Goal: Task Accomplishment & Management: Use online tool/utility

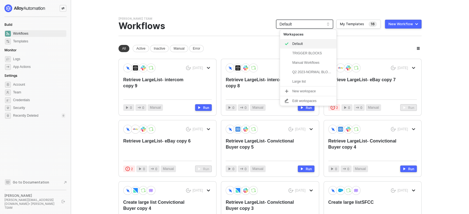
click at [306, 22] on span "Default" at bounding box center [304, 24] width 50 height 8
click at [310, 60] on div "Manual Workflows" at bounding box center [312, 62] width 41 height 7
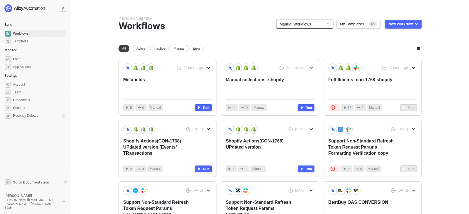
click at [403, 28] on button "New Workflow" at bounding box center [403, 24] width 37 height 9
click at [389, 44] on div "Start From Scratch" at bounding box center [387, 46] width 28 height 5
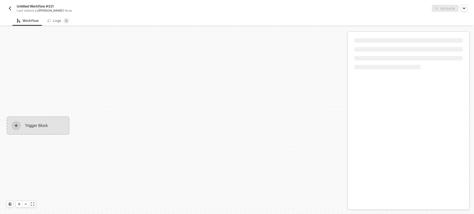
scroll to position [10, 0]
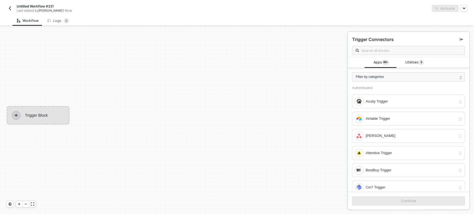
click at [39, 6] on span "Untitled Workflow #321" at bounding box center [35, 6] width 37 height 5
click at [39, 6] on input "Untitled Workflow #321" at bounding box center [64, 6] width 94 height 7
type input "CON-1768(Orders)"
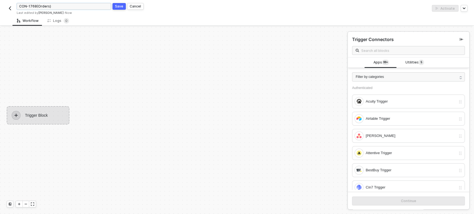
click button "Save" at bounding box center [118, 6] width 13 height 7
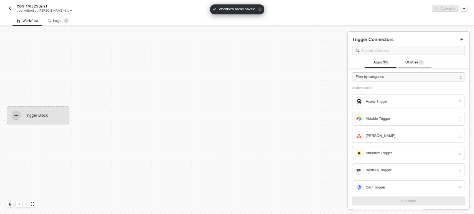
click at [408, 65] on span "Utilities 5" at bounding box center [414, 63] width 19 height 6
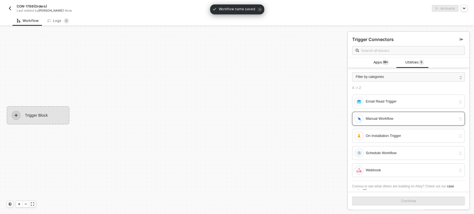
click at [376, 115] on div "Manual Workflow" at bounding box center [404, 118] width 101 height 9
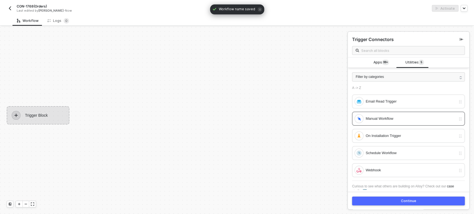
click at [375, 199] on button "Continue" at bounding box center [408, 201] width 113 height 9
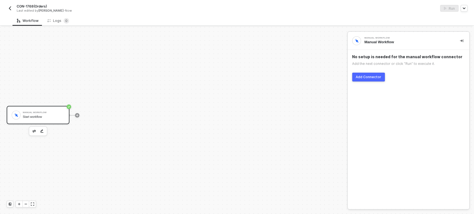
click at [367, 78] on div "Add Connector" at bounding box center [368, 77] width 26 height 4
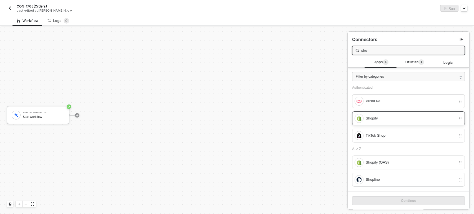
type input "sho"
click at [390, 117] on div "Shopify" at bounding box center [410, 118] width 90 height 6
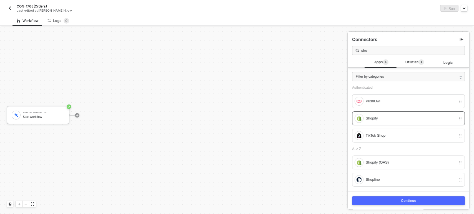
click at [396, 203] on button "Continue" at bounding box center [408, 200] width 113 height 9
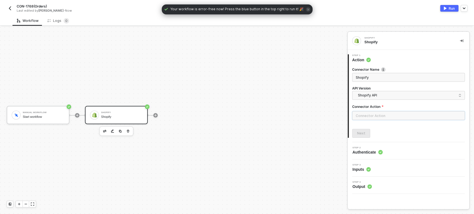
click at [371, 115] on input "text" at bounding box center [408, 115] width 113 height 9
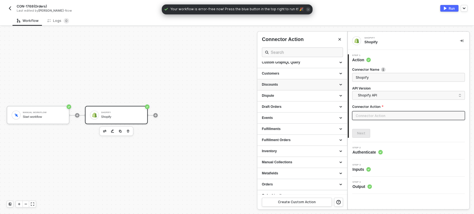
scroll to position [133, 0]
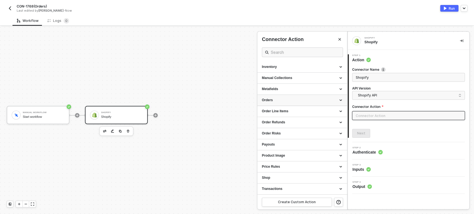
click at [288, 100] on div "Orders" at bounding box center [302, 100] width 81 height 5
click at [300, 114] on div "List all Orders Gets a list of all Orders" at bounding box center [302, 112] width 81 height 9
type input "Gets a list of all Orders"
type input "Orders - List all Orders"
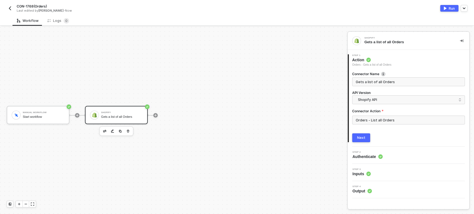
click at [358, 138] on div "Next" at bounding box center [361, 138] width 8 height 4
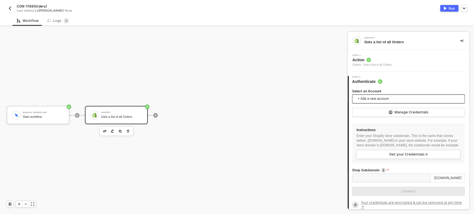
click at [377, 99] on span "+ Add a new account" at bounding box center [409, 99] width 104 height 9
click at [384, 183] on input "Shop Subdomain" at bounding box center [391, 178] width 78 height 9
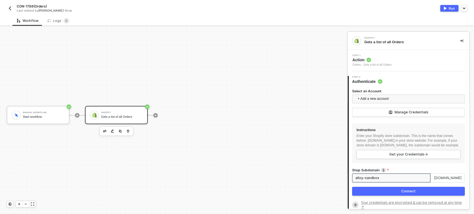
type input "alloy-sandbox"
click at [385, 195] on button "Connect" at bounding box center [408, 191] width 113 height 9
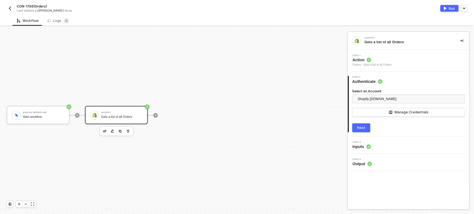
click at [367, 130] on button "Next" at bounding box center [361, 127] width 18 height 9
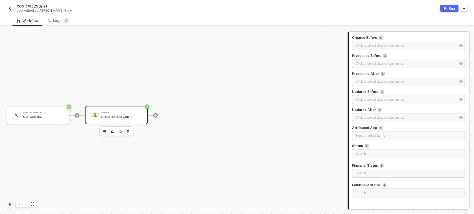
scroll to position [140, 0]
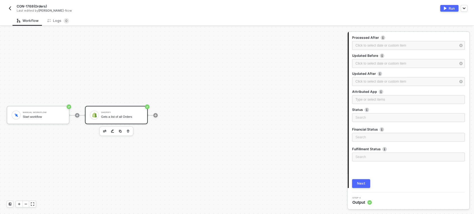
click at [359, 182] on div "Next" at bounding box center [361, 183] width 8 height 4
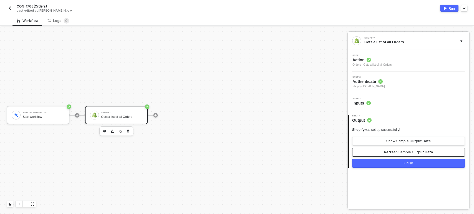
drag, startPoint x: 384, startPoint y: 155, endPoint x: 387, endPoint y: 151, distance: 4.3
click at [384, 155] on button "Refresh Sample Output Data" at bounding box center [408, 152] width 113 height 9
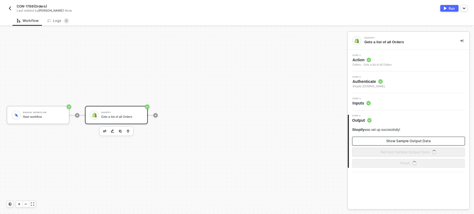
click at [390, 144] on button "Show Sample Output Data" at bounding box center [408, 141] width 113 height 9
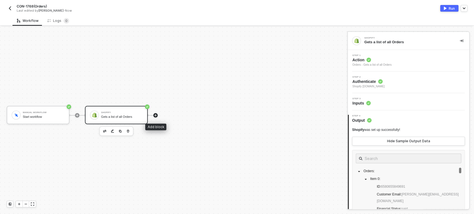
click at [155, 114] on icon "icon-play" at bounding box center [155, 115] width 3 height 3
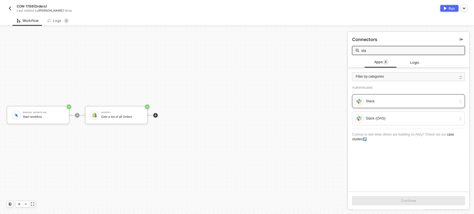
type input "sla"
click at [378, 98] on div "Slack" at bounding box center [410, 101] width 90 height 6
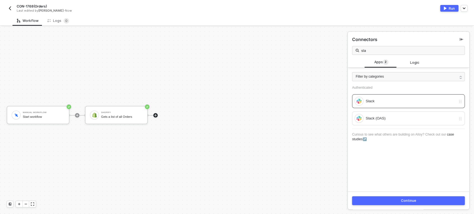
click at [387, 200] on button "Continue" at bounding box center [408, 200] width 113 height 9
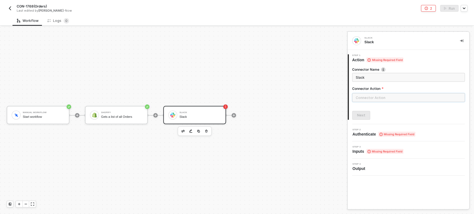
click at [386, 94] on input "text" at bounding box center [408, 97] width 113 height 9
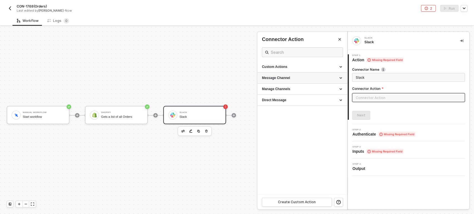
click at [279, 76] on div "Message Channel" at bounding box center [302, 78] width 81 height 5
click at [272, 89] on div "Post" at bounding box center [302, 88] width 81 height 5
type input "Post a message into a channel"
type input "Message Channel - Post"
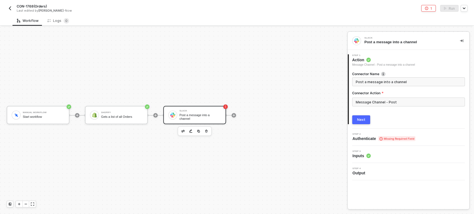
click at [365, 120] on button "Next" at bounding box center [361, 119] width 18 height 9
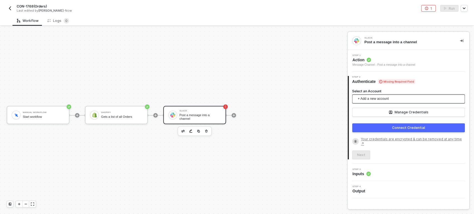
click at [369, 102] on span "+ Add a new account" at bounding box center [409, 99] width 104 height 9
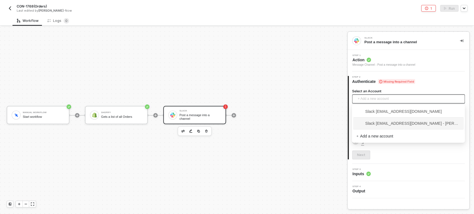
click at [379, 123] on span "Slack hanna@runalloy.com - Hanna Grace Ercilla" at bounding box center [408, 123] width 104 height 6
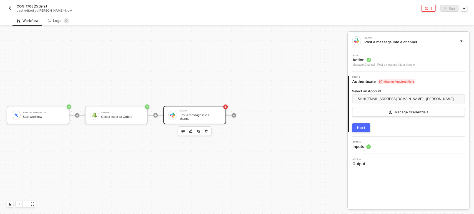
click at [361, 126] on div "Next" at bounding box center [361, 128] width 8 height 4
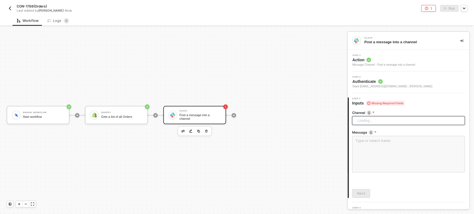
click at [367, 120] on span "Loading..." at bounding box center [409, 121] width 104 height 8
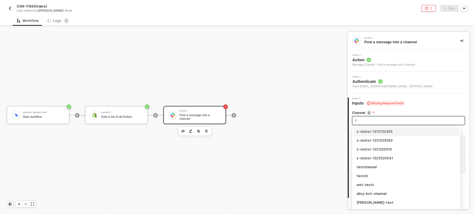
type input "tr"
click at [372, 131] on div "trigger-test" at bounding box center [405, 132] width 99 height 6
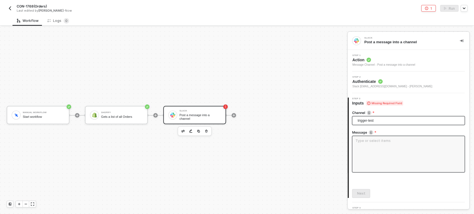
click at [370, 144] on textarea at bounding box center [408, 154] width 113 height 37
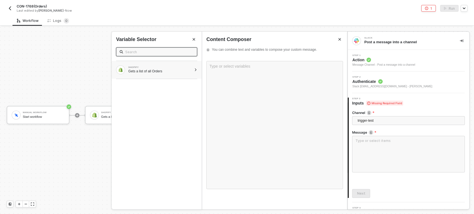
click at [163, 73] on div "Gets a list of all Orders" at bounding box center [160, 71] width 64 height 4
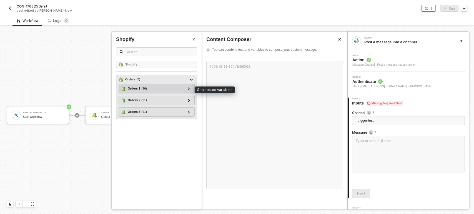
drag, startPoint x: 191, startPoint y: 91, endPoint x: 168, endPoint y: 93, distance: 22.8
click at [191, 91] on div at bounding box center [188, 88] width 7 height 7
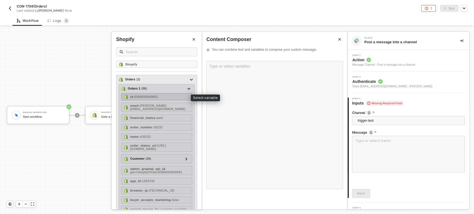
click at [150, 94] on div "id - 6580655849691" at bounding box center [156, 96] width 71 height 7
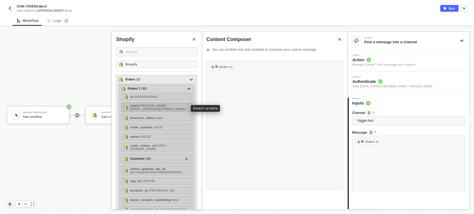
click at [156, 107] on span "- hanna+gshapot@runalloy.com" at bounding box center [157, 107] width 55 height 7
click at [158, 114] on div "financial_status - paid" at bounding box center [156, 117] width 71 height 7
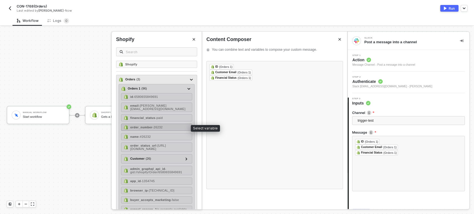
click at [152, 127] on span "- 26232" at bounding box center [157, 127] width 10 height 3
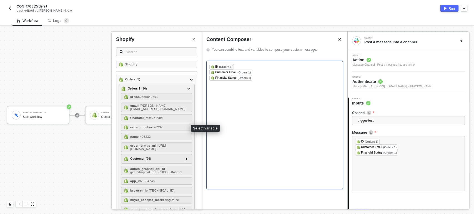
click at [145, 137] on span "- #26232" at bounding box center [145, 136] width 12 height 3
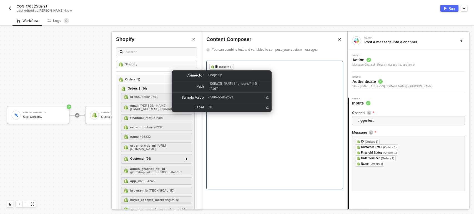
click at [210, 65] on div "ID (Orders 1)" at bounding box center [221, 67] width 24 height 6
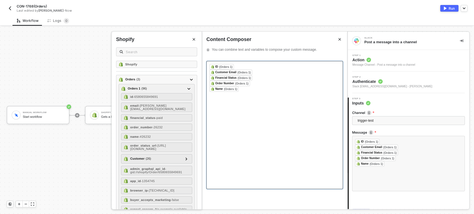
click at [252, 66] on div "﻿ ID (Orders 1) ﻿ ﻿" at bounding box center [274, 67] width 130 height 6
click at [240, 67] on div "﻿ ID (Orders 1) ﻿ ﻿" at bounding box center [274, 67] width 130 height 7
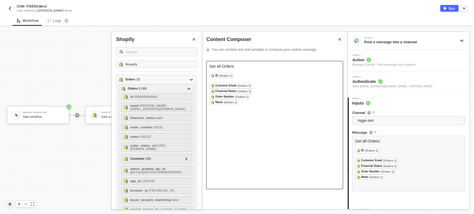
click at [218, 81] on div "﻿" at bounding box center [274, 81] width 130 height 4
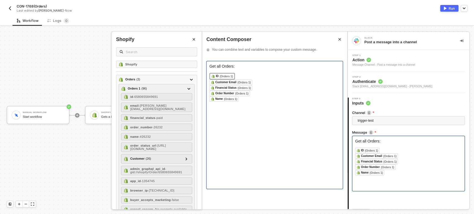
scroll to position [30, 0]
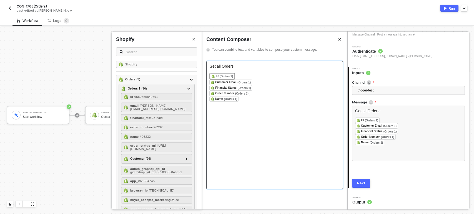
click at [362, 183] on div "Next" at bounding box center [361, 183] width 8 height 4
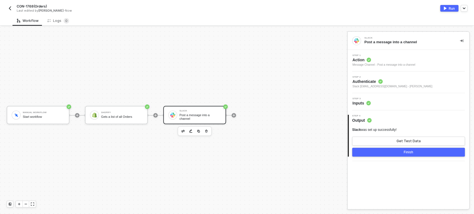
scroll to position [0, 0]
click at [419, 145] on button "Get Test Data" at bounding box center [408, 141] width 113 height 9
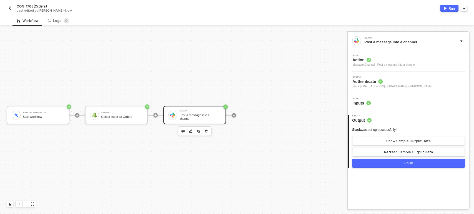
click at [408, 157] on div "Slack was set up successfully! Show Sample Output Data Refresh Sample Output Da…" at bounding box center [408, 148] width 113 height 40
click at [408, 154] on div "Refresh Sample Output Data" at bounding box center [408, 152] width 49 height 4
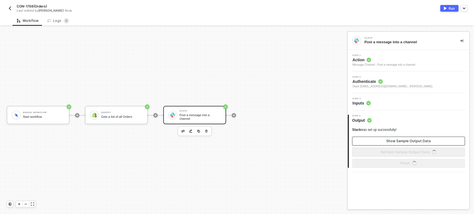
click at [408, 141] on div "Show Sample Output Data" at bounding box center [408, 141] width 44 height 4
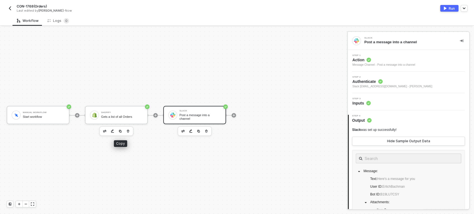
click at [118, 132] on button "button" at bounding box center [120, 131] width 7 height 7
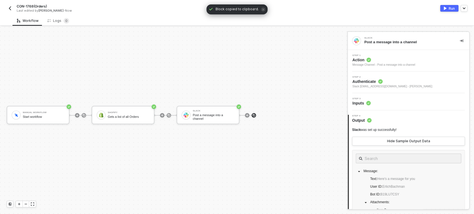
click at [253, 116] on img at bounding box center [253, 115] width 3 height 3
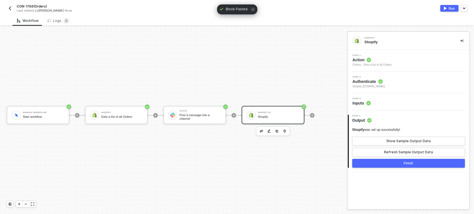
click at [368, 65] on div "Orders - Gets a list of all Orders" at bounding box center [371, 65] width 39 height 4
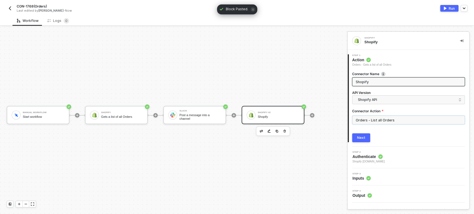
click at [376, 124] on input "Orders - List all Orders" at bounding box center [408, 120] width 113 height 9
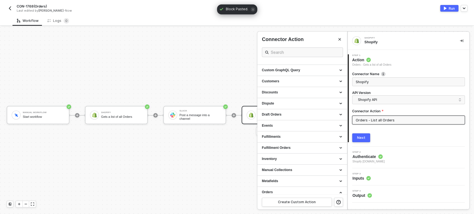
scroll to position [154, 0]
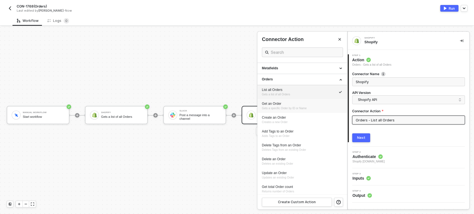
click at [295, 103] on div "Get an Order" at bounding box center [302, 104] width 81 height 5
type input "Gets a specific Order by ID or Name"
type input "Orders - Get an Order"
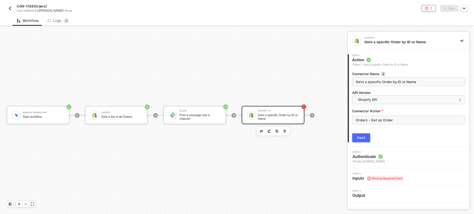
click at [356, 137] on button "Next" at bounding box center [361, 137] width 18 height 9
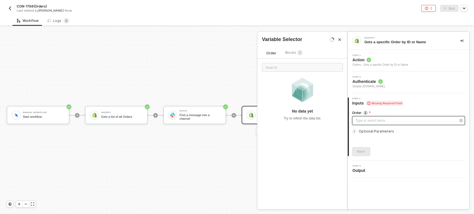
click at [377, 119] on div "Type or select items ﻿" at bounding box center [405, 120] width 100 height 5
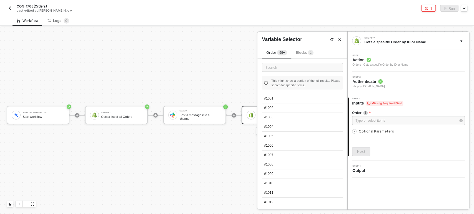
drag, startPoint x: 287, startPoint y: 99, endPoint x: 327, endPoint y: 110, distance: 41.5
click at [287, 99] on div "#1001" at bounding box center [302, 98] width 81 height 9
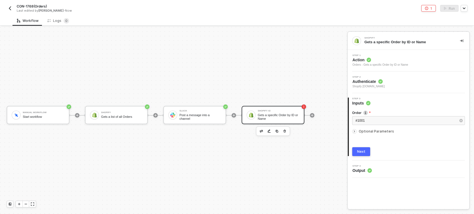
click at [380, 131] on span "Optional Parameters" at bounding box center [375, 131] width 35 height 4
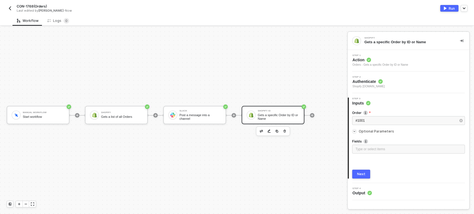
click at [365, 175] on button "Next" at bounding box center [361, 174] width 18 height 9
click at [275, 132] on img "button" at bounding box center [276, 131] width 3 height 3
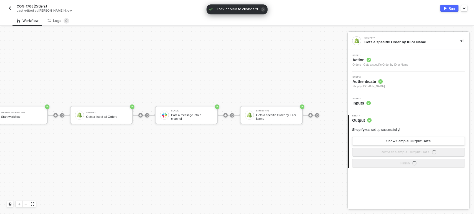
scroll to position [10, 26]
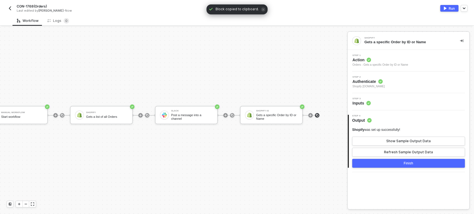
click at [315, 117] on img at bounding box center [316, 115] width 3 height 3
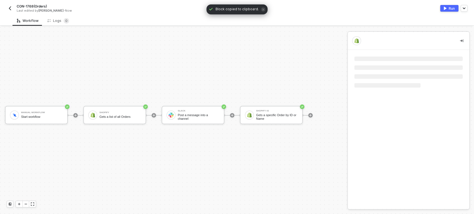
scroll to position [10, 6]
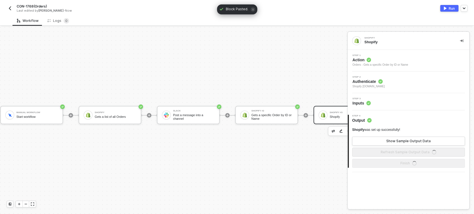
click at [335, 108] on div "Shopify #3 Shopify" at bounding box center [344, 115] width 63 height 18
click at [372, 61] on span "Action" at bounding box center [380, 60] width 56 height 6
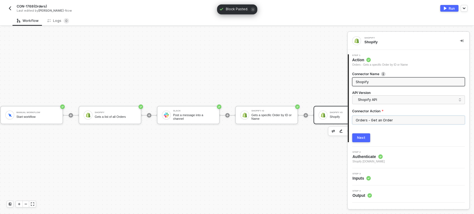
click at [379, 119] on input "Orders - Get an Order" at bounding box center [408, 120] width 113 height 9
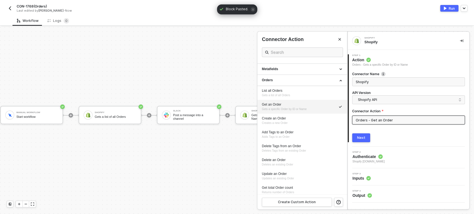
scroll to position [154, 0]
drag, startPoint x: 291, startPoint y: 117, endPoint x: 376, endPoint y: 133, distance: 86.9
click at [291, 117] on div "Create an Order" at bounding box center [302, 117] width 81 height 5
type input "Creates a new Order"
type input "Orders - Create an Order"
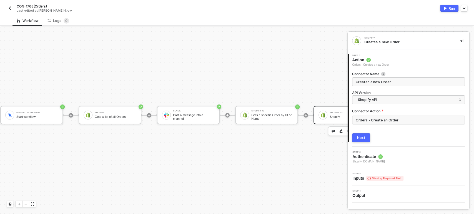
drag, startPoint x: 365, startPoint y: 137, endPoint x: 379, endPoint y: 136, distance: 13.3
click at [366, 137] on button "Next" at bounding box center [361, 137] width 18 height 9
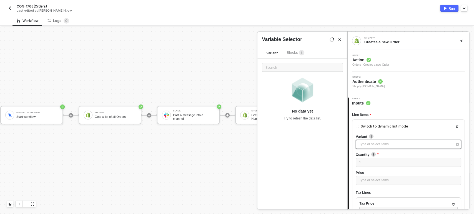
drag, startPoint x: 368, startPoint y: 143, endPoint x: 370, endPoint y: 115, distance: 28.1
click at [368, 143] on div "Type or select items ﻿" at bounding box center [405, 144] width 93 height 5
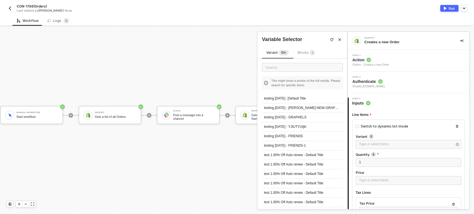
drag, startPoint x: 290, startPoint y: 97, endPoint x: 325, endPoint y: 117, distance: 40.4
click at [290, 97] on div "testing May4 - Default Title" at bounding box center [302, 98] width 81 height 9
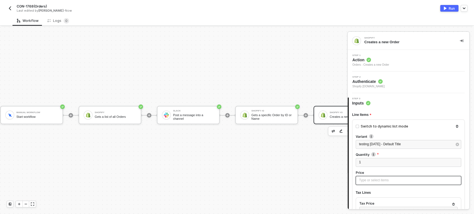
scroll to position [31, 0]
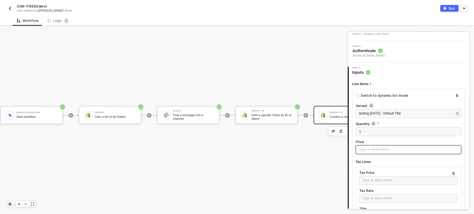
click at [373, 150] on div "Type or select items ﻿" at bounding box center [408, 149] width 99 height 5
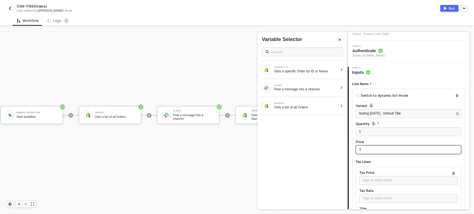
scroll to position [62, 0]
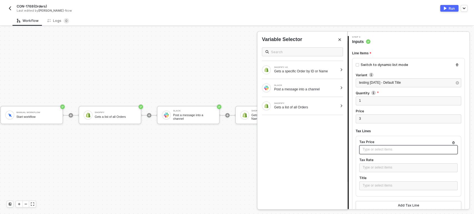
click at [369, 148] on div "Type or select items ﻿" at bounding box center [408, 149] width 92 height 5
click at [381, 169] on div "Type or select items ﻿" at bounding box center [408, 167] width 92 height 5
click at [378, 186] on div "Type or select items ﻿" at bounding box center [408, 185] width 92 height 5
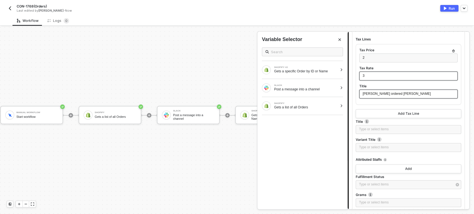
scroll to position [154, 0]
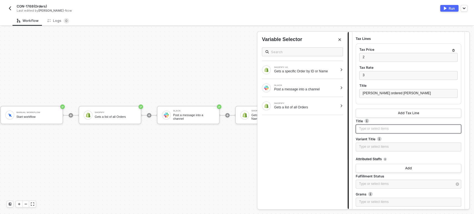
click at [375, 129] on div "Type or select items ﻿" at bounding box center [408, 128] width 99 height 5
click at [377, 95] on div "hanna ordered jollibee" at bounding box center [408, 93] width 92 height 5
click at [367, 132] on div "Type or select items ﻿" at bounding box center [407, 129] width 105 height 9
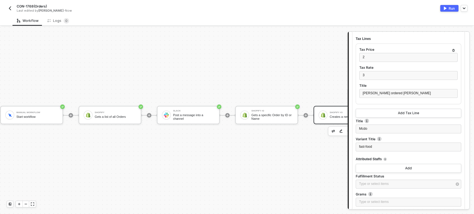
click at [388, 178] on div "Fulfillment Status" at bounding box center [407, 177] width 105 height 6
click at [387, 183] on div "Type or select items ﻿" at bounding box center [405, 183] width 93 height 5
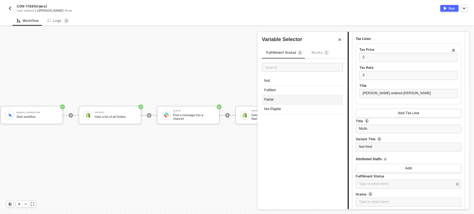
drag, startPoint x: 272, startPoint y: 98, endPoint x: 316, endPoint y: 103, distance: 43.8
click at [272, 98] on div "Partial" at bounding box center [302, 99] width 81 height 9
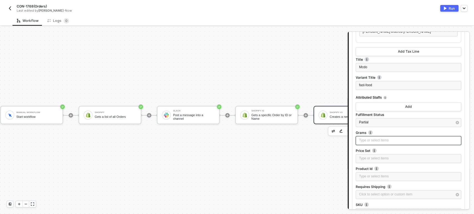
scroll to position [246, 0]
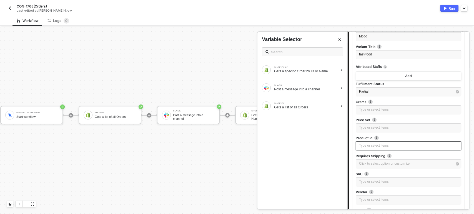
click at [366, 148] on div "Type or select items ﻿" at bounding box center [408, 145] width 99 height 5
drag, startPoint x: 296, startPoint y: 103, endPoint x: 320, endPoint y: 107, distance: 24.5
click at [296, 103] on div "SHOPIFY" at bounding box center [306, 103] width 64 height 2
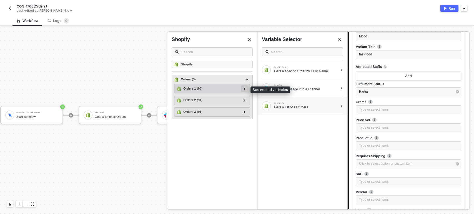
click at [243, 87] on icon at bounding box center [244, 88] width 2 height 3
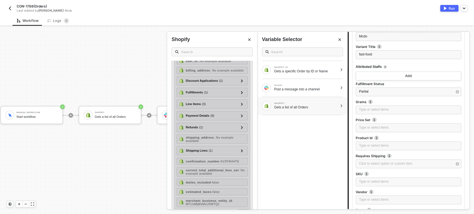
scroll to position [801, 0]
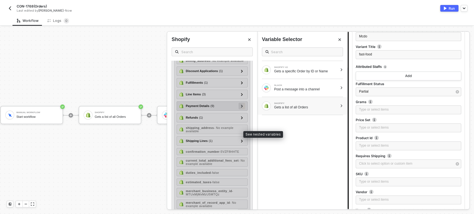
click at [240, 109] on div at bounding box center [241, 106] width 3 height 6
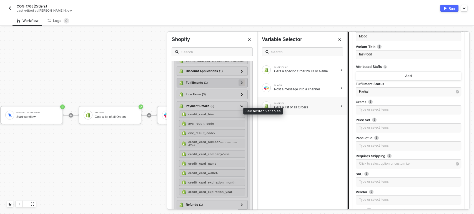
click at [238, 86] on div at bounding box center [241, 83] width 7 height 7
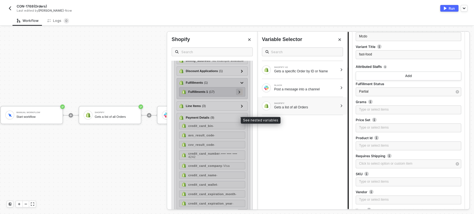
click at [238, 95] on div at bounding box center [239, 92] width 3 height 6
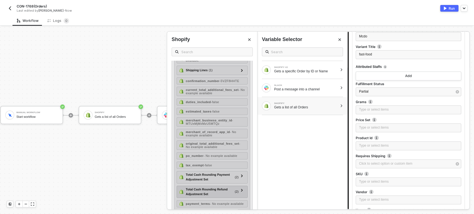
scroll to position [1041, 0]
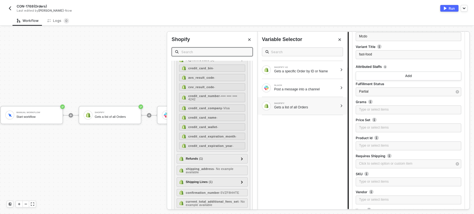
click at [212, 53] on input "text" at bounding box center [215, 52] width 68 height 6
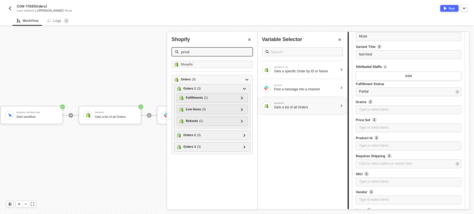
scroll to position [0, 0]
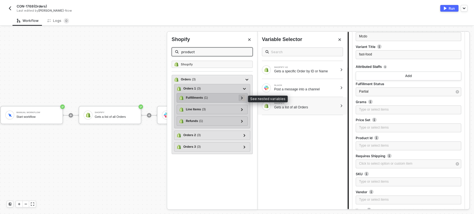
type input "product"
click at [239, 97] on div at bounding box center [241, 98] width 7 height 7
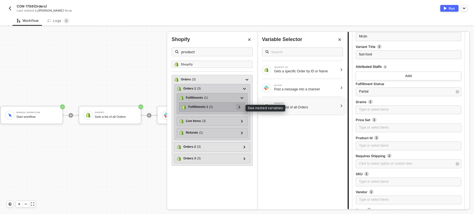
click at [240, 104] on div at bounding box center [239, 107] width 3 height 6
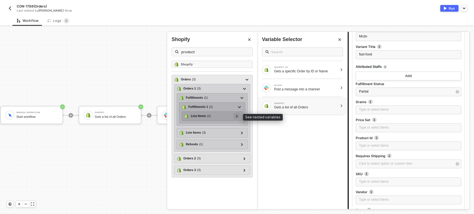
click at [239, 115] on div at bounding box center [236, 116] width 7 height 7
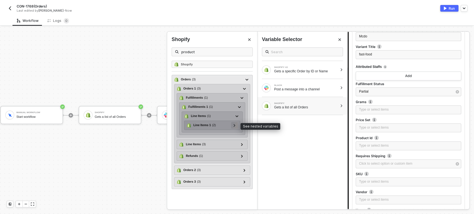
click at [233, 128] on div at bounding box center [234, 125] width 7 height 7
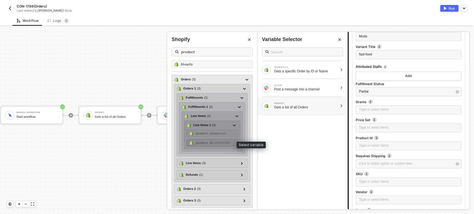
click at [211, 142] on strong "product_id" at bounding box center [204, 142] width 17 height 3
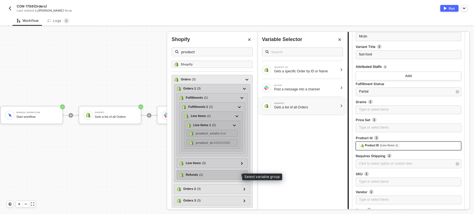
scroll to position [4, 0]
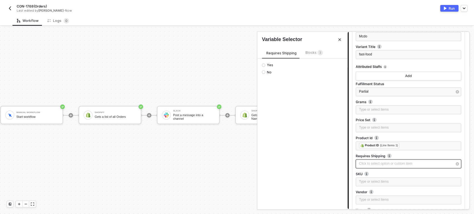
click at [381, 166] on div "Click to select option or custom item ﻿" at bounding box center [407, 164] width 105 height 9
click at [264, 72] on input "No" at bounding box center [263, 71] width 3 height 3
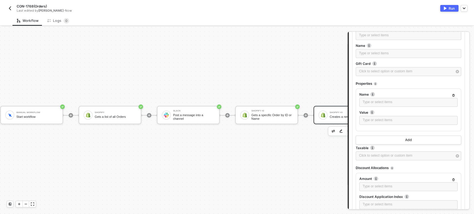
scroll to position [462, 0]
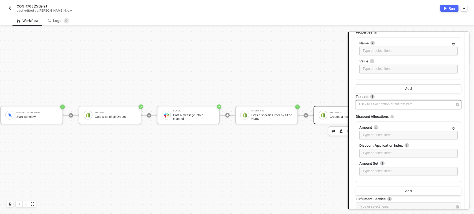
click at [372, 105] on div "Click to select option or custom item ﻿" at bounding box center [405, 104] width 93 height 5
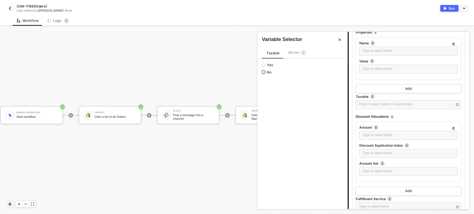
click at [263, 73] on input "No" at bounding box center [263, 71] width 3 height 3
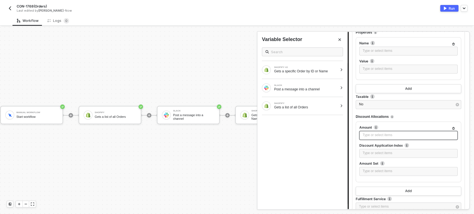
click at [368, 137] on div "Type or select items ﻿" at bounding box center [408, 135] width 92 height 5
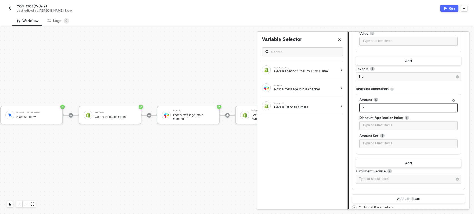
scroll to position [534, 0]
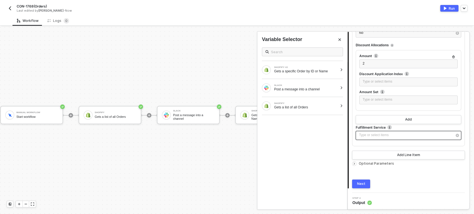
click at [380, 133] on div "Type or select items ﻿" at bounding box center [405, 135] width 93 height 5
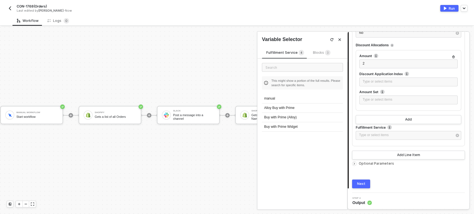
drag, startPoint x: 289, startPoint y: 99, endPoint x: 297, endPoint y: 100, distance: 7.3
click at [290, 98] on div "manual" at bounding box center [302, 98] width 81 height 9
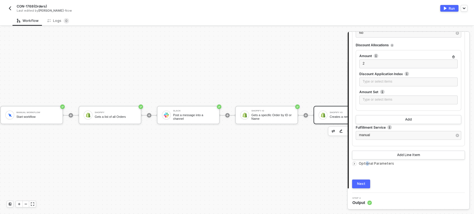
click at [366, 163] on span "Optional Parameters" at bounding box center [375, 163] width 35 height 4
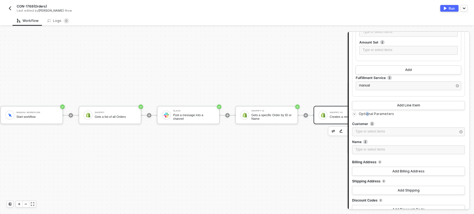
scroll to position [598, 0]
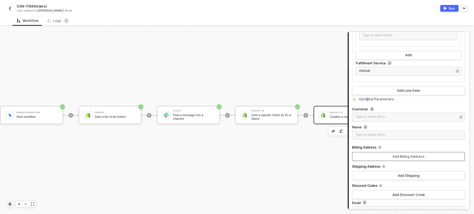
click at [390, 159] on button "Add Billing Address" at bounding box center [408, 156] width 113 height 9
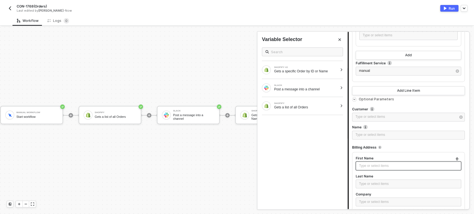
click at [369, 169] on div "Type or select items ﻿" at bounding box center [407, 165] width 105 height 9
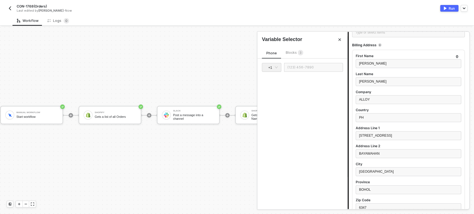
scroll to position [805, 0]
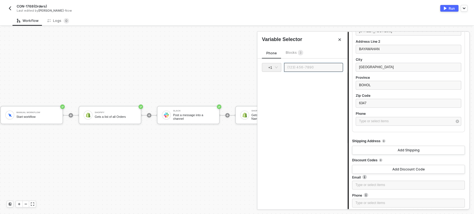
click at [307, 66] on input "text" at bounding box center [313, 67] width 59 height 9
type input "(234) 567-89999"
click at [381, 137] on div "Shipping Address" at bounding box center [368, 141] width 33 height 9
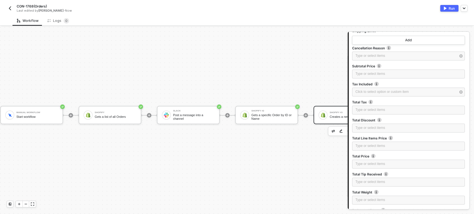
scroll to position [1304, 0]
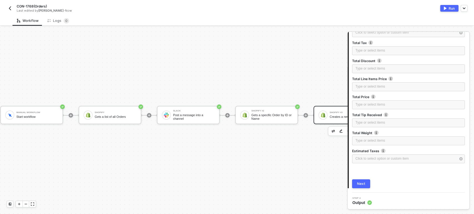
click at [363, 182] on div "Next" at bounding box center [361, 184] width 8 height 4
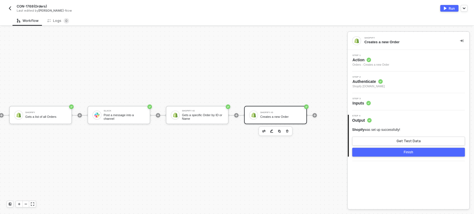
scroll to position [10, 84]
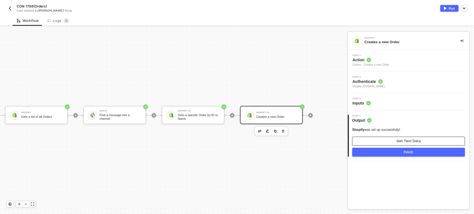
click at [426, 140] on button "Get Test Data" at bounding box center [408, 141] width 113 height 9
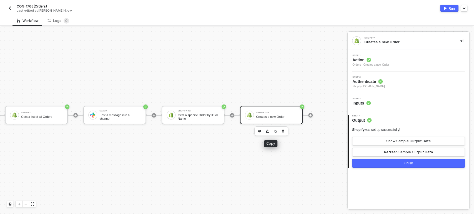
click at [273, 131] on img "button" at bounding box center [274, 131] width 3 height 3
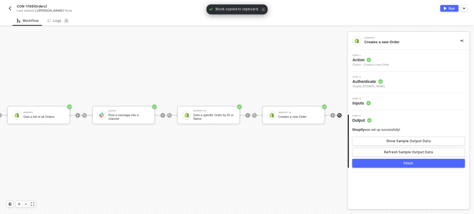
click at [340, 115] on img at bounding box center [338, 115] width 3 height 3
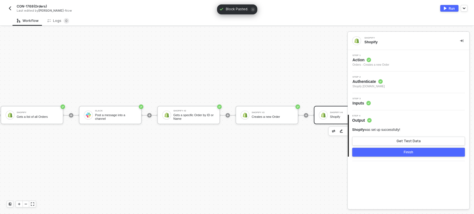
click at [334, 122] on div "Shopify #4 Shopify" at bounding box center [345, 115] width 63 height 18
click at [364, 61] on span "Action" at bounding box center [370, 60] width 37 height 6
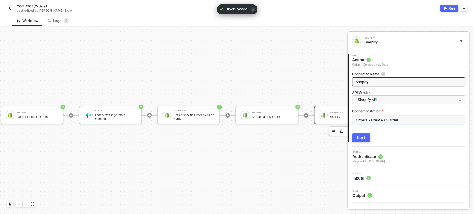
click at [368, 117] on input "Orders - Create an Order" at bounding box center [408, 120] width 113 height 9
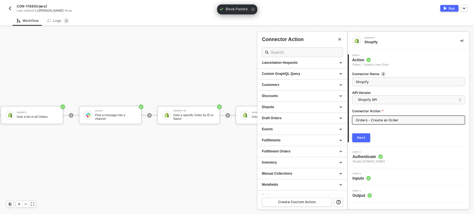
scroll to position [154, 0]
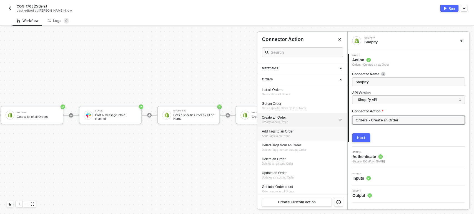
click at [296, 129] on div "Add Tags to an Order" at bounding box center [302, 131] width 81 height 5
type input "Adds Tags to an Order"
type input "Orders - Add Tags to an Order"
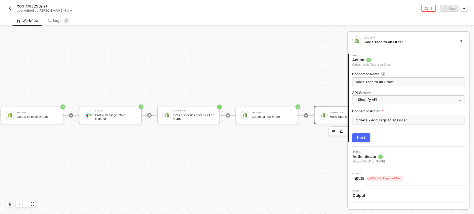
click at [362, 140] on button "Next" at bounding box center [361, 137] width 18 height 9
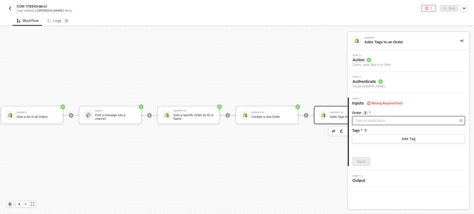
click at [368, 119] on div "Type or select items ﻿" at bounding box center [405, 120] width 100 height 5
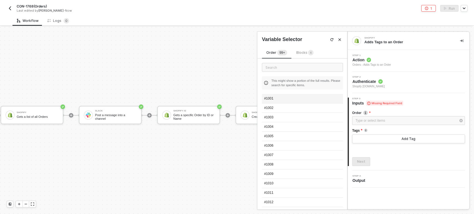
drag, startPoint x: 275, startPoint y: 97, endPoint x: 364, endPoint y: 124, distance: 93.0
click at [277, 97] on div "#1001" at bounding box center [302, 98] width 81 height 9
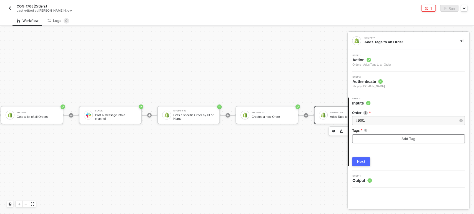
click at [382, 135] on button "Add Tag" at bounding box center [408, 139] width 113 height 9
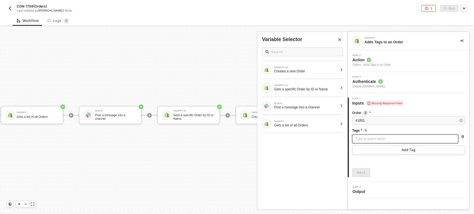
click at [373, 139] on div "Type or select items ﻿" at bounding box center [404, 139] width 99 height 5
click at [364, 173] on button "Next" at bounding box center [361, 172] width 18 height 9
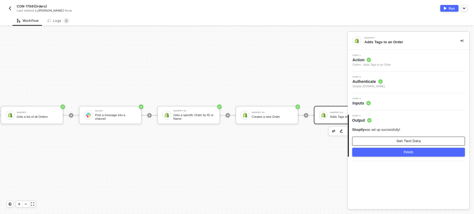
click at [384, 144] on button "Get Test Data" at bounding box center [408, 141] width 113 height 9
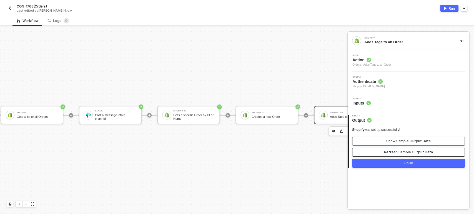
drag, startPoint x: 401, startPoint y: 154, endPoint x: 403, endPoint y: 143, distance: 11.5
click at [401, 153] on div "Refresh Sample Output Data" at bounding box center [408, 152] width 49 height 4
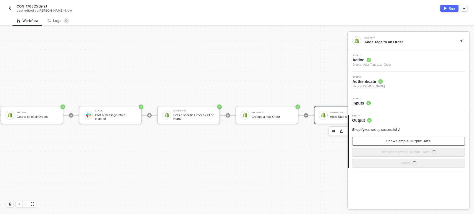
click at [403, 143] on div "Show Sample Output Data" at bounding box center [408, 141] width 44 height 4
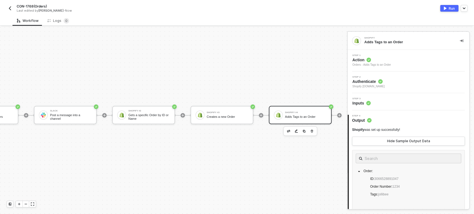
scroll to position [10, 163]
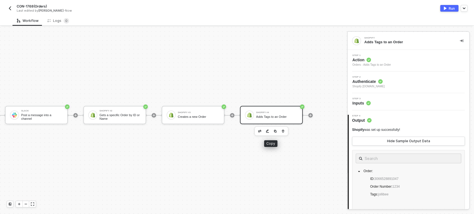
click at [273, 130] on img "button" at bounding box center [274, 131] width 3 height 3
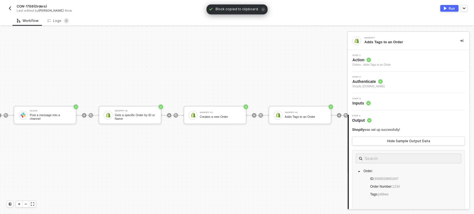
scroll to position [10, 196]
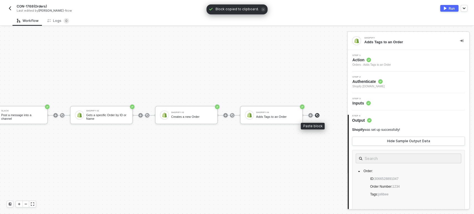
click at [315, 114] on img at bounding box center [316, 115] width 3 height 3
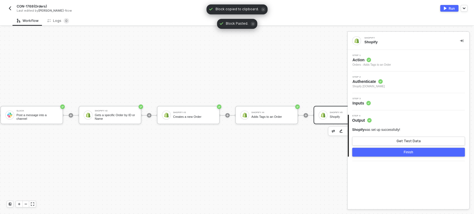
click at [331, 120] on div "Shopify #5 Shopify" at bounding box center [344, 115] width 63 height 18
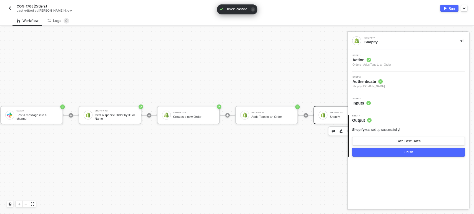
click at [369, 58] on icon at bounding box center [368, 60] width 4 height 4
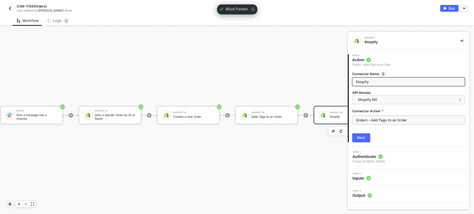
click at [388, 119] on input "Orders - Add Tags to an Order" at bounding box center [408, 120] width 113 height 9
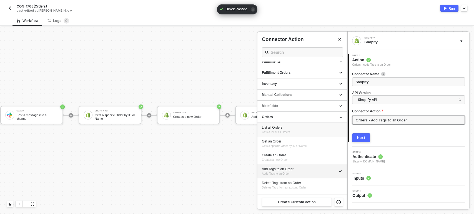
scroll to position [154, 0]
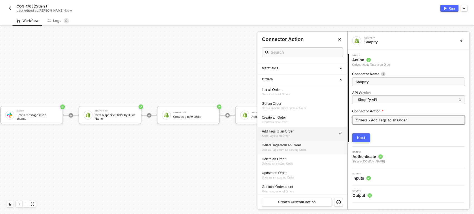
click at [303, 147] on div "Delete Tags from an Order Deletes Tags from an existing Order" at bounding box center [302, 147] width 81 height 9
type input "Deletes Tags from an existing Order"
type input "Orders - Delete Tags from an Order"
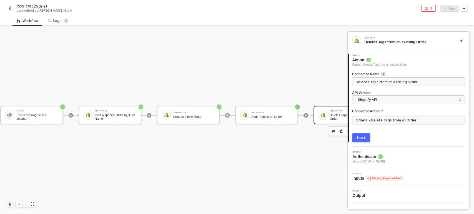
click at [366, 138] on button "Next" at bounding box center [361, 137] width 18 height 9
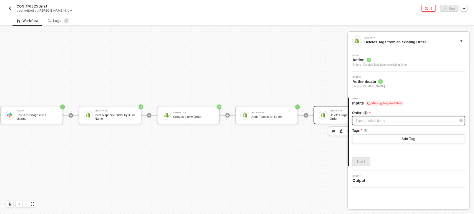
click at [383, 120] on div "Type or select items ﻿" at bounding box center [405, 120] width 100 height 5
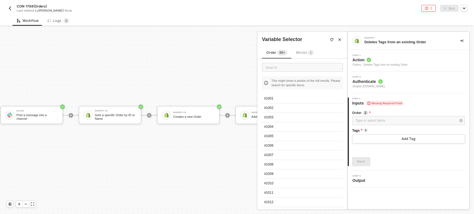
drag, startPoint x: 274, startPoint y: 98, endPoint x: 333, endPoint y: 110, distance: 59.8
click at [275, 98] on div "#1001" at bounding box center [302, 98] width 81 height 9
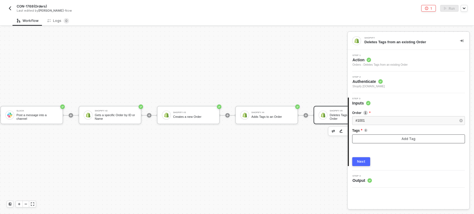
click at [385, 140] on button "Add Tag" at bounding box center [408, 139] width 113 height 9
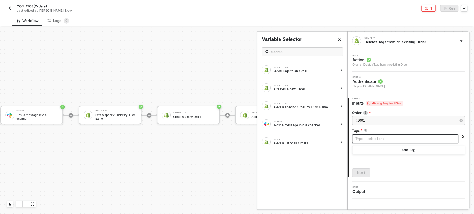
click at [378, 138] on div "Type or select items ﻿" at bounding box center [404, 139] width 99 height 5
click at [317, 67] on div "SHOPIFY #4" at bounding box center [306, 67] width 64 height 2
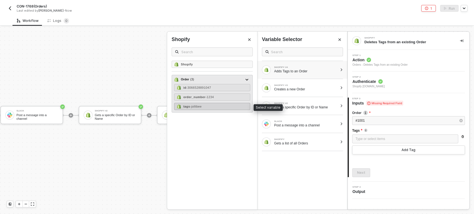
click at [203, 106] on div "tags - jollibee" at bounding box center [212, 106] width 76 height 7
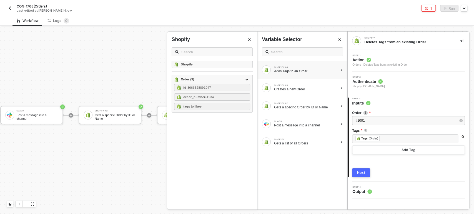
click at [362, 171] on div "Next" at bounding box center [361, 173] width 8 height 4
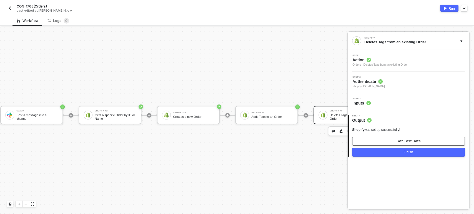
click at [391, 142] on button "Get Test Data" at bounding box center [408, 141] width 113 height 9
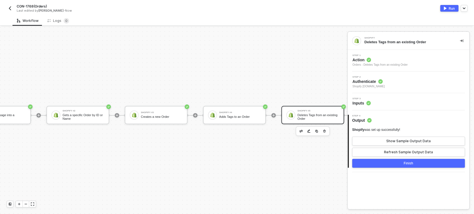
scroll to position [10, 241]
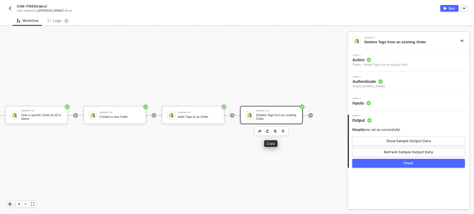
click at [273, 132] on img "button" at bounding box center [274, 131] width 3 height 3
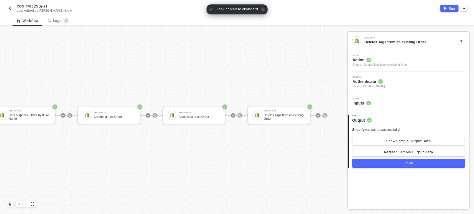
scroll to position [10, 281]
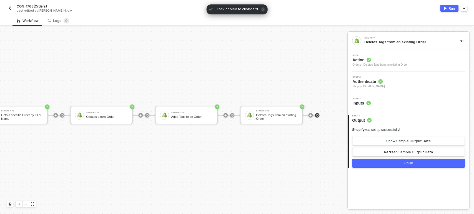
click at [315, 116] on img at bounding box center [316, 115] width 3 height 3
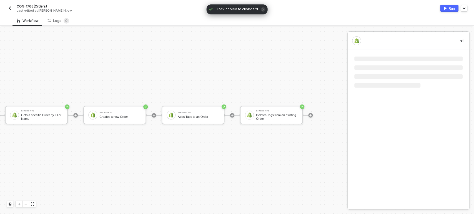
scroll to position [10, 241]
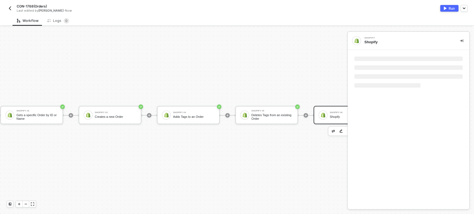
click at [326, 115] on div at bounding box center [322, 115] width 9 height 9
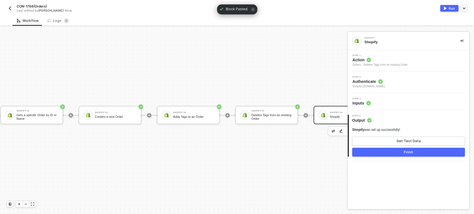
click at [371, 61] on span "Action" at bounding box center [379, 60] width 55 height 6
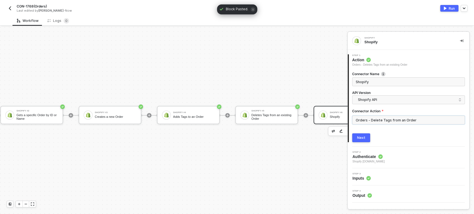
click at [375, 119] on input "Orders - Delete Tags from an Order" at bounding box center [408, 120] width 113 height 9
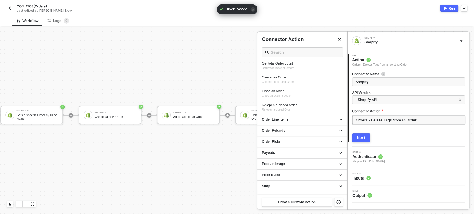
scroll to position [216, 0]
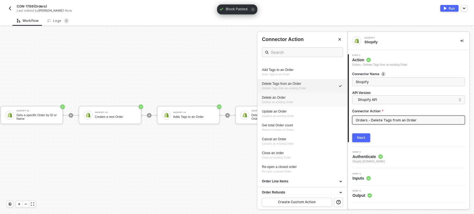
click at [280, 98] on div "Delete an Order" at bounding box center [302, 97] width 81 height 5
type input "Deletes an existing Order"
type input "Orders - Delete an Order"
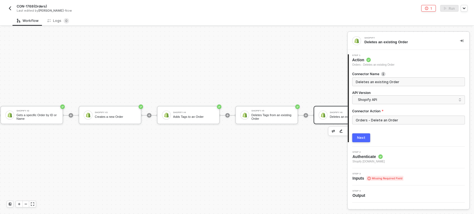
click at [359, 137] on div "Next" at bounding box center [361, 138] width 8 height 4
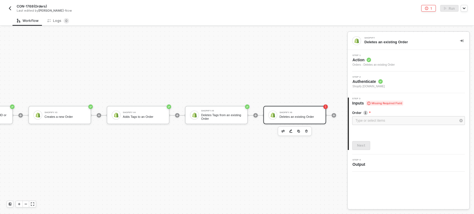
scroll to position [10, 302]
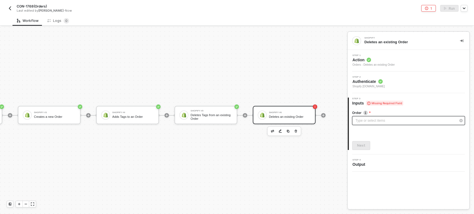
click at [371, 119] on div "Type or select items ﻿" at bounding box center [405, 120] width 100 height 5
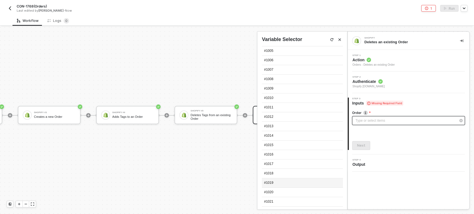
scroll to position [0, 0]
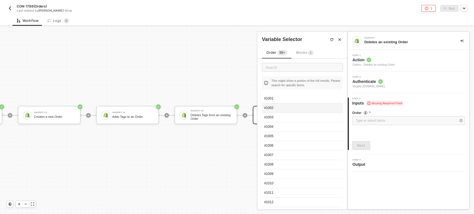
click at [288, 108] on div "#1002" at bounding box center [302, 107] width 81 height 9
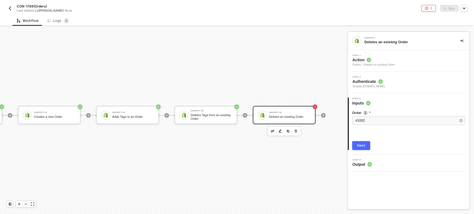
click at [358, 144] on div "Next" at bounding box center [361, 145] width 8 height 4
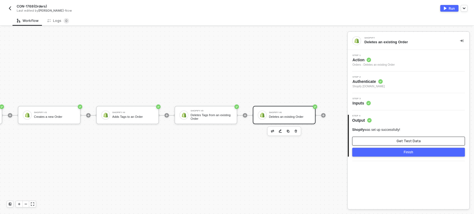
click at [395, 141] on button "Get Test Data" at bounding box center [408, 141] width 113 height 9
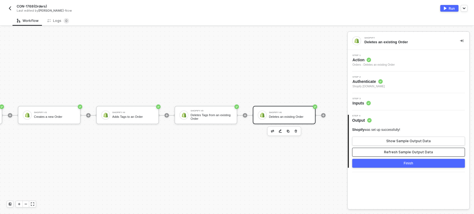
click at [400, 153] on div "Refresh Sample Output Data" at bounding box center [408, 152] width 49 height 4
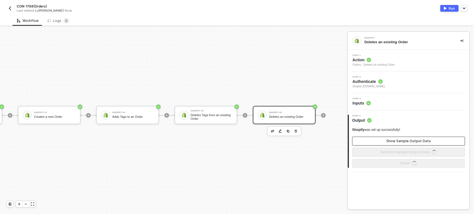
click at [401, 138] on button "Show Sample Output Data" at bounding box center [408, 141] width 113 height 9
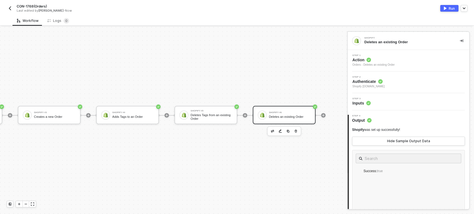
scroll to position [10, 319]
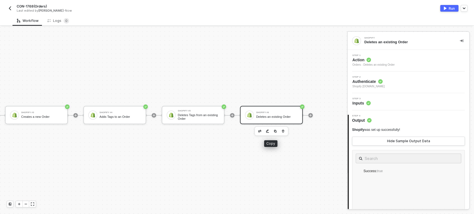
click at [273, 131] on img "button" at bounding box center [274, 131] width 3 height 3
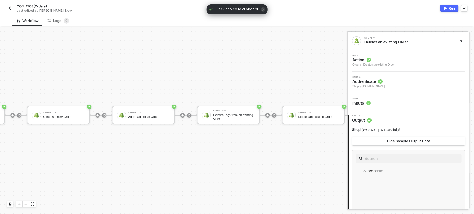
scroll to position [10, 366]
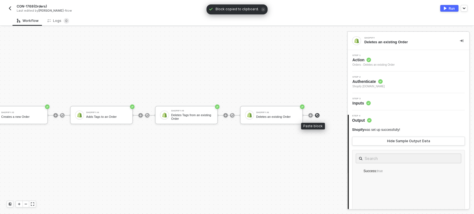
click at [315, 115] on img at bounding box center [316, 115] width 3 height 3
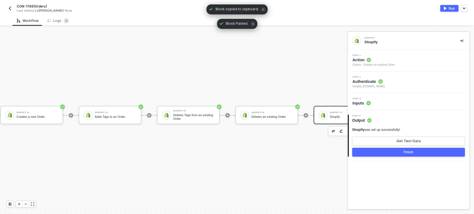
click at [331, 116] on div "Shopify" at bounding box center [350, 117] width 42 height 4
click at [376, 66] on div "Orders - Deletes an existing Order" at bounding box center [373, 65] width 42 height 4
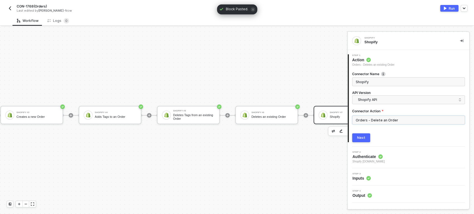
click at [391, 122] on input "Orders - Delete an Order" at bounding box center [408, 120] width 113 height 9
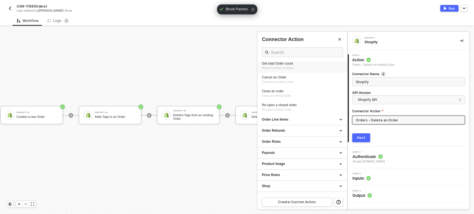
scroll to position [246, 0]
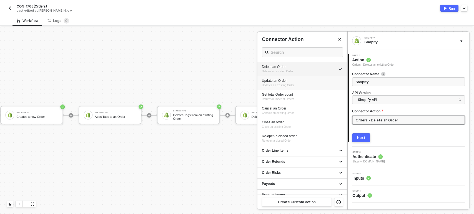
click at [275, 82] on div "Update an Order" at bounding box center [302, 81] width 81 height 5
type input "Updates an existing Order"
type input "Orders - Update an Order"
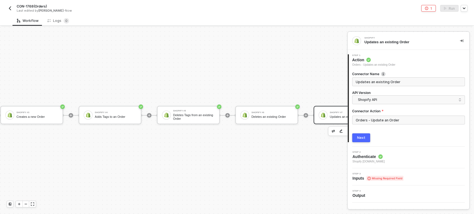
click at [364, 133] on button "Next" at bounding box center [361, 137] width 18 height 9
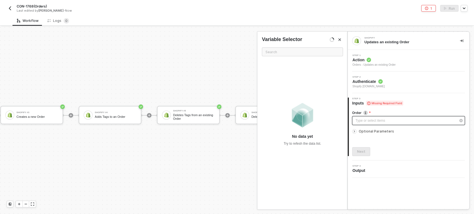
click at [364, 121] on div "Type or select items ﻿" at bounding box center [405, 120] width 100 height 5
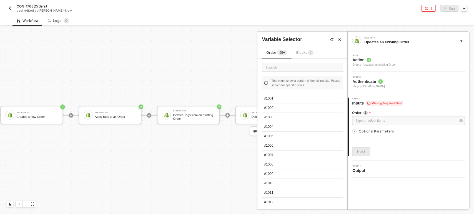
drag, startPoint x: 275, startPoint y: 107, endPoint x: 298, endPoint y: 107, distance: 22.5
click at [278, 106] on div "#1002" at bounding box center [302, 107] width 81 height 9
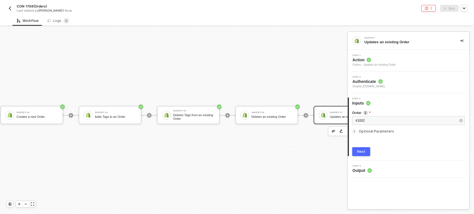
click at [364, 133] on div "Optional Parameters" at bounding box center [408, 131] width 113 height 6
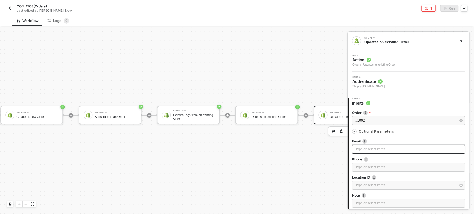
click at [363, 151] on div "Type or select items ﻿" at bounding box center [408, 149] width 106 height 5
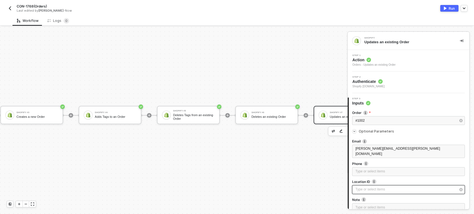
click at [366, 187] on div "Type or select items ﻿" at bounding box center [405, 189] width 100 height 5
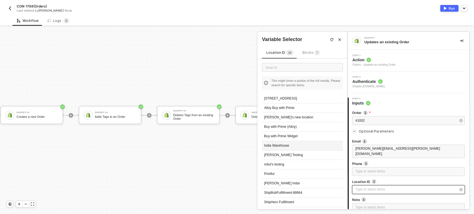
scroll to position [25, 0]
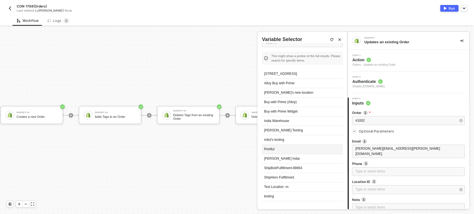
click at [280, 148] on div "Printful" at bounding box center [302, 149] width 81 height 9
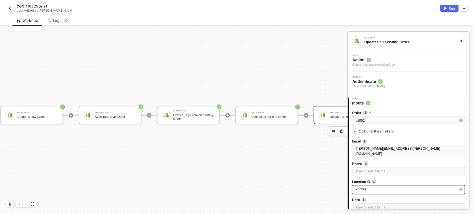
scroll to position [62, 0]
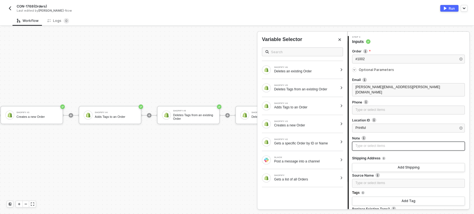
click at [369, 143] on div "Type or select items ﻿" at bounding box center [408, 145] width 106 height 5
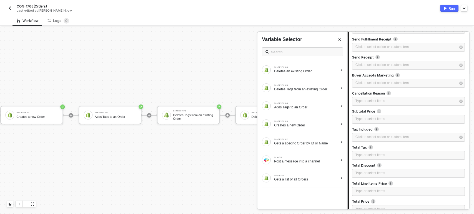
scroll to position [462, 0]
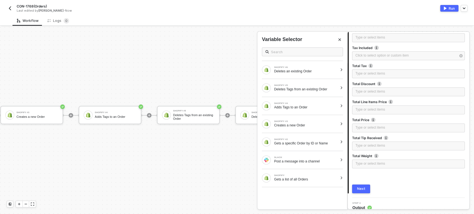
click at [360, 187] on div "Next" at bounding box center [361, 189] width 8 height 4
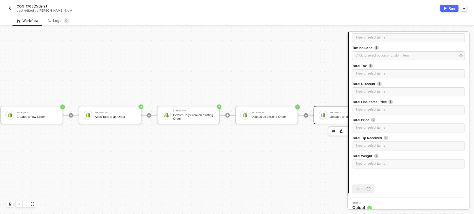
scroll to position [0, 0]
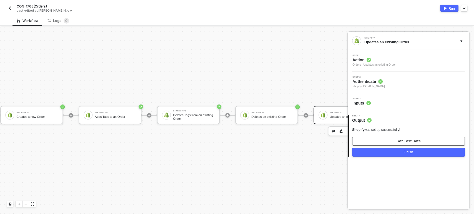
click at [373, 143] on button "Get Test Data" at bounding box center [408, 141] width 113 height 9
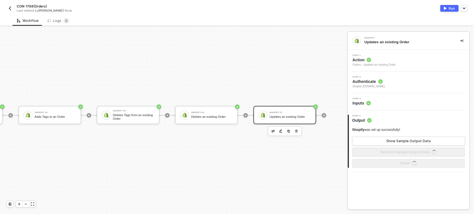
scroll to position [10, 397]
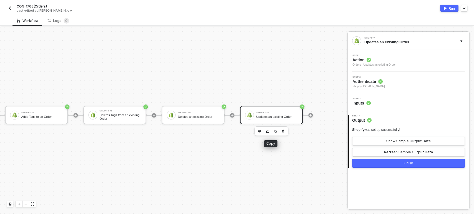
click at [272, 133] on button "button" at bounding box center [275, 131] width 7 height 7
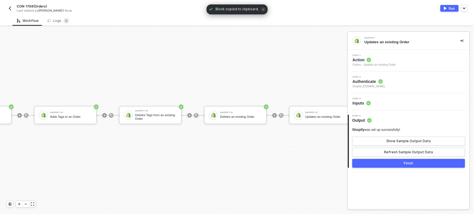
scroll to position [10, 451]
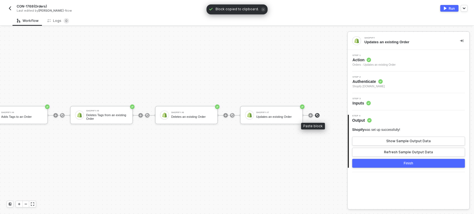
click at [315, 115] on img at bounding box center [316, 115] width 3 height 3
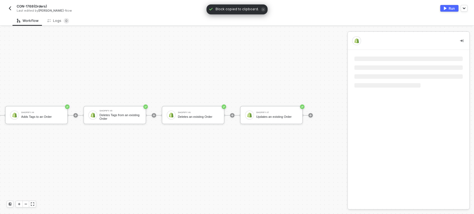
scroll to position [10, 397]
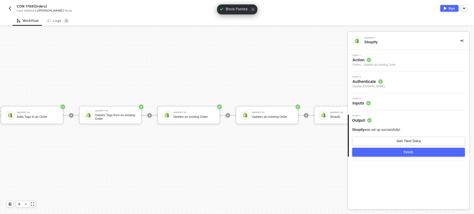
drag, startPoint x: 370, startPoint y: 59, endPoint x: 371, endPoint y: 63, distance: 3.8
click at [370, 60] on circle at bounding box center [368, 60] width 4 height 4
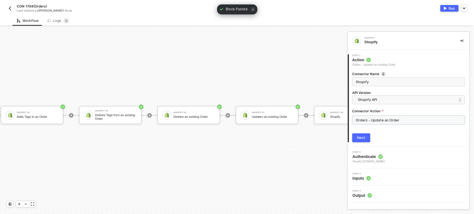
click at [385, 119] on input "Orders - Update an Order" at bounding box center [408, 120] width 113 height 9
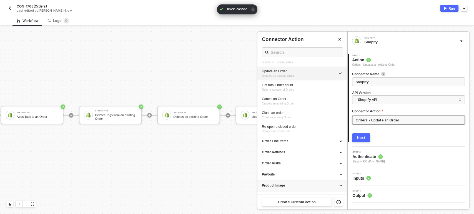
scroll to position [224, 0]
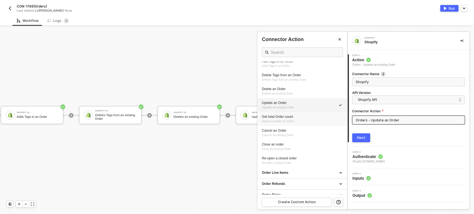
click at [289, 118] on div "Get total Order count" at bounding box center [302, 117] width 81 height 5
type input "Returns number of Orders"
type input "Orders - Get total Order count"
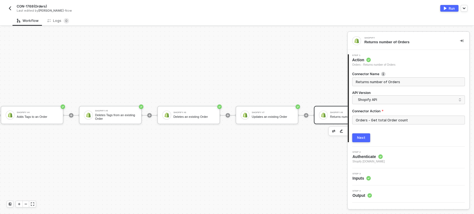
click at [360, 138] on div "Next" at bounding box center [361, 138] width 8 height 4
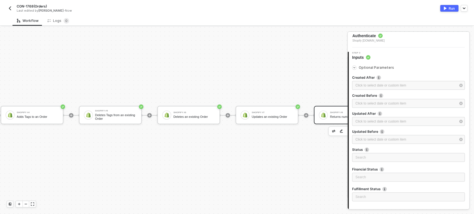
scroll to position [86, 0]
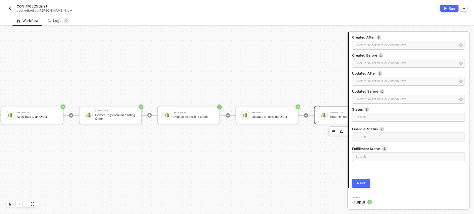
click at [359, 184] on div "Next" at bounding box center [361, 183] width 8 height 4
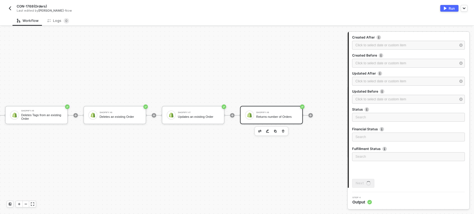
scroll to position [0, 0]
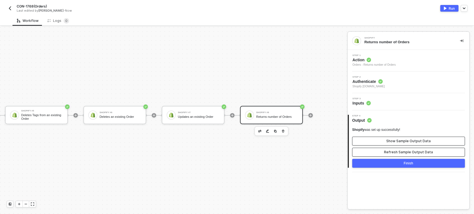
drag, startPoint x: 404, startPoint y: 151, endPoint x: 406, endPoint y: 140, distance: 12.1
click at [404, 150] on div "Refresh Sample Output Data" at bounding box center [408, 152] width 49 height 4
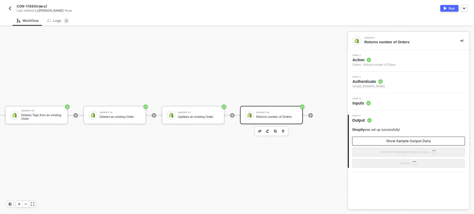
click at [406, 140] on div "Show Sample Output Data" at bounding box center [408, 141] width 44 height 4
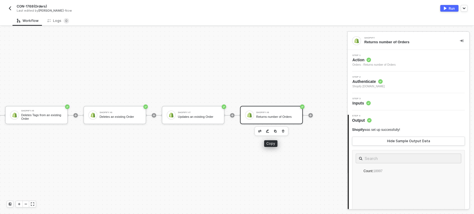
click at [273, 130] on img "button" at bounding box center [274, 131] width 3 height 3
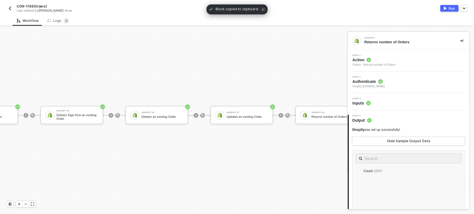
scroll to position [10, 536]
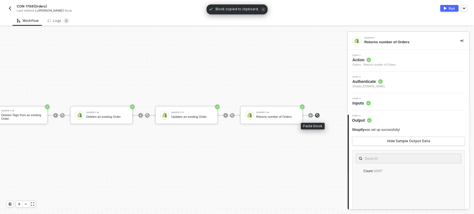
click at [315, 114] on img at bounding box center [316, 115] width 3 height 3
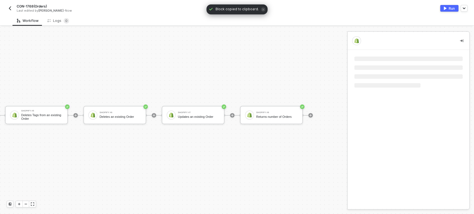
scroll to position [10, 476]
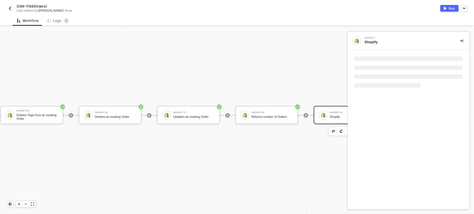
click at [327, 113] on div "Shopify #9 Shopify" at bounding box center [349, 115] width 44 height 11
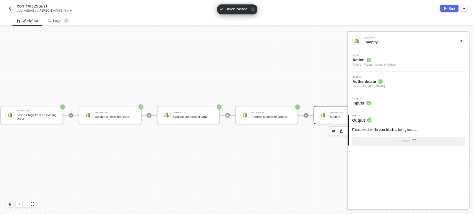
click at [367, 62] on span "Action" at bounding box center [373, 60] width 43 height 6
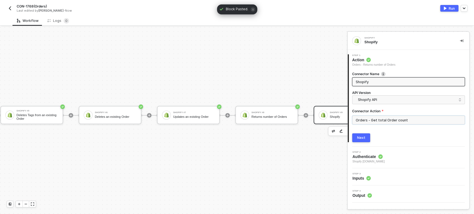
click at [389, 121] on input "Orders - Get total Order count" at bounding box center [408, 120] width 113 height 9
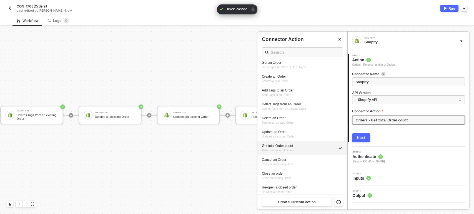
scroll to position [193, 0]
click at [271, 166] on span "Cancels an existing Order" at bounding box center [278, 166] width 32 height 3
type input "Cancels an existing Order"
type input "Orders - Cancel an Order"
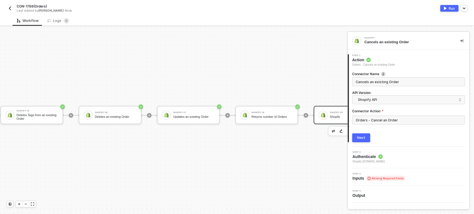
click at [359, 142] on button "Next" at bounding box center [361, 137] width 18 height 9
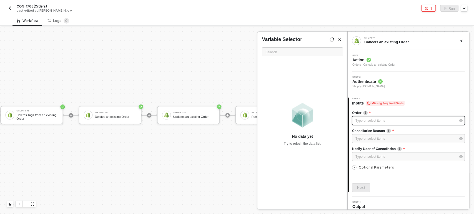
click at [374, 119] on div "Type or select items ﻿" at bounding box center [405, 120] width 100 height 5
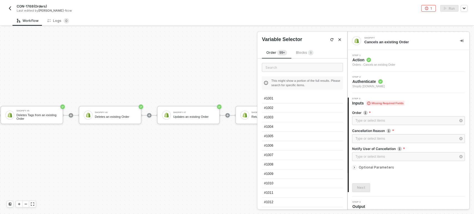
click at [300, 54] on div "Blocks 9" at bounding box center [304, 53] width 17 height 6
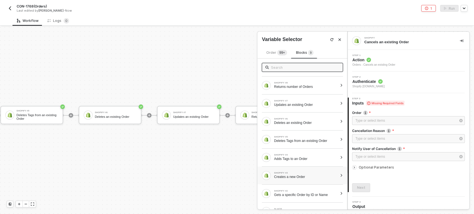
click at [310, 180] on div "SHOPIFY #3 Creates a new Order" at bounding box center [302, 176] width 90 height 18
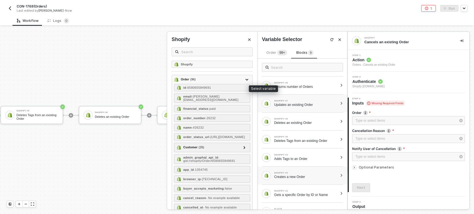
drag, startPoint x: 196, startPoint y: 86, endPoint x: 298, endPoint y: 104, distance: 103.3
click at [198, 86] on span "- 6580655849691" at bounding box center [198, 87] width 25 height 3
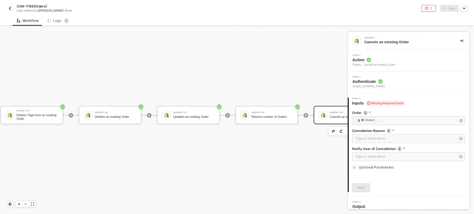
click at [370, 134] on div "Cancellation Reason" at bounding box center [408, 131] width 113 height 6
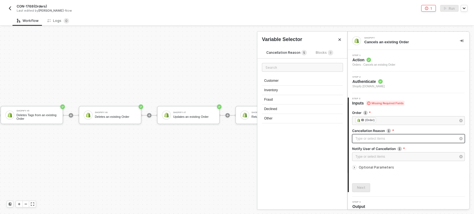
click at [371, 140] on div "Type or select items ﻿" at bounding box center [405, 138] width 100 height 5
drag, startPoint x: 281, startPoint y: 110, endPoint x: 297, endPoint y: 113, distance: 16.9
click at [281, 110] on div "Declined" at bounding box center [302, 109] width 81 height 9
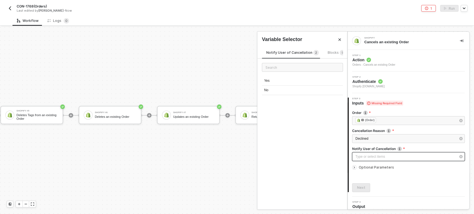
click at [373, 155] on div "Type or select items ﻿" at bounding box center [405, 156] width 100 height 5
drag, startPoint x: 273, startPoint y: 91, endPoint x: 300, endPoint y: 100, distance: 28.7
click at [274, 92] on div "No" at bounding box center [302, 90] width 81 height 9
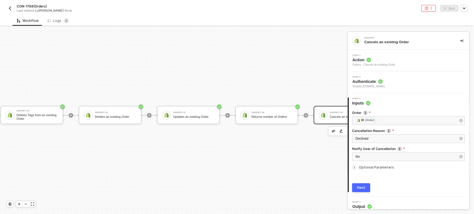
click at [376, 166] on span "Optional Parameters" at bounding box center [375, 167] width 35 height 4
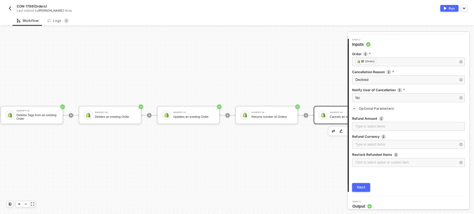
scroll to position [62, 0]
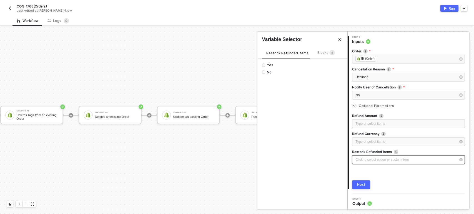
click at [374, 161] on div "Click to select option or custom item ﻿" at bounding box center [405, 159] width 100 height 5
click at [269, 68] on div "Yes No" at bounding box center [302, 68] width 81 height 11
click at [269, 64] on span "Yes" at bounding box center [269, 65] width 8 height 4
click at [265, 64] on input "Yes" at bounding box center [263, 65] width 3 height 3
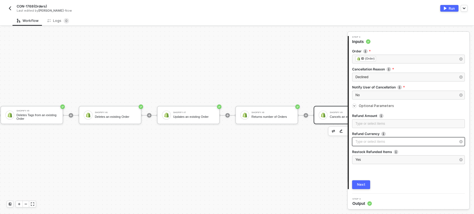
click at [379, 139] on div "Type or select items ﻿" at bounding box center [405, 141] width 100 height 5
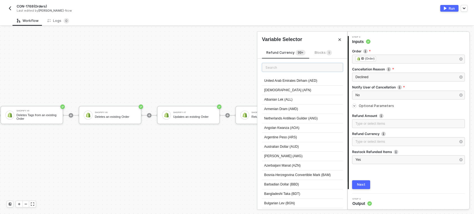
click at [289, 66] on input "text" at bounding box center [302, 67] width 81 height 9
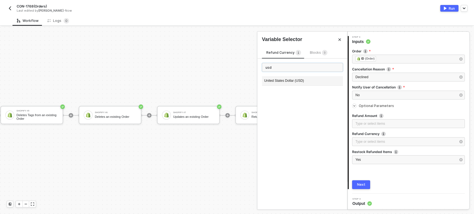
type input "usd"
click at [286, 78] on div "United States Dollar (USD)" at bounding box center [302, 80] width 81 height 9
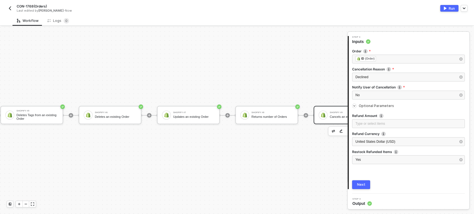
click at [360, 187] on button "Next" at bounding box center [361, 184] width 18 height 9
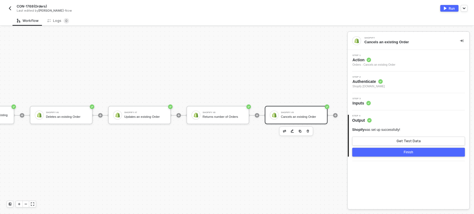
scroll to position [10, 554]
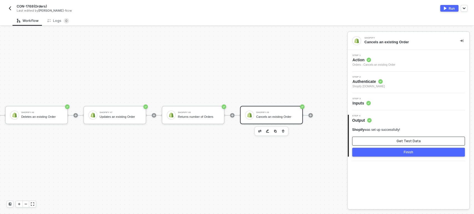
click at [376, 140] on button "Get Test Data" at bounding box center [408, 141] width 113 height 9
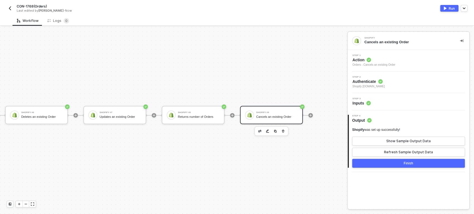
click at [361, 64] on div "Orders - Cancels an existing Order" at bounding box center [373, 65] width 43 height 4
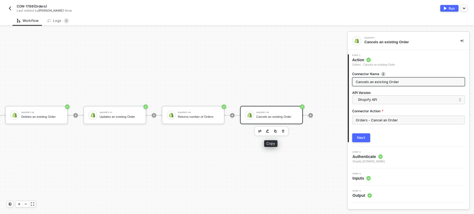
click at [273, 131] on img "button" at bounding box center [274, 131] width 3 height 3
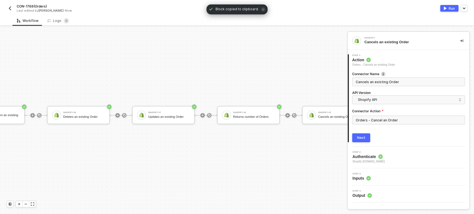
scroll to position [10, 621]
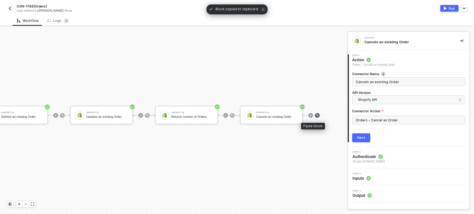
click at [315, 115] on img at bounding box center [316, 115] width 3 height 3
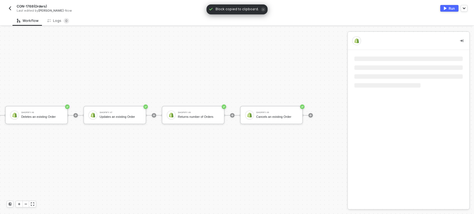
scroll to position [10, 554]
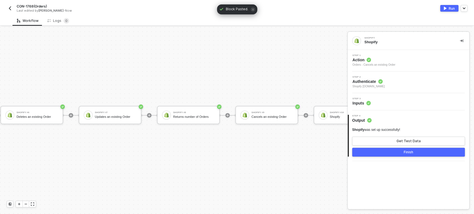
click at [364, 67] on div "Step 1 Action Orders - Cancels an existing Order" at bounding box center [408, 61] width 122 height 22
click at [382, 65] on div "Orders - Cancels an existing Order" at bounding box center [373, 65] width 43 height 4
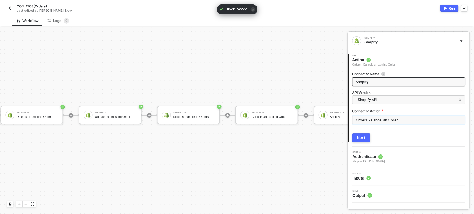
click at [377, 120] on input "Orders - Cancel an Order" at bounding box center [408, 120] width 113 height 9
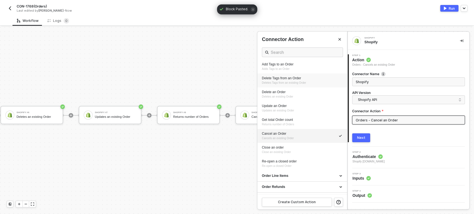
scroll to position [277, 0]
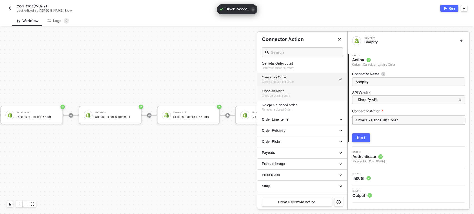
click at [290, 94] on span "Close an existing Order" at bounding box center [276, 95] width 29 height 3
type input "Close an existing Order"
type input "Orders - Close an order"
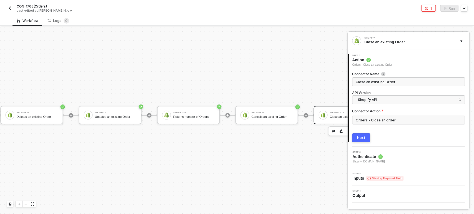
click at [362, 138] on div "Next" at bounding box center [361, 138] width 8 height 4
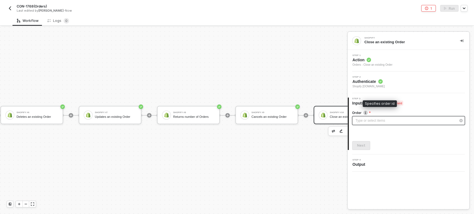
click at [362, 122] on div "Type or select items ﻿" at bounding box center [405, 120] width 100 height 5
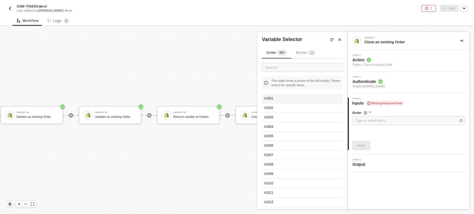
click at [283, 98] on div "#1001" at bounding box center [302, 98] width 81 height 9
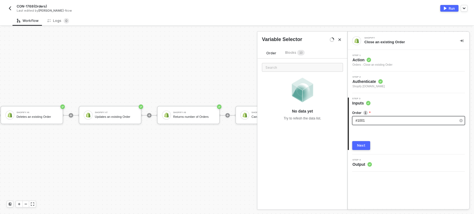
click at [370, 120] on div "#1001" at bounding box center [405, 120] width 100 height 5
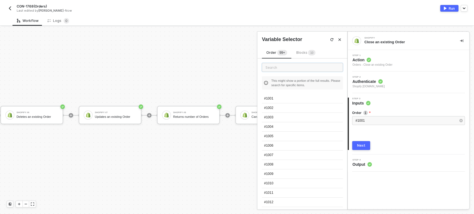
click at [273, 70] on input "text" at bounding box center [302, 67] width 81 height 9
type input "2623"
drag, startPoint x: 280, startPoint y: 117, endPoint x: 359, endPoint y: 132, distance: 80.5
click at [280, 117] on div "#26231" at bounding box center [302, 117] width 81 height 9
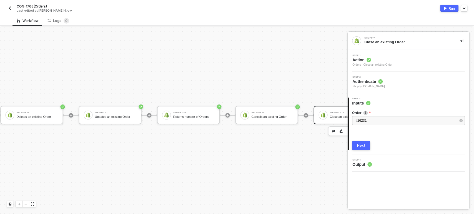
click at [363, 144] on div "Next" at bounding box center [361, 145] width 8 height 4
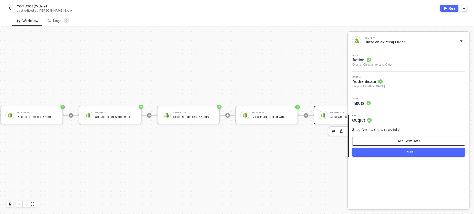
click at [410, 142] on div "Get Test Data" at bounding box center [408, 141] width 24 height 4
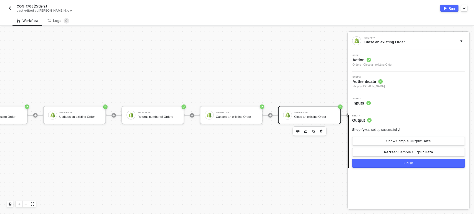
scroll to position [10, 632]
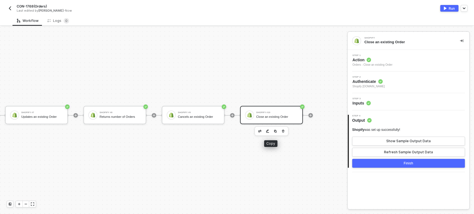
click at [273, 131] on img "button" at bounding box center [274, 131] width 3 height 3
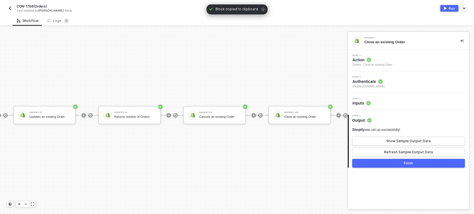
scroll to position [10, 706]
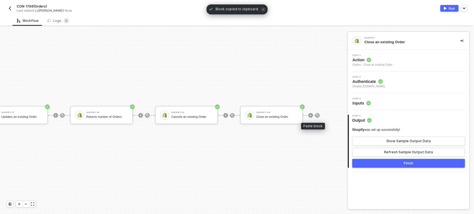
click at [315, 114] on div at bounding box center [317, 115] width 4 height 3
click at [315, 114] on img at bounding box center [316, 115] width 3 height 3
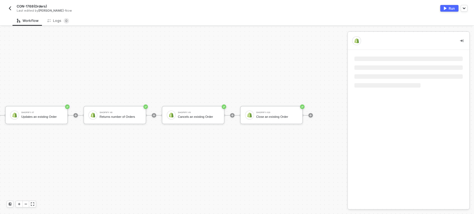
scroll to position [10, 632]
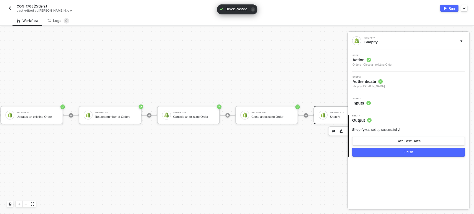
click at [331, 118] on div "Shopify" at bounding box center [350, 117] width 42 height 4
click at [364, 61] on span "Action" at bounding box center [372, 60] width 40 height 6
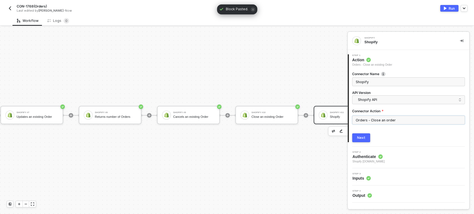
click at [377, 120] on input "Orders - Close an order" at bounding box center [408, 120] width 113 height 9
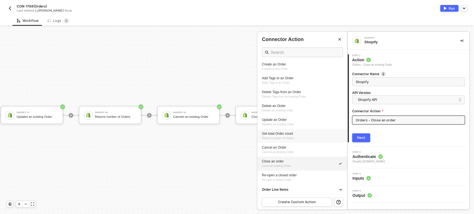
scroll to position [246, 0]
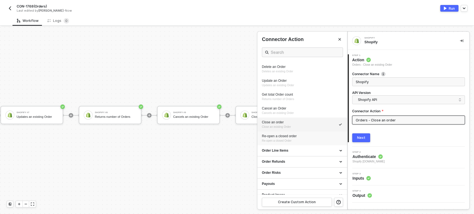
click at [292, 141] on div "Re-open a closed order Re-open a closed Order" at bounding box center [302, 138] width 81 height 9
type input "Re-open a closed Order"
type input "Orders - Re-open a closed order"
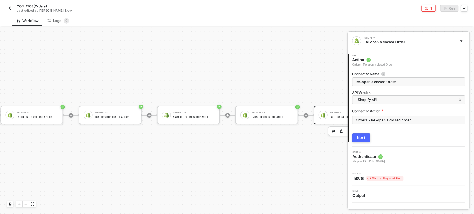
click at [365, 138] on button "Next" at bounding box center [361, 137] width 18 height 9
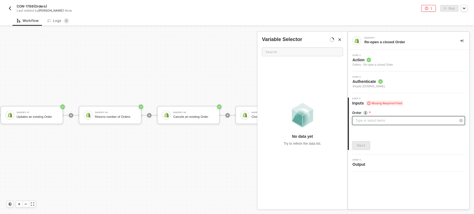
click at [365, 122] on div "Type or select items ﻿" at bounding box center [405, 120] width 100 height 5
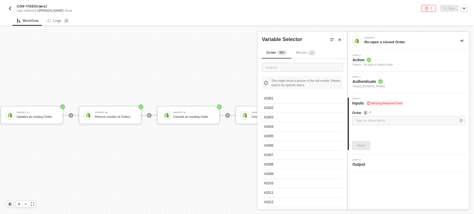
click at [297, 55] on div "Blocks 1 1" at bounding box center [305, 53] width 19 height 6
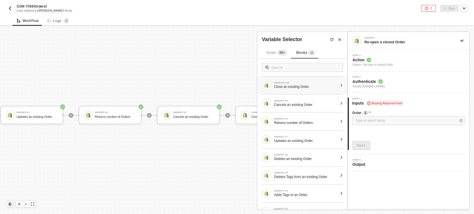
click at [294, 86] on div "Close an existing Order" at bounding box center [306, 87] width 64 height 4
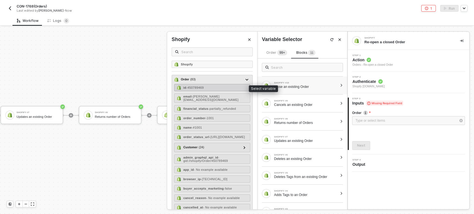
click at [216, 87] on div "id - 450789469" at bounding box center [212, 87] width 76 height 7
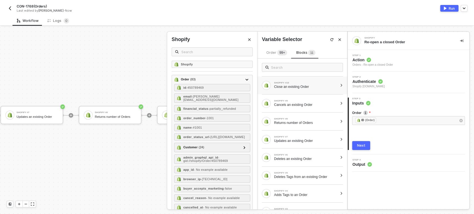
click at [366, 142] on button "Next" at bounding box center [361, 145] width 18 height 9
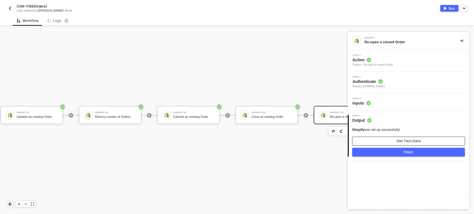
click at [373, 140] on button "Get Test Data" at bounding box center [408, 141] width 113 height 9
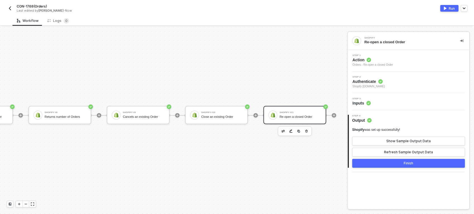
scroll to position [10, 710]
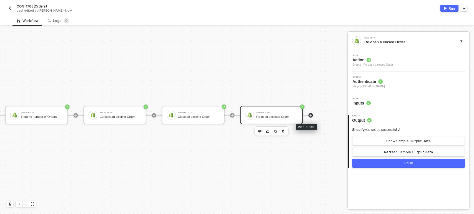
click at [308, 117] on div at bounding box center [310, 115] width 4 height 4
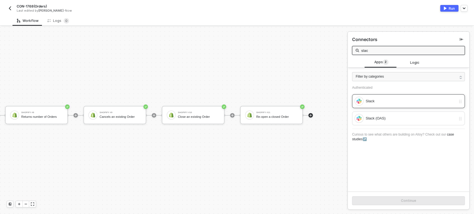
type input "slac"
click at [371, 103] on div "Slack" at bounding box center [410, 101] width 90 height 6
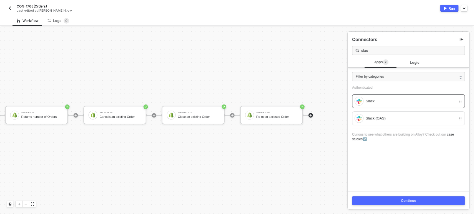
click at [387, 196] on button "Continue" at bounding box center [408, 200] width 113 height 9
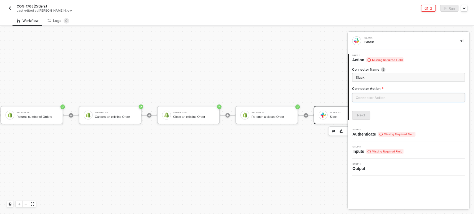
click at [401, 100] on input "text" at bounding box center [408, 97] width 113 height 9
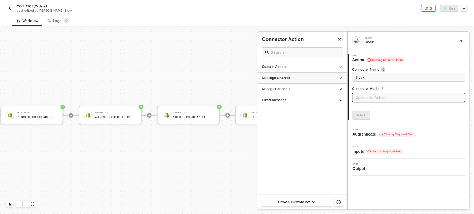
click at [277, 76] on div "Message Channel" at bounding box center [302, 78] width 81 height 5
click at [269, 90] on div "Post" at bounding box center [302, 88] width 81 height 5
type input "Post a message into a channel"
type input "Message Channel - Post"
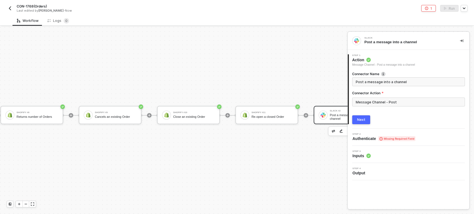
click at [358, 122] on button "Next" at bounding box center [361, 119] width 18 height 9
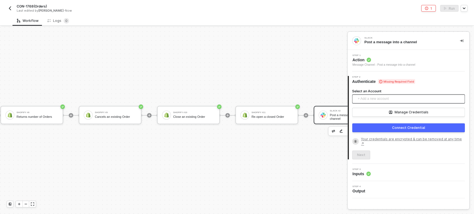
click at [369, 97] on span "+ Add a new account" at bounding box center [409, 99] width 104 height 9
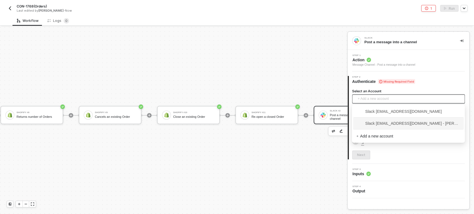
click at [372, 124] on span "Slack [EMAIL_ADDRESS][DOMAIN_NAME] - [PERSON_NAME]" at bounding box center [408, 123] width 104 height 6
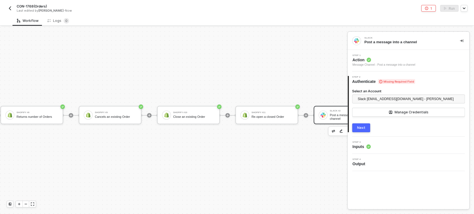
click at [364, 127] on div "Next" at bounding box center [361, 128] width 8 height 4
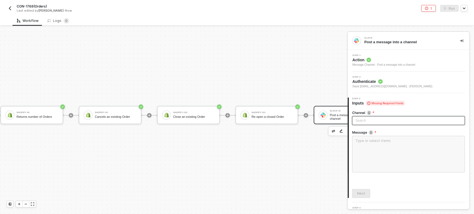
click at [378, 122] on div "Search" at bounding box center [408, 120] width 113 height 9
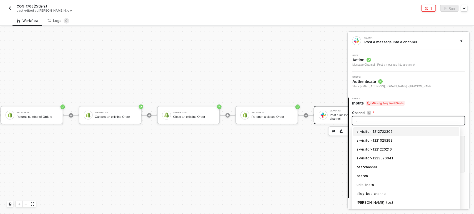
type input "tr"
click at [378, 129] on div "trigger-test" at bounding box center [405, 132] width 99 height 6
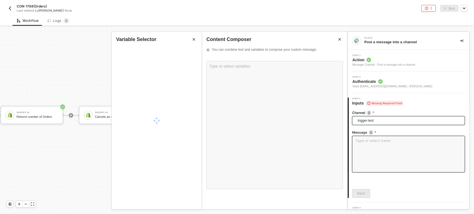
click at [377, 139] on textarea at bounding box center [408, 154] width 113 height 37
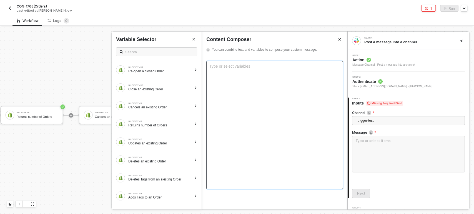
click at [264, 85] on div "Type or select variables ﻿" at bounding box center [274, 125] width 137 height 128
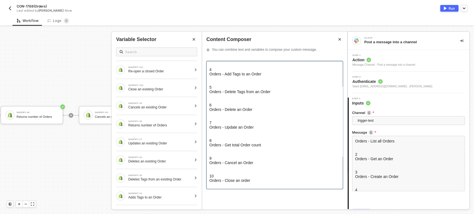
scroll to position [0, 0]
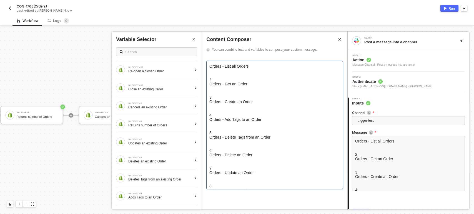
click at [221, 77] on div at bounding box center [274, 73] width 130 height 9
copy div "Orders - List all Orders 2 Orders - Get an Order 3 Orders - Create an Order 4 O…"
click at [178, 36] on div "Variable Selector SHOPIFY #11 Re-open a closed Order SHOPIFY #10 Close an exist…" at bounding box center [157, 121] width 90 height 178
click at [224, 72] on div at bounding box center [274, 73] width 130 height 9
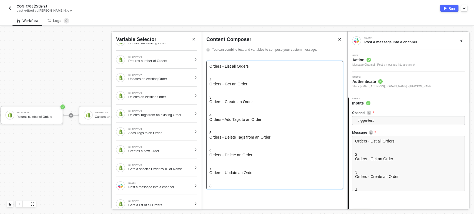
scroll to position [67, 0]
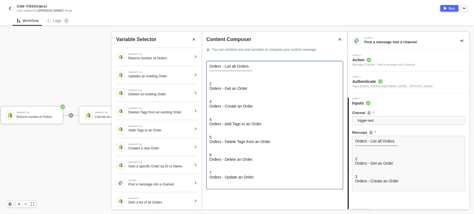
click at [219, 98] on div at bounding box center [274, 95] width 130 height 9
click at [179, 169] on div "SHOPIFY #2 Gets a specific Order by ID or Name" at bounding box center [154, 165] width 76 height 9
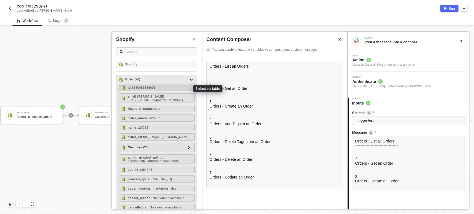
click at [152, 89] on span "- 6580655849691" at bounding box center [143, 87] width 25 height 3
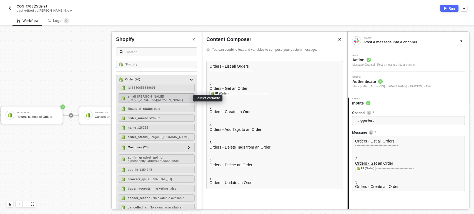
click at [167, 96] on span "- hanna+gshapot@runalloy.com" at bounding box center [155, 98] width 55 height 7
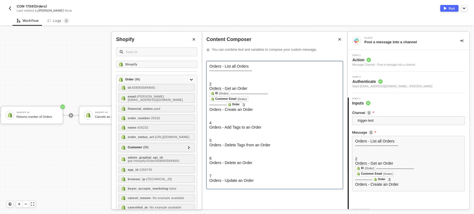
click at [331, 107] on div "------------- Order ﻿ 3" at bounding box center [274, 105] width 130 height 6
click at [270, 107] on div "------------- Order ﻿ 3" at bounding box center [274, 105] width 130 height 6
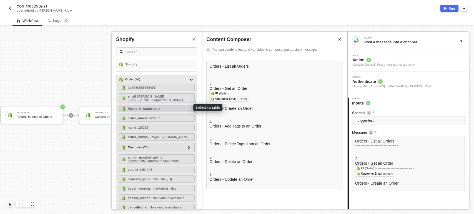
click at [180, 108] on div "financial_status - paid" at bounding box center [156, 108] width 76 height 7
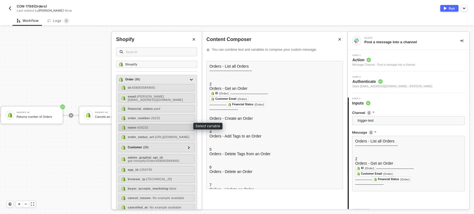
click at [138, 126] on span "- #26232" at bounding box center [142, 127] width 12 height 3
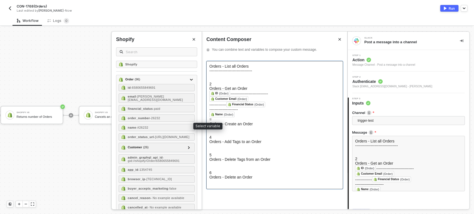
click at [272, 122] on div "=" at bounding box center [274, 119] width 130 height 4
click at [220, 135] on div at bounding box center [274, 130] width 130 height 9
click at [218, 122] on div "=================================================" at bounding box center [274, 119] width 130 height 4
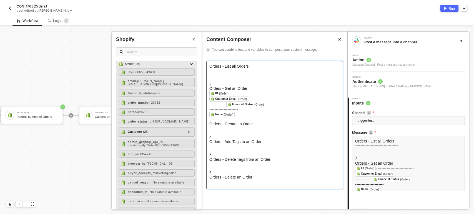
scroll to position [31, 0]
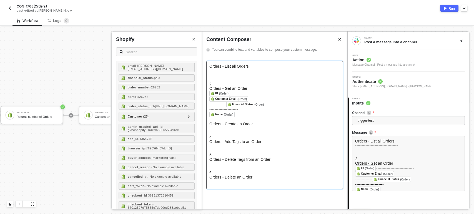
click at [225, 135] on div at bounding box center [274, 130] width 130 height 9
click at [195, 39] on icon "Close" at bounding box center [193, 39] width 3 height 3
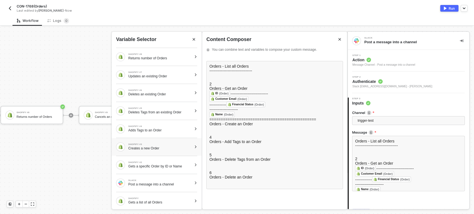
click at [150, 147] on div "Creates a new Order" at bounding box center [160, 148] width 64 height 4
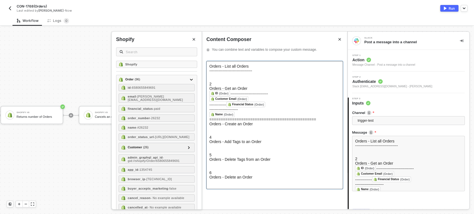
click at [220, 126] on span "Orders - Create an Order" at bounding box center [230, 124] width 43 height 4
click at [220, 135] on div at bounding box center [274, 130] width 130 height 9
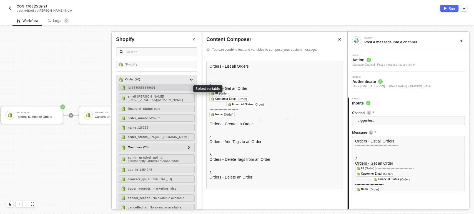
click at [144, 87] on span "- 6580655849691" at bounding box center [143, 87] width 25 height 3
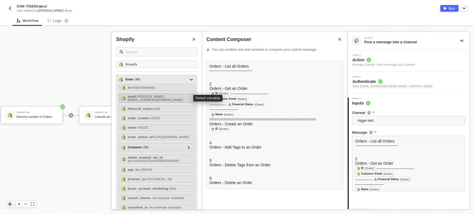
click at [176, 97] on span "- hanna+gshapot@runalloy.com" at bounding box center [155, 98] width 55 height 7
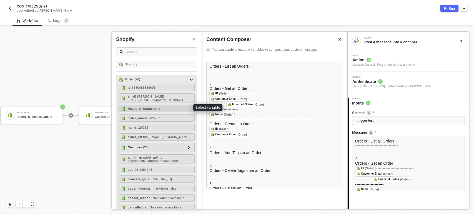
click at [162, 107] on div "financial_status - paid" at bounding box center [156, 108] width 76 height 7
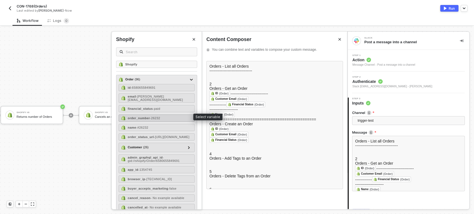
click at [154, 117] on span "- 26232" at bounding box center [155, 118] width 10 height 3
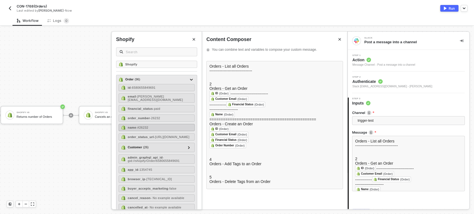
click at [153, 126] on div "name - #26232" at bounding box center [156, 127] width 76 height 7
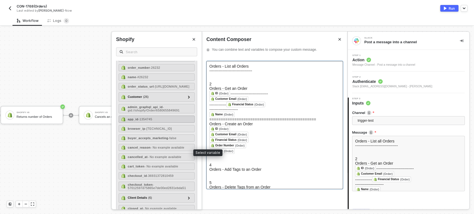
scroll to position [62, 0]
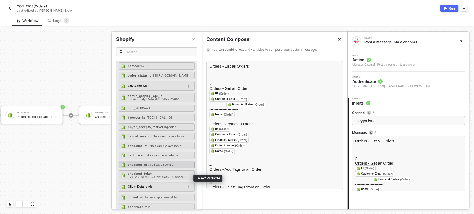
click at [155, 166] on span "- 36931372810459" at bounding box center [160, 164] width 27 height 3
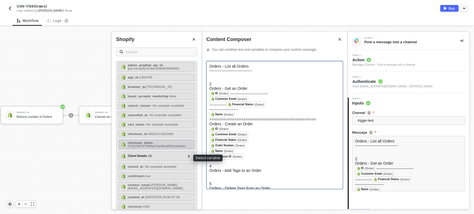
scroll to position [154, 0]
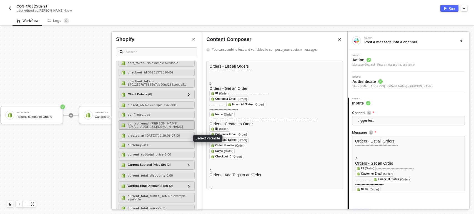
click at [155, 128] on div "contact_email - hanna+gshapot@runalloy.com" at bounding box center [160, 125] width 64 height 7
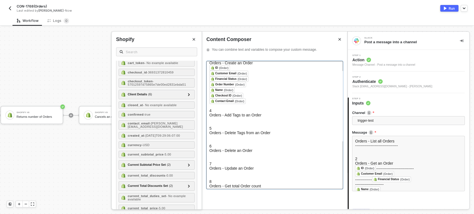
scroll to position [62, 0]
click at [223, 112] on h5 "4" at bounding box center [274, 110] width 130 height 4
click at [223, 108] on div "﻿ Contact Email (Order) ﻿" at bounding box center [274, 103] width 130 height 10
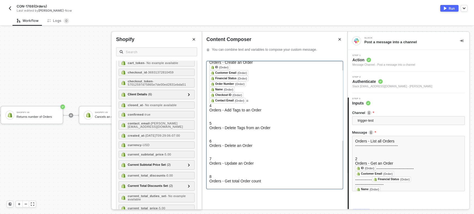
click at [241, 108] on h5 "4" at bounding box center [274, 105] width 130 height 4
click at [224, 112] on span "Orders - Add Tags to an Order" at bounding box center [235, 110] width 52 height 4
click at [223, 121] on div at bounding box center [274, 116] width 130 height 9
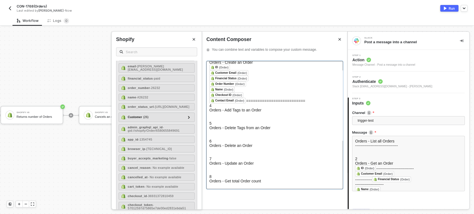
scroll to position [0, 0]
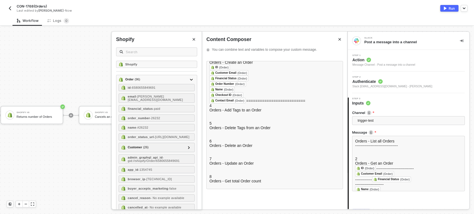
click at [192, 40] on icon "Close" at bounding box center [193, 39] width 3 height 3
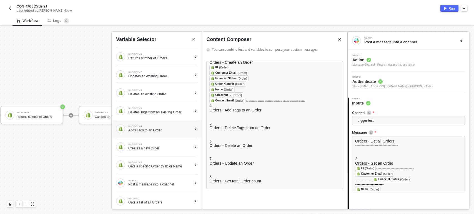
click at [155, 130] on div "Adds Tags to an Order" at bounding box center [160, 130] width 64 height 4
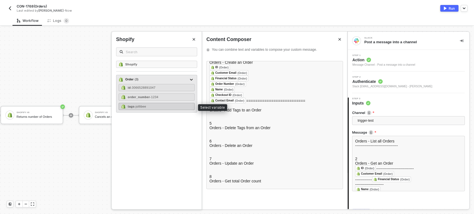
click at [146, 105] on span "- jollibee" at bounding box center [140, 106] width 12 height 3
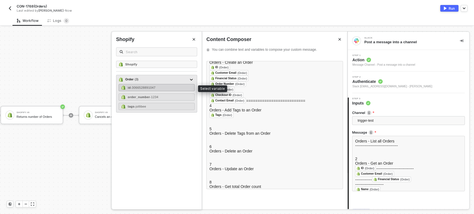
click at [151, 87] on span "- 3066528891047" at bounding box center [143, 87] width 25 height 3
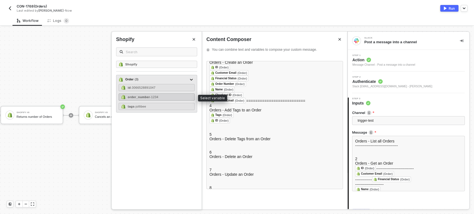
click at [151, 94] on div "order_number - 1234" at bounding box center [156, 97] width 76 height 7
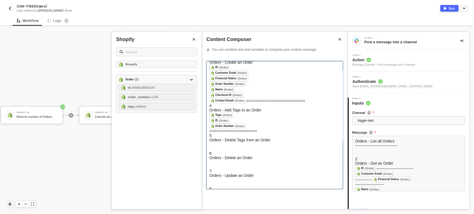
click at [227, 151] on div at bounding box center [274, 146] width 130 height 9
click at [193, 38] on icon "Close" at bounding box center [194, 39] width 2 height 2
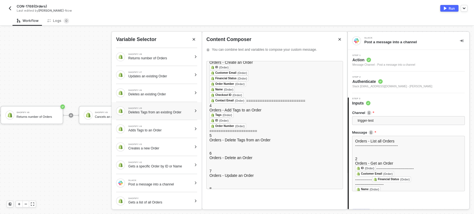
click at [158, 112] on div "Deletes Tags from an existing Order" at bounding box center [160, 112] width 64 height 4
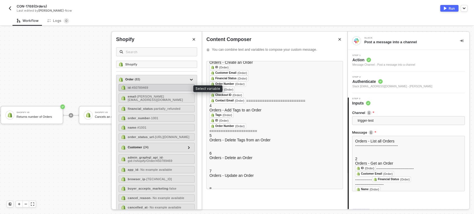
click at [155, 88] on div "id - 450789469" at bounding box center [156, 87] width 76 height 7
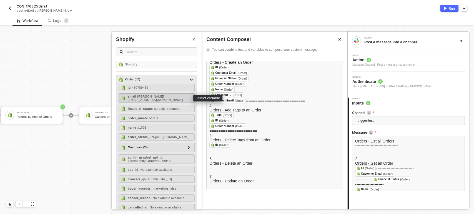
click at [155, 94] on div "email - erlich@aviato.com" at bounding box center [156, 98] width 76 height 9
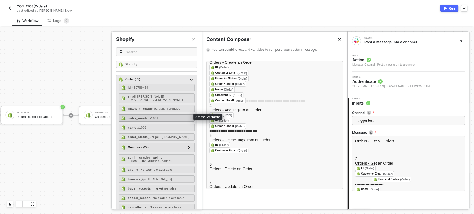
click at [155, 117] on span "- 1001" at bounding box center [154, 118] width 8 height 3
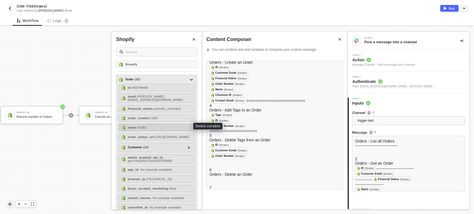
click at [154, 125] on div "name - #1001" at bounding box center [156, 127] width 76 height 7
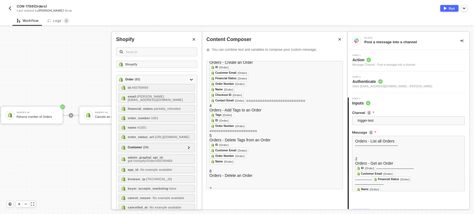
click at [192, 40] on icon "Close" at bounding box center [193, 39] width 3 height 3
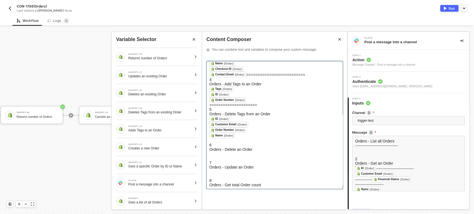
scroll to position [123, 0]
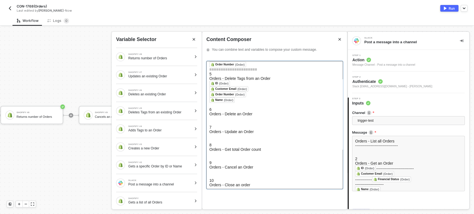
click at [221, 125] on div at bounding box center [274, 120] width 130 height 9
click at [218, 107] on div "﻿" at bounding box center [274, 105] width 130 height 4
click at [223, 125] on div at bounding box center [274, 120] width 130 height 9
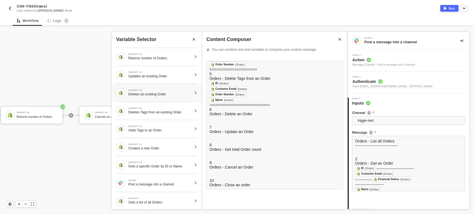
click at [176, 95] on div "Deletes an existing Order" at bounding box center [160, 94] width 64 height 4
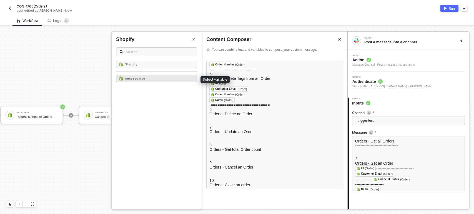
click at [165, 79] on div "success - true" at bounding box center [156, 78] width 81 height 7
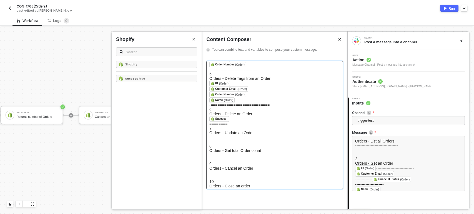
click at [238, 144] on div at bounding box center [274, 139] width 130 height 9
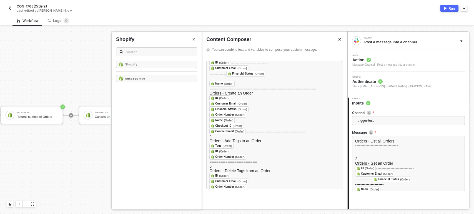
click at [193, 39] on icon "Close" at bounding box center [194, 39] width 2 height 2
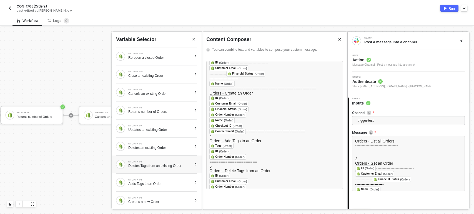
scroll to position [6, 0]
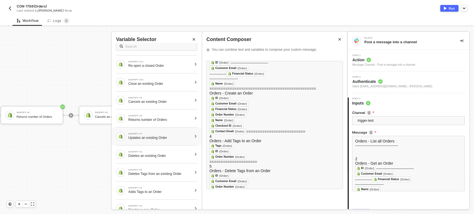
click at [151, 138] on div "Updates an existing Order" at bounding box center [160, 138] width 64 height 4
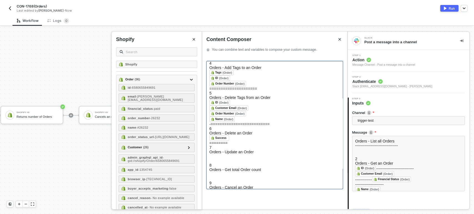
scroll to position [123, 0]
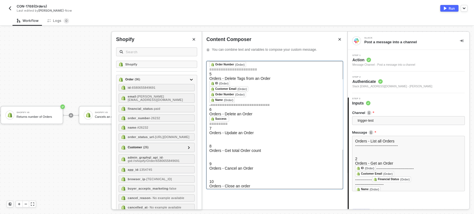
click at [222, 144] on div at bounding box center [274, 139] width 130 height 9
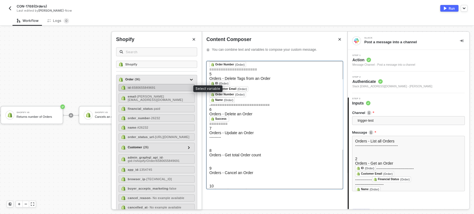
click at [158, 86] on div "id - 6580655849691" at bounding box center [156, 87] width 76 height 7
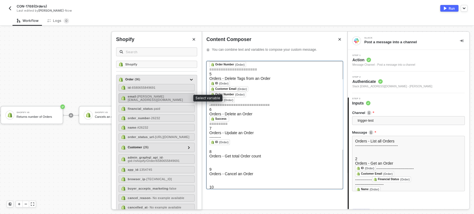
click at [155, 97] on span "- hanna+gshapot@runalloy.com" at bounding box center [155, 98] width 55 height 7
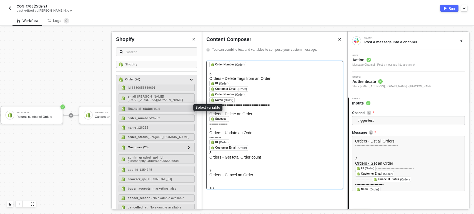
click at [153, 107] on span "- paid" at bounding box center [156, 108] width 7 height 3
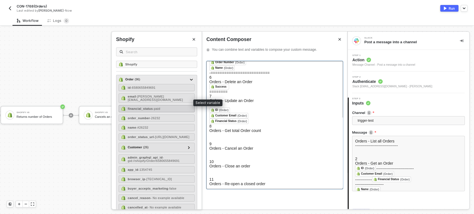
scroll to position [31, 0]
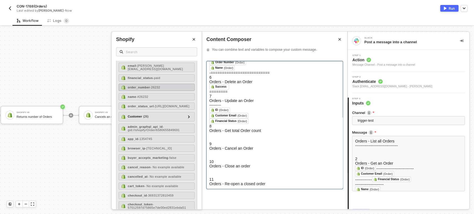
click at [154, 86] on span "- 26232" at bounding box center [155, 87] width 10 height 3
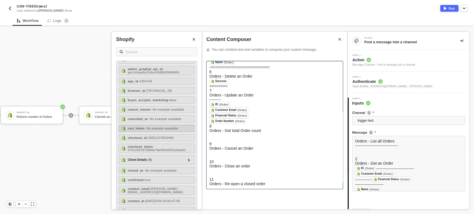
scroll to position [92, 0]
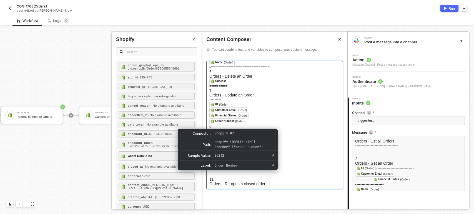
click at [216, 124] on div "Order Number" at bounding box center [224, 121] width 19 height 5
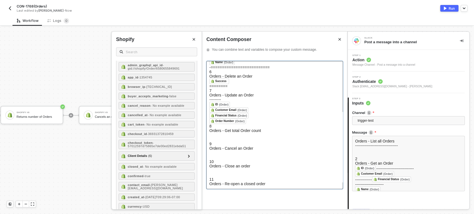
click at [262, 118] on h5 "﻿ Financial Status (Order) ﻿ ﻿" at bounding box center [274, 116] width 130 height 6
click at [229, 128] on h5 "8" at bounding box center [274, 126] width 130 height 4
click at [195, 42] on button "Close" at bounding box center [193, 39] width 7 height 7
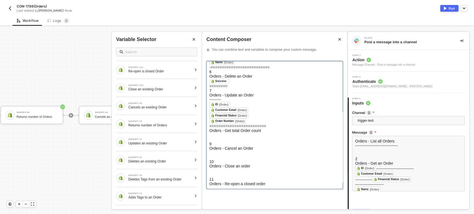
scroll to position [211, 0]
click at [218, 133] on div at bounding box center [274, 137] width 130 height 9
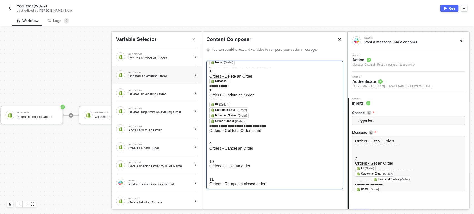
scroll to position [0, 0]
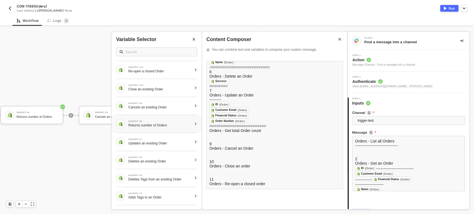
click at [170, 123] on div "SHOPIFY #8 Returns number of Orders" at bounding box center [160, 123] width 64 height 7
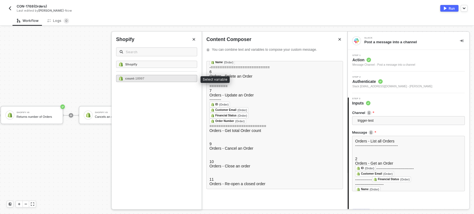
click at [141, 79] on span "- 18997" at bounding box center [139, 78] width 10 height 3
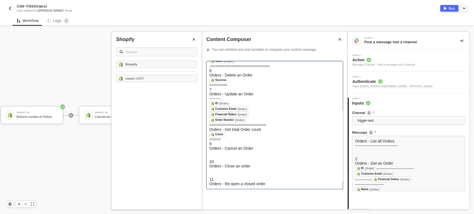
click at [235, 151] on div at bounding box center [274, 155] width 130 height 9
click at [191, 38] on button "Close" at bounding box center [193, 39] width 7 height 7
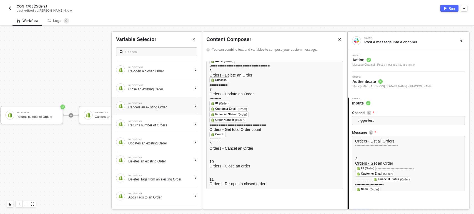
click at [153, 109] on div "Cancels an existing Order" at bounding box center [160, 107] width 64 height 4
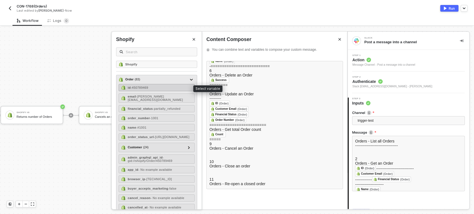
click at [141, 88] on span "- 450789469" at bounding box center [139, 87] width 17 height 3
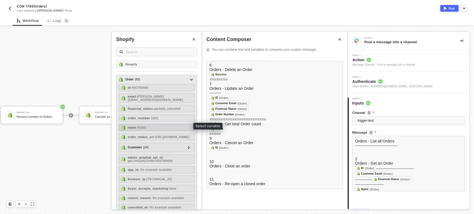
click at [158, 124] on div "name - #1001" at bounding box center [156, 127] width 76 height 7
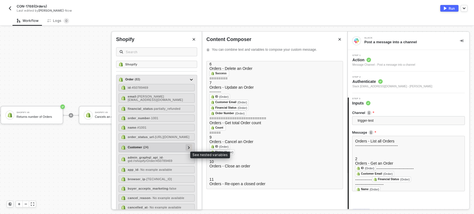
click at [187, 150] on div at bounding box center [188, 147] width 3 height 6
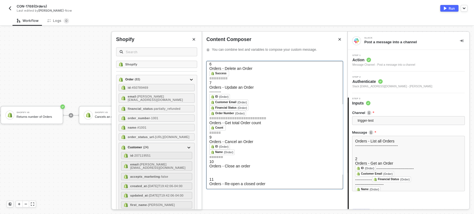
click at [242, 150] on div "﻿ Name (Order) ﻿ ﻿" at bounding box center [274, 153] width 130 height 6
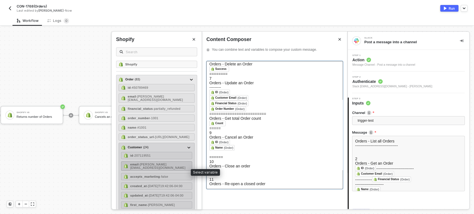
click at [133, 166] on strong "email" at bounding box center [134, 164] width 8 height 3
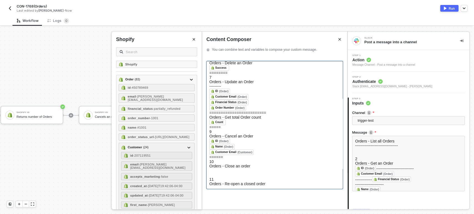
scroll to position [228, 0]
click at [196, 36] on button "Close" at bounding box center [193, 39] width 7 height 7
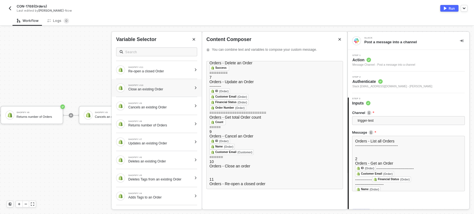
click at [167, 85] on div "SHOPIFY #10" at bounding box center [160, 85] width 64 height 2
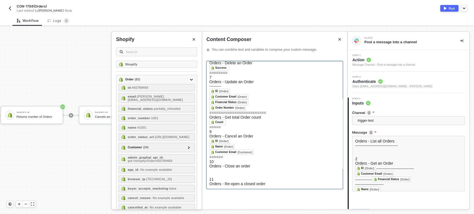
click at [226, 164] on span "Orders - Close an order" at bounding box center [229, 166] width 41 height 4
click at [224, 168] on div at bounding box center [274, 172] width 130 height 9
click at [241, 111] on span "=========================" at bounding box center [237, 113] width 57 height 4
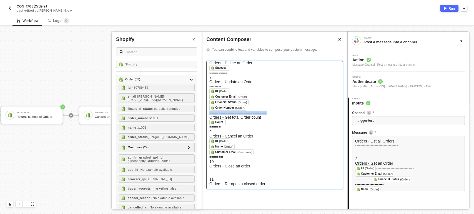
copy span "========================="
click at [232, 155] on div "======" at bounding box center [274, 157] width 130 height 4
click at [295, 164] on div "Orders - Close an order" at bounding box center [274, 166] width 130 height 4
click at [217, 168] on div at bounding box center [274, 172] width 130 height 9
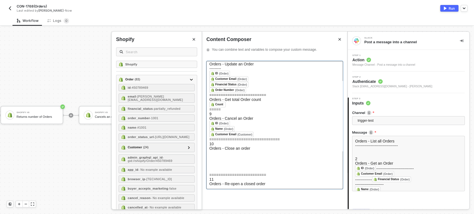
click at [217, 160] on div at bounding box center [274, 162] width 130 height 22
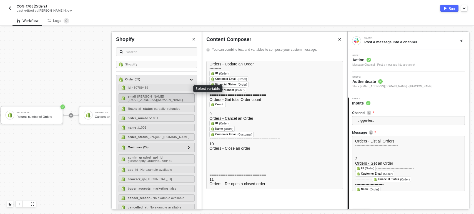
click at [176, 90] on div "id - 450789469" at bounding box center [156, 87] width 76 height 7
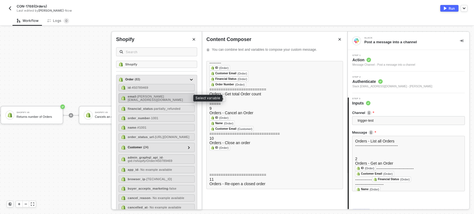
click at [156, 97] on span "- erlich@aviato.com" at bounding box center [155, 98] width 55 height 7
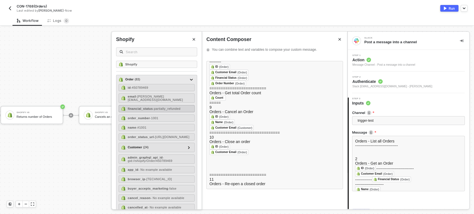
click at [158, 107] on span "- partially_refunded" at bounding box center [166, 108] width 27 height 3
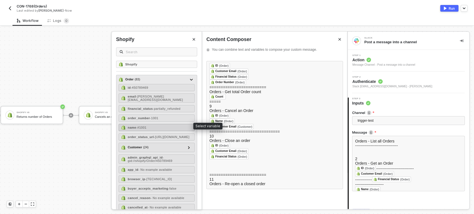
click at [151, 126] on div "name - #1001" at bounding box center [156, 127] width 76 height 7
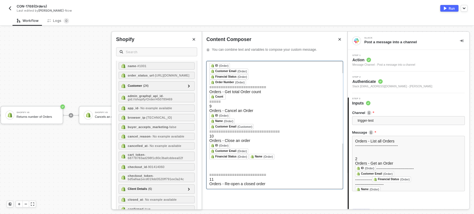
scroll to position [254, 0]
click at [227, 182] on div "Orders - Re-open a closed order" at bounding box center [274, 184] width 130 height 4
click at [191, 41] on button "Close" at bounding box center [193, 39] width 7 height 7
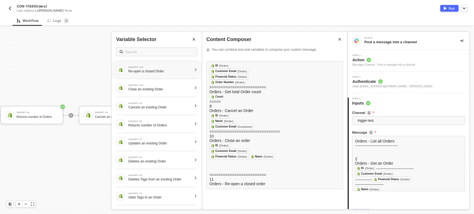
click at [156, 65] on div "SHOPIFY #11 Re-open a closed Order" at bounding box center [154, 69] width 76 height 9
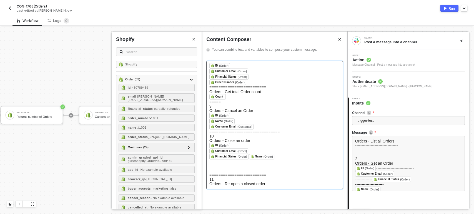
click at [220, 182] on div "Orders - Re-open a closed order" at bounding box center [274, 184] width 130 height 4
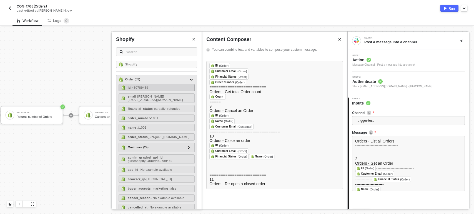
click at [159, 87] on div "id - 450789469" at bounding box center [156, 87] width 76 height 7
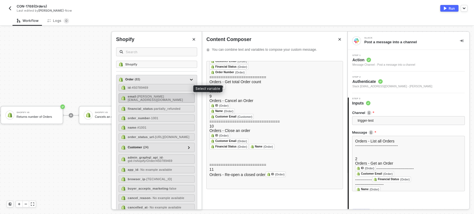
click at [159, 95] on span "- erlich@aviato.com" at bounding box center [155, 98] width 55 height 7
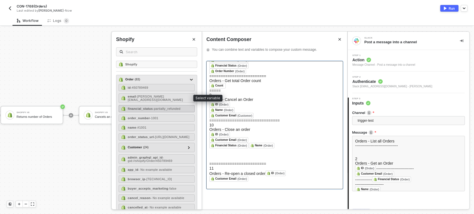
scroll to position [260, 0]
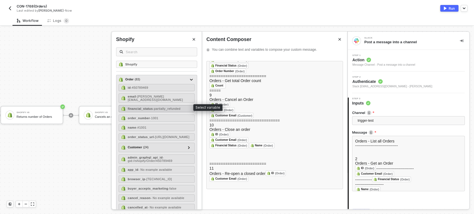
click at [160, 107] on span "- partially_refunded" at bounding box center [166, 108] width 27 height 3
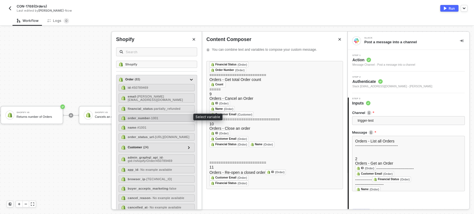
click at [158, 117] on span "- 1001" at bounding box center [154, 118] width 8 height 3
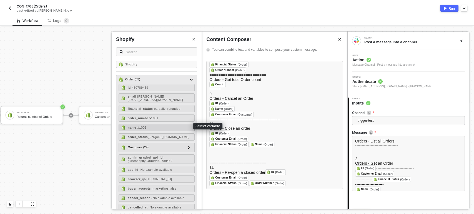
click at [154, 124] on div "name - #1001" at bounding box center [156, 127] width 76 height 7
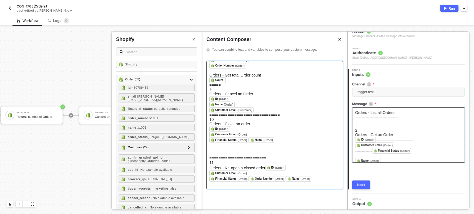
scroll to position [30, 0]
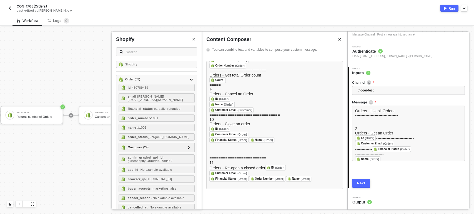
drag, startPoint x: 364, startPoint y: 181, endPoint x: 368, endPoint y: 180, distance: 4.2
click at [365, 181] on button "Next" at bounding box center [361, 183] width 18 height 9
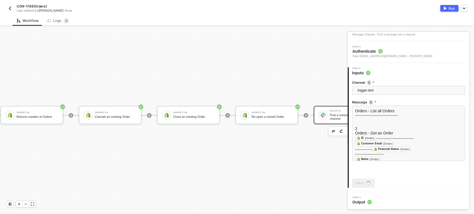
scroll to position [0, 0]
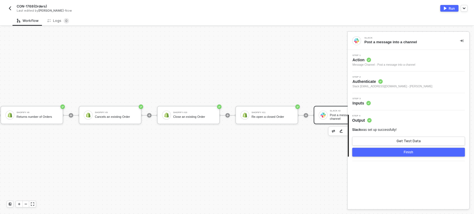
click at [417, 146] on div "Slack was set up successfully! Get Test Data Finish" at bounding box center [408, 142] width 113 height 29
click at [417, 140] on div "Get Test Data" at bounding box center [408, 141] width 24 height 4
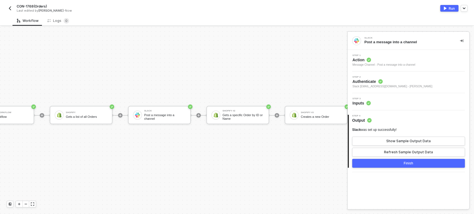
scroll to position [10, 0]
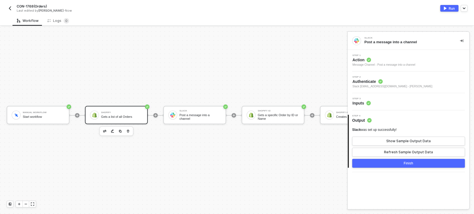
click at [112, 106] on div "Shopify Gets a list of all Orders" at bounding box center [116, 115] width 63 height 18
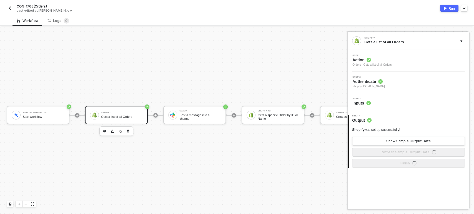
click at [360, 102] on span "Inputs" at bounding box center [361, 103] width 18 height 6
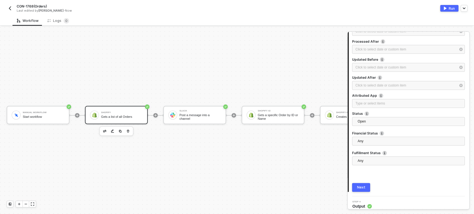
scroll to position [140, 0]
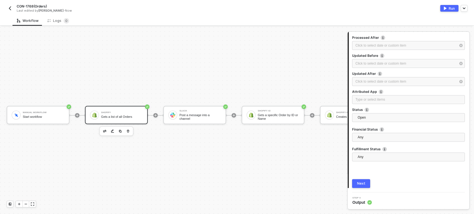
click at [361, 185] on div "Next" at bounding box center [361, 183] width 8 height 4
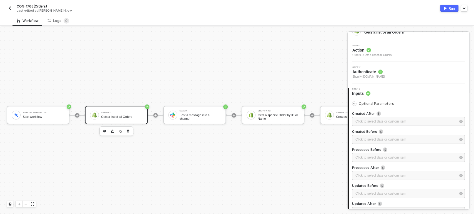
scroll to position [0, 0]
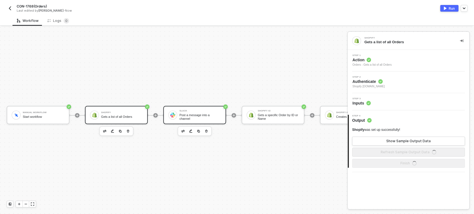
click at [189, 121] on div "Slack Post a message into a channel" at bounding box center [194, 115] width 63 height 18
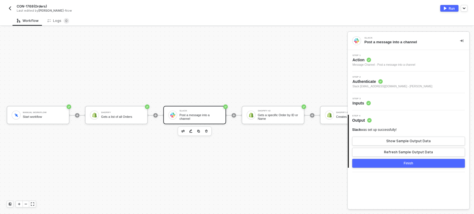
click at [362, 100] on div "Step 3 Inputs" at bounding box center [361, 102] width 18 height 8
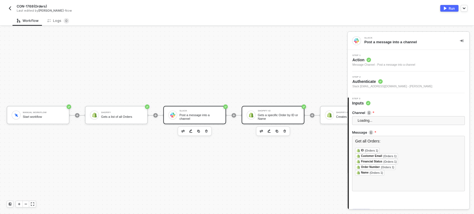
click at [292, 120] on div "Gets a specific Order by ID or Name" at bounding box center [278, 116] width 42 height 7
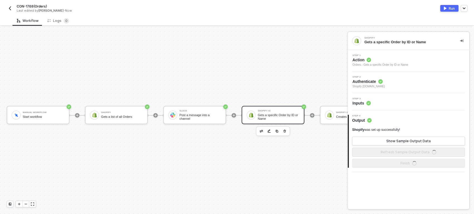
click at [358, 101] on span "Inputs" at bounding box center [361, 103] width 18 height 6
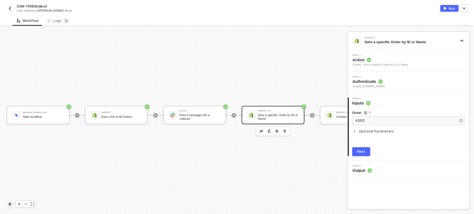
click at [378, 129] on span "Optional Parameters" at bounding box center [375, 131] width 35 height 4
drag, startPoint x: 365, startPoint y: 175, endPoint x: 341, endPoint y: 137, distance: 44.6
click at [365, 173] on button "Next" at bounding box center [361, 174] width 18 height 9
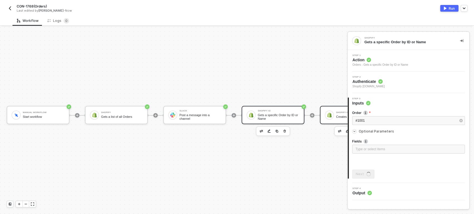
click at [332, 120] on div "Shopify #3 Creates a new Order" at bounding box center [351, 115] width 63 height 18
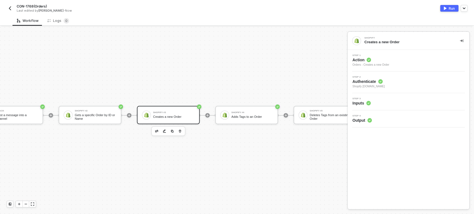
scroll to position [10, 190]
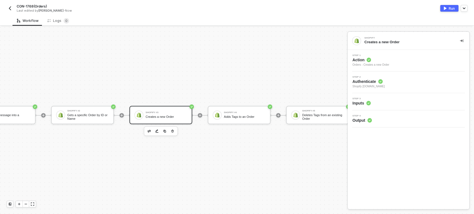
click at [360, 102] on span "Inputs" at bounding box center [361, 103] width 18 height 6
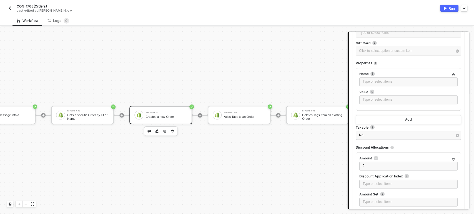
scroll to position [534, 0]
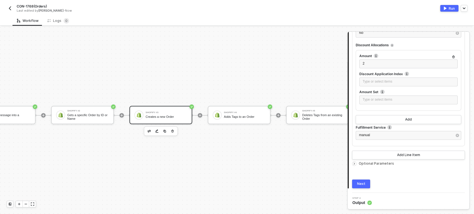
click at [359, 185] on div "Next" at bounding box center [361, 184] width 8 height 4
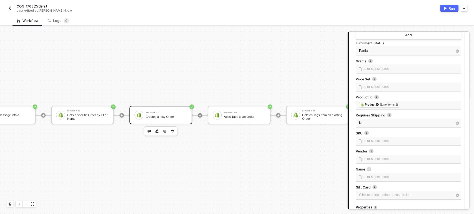
scroll to position [0, 0]
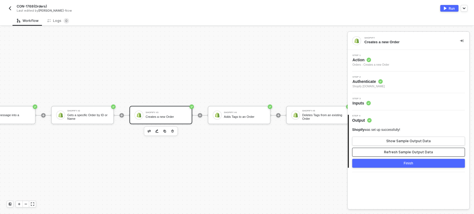
click at [391, 152] on div "Refresh Sample Output Data" at bounding box center [408, 152] width 49 height 4
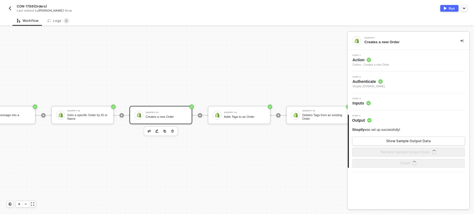
click at [395, 146] on div "Shopify was set up successfully! Show Sample Output Data Refresh Sample Output …" at bounding box center [408, 142] width 113 height 29
click at [247, 121] on div "Shopify #4 Adds Tags to an Order" at bounding box center [239, 115] width 63 height 18
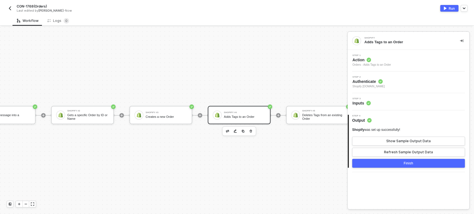
click at [358, 101] on span "Inputs" at bounding box center [361, 103] width 18 height 6
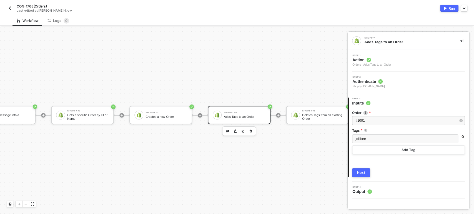
drag, startPoint x: 366, startPoint y: 170, endPoint x: 381, endPoint y: 168, distance: 14.6
click at [367, 170] on button "Next" at bounding box center [361, 172] width 18 height 9
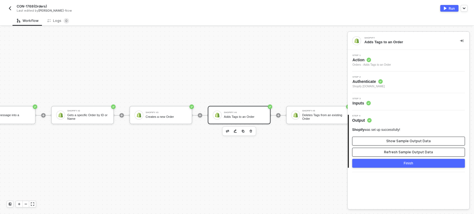
drag, startPoint x: 387, startPoint y: 148, endPoint x: 387, endPoint y: 145, distance: 3.1
click at [387, 147] on div "Shopify was set up successfully! Show Sample Output Data Refresh Sample Output …" at bounding box center [408, 142] width 113 height 29
click at [389, 136] on div "Shopify was set up successfully! Show Sample Output Data Refresh Sample Output …" at bounding box center [408, 142] width 113 height 29
click at [389, 140] on div "Show Sample Output Data" at bounding box center [408, 141] width 44 height 4
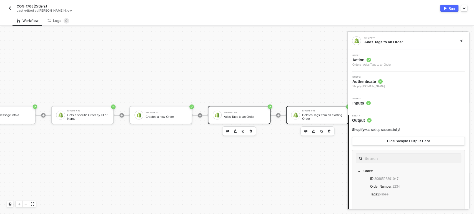
click at [314, 117] on div "Deletes Tags from an existing Order" at bounding box center [323, 116] width 42 height 7
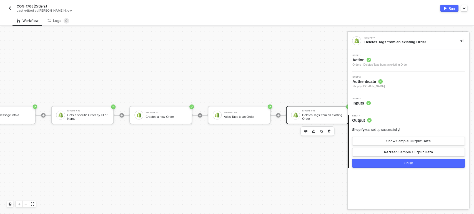
click at [359, 104] on span "Inputs" at bounding box center [361, 103] width 18 height 6
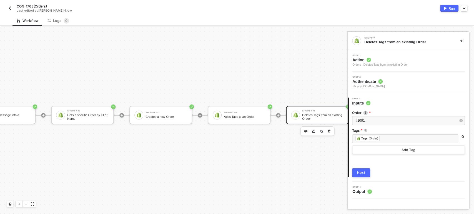
click at [362, 171] on div "Next" at bounding box center [361, 173] width 8 height 4
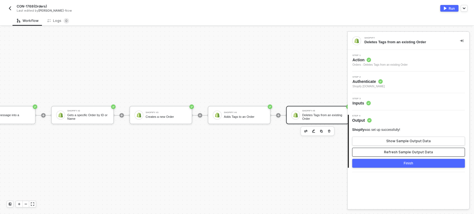
drag, startPoint x: 389, startPoint y: 151, endPoint x: 390, endPoint y: 142, distance: 9.2
click at [389, 150] on div "Refresh Sample Output Data" at bounding box center [408, 152] width 49 height 4
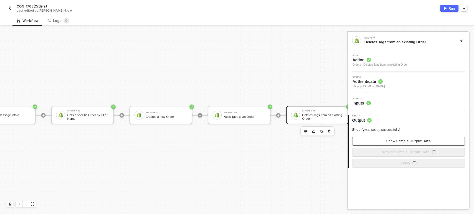
click at [390, 142] on div "Show Sample Output Data" at bounding box center [408, 141] width 44 height 4
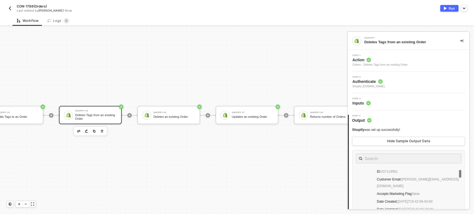
scroll to position [10, 419]
drag, startPoint x: 169, startPoint y: 117, endPoint x: 319, endPoint y: 115, distance: 149.6
click at [170, 117] on div "Deletes an existing Order" at bounding box center [172, 117] width 42 height 4
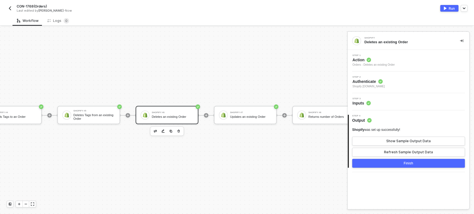
click at [371, 100] on div "Step 3 Inputs" at bounding box center [409, 102] width 120 height 8
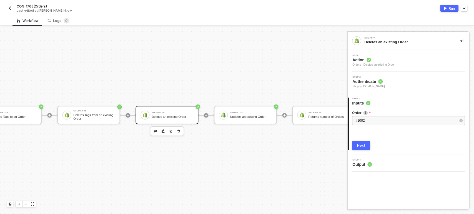
click at [362, 144] on div "Next" at bounding box center [361, 145] width 8 height 4
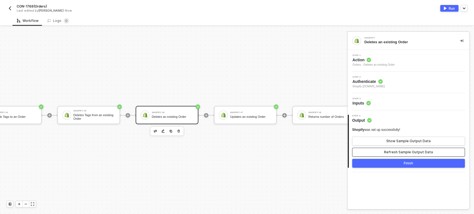
drag, startPoint x: 381, startPoint y: 154, endPoint x: 384, endPoint y: 147, distance: 8.0
click at [382, 153] on button "Refresh Sample Output Data" at bounding box center [408, 152] width 113 height 9
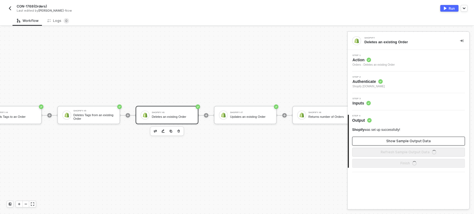
click at [384, 142] on button "Show Sample Output Data" at bounding box center [408, 141] width 113 height 9
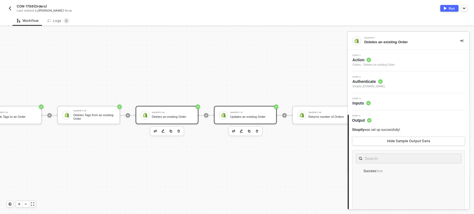
click at [255, 120] on div "Shopify #7 Updates an existing Order" at bounding box center [245, 115] width 63 height 18
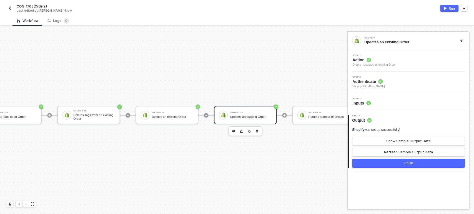
click at [358, 104] on span "Inputs" at bounding box center [361, 103] width 18 height 6
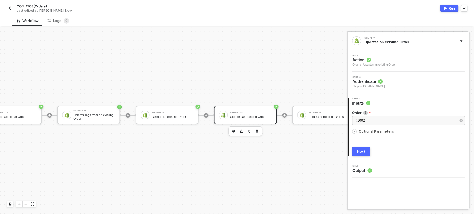
click at [372, 129] on div "Optional Parameters" at bounding box center [408, 131] width 113 height 6
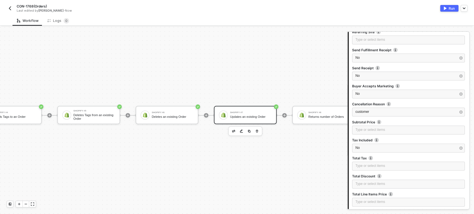
scroll to position [463, 0]
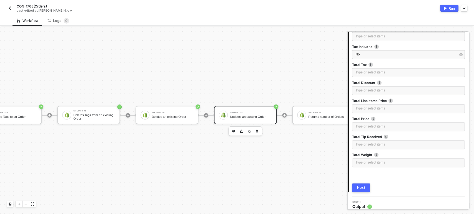
click at [363, 186] on div "Next" at bounding box center [361, 188] width 8 height 4
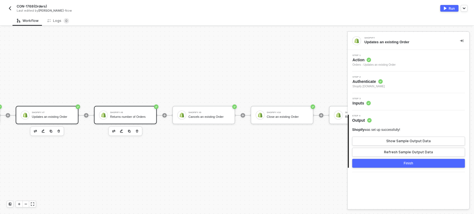
scroll to position [0, 0]
click at [136, 120] on div "Shopify #8 Returns number of Orders" at bounding box center [131, 115] width 42 height 11
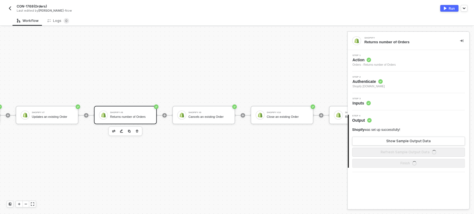
click at [371, 103] on div "Step 3 Inputs" at bounding box center [409, 102] width 120 height 8
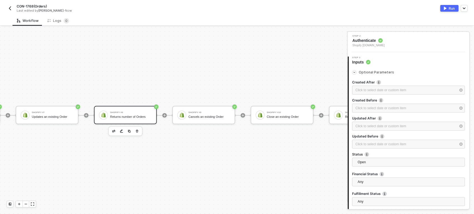
scroll to position [86, 0]
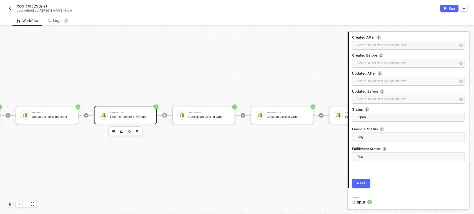
click at [364, 181] on div "Next" at bounding box center [361, 183] width 8 height 4
click at [223, 118] on div "Cancels an existing Order" at bounding box center [209, 117] width 42 height 4
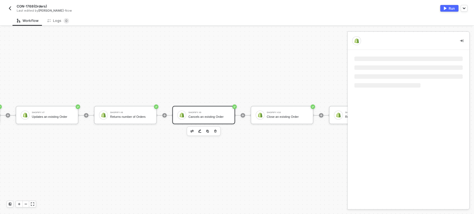
scroll to position [0, 0]
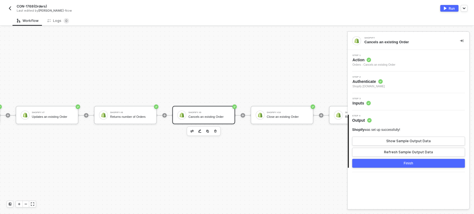
click at [371, 99] on div "Step 3 Inputs" at bounding box center [409, 102] width 120 height 8
click at [359, 186] on div "Shopify Cancels an existing Order Step 1 Action Orders - Cancels an existing Or…" at bounding box center [408, 120] width 122 height 177
click at [300, 112] on div "Shopify #10" at bounding box center [287, 113] width 42 height 2
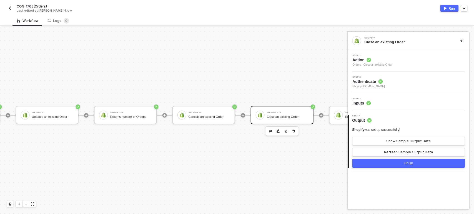
click at [376, 101] on div "Step 3 Inputs" at bounding box center [409, 102] width 120 height 8
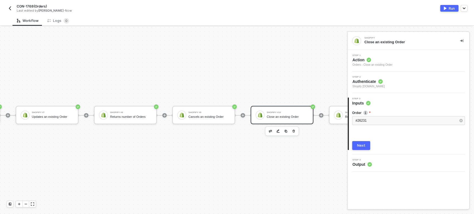
click at [362, 150] on div "3 Step 3 Inputs Order #26231 Next" at bounding box center [408, 123] width 122 height 61
drag, startPoint x: 364, startPoint y: 143, endPoint x: 450, endPoint y: 147, distance: 85.6
click at [364, 143] on button "Next" at bounding box center [361, 145] width 18 height 9
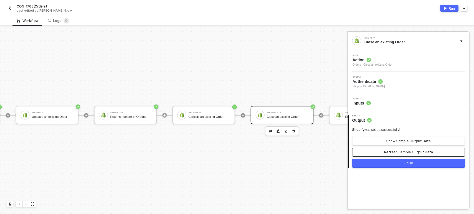
click at [370, 150] on button "Refresh Sample Output Data" at bounding box center [408, 152] width 113 height 9
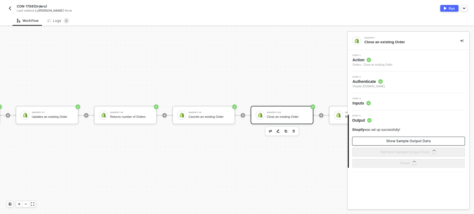
click at [380, 137] on button "Show Sample Output Data" at bounding box center [408, 141] width 113 height 9
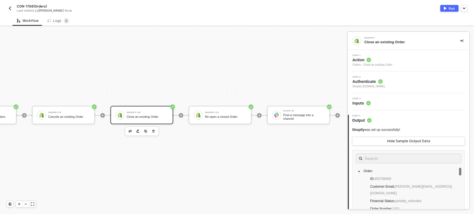
scroll to position [10, 789]
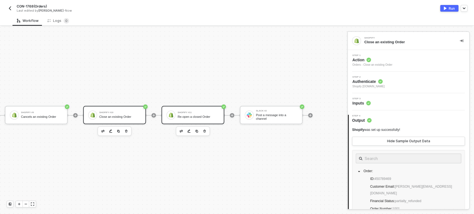
drag, startPoint x: 195, startPoint y: 114, endPoint x: 198, endPoint y: 115, distance: 3.6
click at [195, 115] on div "Shopify #11 Re-open a closed Order" at bounding box center [199, 115] width 42 height 11
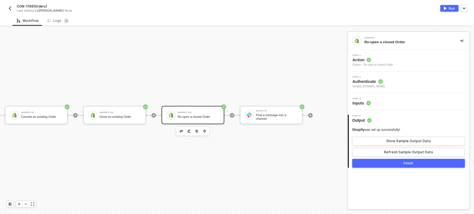
click at [361, 104] on span "Inputs" at bounding box center [361, 103] width 18 height 6
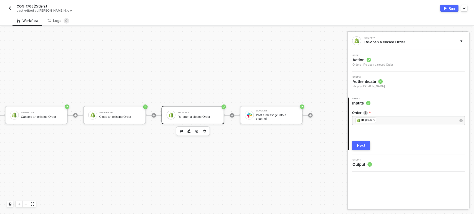
click at [360, 146] on div "Next" at bounding box center [361, 145] width 8 height 4
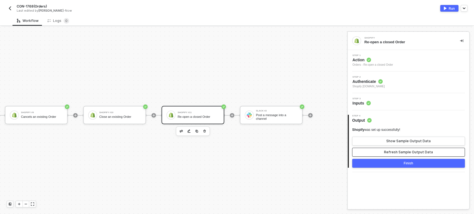
click at [378, 151] on button "Refresh Sample Output Data" at bounding box center [408, 152] width 113 height 9
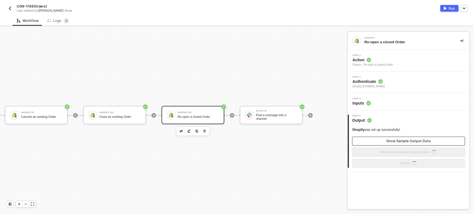
click at [380, 139] on button "Show Sample Output Data" at bounding box center [408, 141] width 113 height 9
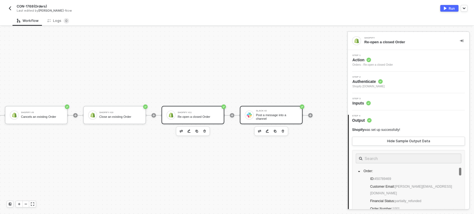
click at [245, 111] on div at bounding box center [249, 115] width 9 height 9
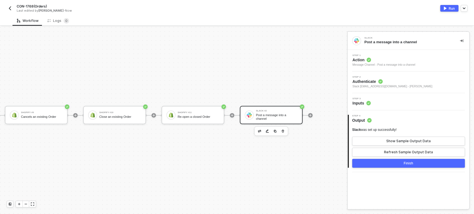
click at [355, 98] on span "Step 3" at bounding box center [361, 99] width 18 height 2
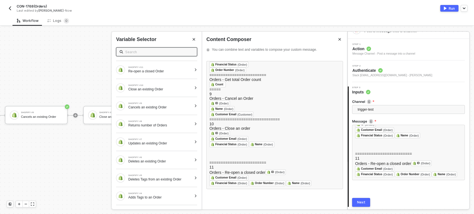
scroll to position [30, 0]
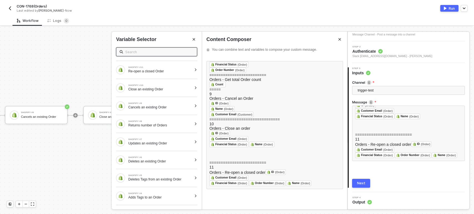
click at [361, 184] on div "Next" at bounding box center [361, 183] width 8 height 4
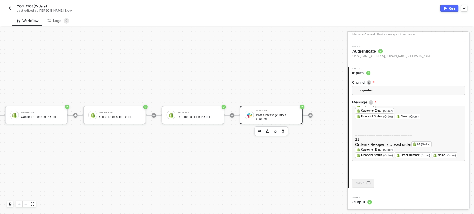
click at [451, 9] on div "Run" at bounding box center [451, 8] width 6 height 5
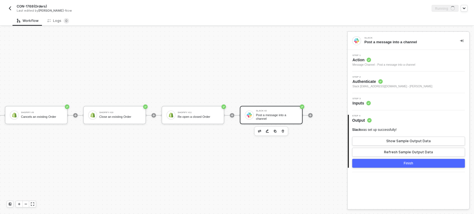
scroll to position [0, 0]
click at [64, 19] on sup "0" at bounding box center [67, 21] width 6 height 6
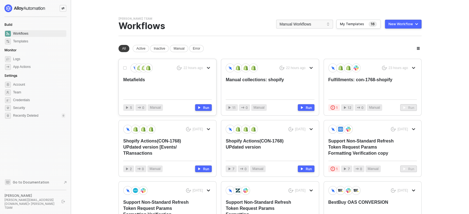
click at [172, 77] on div "Metafields" at bounding box center [158, 86] width 71 height 18
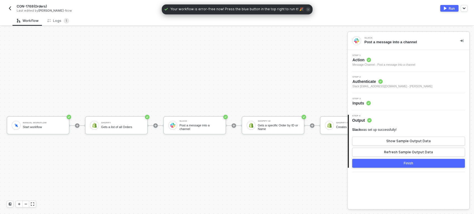
scroll to position [15, 0]
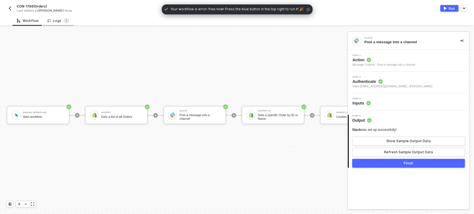
click at [49, 22] on icon at bounding box center [49, 21] width 1 height 2
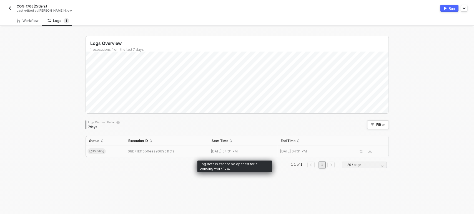
drag, startPoint x: 117, startPoint y: 153, endPoint x: 166, endPoint y: 118, distance: 60.1
click at [118, 153] on td "Pending" at bounding box center [105, 151] width 39 height 11
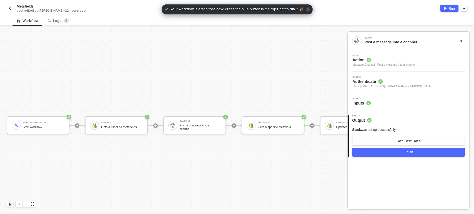
scroll to position [15, 0]
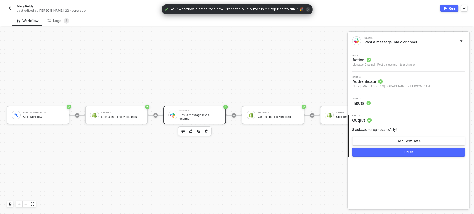
click at [193, 113] on div "Post a message into a channel" at bounding box center [200, 116] width 42 height 7
click at [207, 129] on icon "button" at bounding box center [205, 131] width 3 height 4
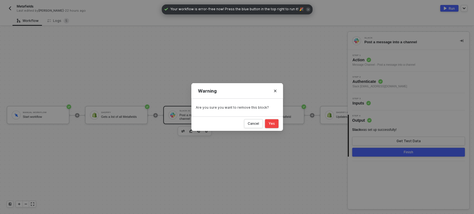
click at [273, 122] on div "Yes" at bounding box center [271, 124] width 6 height 4
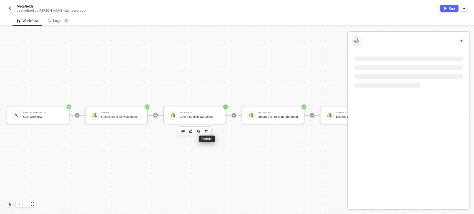
click at [208, 128] on button "button" at bounding box center [206, 131] width 7 height 7
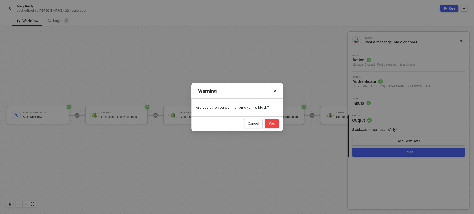
click at [271, 125] on div "Yes" at bounding box center [271, 124] width 6 height 4
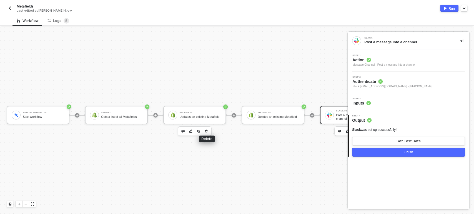
click at [208, 128] on button "button" at bounding box center [206, 131] width 7 height 7
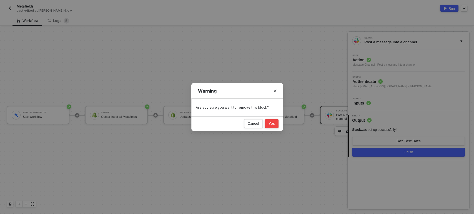
click at [272, 124] on div "Yes" at bounding box center [271, 124] width 6 height 4
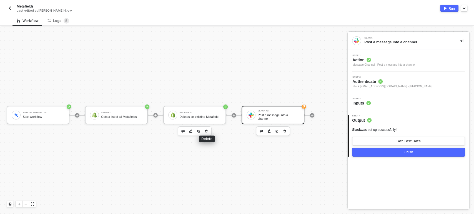
click at [207, 130] on icon "button" at bounding box center [206, 131] width 2 height 3
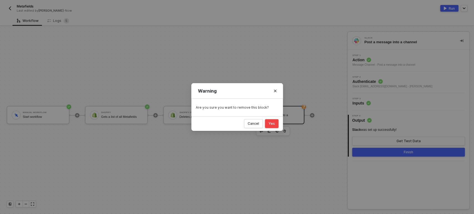
click at [268, 125] on button "Yes" at bounding box center [272, 123] width 14 height 9
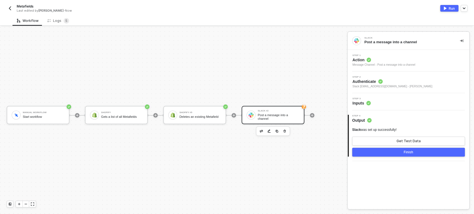
scroll to position [10, 0]
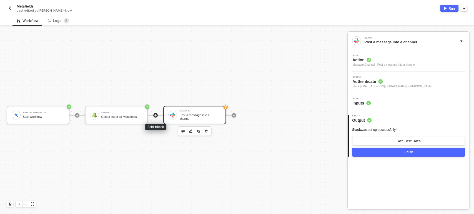
click at [157, 115] on div at bounding box center [155, 115] width 4 height 4
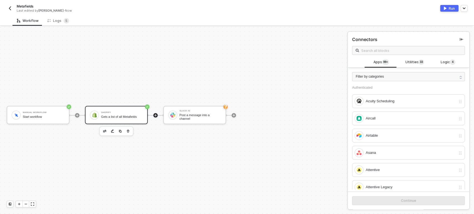
click at [109, 116] on div "Gets a list of all Metafields" at bounding box center [122, 117] width 42 height 4
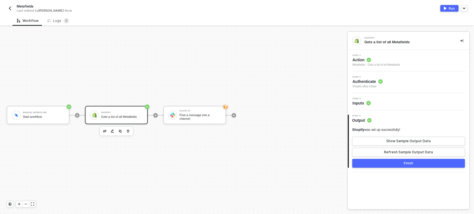
click at [375, 56] on span "Step 1" at bounding box center [375, 55] width 47 height 2
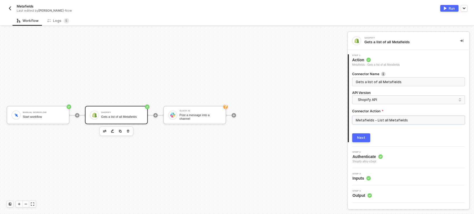
click at [373, 123] on input "Metafields - List all Metafields" at bounding box center [408, 120] width 113 height 9
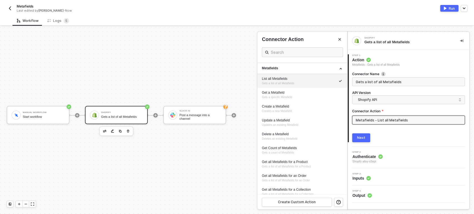
scroll to position [185, 0]
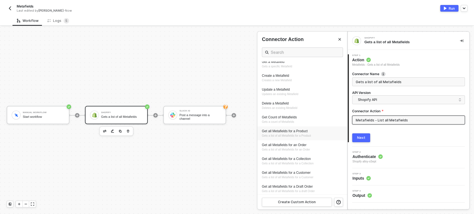
click at [282, 135] on span "Gets a list of all Metafields for a Product" at bounding box center [286, 135] width 49 height 3
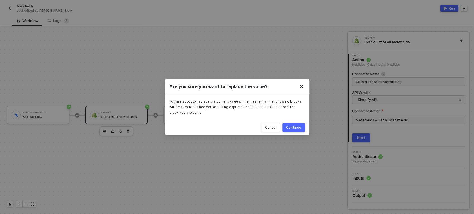
click at [291, 126] on div "Continue" at bounding box center [293, 127] width 15 height 4
type input "Gets a list of all Metafields for a Product"
type input "Metafields - Get all Metafields for a Product"
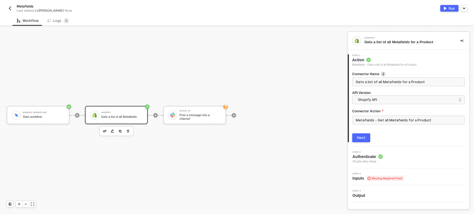
click at [361, 137] on div "Next" at bounding box center [361, 138] width 8 height 4
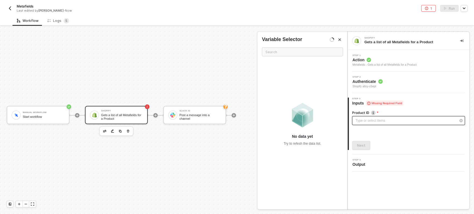
click at [369, 121] on div "Type or select items ﻿" at bounding box center [405, 120] width 100 height 5
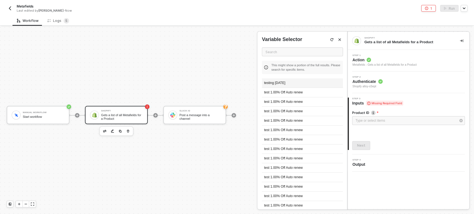
click at [293, 82] on div "testing [DATE]" at bounding box center [302, 83] width 81 height 9
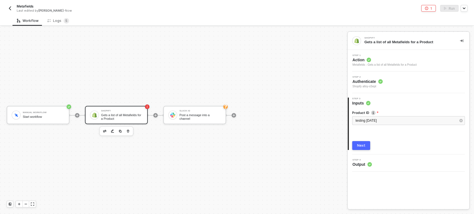
click at [358, 146] on div "Next" at bounding box center [361, 145] width 8 height 4
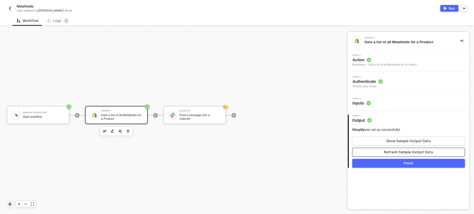
click at [402, 150] on div "Refresh Sample Output Data" at bounding box center [408, 152] width 49 height 4
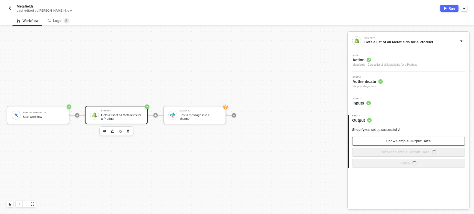
click at [403, 144] on button "Show Sample Output Data" at bounding box center [408, 141] width 113 height 9
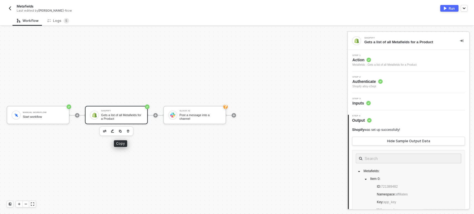
click at [117, 132] on button "button" at bounding box center [120, 131] width 7 height 7
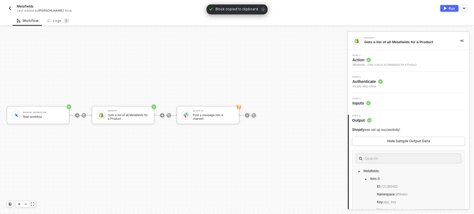
click at [163, 113] on div at bounding box center [162, 115] width 74 height 43
click at [169, 114] on img at bounding box center [168, 115] width 3 height 3
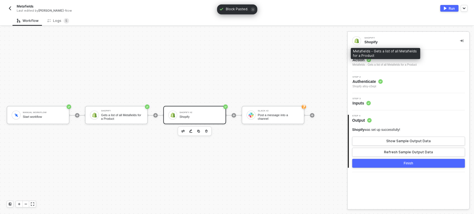
click at [372, 62] on span "Action" at bounding box center [384, 60] width 64 height 6
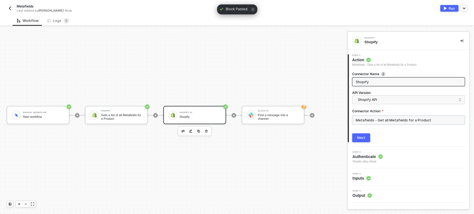
drag, startPoint x: 381, startPoint y: 119, endPoint x: 375, endPoint y: 116, distance: 6.3
click at [381, 120] on input "Metafields - Get all Metafields for a Product" at bounding box center [408, 120] width 113 height 9
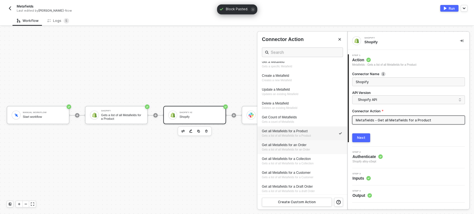
click at [300, 145] on div "Get all Metafields for an Order" at bounding box center [302, 145] width 81 height 5
type input "Gets a list of all Metafields for an Order"
type input "Metafields - Get all Metafields for an Order"
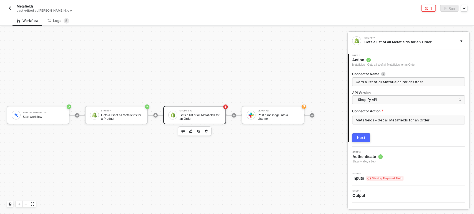
click at [362, 138] on div "Next" at bounding box center [361, 138] width 8 height 4
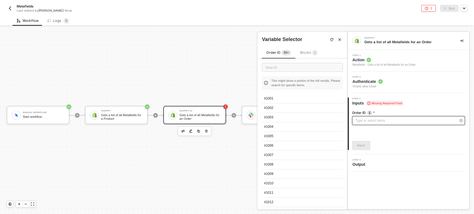
click at [376, 124] on div "Type or select items ﻿" at bounding box center [408, 120] width 113 height 9
click at [284, 102] on div "#1001" at bounding box center [302, 98] width 81 height 9
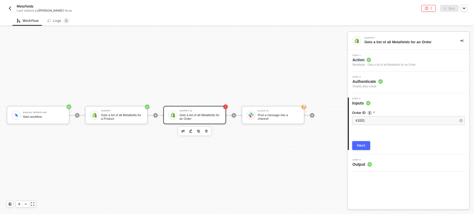
click at [355, 141] on button "Next" at bounding box center [361, 145] width 18 height 9
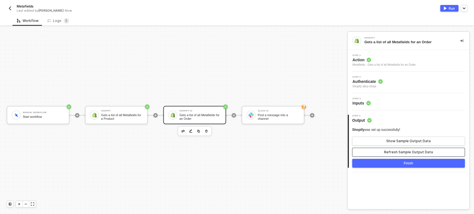
drag, startPoint x: 389, startPoint y: 151, endPoint x: 391, endPoint y: 149, distance: 3.3
click at [391, 150] on div "Refresh Sample Output Data" at bounding box center [408, 152] width 49 height 4
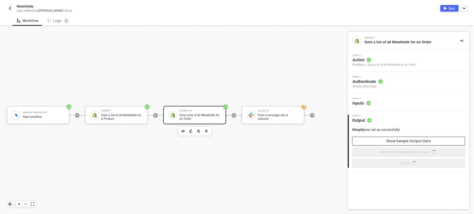
click at [390, 138] on div "Shopify was set up successfully! Show Sample Output Data Refresh Sample Output …" at bounding box center [408, 142] width 113 height 29
click at [388, 142] on div "Show Sample Output Data" at bounding box center [408, 141] width 44 height 4
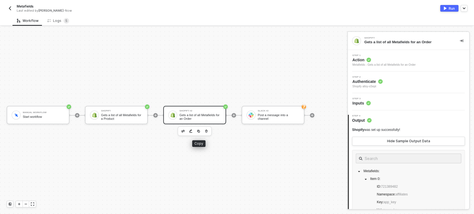
drag, startPoint x: 200, startPoint y: 130, endPoint x: 221, endPoint y: 127, distance: 21.6
click at [201, 130] on button "button" at bounding box center [198, 131] width 7 height 7
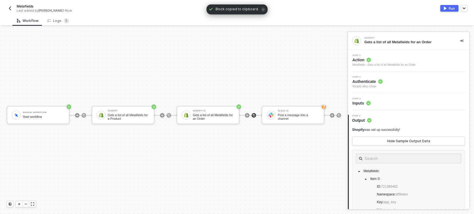
click at [252, 115] on img at bounding box center [253, 115] width 3 height 3
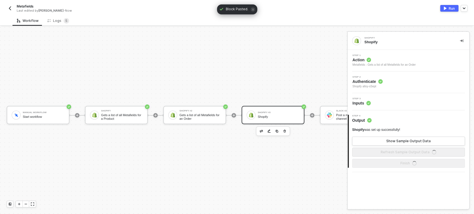
click at [363, 102] on span "Inputs" at bounding box center [361, 103] width 18 height 6
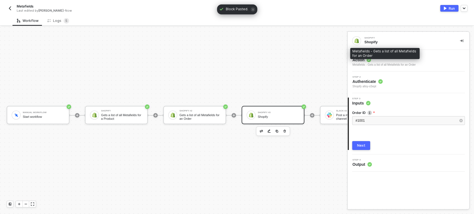
click at [373, 64] on div "Metafields - Gets a list of all Metafields for an Order" at bounding box center [383, 65] width 63 height 4
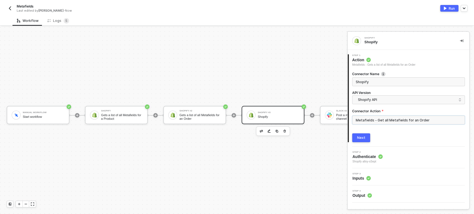
click at [373, 122] on input "Metafields - Get all Metafields for an Order" at bounding box center [408, 120] width 113 height 9
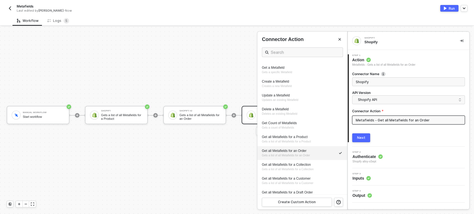
scroll to position [216, 0]
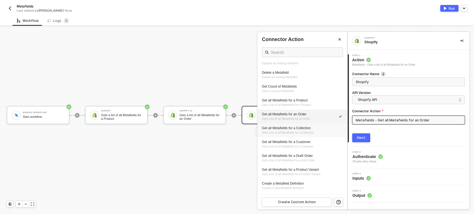
click at [300, 134] on span "Gets a list of all Metafields for a Collection" at bounding box center [288, 132] width 52 height 3
type input "Gets a list of all Metafields for a Collection"
type input "Metafields - Get all Metafields for a Collection"
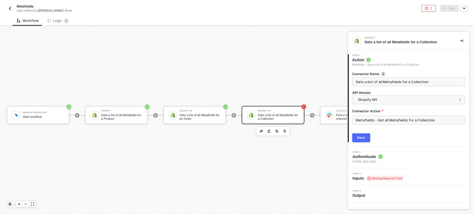
drag, startPoint x: 363, startPoint y: 139, endPoint x: 378, endPoint y: 141, distance: 15.7
click at [363, 139] on div "Next" at bounding box center [361, 138] width 8 height 4
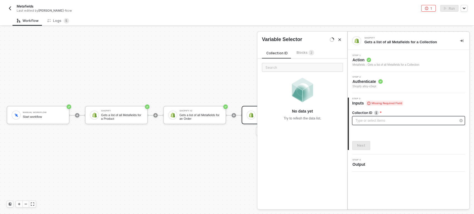
click at [381, 122] on div "Type or select items ﻿" at bounding box center [405, 120] width 100 height 5
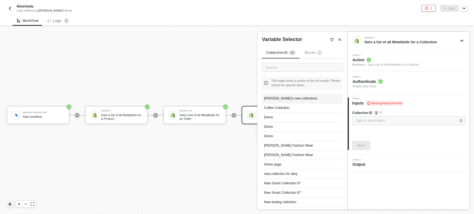
click at [295, 100] on div "Anjali's new collections" at bounding box center [302, 98] width 81 height 9
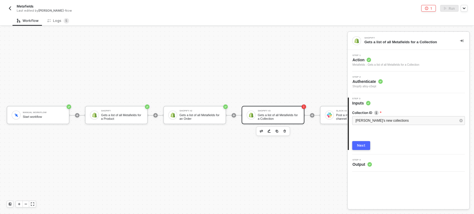
click at [367, 144] on button "Next" at bounding box center [361, 145] width 18 height 9
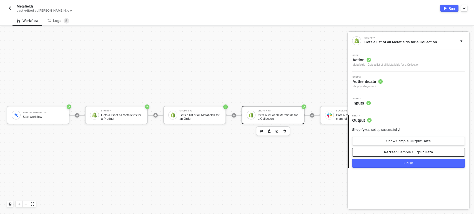
click at [387, 153] on div "Refresh Sample Output Data" at bounding box center [408, 152] width 49 height 4
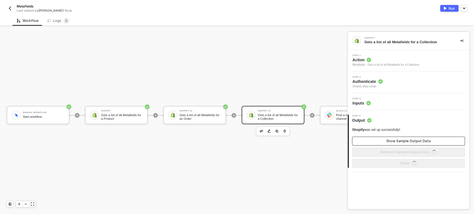
click at [388, 142] on div "Show Sample Output Data" at bounding box center [408, 141] width 44 height 4
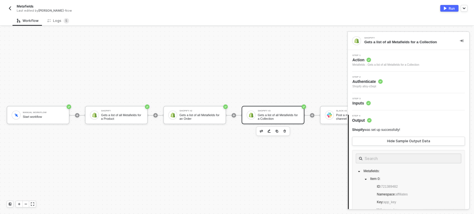
click at [277, 135] on div at bounding box center [273, 131] width 34 height 9
click at [309, 122] on div at bounding box center [312, 115] width 74 height 43
click at [312, 116] on icon "icon-play" at bounding box center [311, 115] width 3 height 3
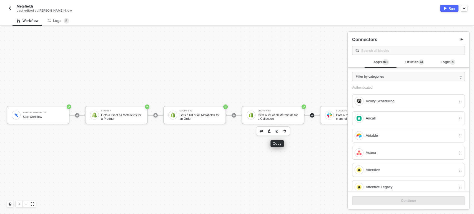
drag, startPoint x: 279, startPoint y: 131, endPoint x: 297, endPoint y: 128, distance: 18.8
click at [279, 131] on button "button" at bounding box center [276, 131] width 7 height 7
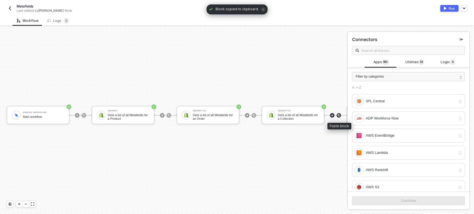
click at [339, 117] on img at bounding box center [338, 115] width 3 height 3
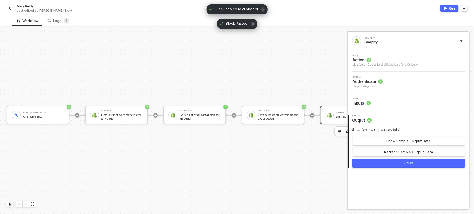
click at [359, 64] on div "Metafields - Gets a list of all Metafields for a Collection" at bounding box center [385, 65] width 67 height 4
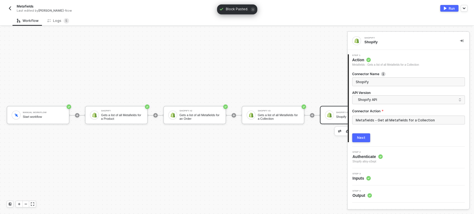
click at [382, 125] on div "Metafields - Get all Metafields for a Collection" at bounding box center [408, 122] width 113 height 13
click at [378, 122] on input "Metafields - Get all Metafields for a Collection" at bounding box center [408, 120] width 113 height 9
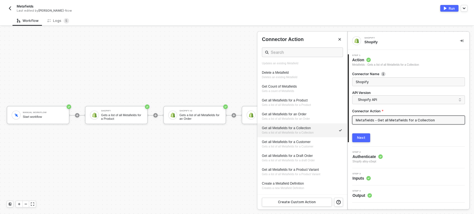
drag, startPoint x: 288, startPoint y: 141, endPoint x: 343, endPoint y: 140, distance: 55.2
click at [289, 141] on div "Get all Metafields for a Customer" at bounding box center [302, 142] width 81 height 5
type input "Gets a list of all Metafields for a Customer"
type input "Metafields - Get all Metafields for a Customer"
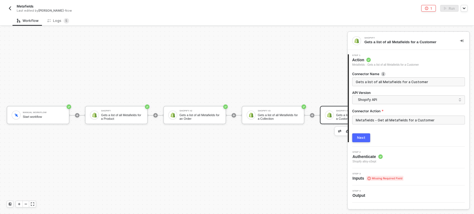
click at [365, 140] on button "Next" at bounding box center [361, 137] width 18 height 9
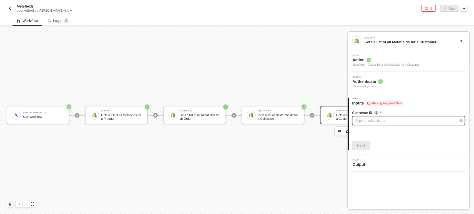
click at [364, 125] on div "Type or select items ﻿" at bounding box center [408, 120] width 113 height 9
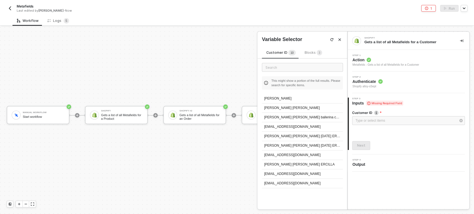
drag, startPoint x: 297, startPoint y: 118, endPoint x: 347, endPoint y: 118, distance: 49.9
click at [297, 117] on div "mara hanna graciana ballerina cappucina" at bounding box center [302, 117] width 81 height 9
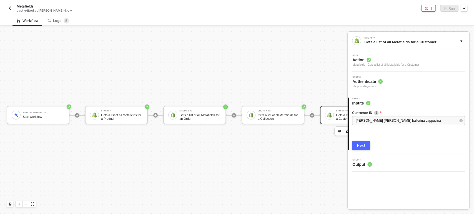
click at [360, 147] on div "Next" at bounding box center [361, 145] width 8 height 4
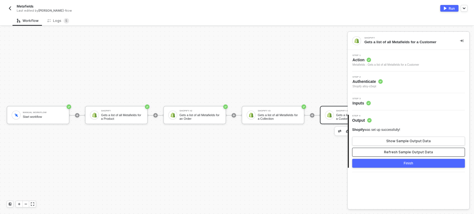
click at [390, 154] on button "Refresh Sample Output Data" at bounding box center [408, 152] width 113 height 9
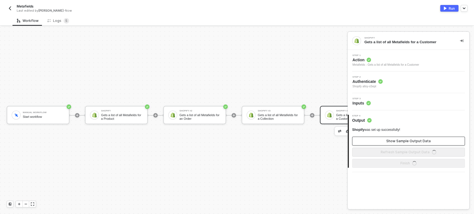
click at [392, 138] on button "Show Sample Output Data" at bounding box center [408, 141] width 113 height 9
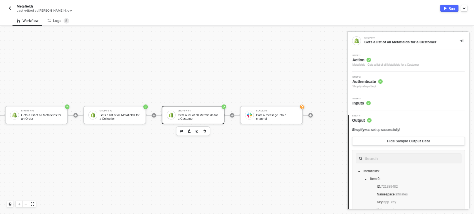
scroll to position [10, 163]
click at [230, 115] on icon "icon-play" at bounding box center [231, 115] width 3 height 3
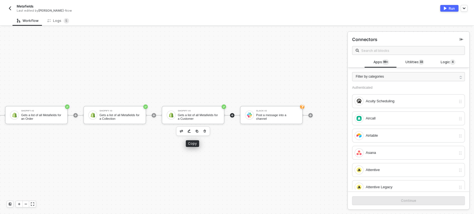
click at [195, 132] on img "button" at bounding box center [196, 131] width 3 height 3
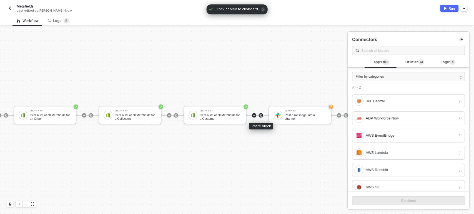
click at [260, 117] on div at bounding box center [260, 115] width 4 height 4
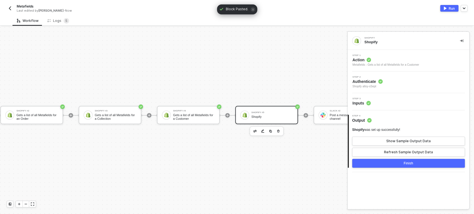
click at [389, 60] on span "Action" at bounding box center [385, 60] width 67 height 6
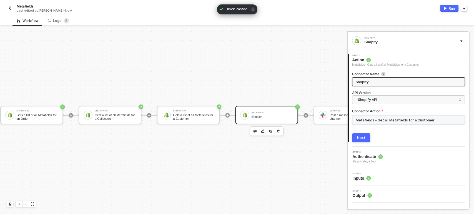
click at [391, 117] on input "Metafields - Get all Metafields for a Customer" at bounding box center [408, 120] width 113 height 9
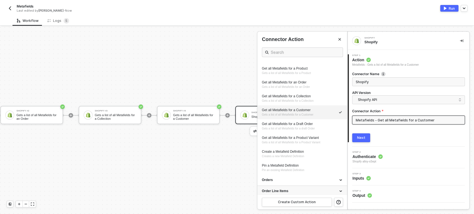
scroll to position [246, 0]
drag, startPoint x: 284, startPoint y: 128, endPoint x: 320, endPoint y: 132, distance: 35.9
click at [284, 128] on span "Gets a list of all Metafields for a draft Order" at bounding box center [288, 129] width 53 height 3
type input "Gets a list of all Metafields for a draft Order"
type input "Metafields - Get all Metafields for a Draft Order"
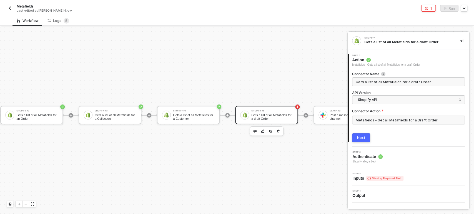
drag, startPoint x: 369, startPoint y: 142, endPoint x: 366, endPoint y: 140, distance: 2.9
click at [368, 141] on button "Next" at bounding box center [361, 137] width 18 height 9
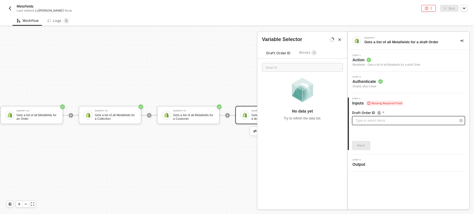
click at [370, 125] on div "Type or select items ﻿" at bounding box center [408, 120] width 113 height 9
click at [309, 56] on div "Blocks 4" at bounding box center [308, 53] width 26 height 7
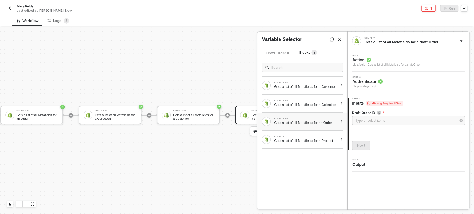
click at [339, 125] on div "SHOPIFY #2 Gets a list of all Metafields for an Order" at bounding box center [302, 122] width 90 height 18
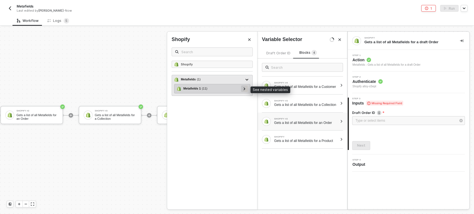
click at [245, 89] on div at bounding box center [244, 88] width 3 height 6
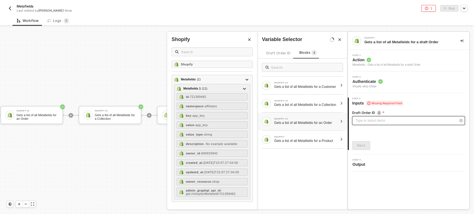
click at [372, 122] on div "Type or select items ﻿" at bounding box center [405, 120] width 100 height 5
click at [383, 121] on div "Type or select items ﻿" at bounding box center [405, 120] width 100 height 5
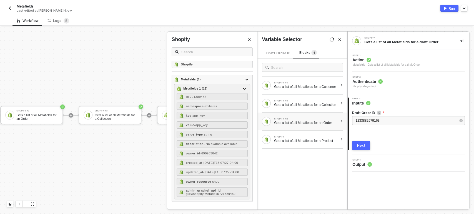
drag, startPoint x: 345, startPoint y: 152, endPoint x: 353, endPoint y: 149, distance: 7.9
click at [347, 152] on div "SHOPIFY #4 Gets a list of all Metafields for a Customer SHOPIFY #3 Gets a list …" at bounding box center [302, 134] width 90 height 151
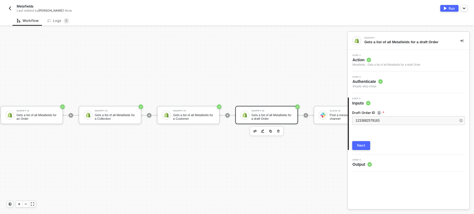
click at [355, 148] on button "Next" at bounding box center [361, 145] width 18 height 9
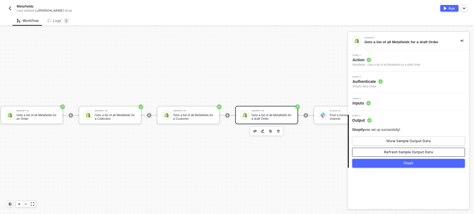
click at [391, 155] on button "Refresh Sample Output Data" at bounding box center [408, 152] width 113 height 9
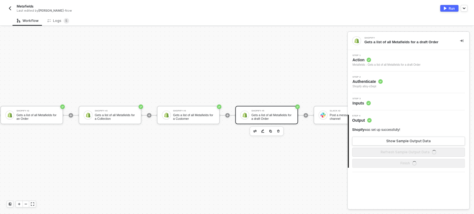
click at [393, 146] on div "Shopify was set up successfully! Show Sample Output Data Refresh Sample Output …" at bounding box center [408, 142] width 113 height 29
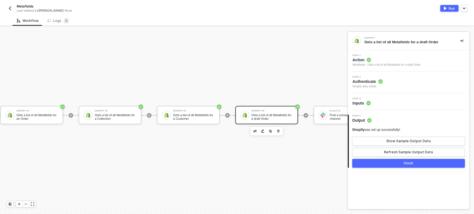
click at [271, 136] on div at bounding box center [306, 115] width 74 height 43
click at [271, 135] on div at bounding box center [266, 131] width 34 height 9
click at [269, 132] on img "button" at bounding box center [270, 131] width 3 height 3
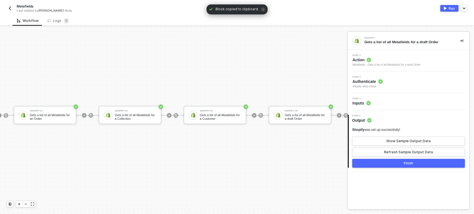
drag, startPoint x: 233, startPoint y: 209, endPoint x: 238, endPoint y: 209, distance: 5.0
click at [238, 209] on div "Manual Workflow Start workflow Shopify Gets a list of all Metafields for a Prod…" at bounding box center [134, 116] width 595 height 198
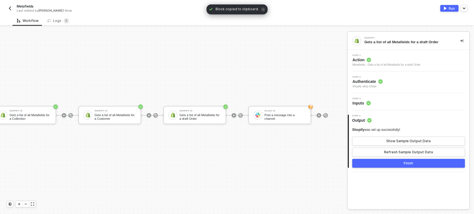
scroll to position [10, 281]
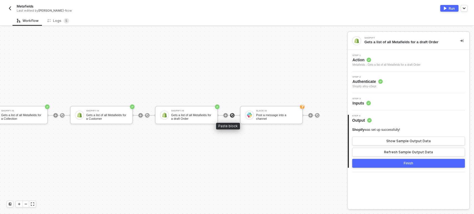
click at [230, 117] on div at bounding box center [232, 115] width 4 height 4
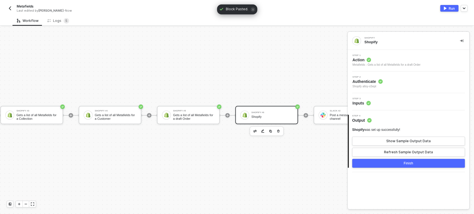
click at [372, 61] on span "Action" at bounding box center [386, 60] width 68 height 6
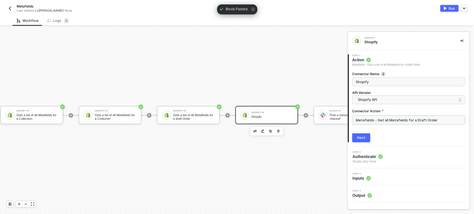
drag, startPoint x: 386, startPoint y: 118, endPoint x: 379, endPoint y: 120, distance: 7.0
click at [387, 120] on input "Metafields - Get all Metafields for a Draft Order" at bounding box center [408, 120] width 113 height 9
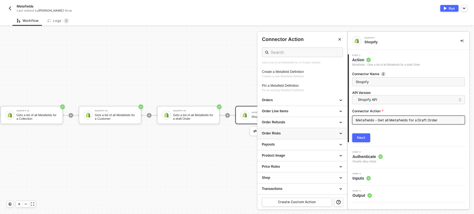
scroll to position [266, 0]
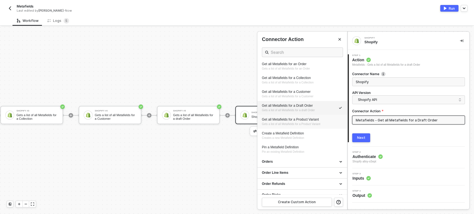
click at [297, 124] on span "Gets a list of all Metafields for a Product Variant" at bounding box center [291, 124] width 58 height 3
type input "Gets a list of all Metafields for a Product Variant"
type input "Metafields - Get all Metafields for a Product Variant"
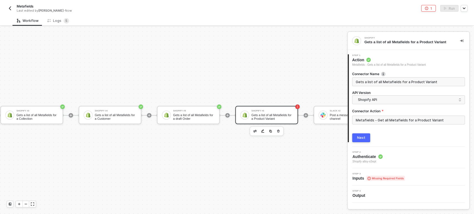
click at [362, 136] on div "Next" at bounding box center [361, 138] width 8 height 4
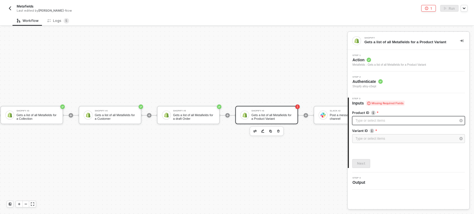
click at [377, 122] on div "Type or select items ﻿" at bounding box center [405, 120] width 100 height 5
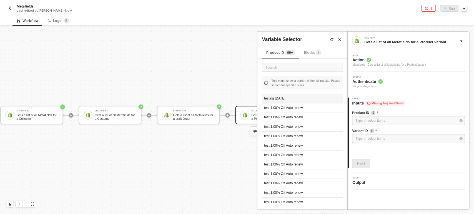
click at [295, 102] on div "testing May4" at bounding box center [302, 98] width 81 height 9
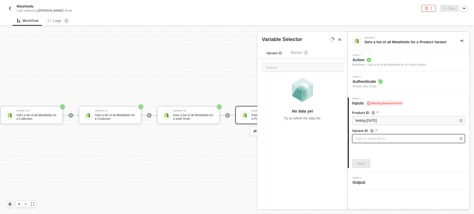
click at [363, 137] on div "Type or select items ﻿" at bounding box center [405, 138] width 100 height 5
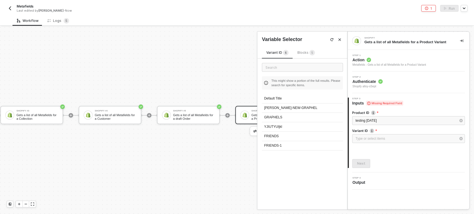
drag, startPoint x: 278, startPoint y: 126, endPoint x: 305, endPoint y: 125, distance: 27.2
click at [279, 126] on div "YJIUTYUIjkl" at bounding box center [302, 126] width 81 height 9
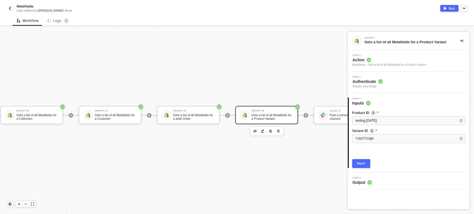
click at [360, 164] on div "Next" at bounding box center [361, 163] width 8 height 4
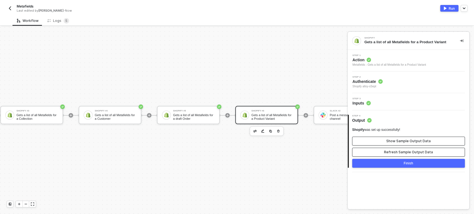
drag, startPoint x: 397, startPoint y: 154, endPoint x: 403, endPoint y: 145, distance: 10.4
click at [399, 152] on div "Refresh Sample Output Data" at bounding box center [408, 152] width 49 height 4
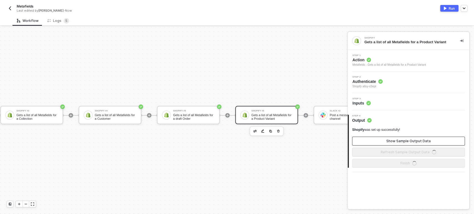
click at [403, 143] on div "Show Sample Output Data" at bounding box center [408, 141] width 44 height 4
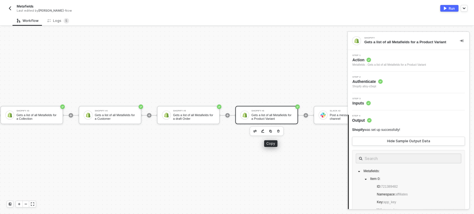
click at [269, 132] on img "button" at bounding box center [270, 131] width 3 height 3
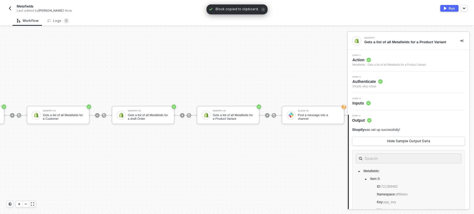
scroll to position [10, 324]
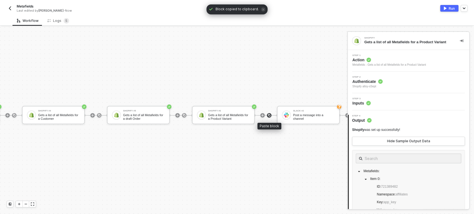
click at [267, 115] on img at bounding box center [268, 115] width 3 height 3
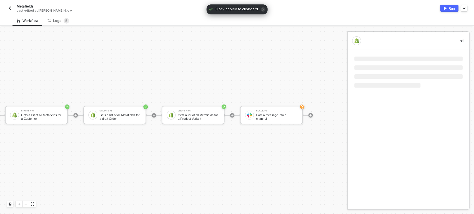
scroll to position [10, 319]
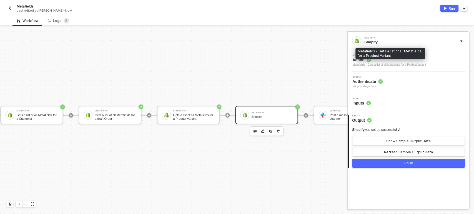
click at [366, 63] on div "Metafields - Gets a list of all Metafields for a Product Variant" at bounding box center [389, 65] width 74 height 4
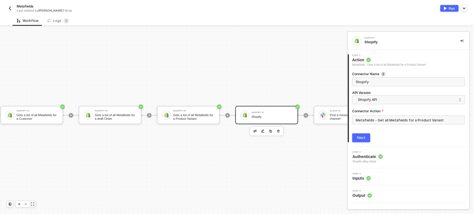
click at [377, 125] on div "Metafields - Get all Metafields for a Product Variant" at bounding box center [408, 122] width 113 height 13
click at [374, 119] on input "Metafields - Get all Metafields for a Product Variant" at bounding box center [408, 120] width 113 height 9
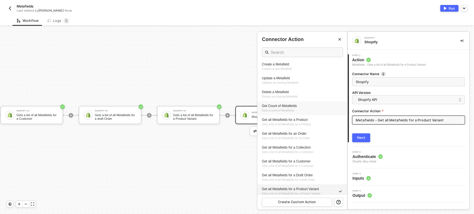
scroll to position [277, 0]
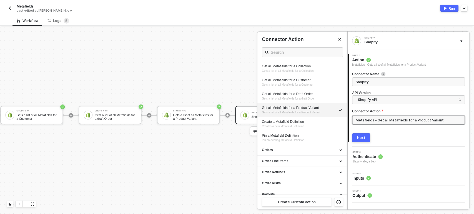
drag, startPoint x: 289, startPoint y: 123, endPoint x: 385, endPoint y: 137, distance: 97.8
click at [289, 123] on div "Create a Metafield Definition" at bounding box center [302, 122] width 81 height 5
type input "Creates a new Metafield Definition"
type input "Metafields - Create a Metafield Definition"
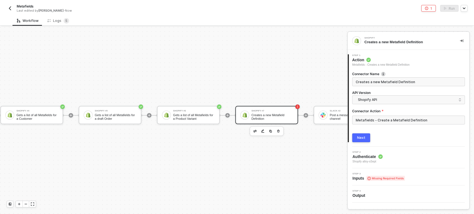
click at [366, 137] on button "Next" at bounding box center [361, 137] width 18 height 9
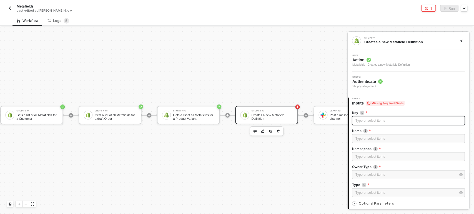
click at [372, 124] on div "Type or select items ﻿" at bounding box center [408, 120] width 113 height 9
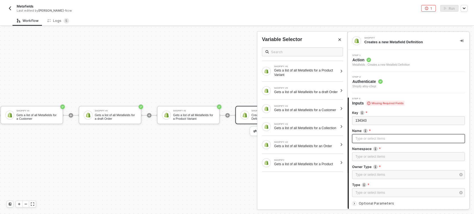
click at [365, 139] on div "Type or select items ﻿" at bounding box center [408, 138] width 106 height 5
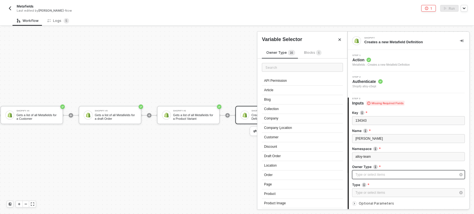
click at [396, 177] on div "Type or select items ﻿" at bounding box center [408, 174] width 113 height 9
click at [281, 110] on div "Collection" at bounding box center [302, 109] width 81 height 9
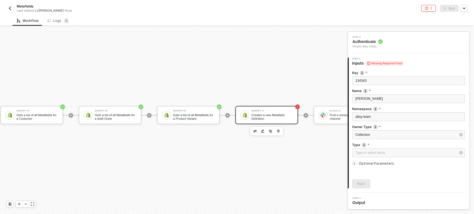
scroll to position [40, 0]
click at [363, 155] on div "Type or select items ﻿" at bounding box center [405, 152] width 100 height 5
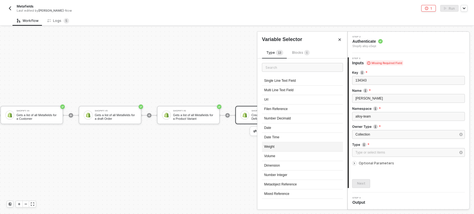
click at [284, 147] on div "Weight" at bounding box center [302, 146] width 81 height 9
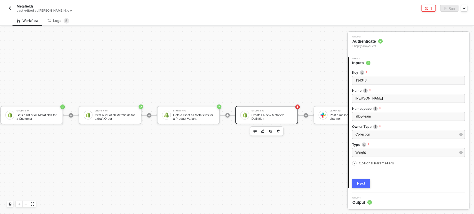
click at [367, 162] on span "Optional Parameters" at bounding box center [375, 163] width 35 height 4
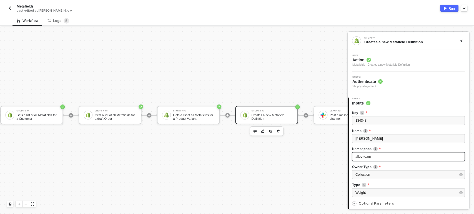
scroll to position [100, 0]
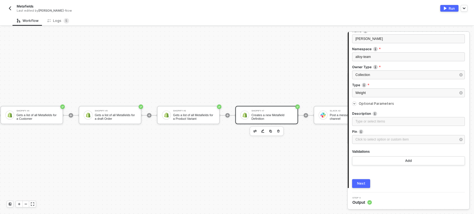
click at [360, 185] on div "Next" at bounding box center [361, 183] width 8 height 4
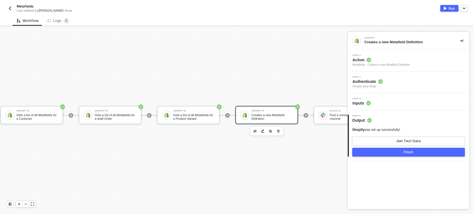
scroll to position [0, 0]
click at [400, 147] on div "Shopify was set up successfully! Get Test Data Finish" at bounding box center [408, 142] width 113 height 29
click at [401, 142] on div "Get Test Data" at bounding box center [408, 141] width 24 height 4
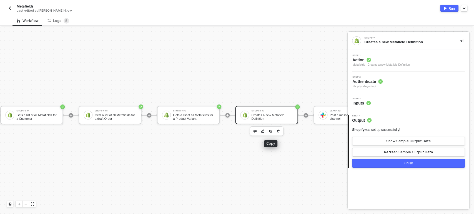
click at [271, 134] on button "button" at bounding box center [270, 131] width 7 height 7
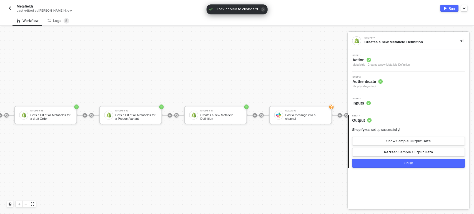
scroll to position [10, 421]
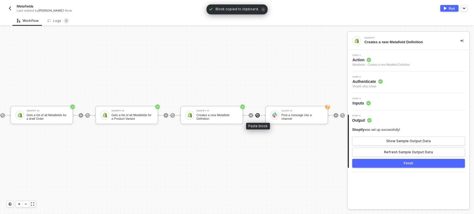
click at [256, 114] on img at bounding box center [257, 115] width 3 height 3
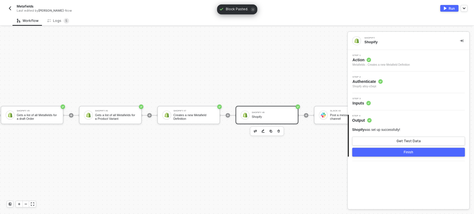
click at [360, 58] on span "Action" at bounding box center [380, 60] width 57 height 6
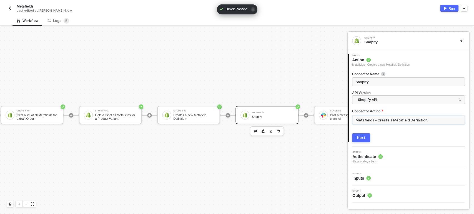
click at [363, 117] on input "Metafields - Create a Metafield Definition" at bounding box center [408, 120] width 113 height 9
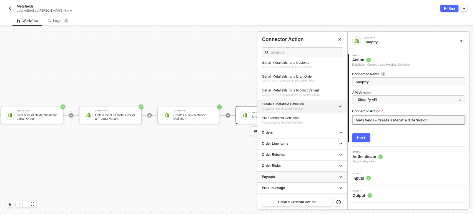
scroll to position [327, 0]
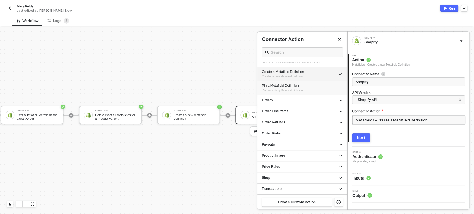
click at [285, 82] on li "Pin a Metafield Definition Pin an existing Metafield Definition" at bounding box center [302, 88] width 90 height 14
type input "Pin an existing Metafield Definition"
type input "Metafields - Pin a Metafield Definition"
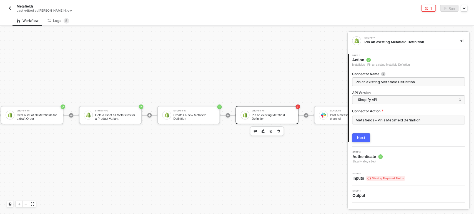
click at [365, 138] on button "Next" at bounding box center [361, 137] width 18 height 9
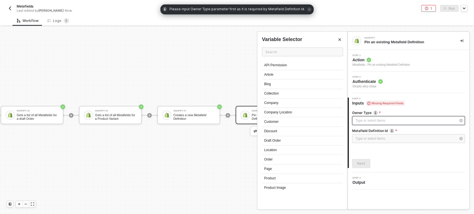
click at [373, 117] on div "Type or select items ﻿" at bounding box center [408, 120] width 113 height 9
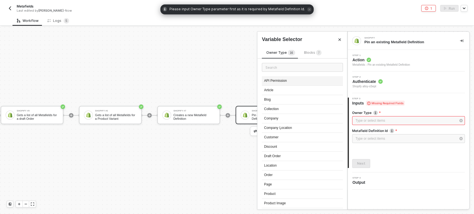
click at [283, 83] on div "API Permission" at bounding box center [302, 80] width 81 height 9
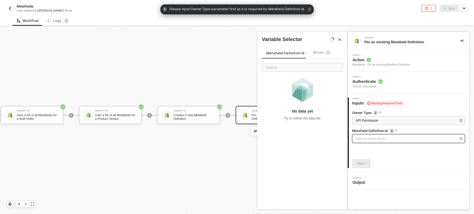
click at [379, 140] on div "Type or select items ﻿" at bounding box center [405, 138] width 100 height 5
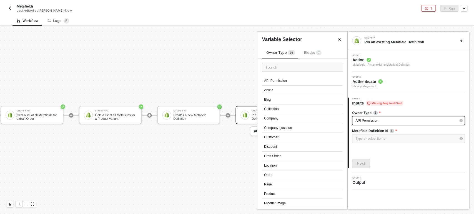
click at [371, 125] on div "API Permission" at bounding box center [408, 120] width 113 height 9
click at [281, 112] on div "Collection" at bounding box center [302, 109] width 81 height 9
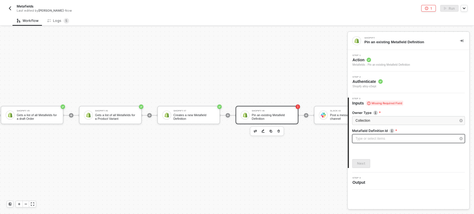
click at [370, 137] on div "Type or select items ﻿" at bounding box center [405, 138] width 100 height 5
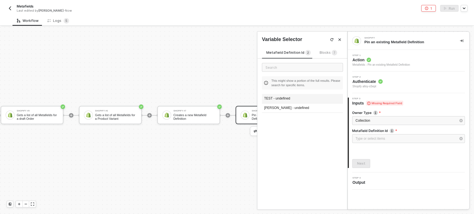
click at [276, 102] on div "TEST - undefined" at bounding box center [302, 98] width 81 height 9
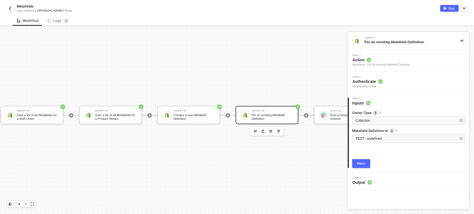
click at [362, 165] on div "Next" at bounding box center [361, 163] width 8 height 4
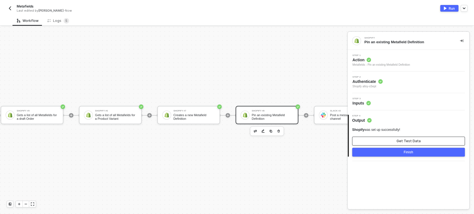
click at [401, 142] on div "Get Test Data" at bounding box center [408, 141] width 24 height 4
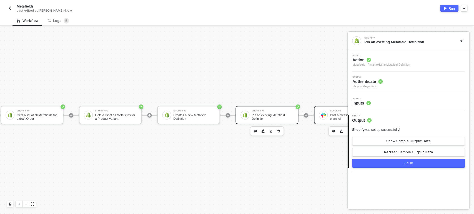
click at [333, 118] on div "Post a message into a channel" at bounding box center [351, 116] width 42 height 7
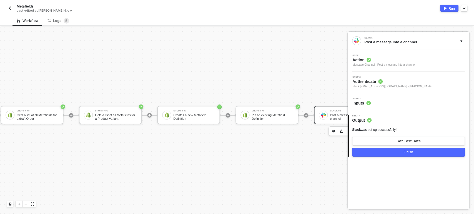
click at [381, 98] on div "Step 3 Inputs" at bounding box center [409, 102] width 120 height 8
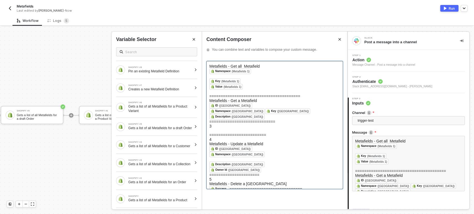
click at [269, 103] on div "Metafields - Get a Metafield" at bounding box center [274, 101] width 130 height 4
click at [271, 128] on h5 "3" at bounding box center [274, 126] width 130 height 4
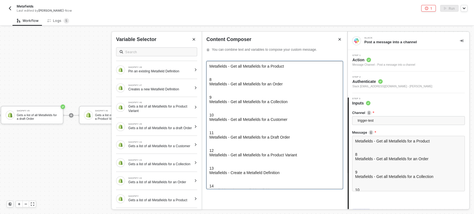
scroll to position [38, 0]
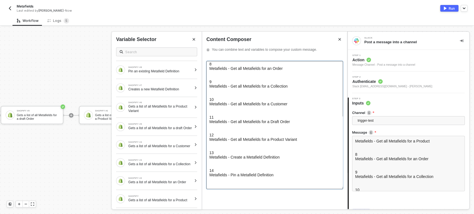
click at [224, 89] on div at bounding box center [274, 93] width 130 height 9
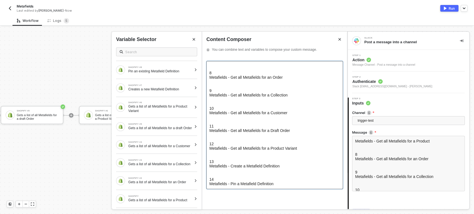
scroll to position [0, 0]
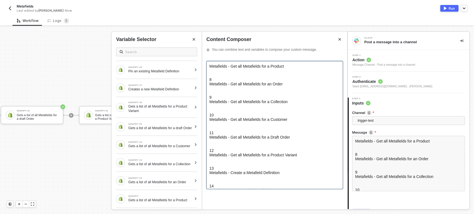
click at [215, 72] on div at bounding box center [274, 73] width 130 height 9
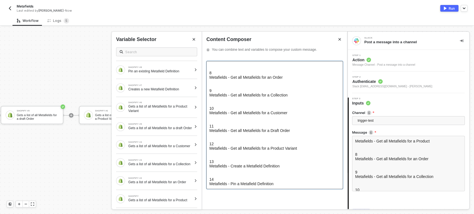
scroll to position [38, 0]
click at [211, 183] on div "Metafields - Pin a Metafield Definition" at bounding box center [274, 184] width 130 height 4
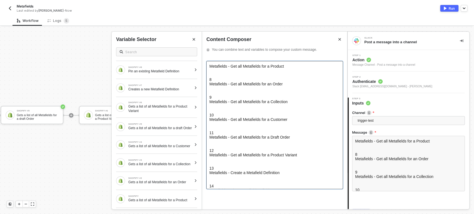
click at [221, 74] on div at bounding box center [274, 73] width 130 height 9
click at [182, 185] on div "Gets a list of all Metafields for an Order" at bounding box center [160, 182] width 64 height 4
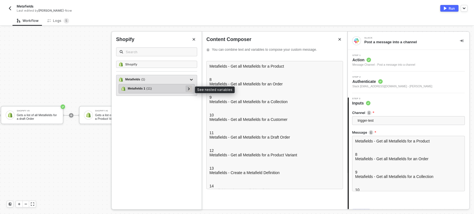
click at [191, 88] on div at bounding box center [188, 88] width 7 height 7
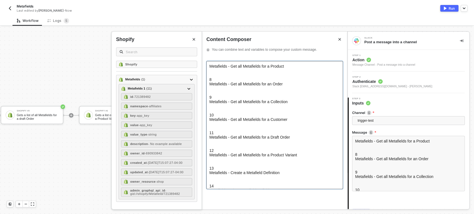
click at [247, 70] on div at bounding box center [274, 73] width 130 height 9
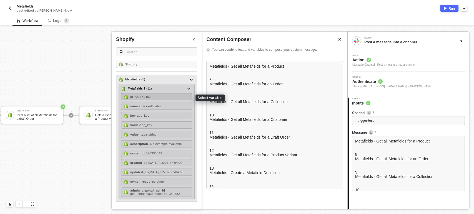
click at [156, 98] on div "id - 721389482" at bounding box center [156, 96] width 71 height 7
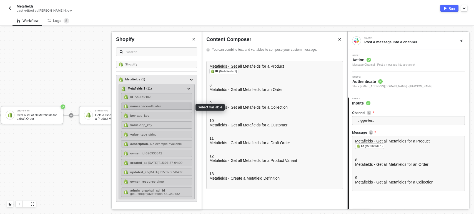
click at [163, 107] on div "namespace - affiliates" at bounding box center [156, 106] width 71 height 7
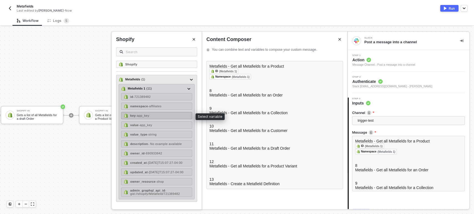
click at [162, 115] on div "key - app_key" at bounding box center [156, 115] width 71 height 7
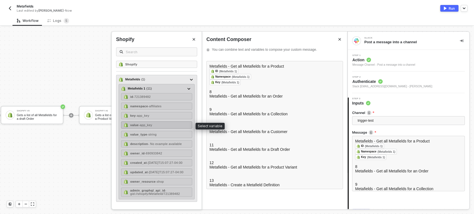
click at [161, 124] on div "value - app_key" at bounding box center [156, 125] width 71 height 7
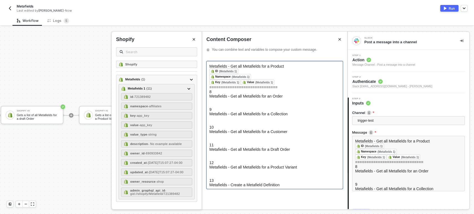
click at [229, 107] on div at bounding box center [274, 103] width 130 height 9
click at [194, 39] on icon "Close" at bounding box center [194, 39] width 2 height 2
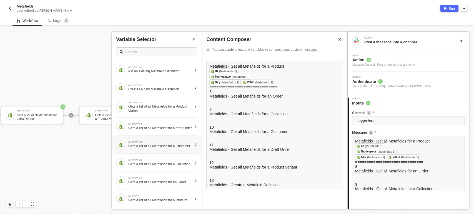
scroll to position [12, 0]
click at [159, 180] on div "Gets a list of all Metafields for an Order" at bounding box center [160, 182] width 64 height 4
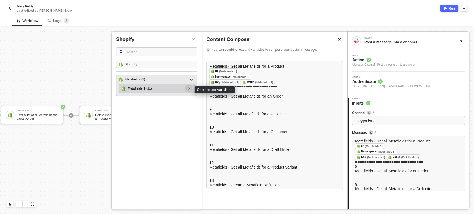
click at [186, 89] on div at bounding box center [188, 88] width 7 height 7
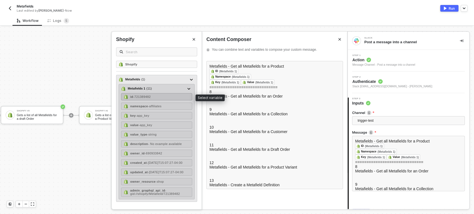
drag, startPoint x: 161, startPoint y: 99, endPoint x: 178, endPoint y: 100, distance: 17.8
click at [161, 99] on div "id - 721389482" at bounding box center [156, 96] width 71 height 7
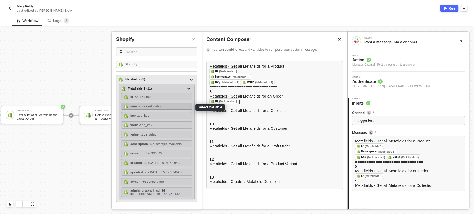
click at [166, 105] on div "namespace - affiliates" at bounding box center [156, 106] width 71 height 7
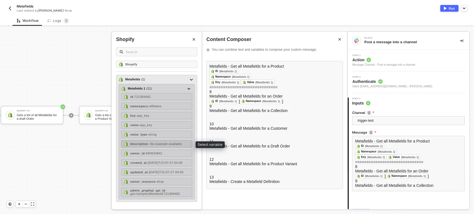
click at [162, 143] on span "- No example available" at bounding box center [165, 143] width 34 height 3
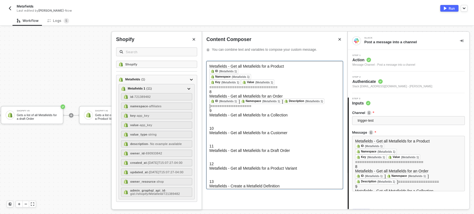
click at [216, 126] on div at bounding box center [274, 121] width 130 height 9
click at [190, 39] on button "Close" at bounding box center [193, 39] width 7 height 7
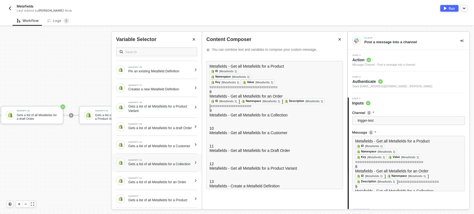
click at [166, 162] on div "Gets a list of all Metafields for a Collection" at bounding box center [160, 164] width 64 height 4
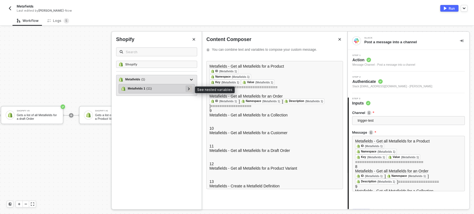
click at [189, 86] on div at bounding box center [188, 88] width 3 height 6
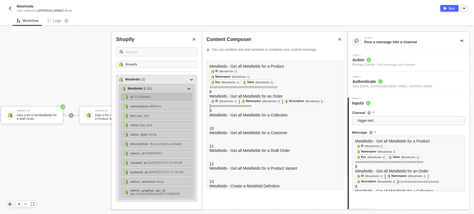
click at [173, 98] on div "id - 721389482" at bounding box center [156, 96] width 71 height 7
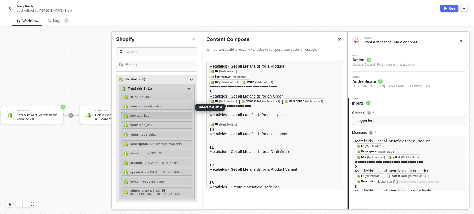
drag, startPoint x: 174, startPoint y: 108, endPoint x: 170, endPoint y: 113, distance: 5.9
click at [174, 109] on div "namespace - affiliates" at bounding box center [156, 106] width 71 height 7
click at [164, 118] on div "key - app_key" at bounding box center [156, 115] width 71 height 7
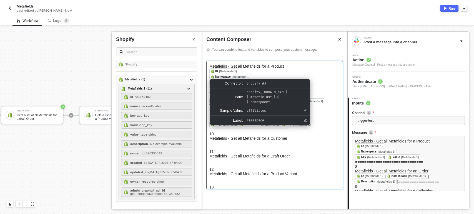
scroll to position [65, 0]
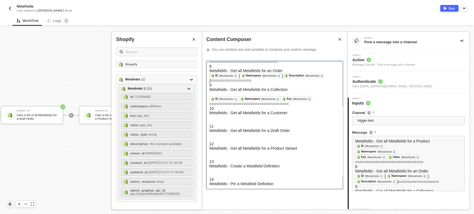
click at [233, 124] on h5 "11" at bounding box center [274, 126] width 130 height 4
click at [193, 38] on icon "Close" at bounding box center [193, 39] width 3 height 3
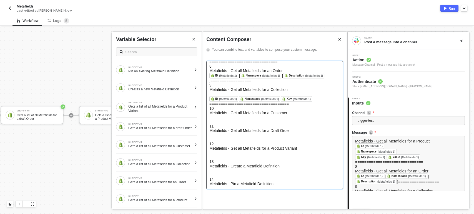
click at [229, 115] on div at bounding box center [274, 119] width 130 height 9
click at [184, 144] on div "Gets a list of all Metafields for a Customer" at bounding box center [160, 146] width 64 height 4
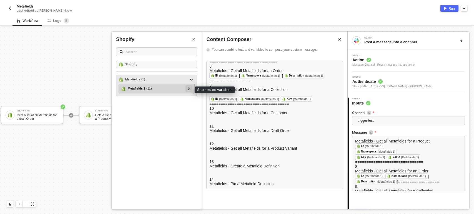
click at [186, 87] on div at bounding box center [188, 88] width 7 height 7
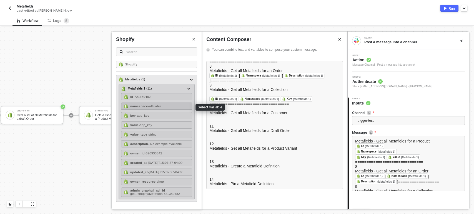
click at [153, 106] on span "- affiliates" at bounding box center [155, 106] width 14 height 3
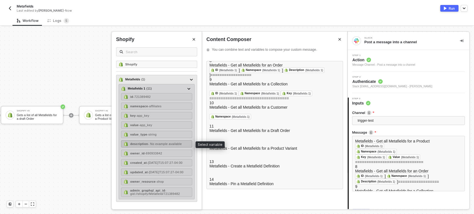
click at [164, 142] on span "- No example available" at bounding box center [165, 143] width 34 height 3
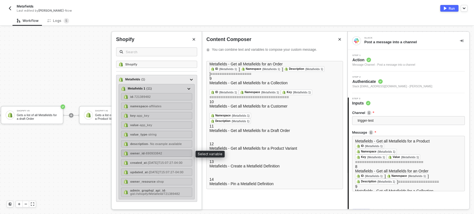
click at [161, 152] on span "- 690933842" at bounding box center [153, 153] width 17 height 3
click at [154, 180] on div "owner_resource - shop" at bounding box center [156, 181] width 71 height 7
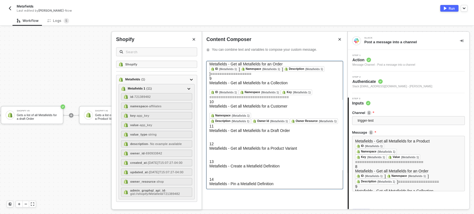
click at [224, 124] on h5 "11" at bounding box center [274, 126] width 130 height 4
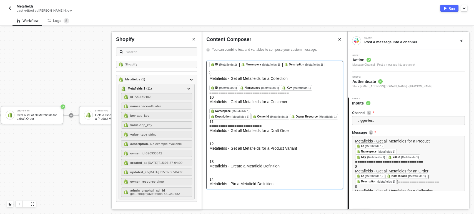
click at [192, 39] on icon "Close" at bounding box center [193, 39] width 3 height 3
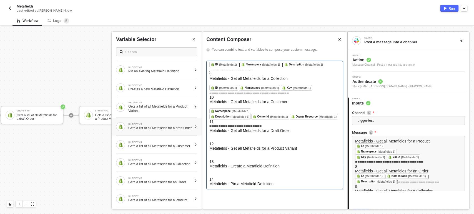
click at [177, 126] on div "Gets a list of all Metafields for a draft Order" at bounding box center [160, 128] width 64 height 4
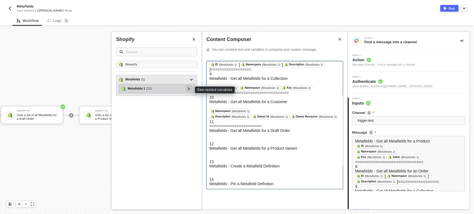
click at [189, 90] on div at bounding box center [188, 88] width 3 height 6
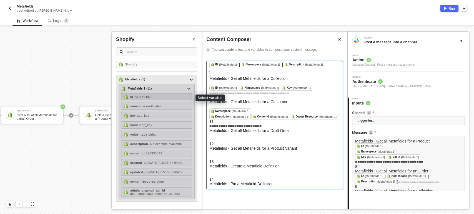
click at [157, 98] on div "id - 721389482" at bounding box center [156, 96] width 71 height 7
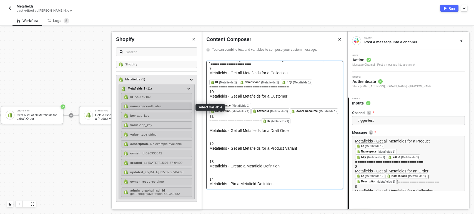
click at [168, 106] on div "namespace - affiliates" at bounding box center [156, 106] width 71 height 7
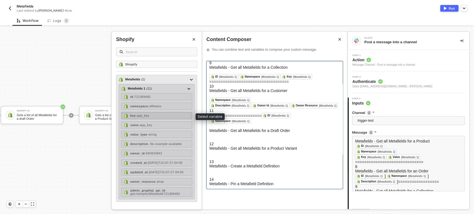
click at [167, 116] on div "key - app_key" at bounding box center [156, 115] width 71 height 7
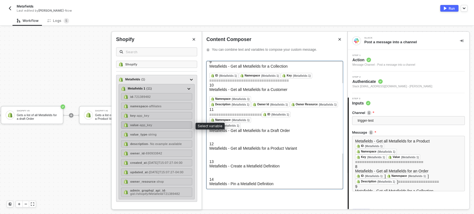
click at [166, 122] on div "value - app_key" at bounding box center [156, 125] width 71 height 7
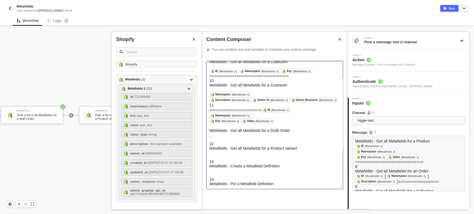
scroll to position [96, 0]
click at [228, 133] on div at bounding box center [274, 137] width 130 height 9
click at [191, 39] on button "Close" at bounding box center [193, 39] width 7 height 7
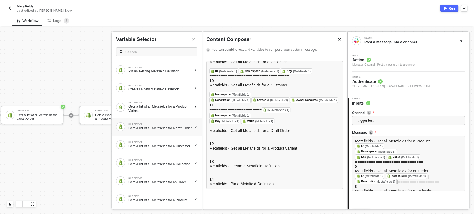
click at [180, 126] on div "Gets a list of all Metafields for a draft Order" at bounding box center [160, 128] width 64 height 4
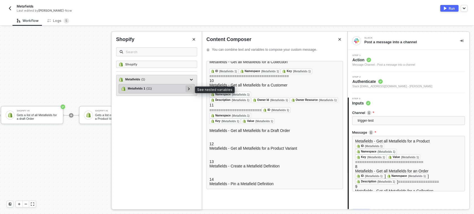
click at [190, 89] on div at bounding box center [188, 88] width 3 height 6
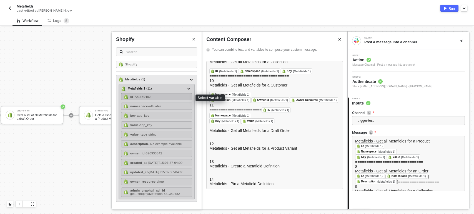
drag, startPoint x: 164, startPoint y: 98, endPoint x: 171, endPoint y: 97, distance: 7.2
click at [165, 98] on div "id - 721389482" at bounding box center [156, 96] width 71 height 7
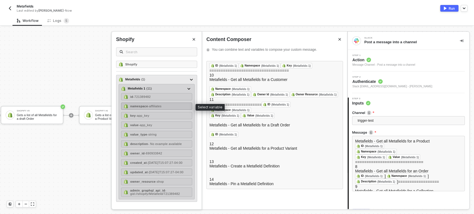
click at [166, 107] on div "namespace - affiliates" at bounding box center [156, 106] width 71 height 7
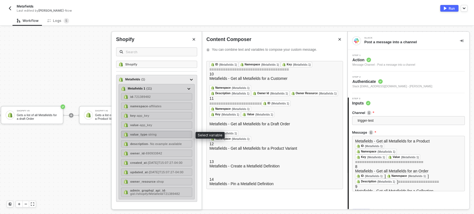
click at [159, 135] on div "value_type - string" at bounding box center [156, 134] width 71 height 7
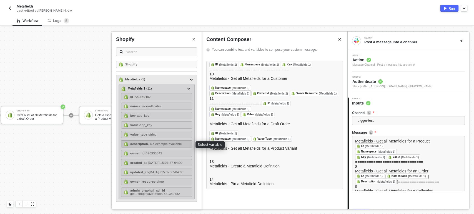
click at [159, 143] on span "- No example available" at bounding box center [165, 143] width 34 height 3
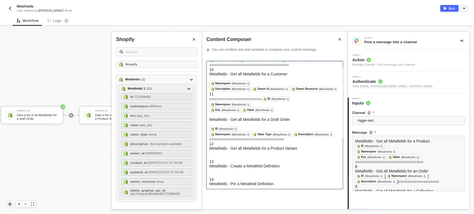
click at [227, 155] on div at bounding box center [274, 155] width 130 height 9
click at [196, 40] on button "Close" at bounding box center [193, 39] width 7 height 7
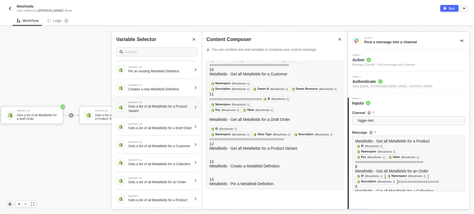
click at [172, 104] on div "Gets a list of all Metafields for a Product Variant" at bounding box center [160, 108] width 64 height 9
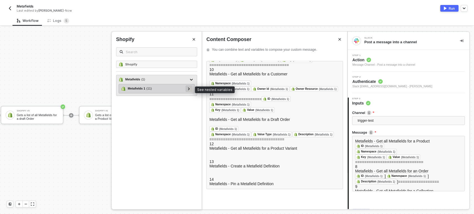
click at [189, 88] on icon at bounding box center [189, 88] width 2 height 3
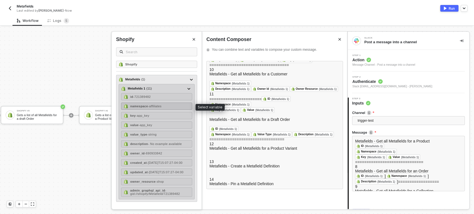
click at [158, 105] on span "- affiliates" at bounding box center [155, 106] width 14 height 3
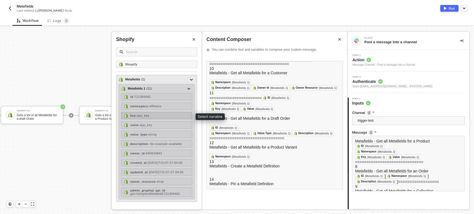
drag, startPoint x: 154, startPoint y: 115, endPoint x: 154, endPoint y: 119, distance: 4.2
click at [154, 115] on div "key - app_key" at bounding box center [156, 115] width 71 height 7
drag, startPoint x: 154, startPoint y: 124, endPoint x: 156, endPoint y: 127, distance: 4.1
click at [154, 124] on div "value - app_key" at bounding box center [156, 125] width 71 height 7
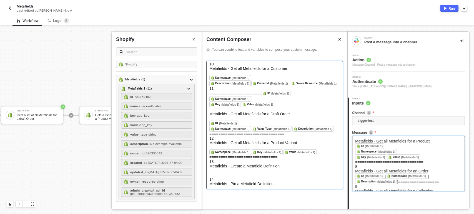
scroll to position [30, 0]
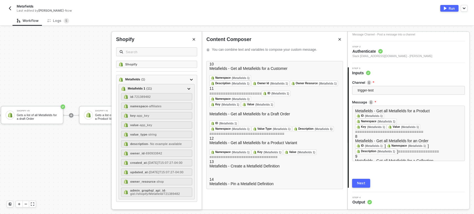
drag, startPoint x: 190, startPoint y: 37, endPoint x: 186, endPoint y: 40, distance: 5.5
click at [190, 37] on button "Close" at bounding box center [193, 39] width 7 height 7
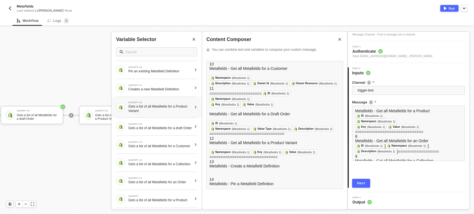
scroll to position [0, 0]
click at [170, 86] on div "SHOPIFY #7 Creates a new Metafield Definition" at bounding box center [160, 87] width 64 height 7
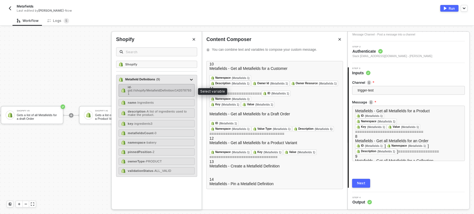
click at [175, 88] on span "- gid://shopify/MetafieldDefinition/1420787931" at bounding box center [160, 90] width 64 height 10
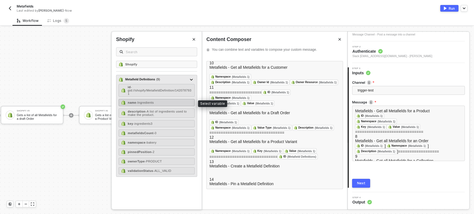
click at [170, 100] on div "name - Ingredients" at bounding box center [156, 102] width 76 height 7
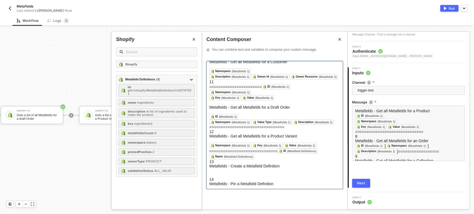
scroll to position [121, 0]
click at [225, 168] on div at bounding box center [274, 172] width 130 height 9
click at [193, 39] on icon "Close" at bounding box center [193, 39] width 3 height 3
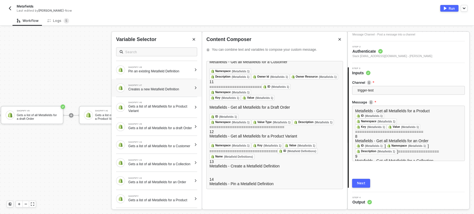
click at [168, 94] on div "SHOPIFY #7 Creates a new Metafield Definition" at bounding box center [157, 88] width 90 height 18
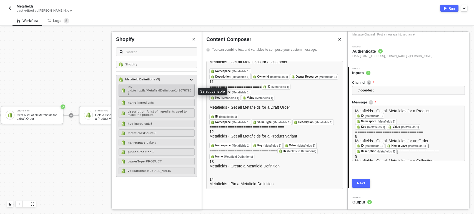
click at [158, 90] on span "- gid://shopify/MetafieldDefinition/1420787931" at bounding box center [160, 90] width 64 height 10
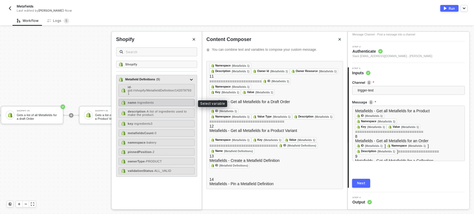
click at [153, 103] on span "- Ingredients" at bounding box center [144, 102] width 17 height 3
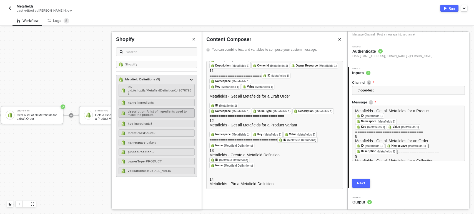
click at [153, 111] on span "- A list of ingredients used to make the product." at bounding box center [157, 113] width 59 height 7
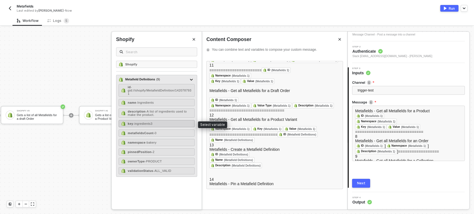
click at [162, 123] on div "key - ingredients3" at bounding box center [156, 123] width 76 height 7
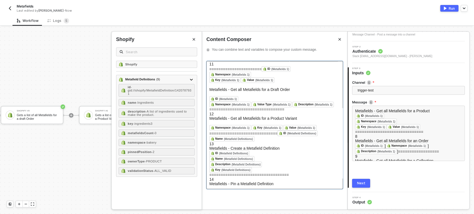
scroll to position [143, 0]
click at [265, 182] on div "Metafields - Pin a Metafield Definition" at bounding box center [274, 184] width 130 height 4
click at [191, 40] on button "Close" at bounding box center [193, 39] width 7 height 7
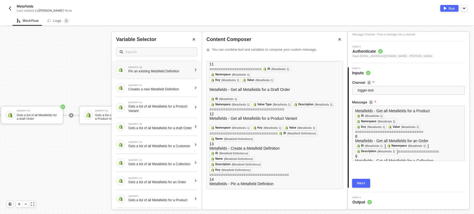
click at [165, 73] on div "Pin an existing Metafield Definition" at bounding box center [160, 71] width 64 height 4
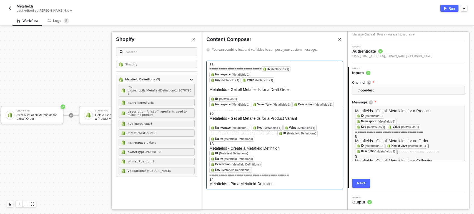
click at [223, 182] on div "Metafields - Pin a Metafield Definition" at bounding box center [274, 184] width 130 height 4
drag, startPoint x: 223, startPoint y: 179, endPoint x: 225, endPoint y: 181, distance: 3.0
click at [224, 182] on div "Metafields - Pin a Metafield Definition" at bounding box center [274, 184] width 130 height 4
click at [192, 38] on icon "Close" at bounding box center [193, 39] width 3 height 3
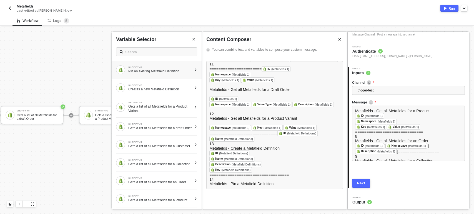
click at [160, 71] on div "Pin an existing Metafield Definition" at bounding box center [160, 71] width 64 height 4
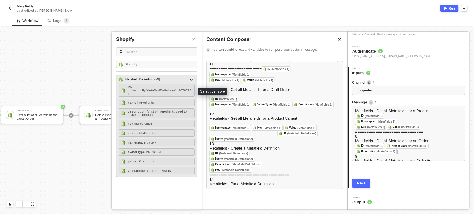
drag, startPoint x: 164, startPoint y: 95, endPoint x: 172, endPoint y: 98, distance: 8.2
click at [166, 95] on div "id - gid://shopify/MetafieldDefinition/1420787931" at bounding box center [160, 90] width 64 height 10
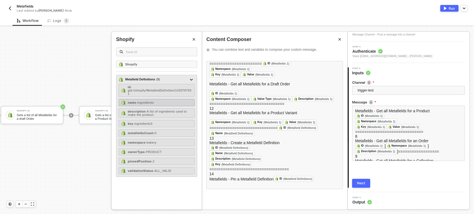
click at [164, 105] on div "name - Ingredients" at bounding box center [156, 102] width 76 height 7
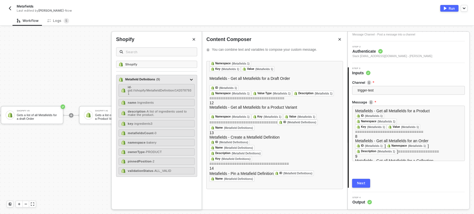
drag, startPoint x: 159, startPoint y: 118, endPoint x: 178, endPoint y: 119, distance: 19.2
click at [160, 118] on div "id - gid://shopify/MetafieldDefinition/1420787931 name - Ingredients descriptio…" at bounding box center [156, 129] width 76 height 90
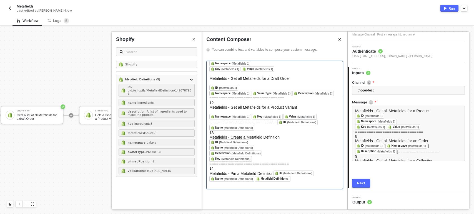
scroll to position [143, 0]
click at [357, 182] on div "Next" at bounding box center [361, 183] width 8 height 4
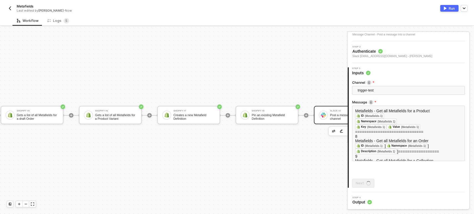
scroll to position [0, 0]
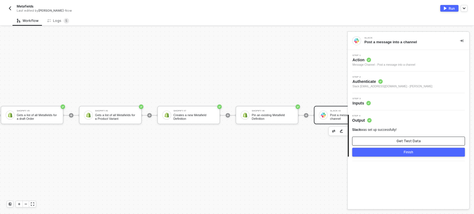
click at [422, 141] on button "Get Test Data" at bounding box center [408, 141] width 113 height 9
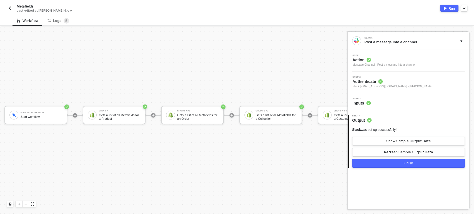
scroll to position [10, 0]
click at [117, 115] on div "Gets a list of all Metafields for a Product" at bounding box center [122, 116] width 42 height 7
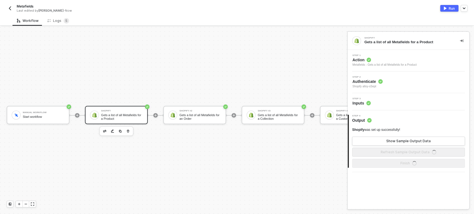
click at [368, 102] on circle at bounding box center [368, 103] width 4 height 4
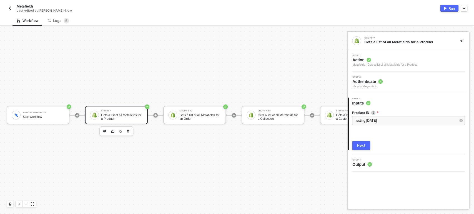
click at [358, 147] on div "Next" at bounding box center [361, 145] width 8 height 4
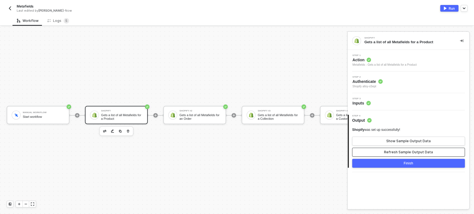
drag, startPoint x: 380, startPoint y: 153, endPoint x: 388, endPoint y: 148, distance: 10.3
click at [381, 153] on button "Refresh Sample Output Data" at bounding box center [408, 152] width 113 height 9
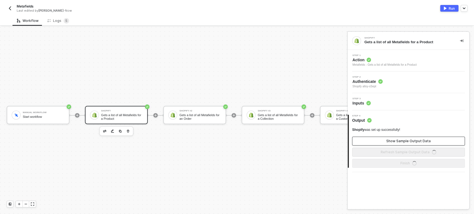
click at [393, 142] on div "Show Sample Output Data" at bounding box center [408, 141] width 44 height 4
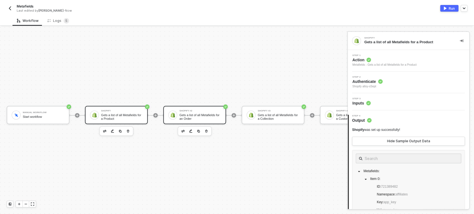
click at [198, 116] on div "Gets a list of all Metafields for an Order" at bounding box center [200, 116] width 42 height 7
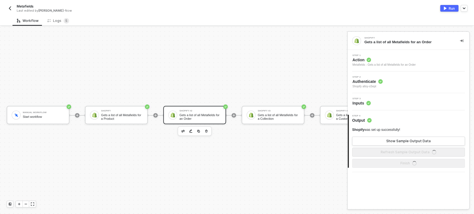
click at [357, 104] on span "Inputs" at bounding box center [361, 103] width 18 height 6
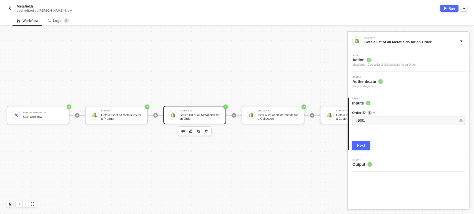
drag, startPoint x: 360, startPoint y: 143, endPoint x: 383, endPoint y: 142, distance: 23.4
click at [360, 143] on div "Next" at bounding box center [361, 145] width 8 height 4
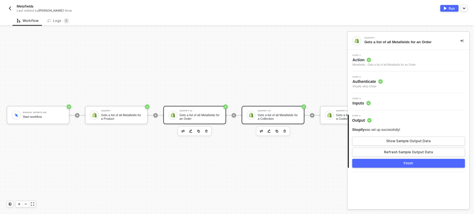
click at [289, 117] on div "Gets a list of all Metafields for a Collection" at bounding box center [278, 116] width 42 height 7
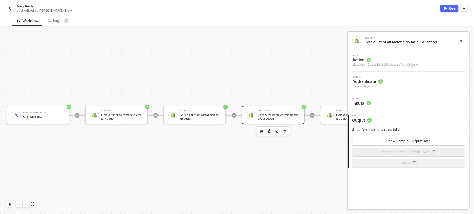
click at [367, 100] on div "Step 3 Inputs" at bounding box center [361, 102] width 18 height 8
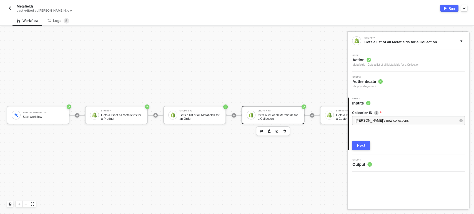
drag, startPoint x: 365, startPoint y: 145, endPoint x: 368, endPoint y: 143, distance: 3.6
click at [365, 145] on button "Next" at bounding box center [361, 145] width 18 height 9
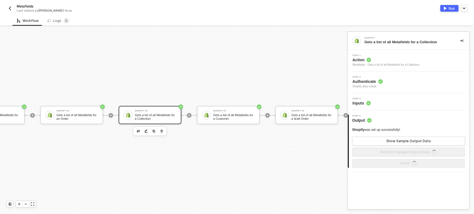
scroll to position [10, 128]
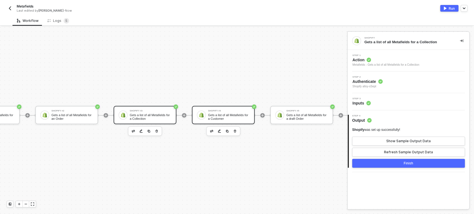
drag, startPoint x: 212, startPoint y: 113, endPoint x: 216, endPoint y: 113, distance: 4.5
click at [213, 113] on div "Shopify #4 Gets a list of all Metafields for a Customer" at bounding box center [229, 115] width 42 height 11
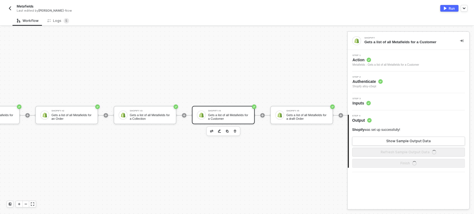
click at [358, 99] on span "Step 3" at bounding box center [361, 99] width 18 height 2
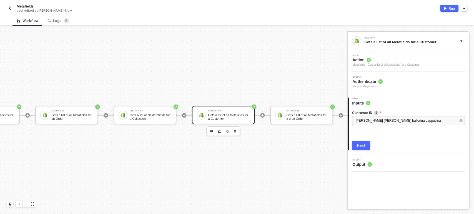
click at [363, 141] on div "Customer ID mara hanna graciana ballerina cappucina Next" at bounding box center [408, 128] width 113 height 44
click at [362, 144] on div "Next" at bounding box center [361, 145] width 8 height 4
click at [306, 120] on div "Gets a list of all Metafields for a draft Order" at bounding box center [307, 116] width 42 height 7
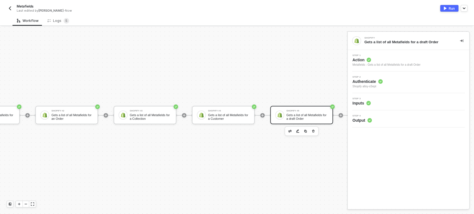
click at [380, 104] on div "Step 3 Inputs" at bounding box center [409, 102] width 120 height 8
click at [364, 147] on button "Next" at bounding box center [361, 145] width 18 height 9
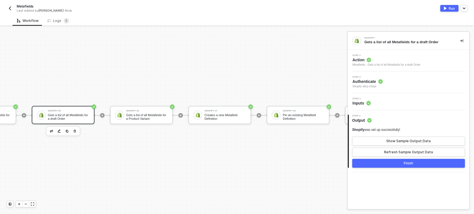
scroll to position [10, 437]
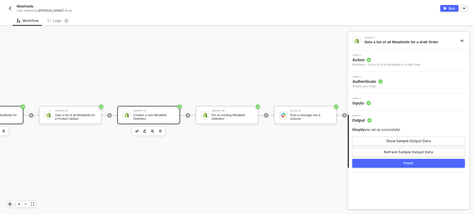
click at [143, 114] on div "Creates a new Metafield Definition" at bounding box center [154, 116] width 42 height 7
click at [369, 105] on span "Inputs" at bounding box center [361, 103] width 18 height 6
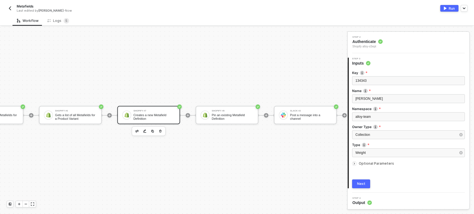
scroll to position [40, 0]
click at [359, 186] on button "Next" at bounding box center [361, 183] width 18 height 9
click at [231, 117] on div "Pin an existing Metafield Definition" at bounding box center [232, 116] width 42 height 7
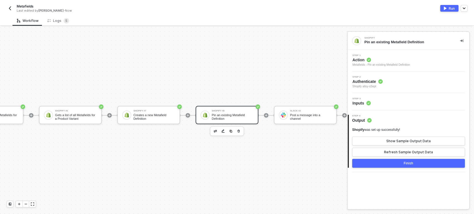
drag, startPoint x: 358, startPoint y: 102, endPoint x: 373, endPoint y: 105, distance: 14.7
click at [362, 102] on span "Inputs" at bounding box center [361, 103] width 18 height 6
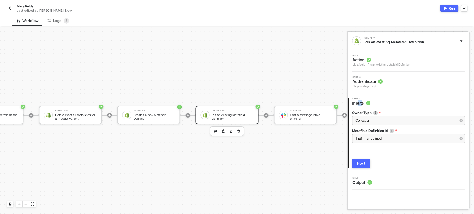
click at [358, 165] on div "Next" at bounding box center [361, 163] width 8 height 4
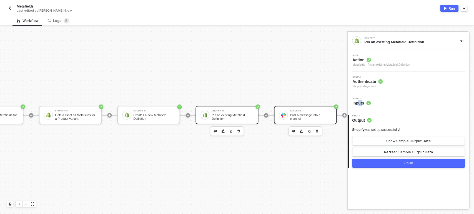
click at [297, 112] on div "Slack #2" at bounding box center [311, 111] width 42 height 2
click at [360, 100] on div "Step 3 Inputs" at bounding box center [361, 102] width 18 height 8
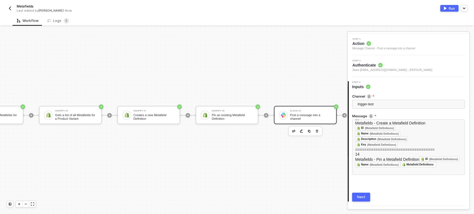
scroll to position [30, 0]
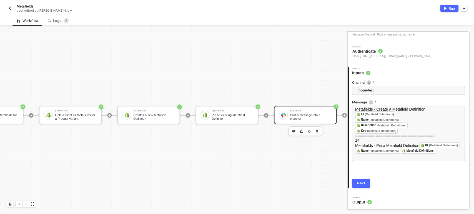
click at [362, 181] on button "Next" at bounding box center [361, 183] width 18 height 9
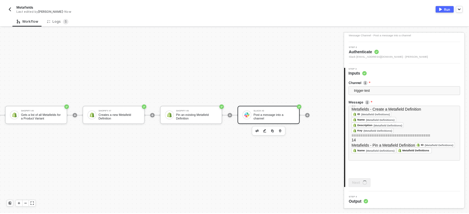
scroll to position [0, 0]
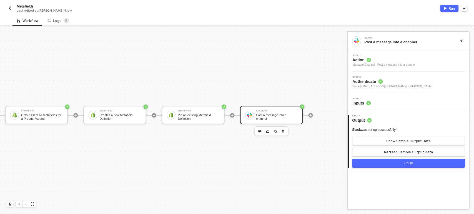
drag, startPoint x: 251, startPoint y: 27, endPoint x: 259, endPoint y: 24, distance: 9.1
click at [448, 8] on button "Run" at bounding box center [449, 8] width 18 height 7
click at [63, 24] on div "Logs 5" at bounding box center [58, 21] width 31 height 10
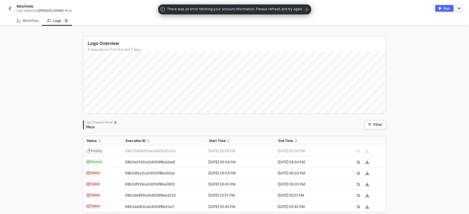
drag, startPoint x: 52, startPoint y: 54, endPoint x: 55, endPoint y: 50, distance: 4.1
click at [54, 52] on div "Logs Overview 6 executions from the last 7 days Sat 30 Success 0 Failure 0 Logs…" at bounding box center [234, 132] width 469 height 210
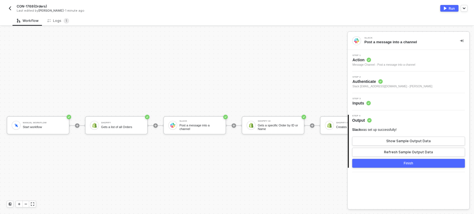
scroll to position [15, 0]
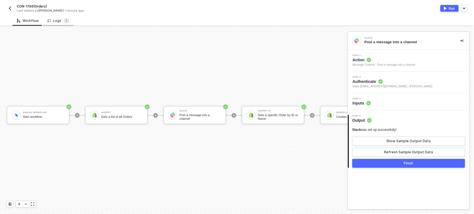
click at [54, 19] on div "Logs 1" at bounding box center [58, 21] width 22 height 6
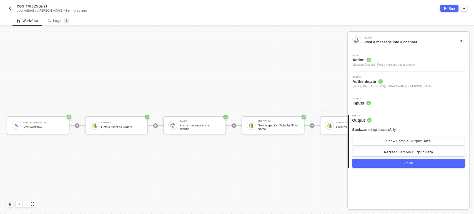
scroll to position [15, 0]
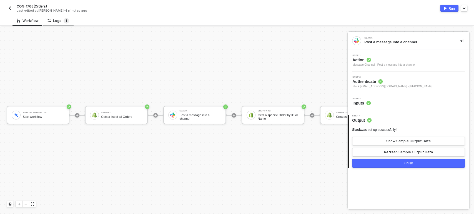
click at [67, 21] on sup "1" at bounding box center [67, 21] width 6 height 6
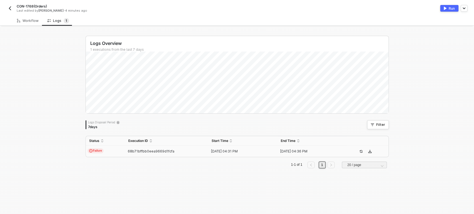
click at [227, 148] on td "[DATE] 04:31 PM" at bounding box center [242, 151] width 69 height 11
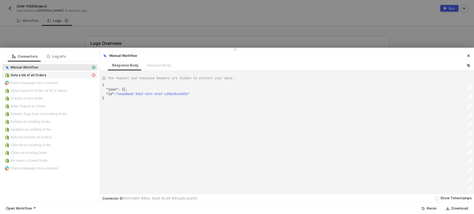
click at [42, 76] on span "Gets a list of all Orders" at bounding box center [29, 75] width 36 height 4
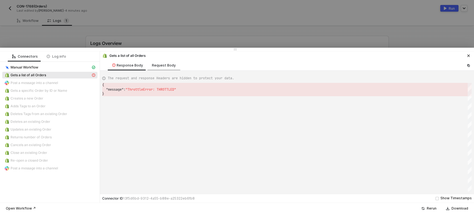
click at [162, 66] on div "Request Body" at bounding box center [164, 65] width 24 height 4
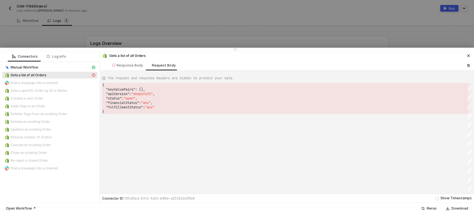
click at [127, 72] on div "The request and response Headers are hidden to protect your data. { "keyValuePa…" at bounding box center [287, 132] width 374 height 123
click at [127, 67] on div "Response Body" at bounding box center [127, 65] width 31 height 4
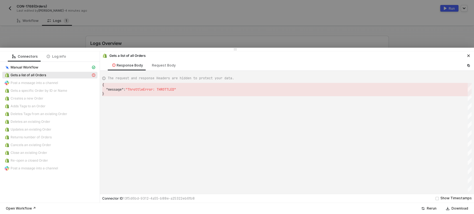
click at [173, 48] on div at bounding box center [237, 49] width 474 height 3
drag, startPoint x: 19, startPoint y: 22, endPoint x: 114, endPoint y: 85, distance: 114.3
click at [114, 85] on div "Connectors Log info Manual Workflow Gets a list of all Orders Post a message in…" at bounding box center [237, 107] width 474 height 214
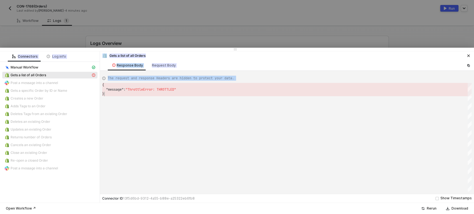
click at [211, 104] on div "{ "message" : "ThrottleError: THROTTLED" }" at bounding box center [286, 137] width 369 height 109
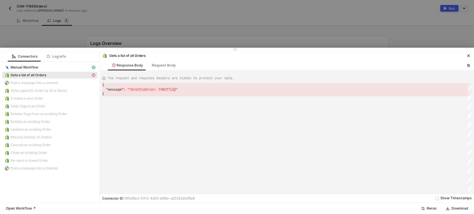
drag, startPoint x: 116, startPoint y: 89, endPoint x: 176, endPoint y: 80, distance: 60.6
click at [157, 66] on div "Request Body" at bounding box center [164, 65] width 24 height 4
type textarea "{ "keyValuePairs": [], "apiVersion": "shopifyV1", "status": "open", "financialS…"
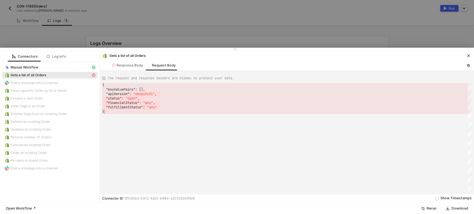
drag, startPoint x: 129, startPoint y: 93, endPoint x: 174, endPoint y: 83, distance: 45.8
click at [175, 38] on div at bounding box center [237, 107] width 474 height 214
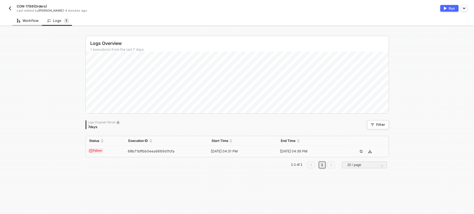
click at [30, 21] on div "Workflow" at bounding box center [28, 21] width 22 height 4
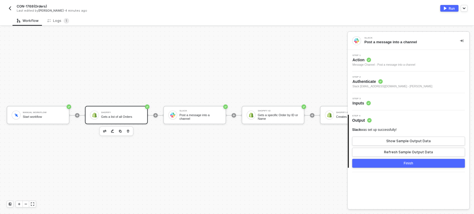
click at [111, 112] on div "Shopify" at bounding box center [122, 113] width 42 height 2
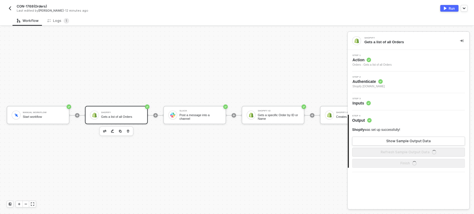
click at [370, 103] on div "Step 3 Inputs" at bounding box center [409, 102] width 120 height 8
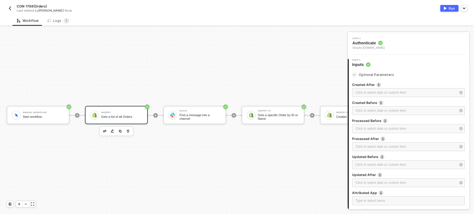
scroll to position [140, 0]
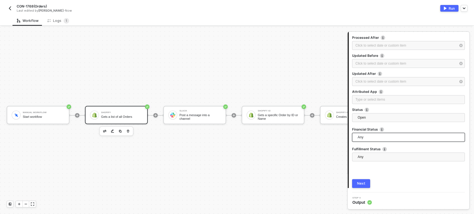
click at [447, 137] on span "Any" at bounding box center [409, 137] width 104 height 8
click at [449, 11] on button "Run" at bounding box center [449, 8] width 18 height 7
click at [57, 20] on div "Logs 1" at bounding box center [58, 21] width 22 height 6
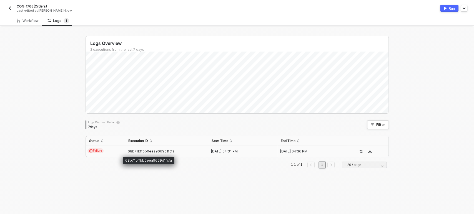
click at [160, 152] on span "68b71bffbb0eea9669d1fcfa" at bounding box center [151, 151] width 47 height 4
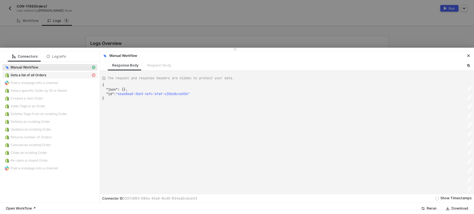
click at [62, 78] on span "Gets a list of all Orders" at bounding box center [49, 75] width 95 height 7
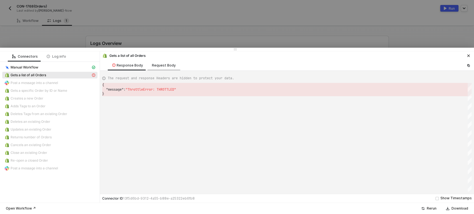
click at [159, 67] on div "Request Body" at bounding box center [164, 65] width 24 height 4
type textarea "{ "keyValuePairs": [], "apiVersion": "shopifyV1", "status": "open", "financialS…"
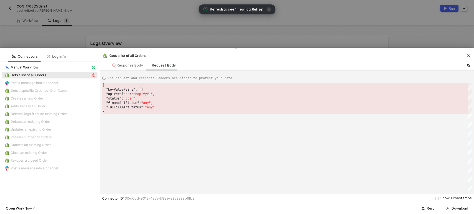
click at [236, 11] on span "Refresh to see 1 new log" at bounding box center [230, 9] width 41 height 5
click at [257, 9] on span "Refresh" at bounding box center [258, 9] width 12 height 4
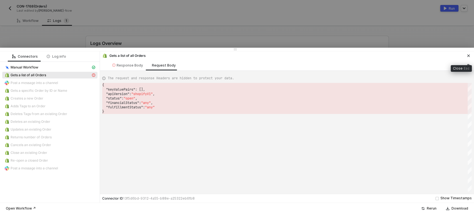
click at [469, 56] on icon "icon-close" at bounding box center [467, 55] width 3 height 3
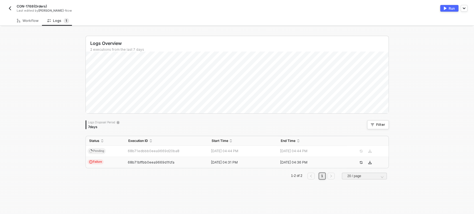
click at [145, 166] on td "68b71bffbb0eea9669d1fcfa" at bounding box center [166, 162] width 83 height 11
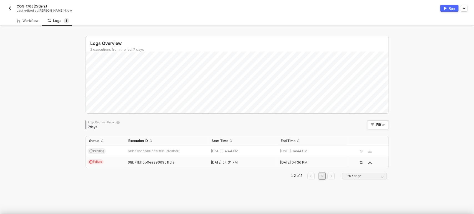
type textarea "{ "json": {}, "id": "e6a68ea0-3bb3-46fc-bfaf-c20b68c4e05b" }"
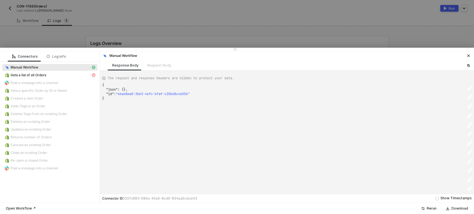
click at [141, 43] on div at bounding box center [237, 107] width 474 height 214
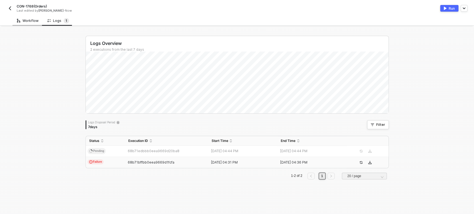
click at [19, 22] on icon at bounding box center [18, 20] width 3 height 5
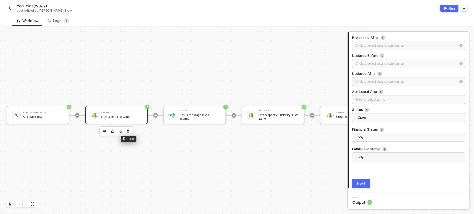
drag, startPoint x: 125, startPoint y: 125, endPoint x: 131, endPoint y: 123, distance: 6.1
click at [125, 128] on button "button" at bounding box center [128, 131] width 7 height 7
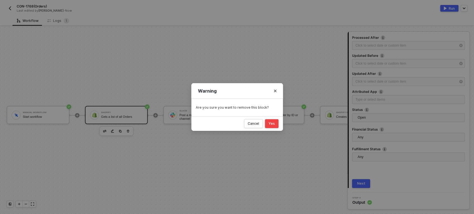
drag, startPoint x: 271, startPoint y: 126, endPoint x: 261, endPoint y: 126, distance: 10.3
click at [270, 126] on button "Yes" at bounding box center [272, 123] width 14 height 9
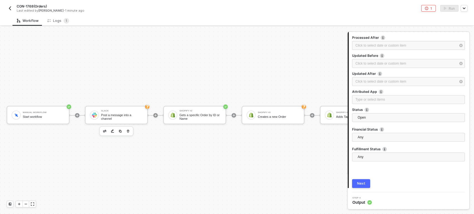
scroll to position [0, 0]
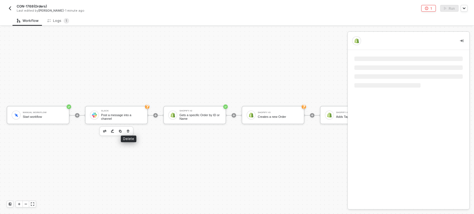
click at [127, 129] on icon "button" at bounding box center [127, 131] width 3 height 4
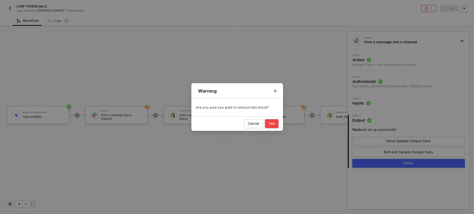
click at [272, 125] on div "Yes" at bounding box center [271, 124] width 6 height 4
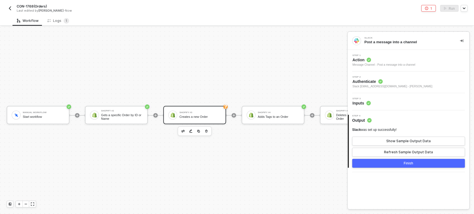
click at [206, 112] on div "Shopify #3" at bounding box center [200, 113] width 42 height 2
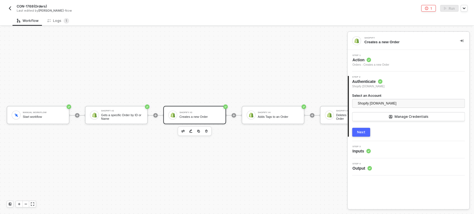
click at [362, 149] on span "Inputs" at bounding box center [361, 151] width 18 height 6
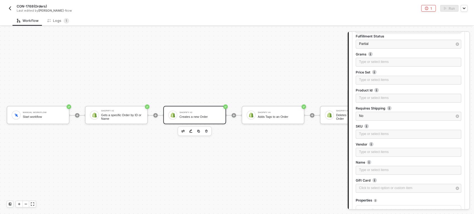
scroll to position [308, 0]
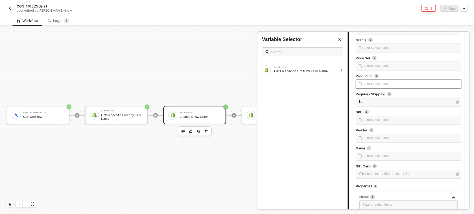
click at [376, 86] on div "Type or select items ﻿" at bounding box center [408, 83] width 99 height 5
click at [328, 74] on div "SHOPIFY #2 Gets a specific Order by ID or Name" at bounding box center [300, 69] width 76 height 9
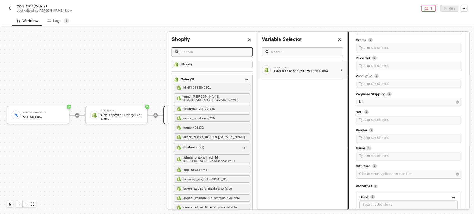
click at [207, 52] on input "text" at bounding box center [215, 52] width 68 height 6
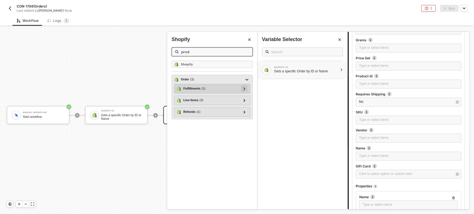
type input "prod"
click at [244, 88] on icon at bounding box center [244, 88] width 2 height 3
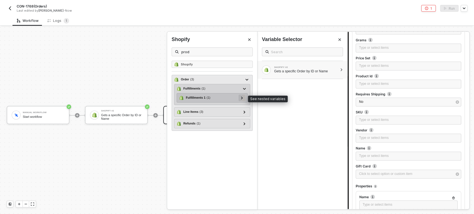
click at [241, 97] on icon at bounding box center [242, 98] width 2 height 3
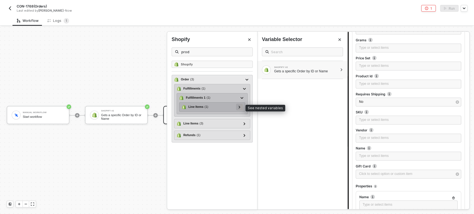
click at [239, 107] on icon at bounding box center [239, 107] width 2 height 3
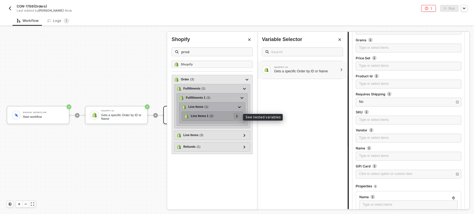
click at [240, 115] on div at bounding box center [236, 116] width 7 height 7
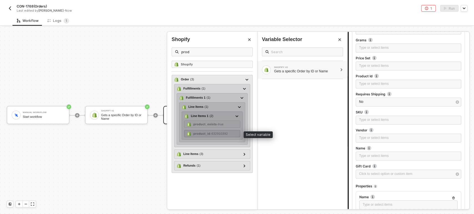
click at [215, 132] on span "- 632910392" at bounding box center [218, 133] width 17 height 3
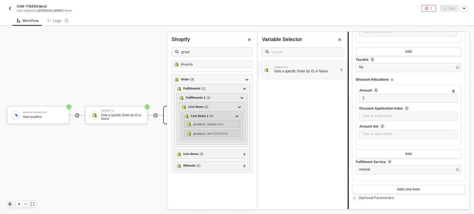
scroll to position [534, 0]
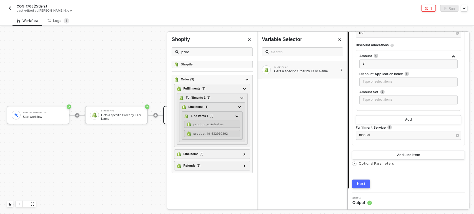
click at [361, 183] on div "Next" at bounding box center [361, 184] width 8 height 4
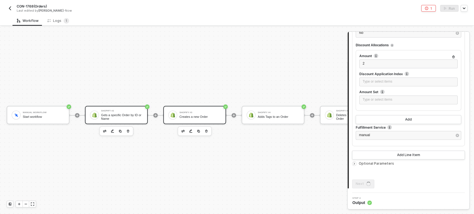
scroll to position [0, 0]
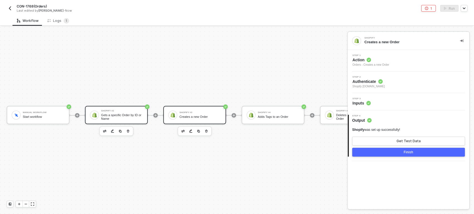
click at [110, 117] on div "Shopify #2 Gets a specific Order by ID or Name" at bounding box center [116, 115] width 63 height 18
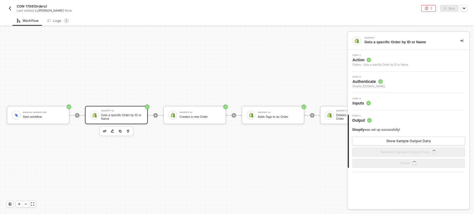
click at [368, 101] on icon at bounding box center [368, 103] width 4 height 4
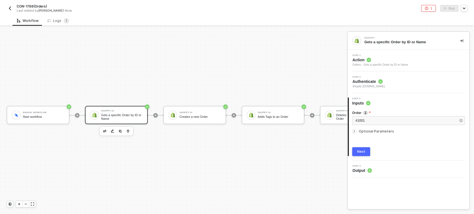
click at [368, 59] on circle at bounding box center [368, 60] width 4 height 4
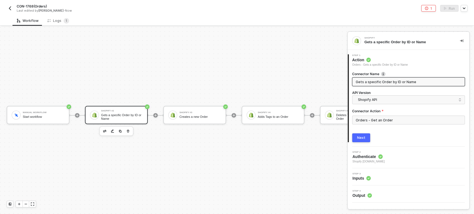
click at [359, 140] on div "Next" at bounding box center [361, 138] width 8 height 4
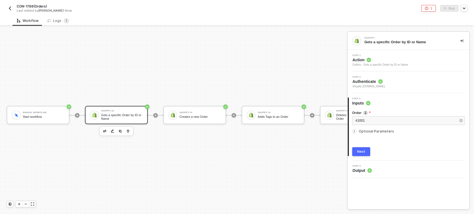
click at [359, 155] on button "Next" at bounding box center [361, 151] width 18 height 9
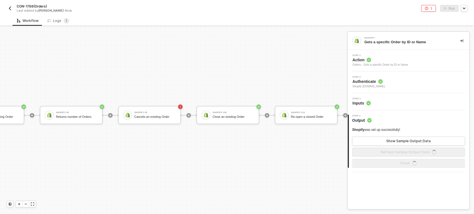
scroll to position [15, 516]
click at [146, 115] on div "Cancels an existing Order" at bounding box center [154, 117] width 42 height 4
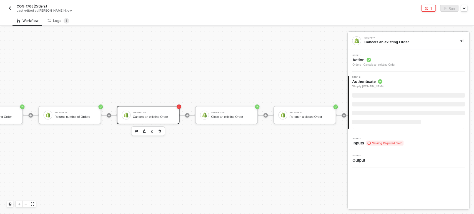
click at [155, 110] on div "Shopify #9 Cancels an existing Order" at bounding box center [154, 115] width 42 height 11
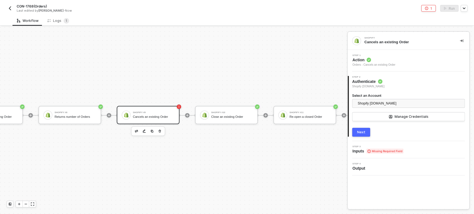
click at [364, 151] on span "Inputs Missing Required Field" at bounding box center [377, 151] width 51 height 6
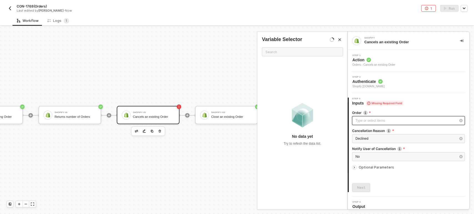
click at [378, 122] on div "Type or select items ﻿" at bounding box center [405, 120] width 100 height 5
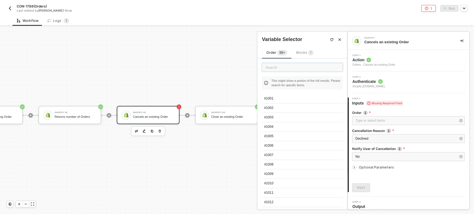
click at [299, 68] on input "text" at bounding box center [302, 67] width 81 height 9
click at [302, 53] on span "Blocks 7" at bounding box center [304, 52] width 17 height 4
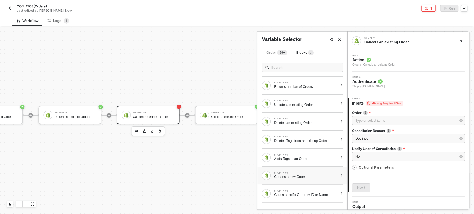
click at [316, 177] on div "Creates a new Order" at bounding box center [306, 177] width 64 height 4
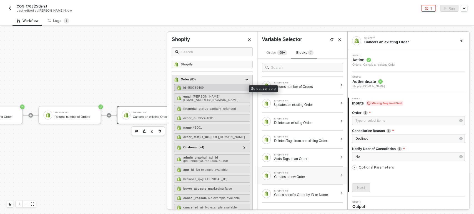
click at [197, 91] on div "id - 450789469" at bounding box center [212, 87] width 76 height 7
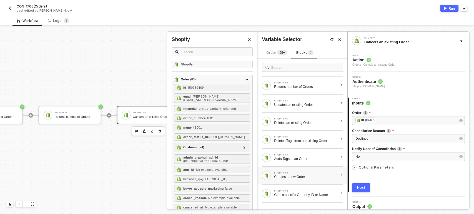
click at [363, 186] on div "Next" at bounding box center [361, 188] width 8 height 4
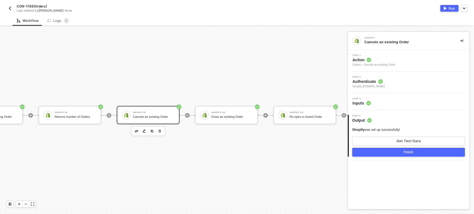
click at [450, 9] on div "Run" at bounding box center [451, 8] width 6 height 5
click at [66, 20] on sup "1" at bounding box center [67, 21] width 6 height 6
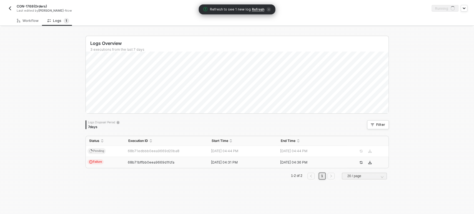
click at [260, 11] on span "Refresh to see 1 new log Refresh" at bounding box center [237, 10] width 68 height 6
click at [260, 10] on span "Refresh" at bounding box center [258, 9] width 12 height 4
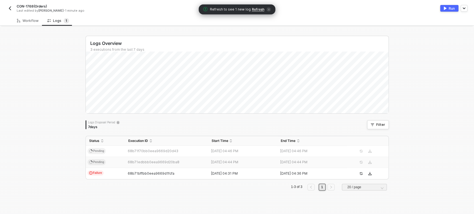
click at [254, 9] on span "Refresh" at bounding box center [258, 9] width 12 height 4
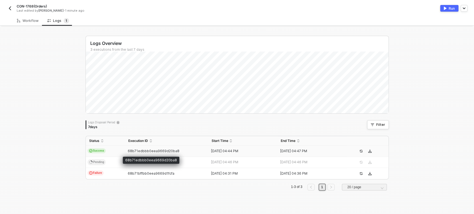
click at [154, 152] on span "68b71edbbb0eea9669d20ba8" at bounding box center [154, 151] width 52 height 4
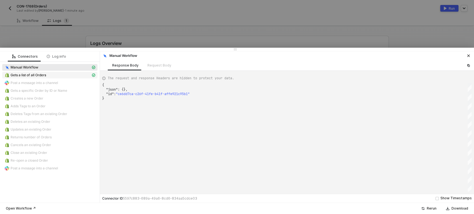
click at [42, 74] on span "Gets a list of all Orders" at bounding box center [29, 75] width 36 height 4
type textarea "{ "json": { "orders": [ { "id": 6580655849691, "admin_graphql_api_id": "gid://s…"
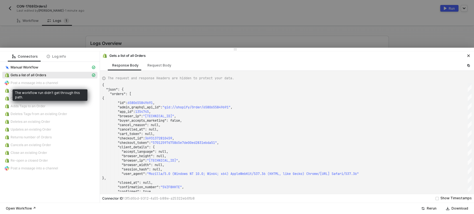
click at [54, 84] on span "Post a message into a channel" at bounding box center [34, 83] width 47 height 4
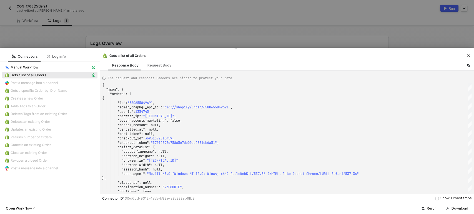
click at [49, 49] on div at bounding box center [237, 49] width 474 height 3
click at [53, 50] on div at bounding box center [237, 49] width 474 height 3
click at [264, 42] on div at bounding box center [237, 107] width 474 height 214
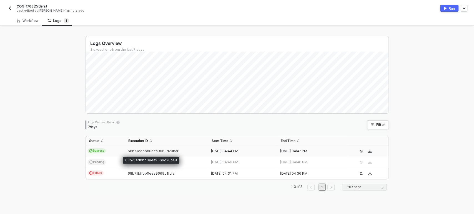
click at [167, 149] on span "68b71edbbb0eea9669d20ba8" at bounding box center [154, 151] width 52 height 4
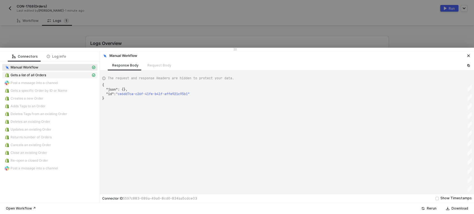
click at [33, 76] on span "Gets a list of all Orders" at bounding box center [29, 75] width 36 height 4
type textarea "{ "json": { "orders": [ { "id": 6580655849691, "admin_graphql_api_id": "gid://s…"
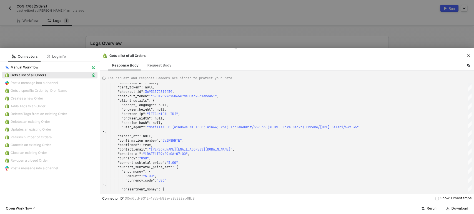
click at [151, 30] on div at bounding box center [237, 107] width 474 height 214
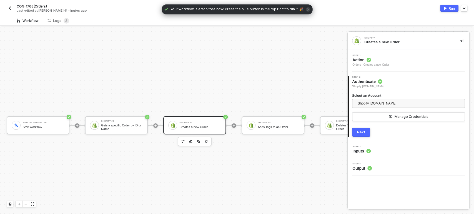
scroll to position [15, 0]
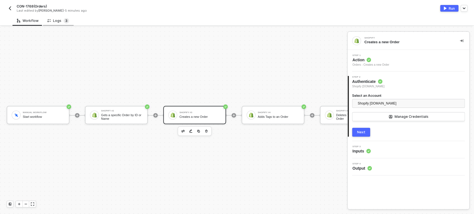
click at [65, 22] on span "3" at bounding box center [66, 21] width 2 height 4
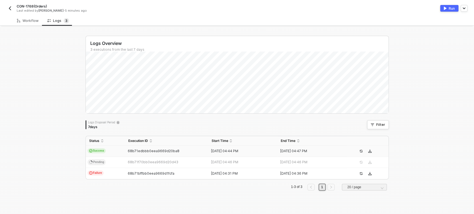
click at [125, 149] on div "68b71edbbb0eea9669d20ba8" at bounding box center [164, 151] width 79 height 4
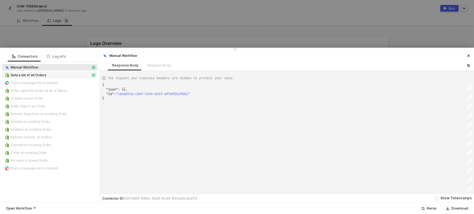
click at [39, 73] on span "Gets a list of all Orders" at bounding box center [29, 75] width 36 height 4
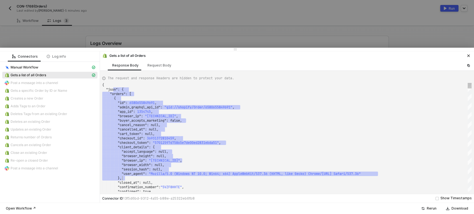
scroll to position [0, 0]
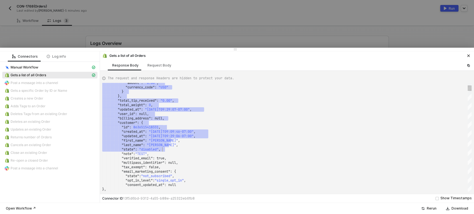
drag, startPoint x: 115, startPoint y: 90, endPoint x: 176, endPoint y: 153, distance: 87.5
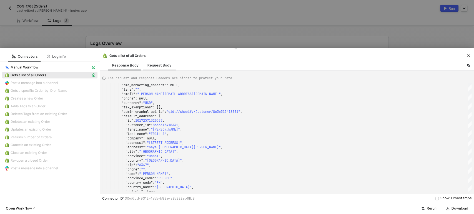
click at [158, 68] on div "Request Body" at bounding box center [159, 65] width 33 height 10
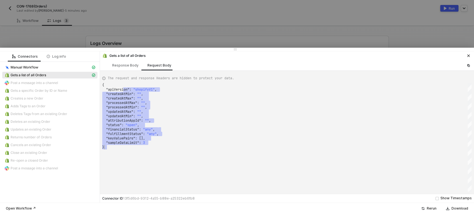
drag, startPoint x: 127, startPoint y: 92, endPoint x: 185, endPoint y: 148, distance: 81.0
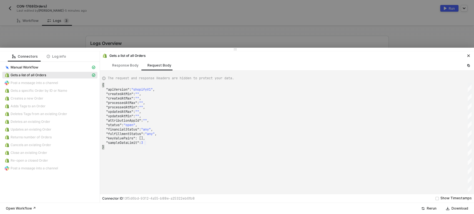
click at [61, 86] on span "Post a message into a channel" at bounding box center [49, 83] width 95 height 7
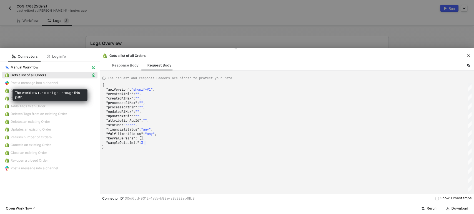
click at [62, 83] on div "Post a message into a channel" at bounding box center [49, 82] width 91 height 5
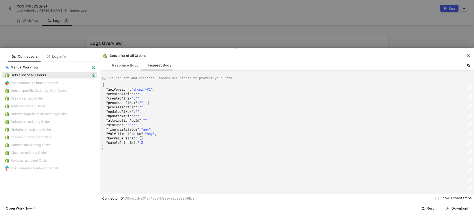
scroll to position [0, 43]
click at [206, 104] on div ""processedAtMax" : "" ," at bounding box center [286, 103] width 369 height 4
click at [115, 66] on div "Response Body" at bounding box center [125, 65] width 26 height 4
type textarea "{ "json": { "orders": [ { "id": 6580655849691, "admin_graphql_api_id": "gid://s…"
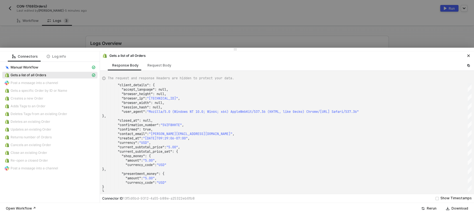
click at [188, 40] on div at bounding box center [237, 107] width 474 height 214
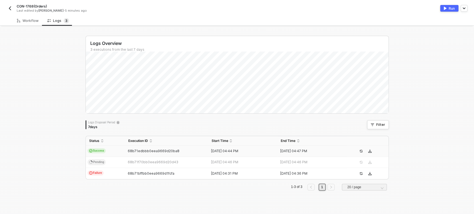
click at [32, 26] on div "Workflow Logs 3 Manual Workflow Start workflow Shopify #2 Gets a specific Order…" at bounding box center [237, 115] width 474 height 199
click at [28, 21] on div "Workflow" at bounding box center [28, 21] width 22 height 4
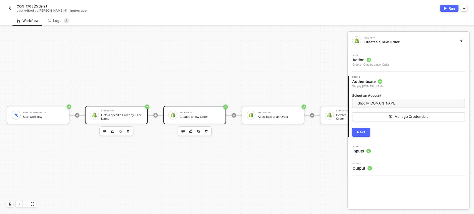
click at [124, 113] on div "Gets a specific Order by ID or Name" at bounding box center [122, 116] width 42 height 7
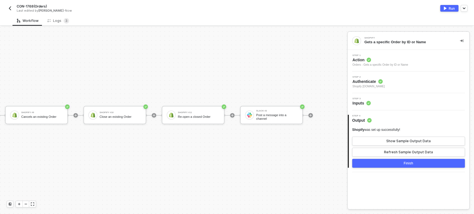
scroll to position [15, 0]
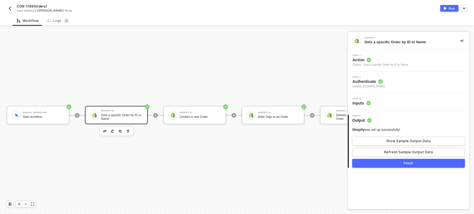
click at [120, 113] on div "Gets a specific Order by ID or Name" at bounding box center [122, 116] width 42 height 7
click at [61, 19] on div "Logs 3" at bounding box center [58, 21] width 22 height 6
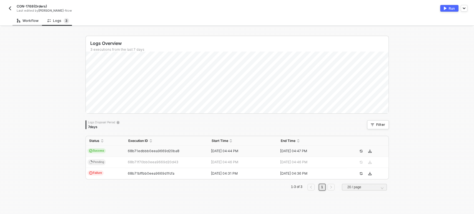
click at [24, 21] on div "Workflow" at bounding box center [28, 21] width 22 height 4
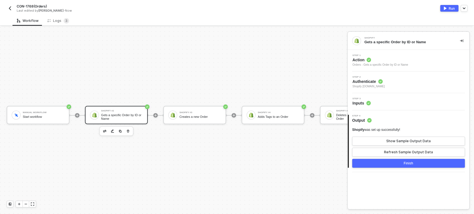
click at [449, 7] on div "Run" at bounding box center [451, 8] width 6 height 5
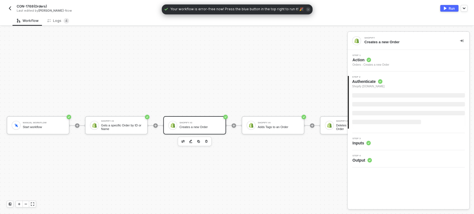
scroll to position [15, 0]
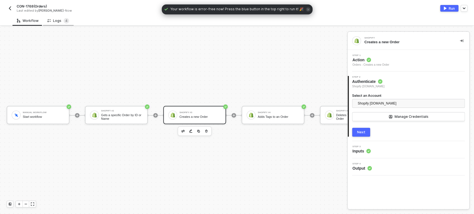
click at [59, 21] on div "Logs 4" at bounding box center [58, 21] width 22 height 6
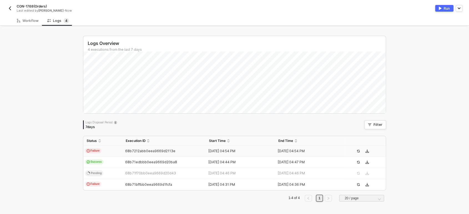
click at [115, 147] on td "Failure" at bounding box center [102, 151] width 39 height 11
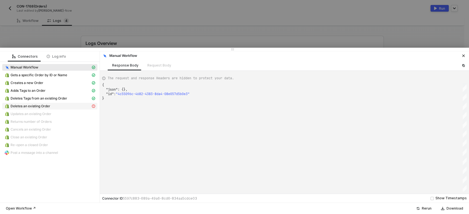
click at [41, 108] on span "Deletes an existing Order" at bounding box center [31, 106] width 40 height 4
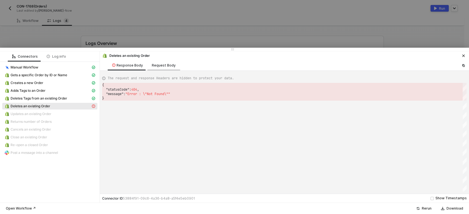
click at [158, 63] on div "Request Body" at bounding box center [164, 65] width 24 height 4
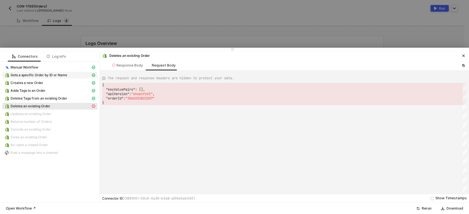
click at [40, 76] on span "Gets a specific Order by ID or Name" at bounding box center [39, 75] width 57 height 4
type textarea "{ "json": { "order": { "id": 3066528891047, "admin_graphql_api_id": "gid://shop…"
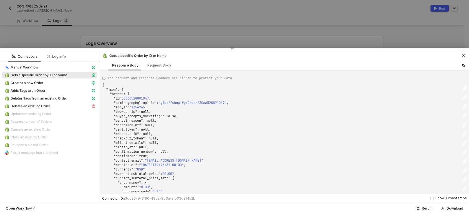
click at [102, 31] on div at bounding box center [234, 107] width 469 height 214
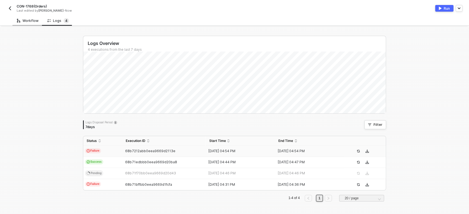
click at [33, 19] on div "Workflow" at bounding box center [28, 21] width 22 height 4
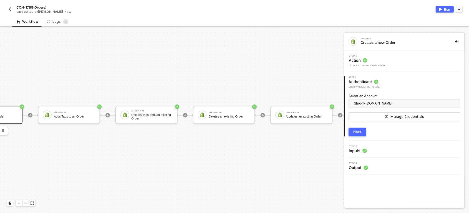
scroll to position [15, 226]
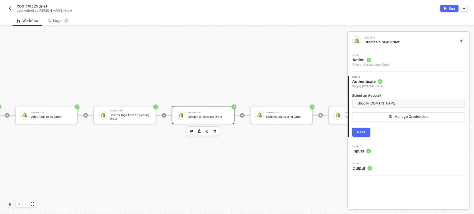
click at [206, 110] on div "Shopify #6 Deletes an existing Order" at bounding box center [209, 115] width 42 height 11
click at [364, 136] on button "Next" at bounding box center [361, 132] width 18 height 9
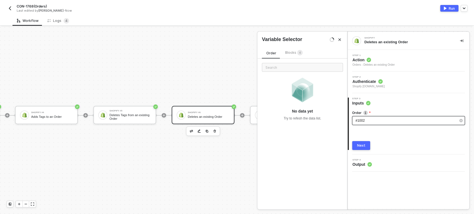
click at [379, 122] on div "#1002" at bounding box center [405, 120] width 100 height 5
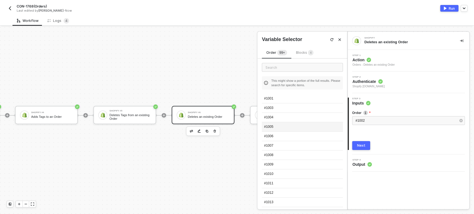
click at [275, 126] on div "#1005" at bounding box center [302, 126] width 81 height 9
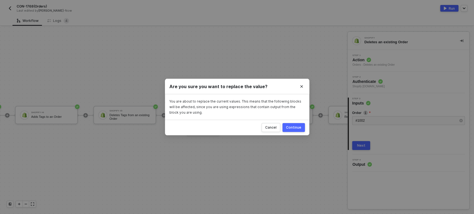
click at [299, 128] on div "Continue" at bounding box center [293, 127] width 15 height 4
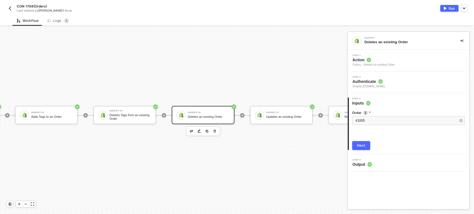
click at [363, 145] on div "Next" at bounding box center [361, 145] width 8 height 4
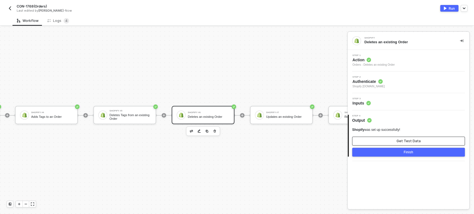
click at [380, 142] on button "Get Test Data" at bounding box center [408, 141] width 113 height 9
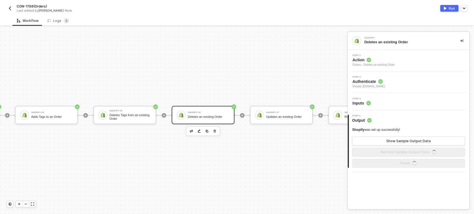
click at [444, 9] on img "button" at bounding box center [444, 8] width 3 height 3
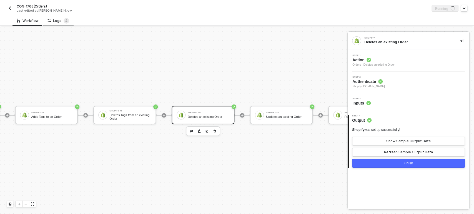
click at [58, 24] on div "Logs 4" at bounding box center [58, 21] width 31 height 10
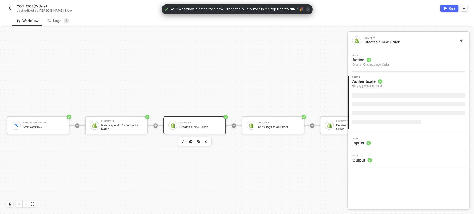
scroll to position [15, 0]
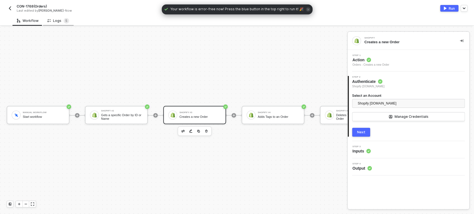
click at [60, 22] on div "Logs 5" at bounding box center [58, 21] width 22 height 6
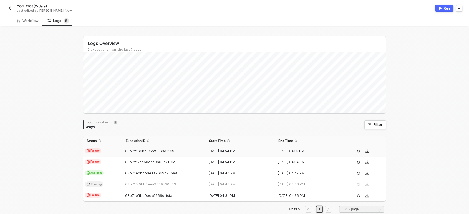
click at [137, 152] on span "68b72163bb0eea9669d21398" at bounding box center [150, 151] width 51 height 4
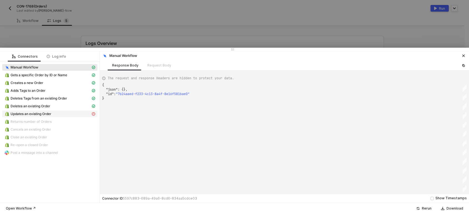
click at [39, 115] on span "Updates an existing Order" at bounding box center [31, 114] width 41 height 4
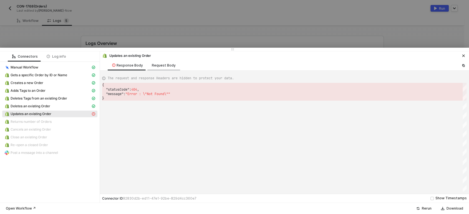
click at [153, 66] on div "Request Body" at bounding box center [164, 65] width 24 height 4
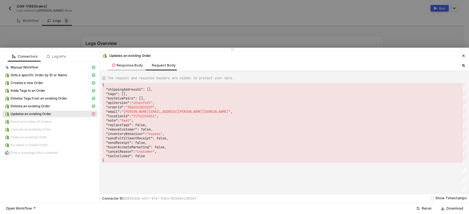
click at [133, 66] on div "Response Body" at bounding box center [127, 65] width 31 height 4
type textarea "{ "statusCode": 404, "message": "Error : \"Not Found\"" }"
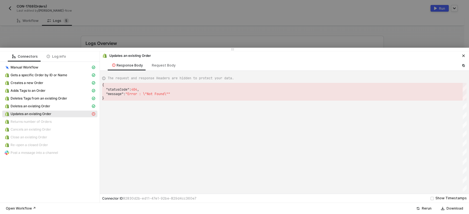
click at [183, 36] on div at bounding box center [234, 107] width 469 height 214
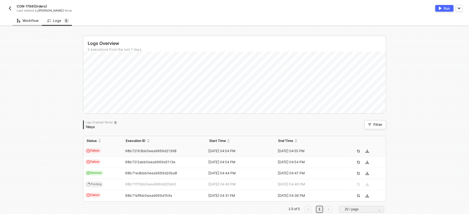
click at [27, 22] on div "Workflow" at bounding box center [28, 21] width 22 height 4
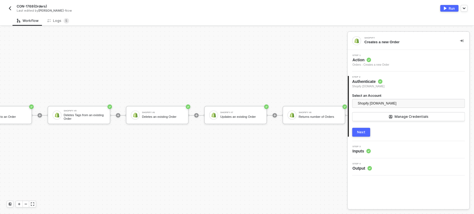
scroll to position [15, 276]
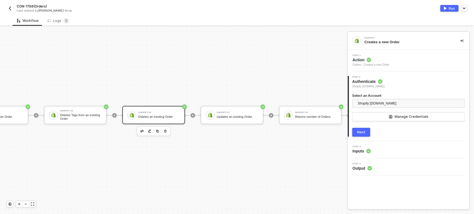
click at [163, 117] on div "Shopify #6 Deletes an existing Order" at bounding box center [153, 115] width 63 height 18
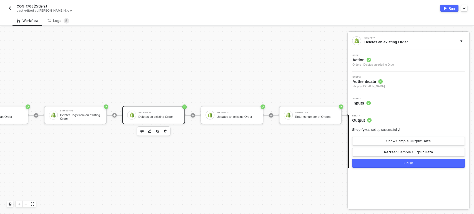
click at [370, 67] on div "Orders - Deletes an existing Order" at bounding box center [373, 65] width 42 height 4
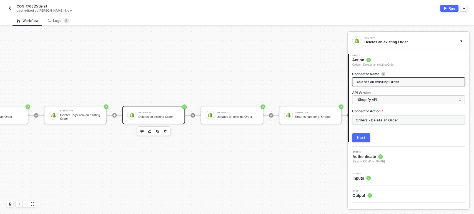
click at [377, 122] on input "Orders - Delete an Order" at bounding box center [408, 120] width 113 height 9
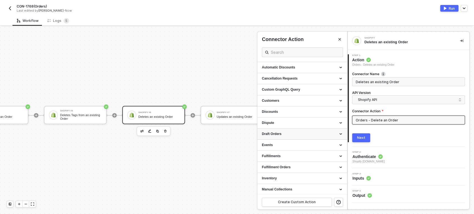
scroll to position [31, 0]
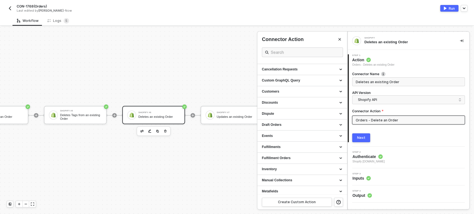
click at [358, 180] on span "Inputs" at bounding box center [361, 179] width 18 height 6
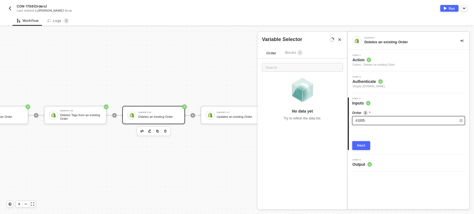
click at [366, 122] on div "#1005" at bounding box center [405, 120] width 100 height 5
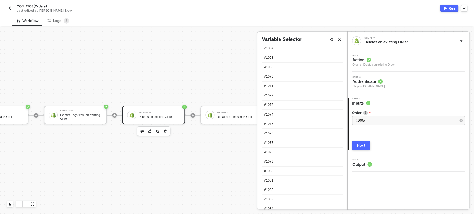
scroll to position [654, 0]
click at [287, 169] on div "#1081" at bounding box center [302, 170] width 81 height 9
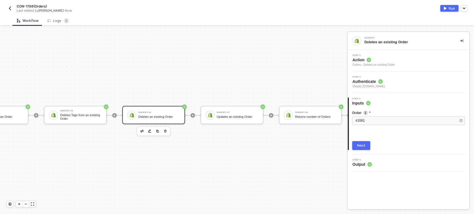
click at [365, 148] on button "Next" at bounding box center [361, 145] width 18 height 9
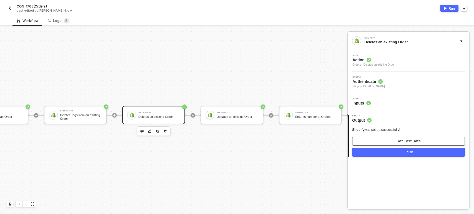
click at [390, 141] on button "Get Test Data" at bounding box center [408, 141] width 113 height 9
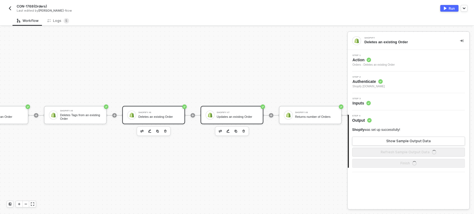
click at [242, 115] on div "Updates an existing Order" at bounding box center [237, 117] width 42 height 4
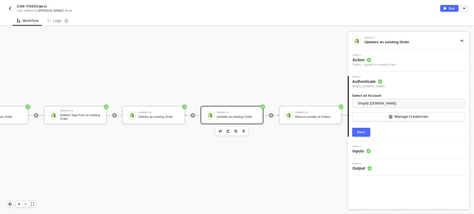
click at [357, 147] on span "Step 3" at bounding box center [361, 147] width 18 height 2
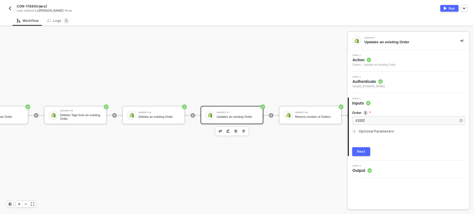
click at [365, 130] on span "Optional Parameters" at bounding box center [375, 131] width 35 height 4
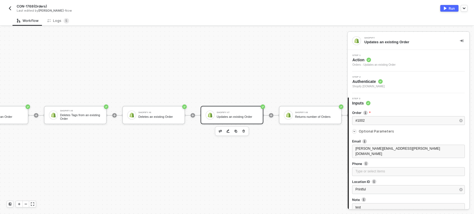
click at [365, 130] on span "Optional Parameters" at bounding box center [375, 131] width 35 height 4
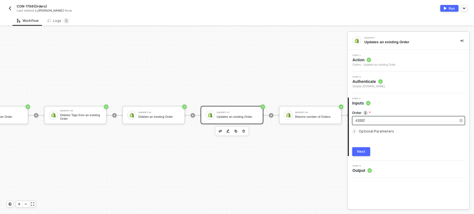
click at [375, 119] on div "#1002" at bounding box center [405, 120] width 100 height 5
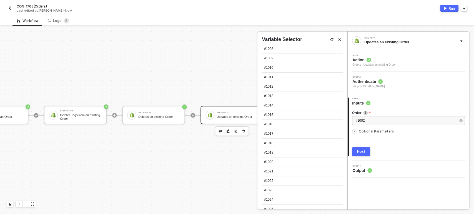
scroll to position [140, 0]
click at [292, 120] on div "#1020" at bounding box center [302, 119] width 81 height 9
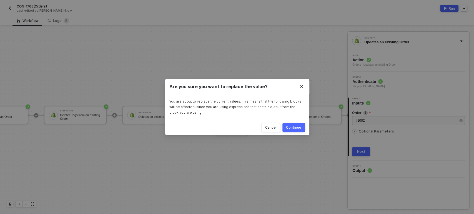
drag, startPoint x: 296, startPoint y: 125, endPoint x: 331, endPoint y: 126, distance: 34.7
click at [297, 125] on button "Continue" at bounding box center [293, 127] width 22 height 9
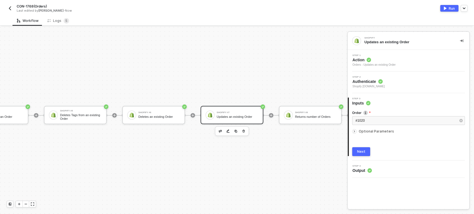
click at [363, 150] on div "Next" at bounding box center [361, 152] width 8 height 4
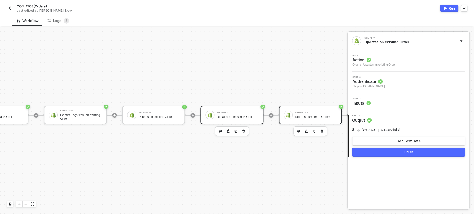
click at [304, 115] on div "Returns number of Orders" at bounding box center [316, 117] width 42 height 4
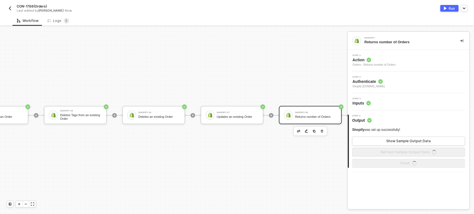
click at [365, 103] on span "Inputs" at bounding box center [361, 103] width 18 height 6
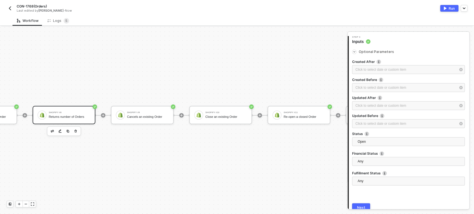
scroll to position [15, 528]
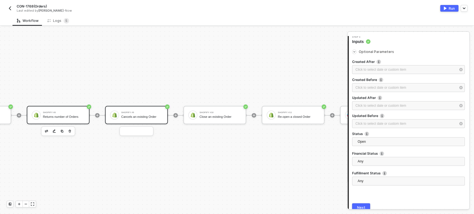
click at [138, 110] on div "Shopify #9 Cancels an existing Order" at bounding box center [142, 115] width 42 height 11
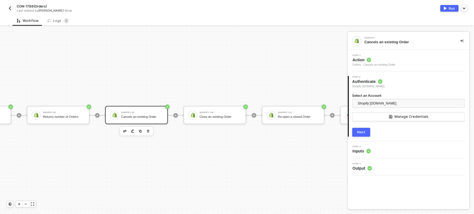
click at [366, 153] on icon at bounding box center [368, 151] width 4 height 4
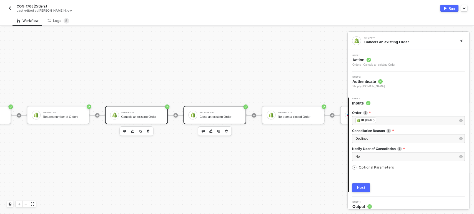
click at [242, 107] on div "Shopify #10 Close an existing Order" at bounding box center [214, 115] width 63 height 18
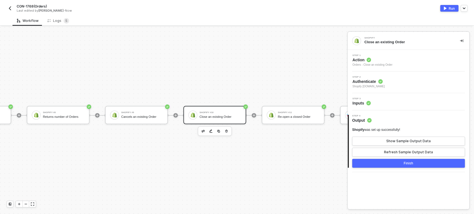
click at [448, 6] on button "Run" at bounding box center [449, 8] width 18 height 7
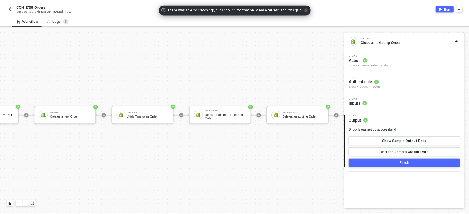
scroll to position [15, 128]
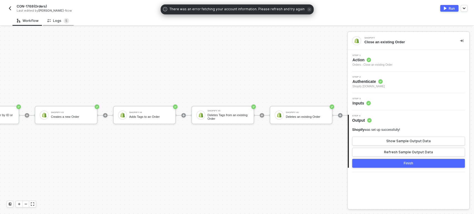
click at [63, 24] on div "Logs 5" at bounding box center [58, 21] width 31 height 10
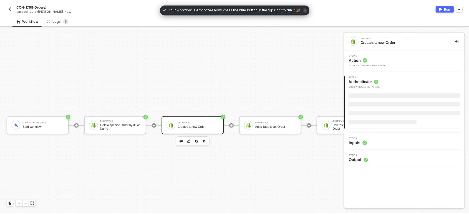
scroll to position [15, 0]
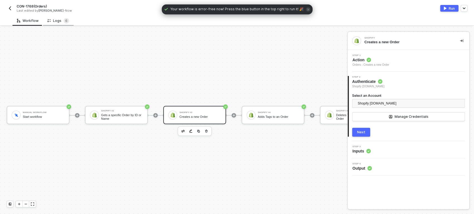
click at [59, 24] on div "Logs 6" at bounding box center [58, 21] width 31 height 10
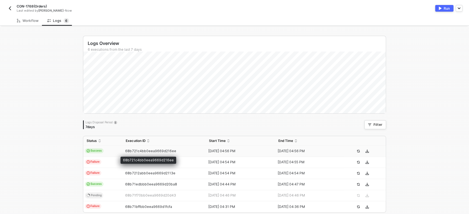
click at [125, 154] on td "68b721c4bb0eea9669d216ee" at bounding box center [163, 151] width 83 height 11
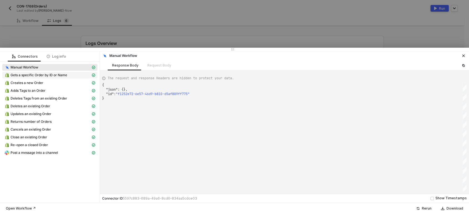
click at [68, 76] on div "Gets a specific Order by ID or Name" at bounding box center [47, 75] width 86 height 5
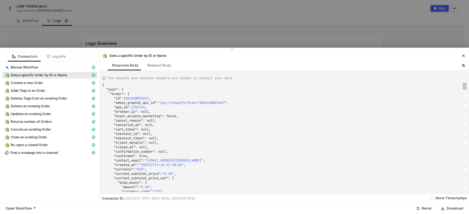
scroll to position [0, 0]
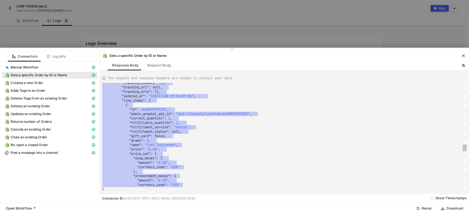
drag, startPoint x: 111, startPoint y: 90, endPoint x: 227, endPoint y: 182, distance: 148.1
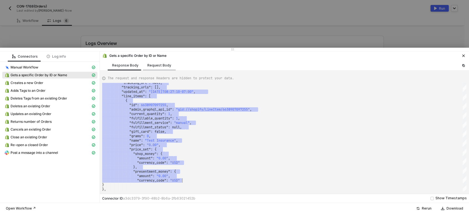
click at [158, 67] on div "Request Body" at bounding box center [159, 65] width 24 height 4
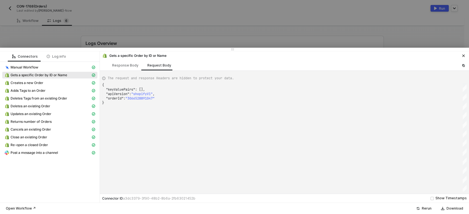
scroll to position [0, 1]
drag, startPoint x: 107, startPoint y: 89, endPoint x: 190, endPoint y: 114, distance: 86.6
drag, startPoint x: 46, startPoint y: 153, endPoint x: 56, endPoint y: 150, distance: 10.3
click at [47, 153] on span "Post a message into a channel" at bounding box center [34, 153] width 47 height 4
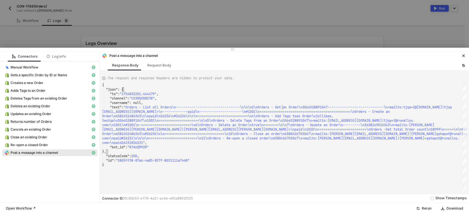
scroll to position [0, 0]
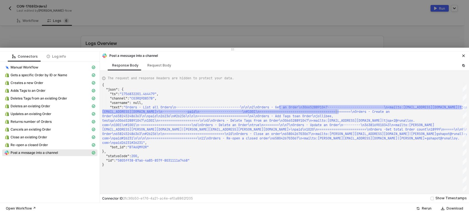
drag, startPoint x: 282, startPoint y: 108, endPoint x: 328, endPoint y: 113, distance: 46.1
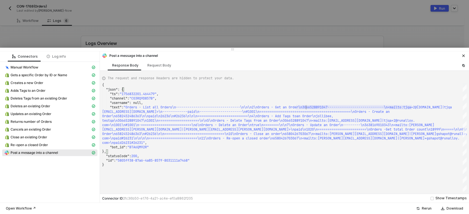
click at [305, 107] on span "----------\n\n\n2\nOrders - Get an Order\n30665288" at bounding box center [269, 107] width 97 height 4
click at [436, 108] on span "@[DOMAIN_NAME]|tjqa" at bounding box center [433, 107] width 37 height 4
click at [164, 67] on div "Request Body" at bounding box center [159, 65] width 24 height 4
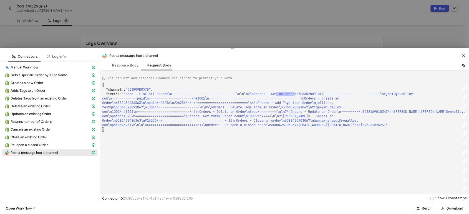
scroll to position [0, 938]
drag, startPoint x: 277, startPoint y: 93, endPoint x: 297, endPoint y: 94, distance: 20.0
drag, startPoint x: 51, startPoint y: 85, endPoint x: 66, endPoint y: 84, distance: 15.3
click at [51, 85] on div "Creates a new Order" at bounding box center [47, 82] width 86 height 5
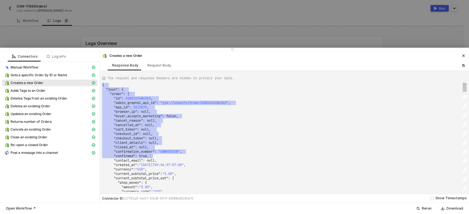
scroll to position [0, 0]
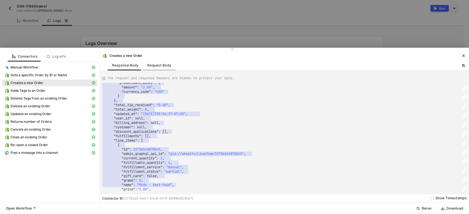
click at [160, 64] on div "Request Body" at bounding box center [159, 65] width 24 height 4
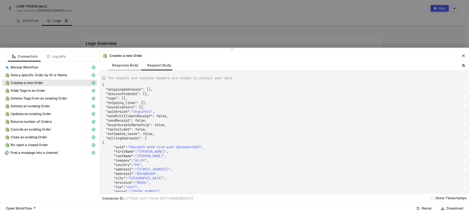
click at [129, 68] on div "Response Body" at bounding box center [125, 65] width 35 height 10
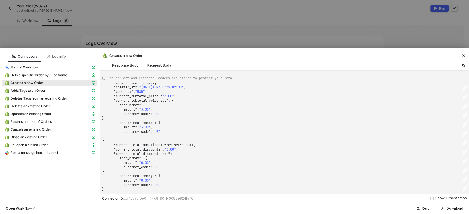
click at [153, 68] on div "Request Body" at bounding box center [159, 65] width 33 height 10
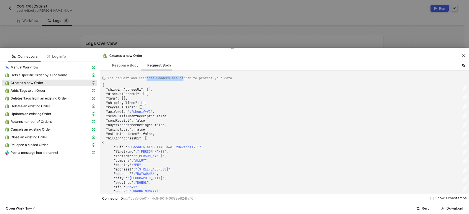
drag, startPoint x: 185, startPoint y: 79, endPoint x: 139, endPoint y: 73, distance: 46.1
click at [148, 77] on span "The request and response Headers are hidden to protect your data." at bounding box center [171, 78] width 126 height 5
click at [39, 152] on span "Post a message into a channel" at bounding box center [34, 153] width 47 height 4
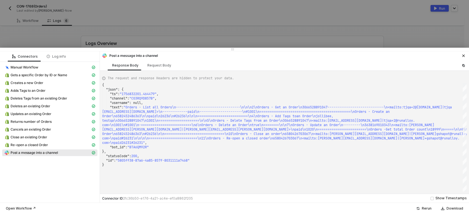
click at [147, 113] on span "[EMAIL_ADDRESS][DOMAIN_NAME]>\n-------------paid\n-------------" at bounding box center [163, 112] width 122 height 4
click at [50, 94] on span "Adds Tags to an Order" at bounding box center [49, 90] width 95 height 7
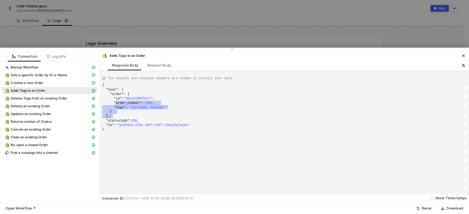
scroll to position [0, 0]
drag, startPoint x: 131, startPoint y: 107, endPoint x: 143, endPoint y: 99, distance: 14.9
click at [150, 65] on div "Request Body" at bounding box center [159, 65] width 24 height 4
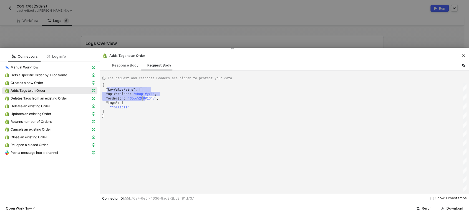
scroll to position [0, 1]
drag, startPoint x: 134, startPoint y: 97, endPoint x: 168, endPoint y: 118, distance: 39.6
drag, startPoint x: 30, startPoint y: 154, endPoint x: 41, endPoint y: 152, distance: 11.6
click at [30, 154] on span "Post a message into a channel" at bounding box center [34, 153] width 47 height 4
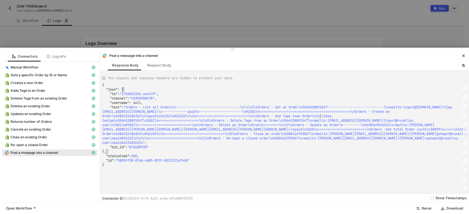
scroll to position [0, 0]
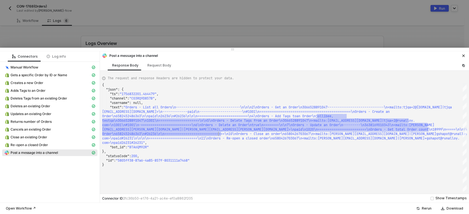
drag, startPoint x: 320, startPoint y: 118, endPoint x: 222, endPoint y: 132, distance: 98.9
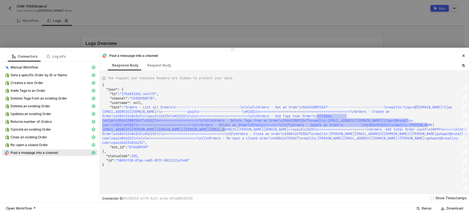
drag, startPoint x: 191, startPoint y: 106, endPoint x: 142, endPoint y: 101, distance: 49.1
click at [191, 106] on span ""Orders - List all Orders\n-----------------------" at bounding box center [171, 107] width 97 height 4
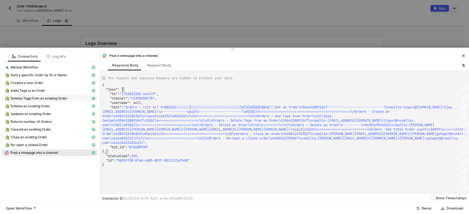
click at [50, 98] on span "Deletes Tags from an existing Order" at bounding box center [39, 98] width 57 height 4
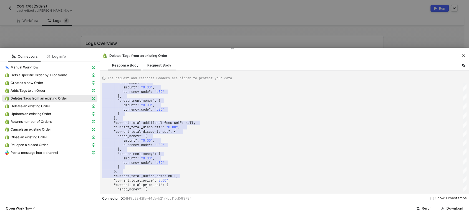
click at [153, 68] on div "Request Body" at bounding box center [159, 65] width 33 height 10
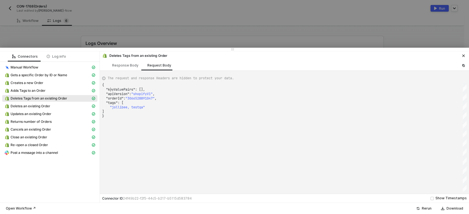
scroll to position [0, 1]
drag, startPoint x: 111, startPoint y: 90, endPoint x: 171, endPoint y: 113, distance: 64.3
click at [144, 123] on div "{ "keyValuePairs" : · [], ·· "apiVersion" : · "shopifyV1" , ·· "orderId" : · "3…" at bounding box center [284, 137] width 364 height 109
drag, startPoint x: 22, startPoint y: 154, endPoint x: 29, endPoint y: 153, distance: 7.3
click at [24, 154] on span "Post a message into a channel" at bounding box center [34, 153] width 47 height 4
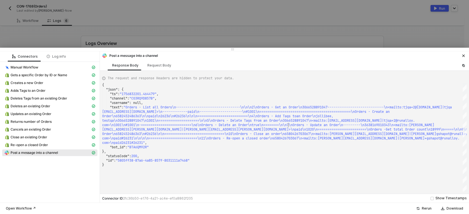
scroll to position [0, 0]
click at [289, 124] on span "nOrders - Delete an Order\ntrue\n========\n\n7\nOr" at bounding box center [247, 125] width 97 height 4
drag, startPoint x: 244, startPoint y: 122, endPoint x: 370, endPoint y: 117, distance: 126.3
drag, startPoint x: 212, startPoint y: 163, endPoint x: 363, endPoint y: 84, distance: 170.4
click at [34, 104] on span "Deletes an existing Order" at bounding box center [31, 106] width 40 height 4
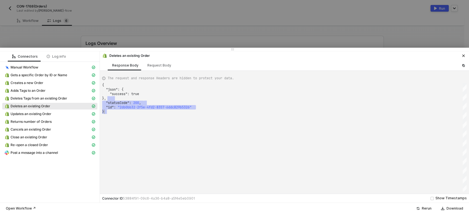
drag, startPoint x: 120, startPoint y: 101, endPoint x: 176, endPoint y: 91, distance: 57.3
click at [149, 68] on div "Request Body" at bounding box center [159, 65] width 33 height 10
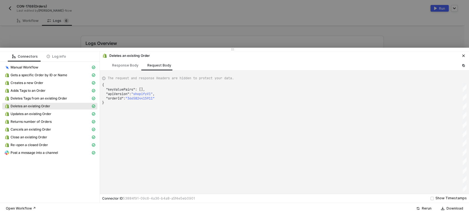
click at [34, 108] on span "Deletes an existing Order" at bounding box center [31, 106] width 40 height 4
click at [34, 153] on span "Post a message into a channel" at bounding box center [34, 153] width 47 height 4
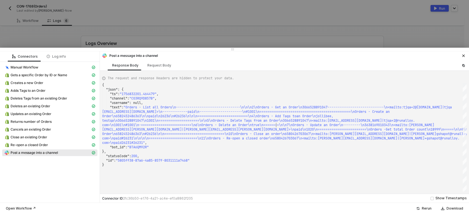
scroll to position [0, 805]
drag, startPoint x: 276, startPoint y: 126, endPoint x: 227, endPoint y: 126, distance: 49.4
click at [219, 124] on span "nOrders - Delete an Order\ntrue\n========\n\n7\nOr" at bounding box center [247, 125] width 97 height 4
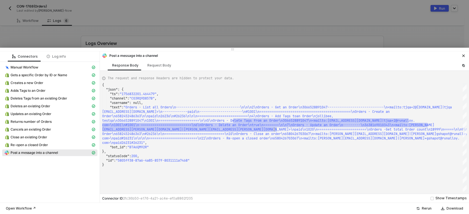
drag, startPoint x: 237, startPoint y: 121, endPoint x: 287, endPoint y: 124, distance: 50.9
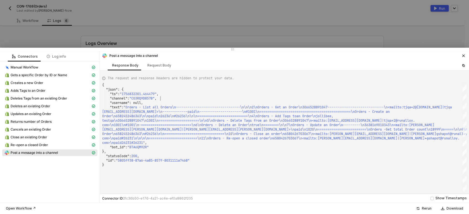
click at [193, 97] on div ""channel" : "C03RQ9D857B" ," at bounding box center [284, 98] width 364 height 4
click at [63, 115] on div "Updates an existing Order" at bounding box center [47, 114] width 86 height 5
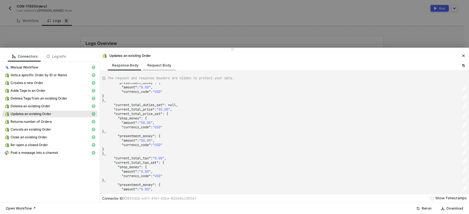
drag, startPoint x: 164, startPoint y: 63, endPoint x: 168, endPoint y: 65, distance: 4.7
click at [165, 64] on div "Request Body" at bounding box center [159, 65] width 33 height 10
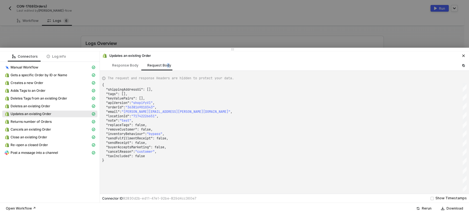
scroll to position [0, 0]
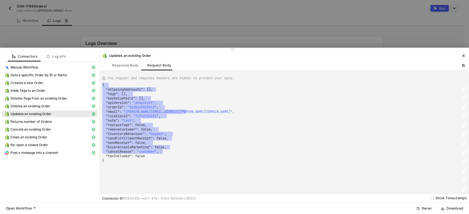
drag, startPoint x: 125, startPoint y: 87, endPoint x: 138, endPoint y: 136, distance: 50.8
click at [197, 153] on div "{ ·· "shippingAddressUi" : · [], ·· "tags" : · [], ·· "keyValuePairs" : · [], ·…" at bounding box center [284, 137] width 364 height 109
drag, startPoint x: 43, startPoint y: 153, endPoint x: 51, endPoint y: 150, distance: 9.0
click at [45, 153] on span "Post a message into a channel" at bounding box center [34, 153] width 47 height 4
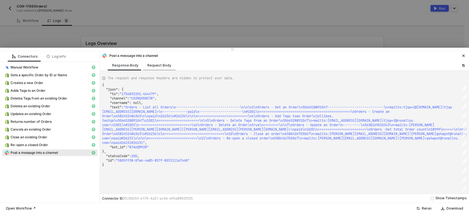
click at [169, 65] on div "Request Body" at bounding box center [159, 65] width 33 height 10
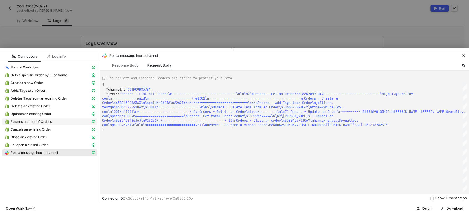
drag, startPoint x: 34, startPoint y: 124, endPoint x: 37, endPoint y: 123, distance: 3.2
click at [34, 124] on span "Returns number of Orders" at bounding box center [31, 122] width 41 height 4
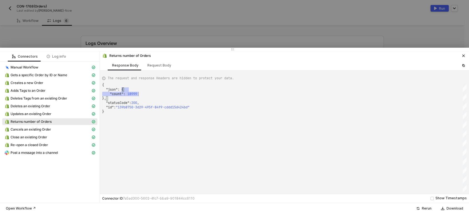
scroll to position [0, 1]
drag, startPoint x: 126, startPoint y: 90, endPoint x: 172, endPoint y: 104, distance: 48.1
click at [172, 104] on div "{ "json" : { ···· "count" : · 18999 ·· }, ·· "statusCode" : · 200 , "id" : "139…" at bounding box center [284, 137] width 364 height 109
click at [164, 64] on div "Request Body" at bounding box center [159, 65] width 24 height 4
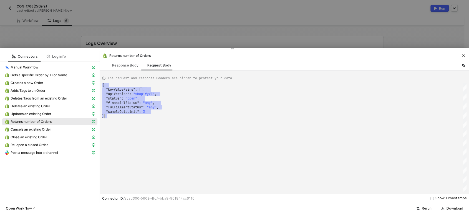
drag, startPoint x: 125, startPoint y: 87, endPoint x: 177, endPoint y: 122, distance: 61.8
click at [185, 121] on div "{ ·· "keyValuePairs" : · [], ·· "apiVersion" : · "shopifyV1" , ·· "status" : · …" at bounding box center [284, 137] width 364 height 109
click at [37, 156] on span "Post a message into a channel" at bounding box center [49, 153] width 95 height 7
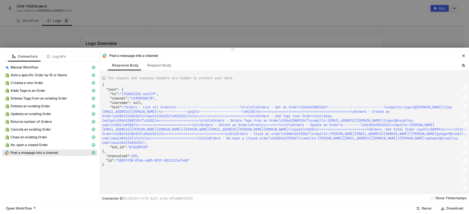
scroll to position [0, 0]
click at [223, 118] on span "\n\n5\nOrders - Delete Tags from an Order\n3066528" at bounding box center [247, 120] width 97 height 4
click at [253, 113] on span "---------\n#1001\n================================" at bounding box center [272, 112] width 97 height 4
drag, startPoint x: 41, startPoint y: 130, endPoint x: 56, endPoint y: 129, distance: 15.3
click at [42, 130] on span "Cancels an existing Order" at bounding box center [31, 129] width 41 height 4
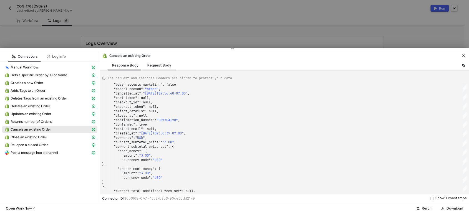
click at [158, 64] on div "Request Body" at bounding box center [159, 65] width 24 height 4
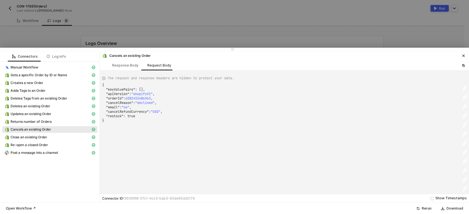
scroll to position [0, 1]
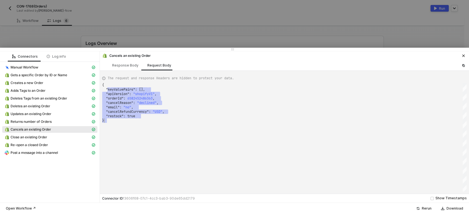
drag, startPoint x: 110, startPoint y: 89, endPoint x: 161, endPoint y: 117, distance: 58.3
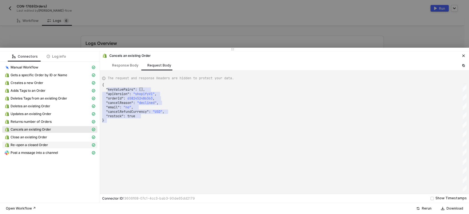
drag, startPoint x: 38, startPoint y: 152, endPoint x: 50, endPoint y: 146, distance: 13.9
click at [40, 152] on span "Post a message into a channel" at bounding box center [34, 153] width 47 height 4
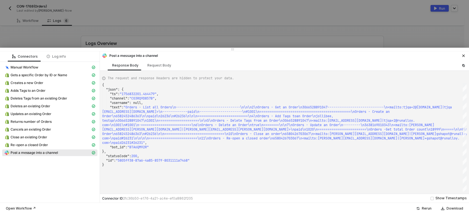
scroll to position [0, 0]
click at [306, 123] on span "ders - Update an Order\n---------\n3638169010343\n" at bounding box center [344, 125] width 97 height 4
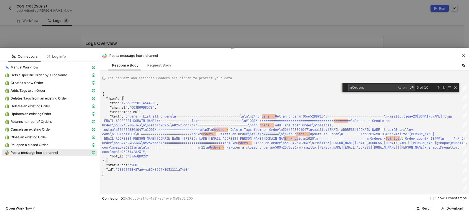
type textarea "[EMAIL_ADDRESS][DOMAIN_NAME]|[PERSON_NAME][EMAIL_ADDRESS][PERSON_NAME][DOMAIN_N…"
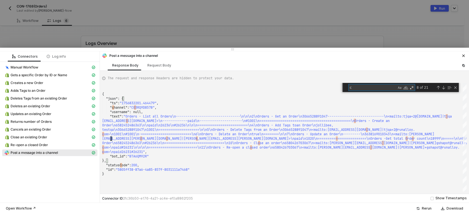
type textarea "ca"
type textarea "[EMAIL_ADDRESS][DOMAIN_NAME]|[PERSON_NAME][EMAIL_ADDRESS][PERSON_NAME][DOMAIN_N…"
type textarea "cancel"
drag, startPoint x: 402, startPoint y: 139, endPoint x: 236, endPoint y: 141, distance: 165.4
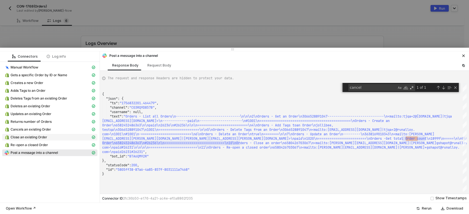
click at [35, 138] on span "Close an existing Order" at bounding box center [29, 137] width 37 height 4
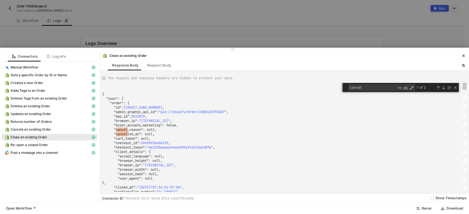
click at [123, 128] on span ""cancel_reason"" at bounding box center [128, 130] width 29 height 4
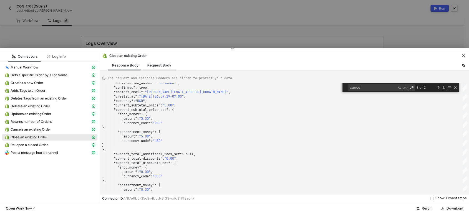
click at [159, 67] on div "Request Body" at bounding box center [159, 65] width 24 height 4
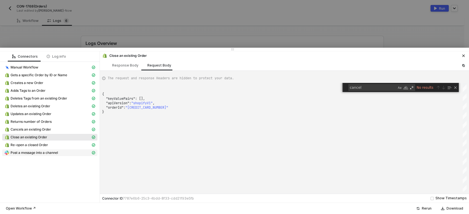
click at [37, 152] on span "Post a message into a channel" at bounding box center [34, 153] width 47 height 4
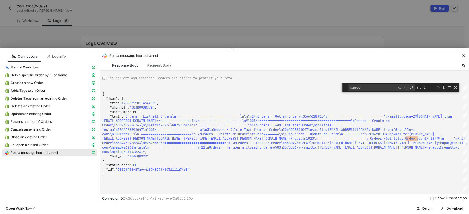
click at [369, 88] on textarea "cancel" at bounding box center [373, 87] width 48 height 6
click at [358, 88] on textarea "cancel" at bounding box center [373, 87] width 48 height 6
type textarea "{ "json": { "ts": "1756832201.464479", "channel": "C03RQ9D857B", "username": nu…"
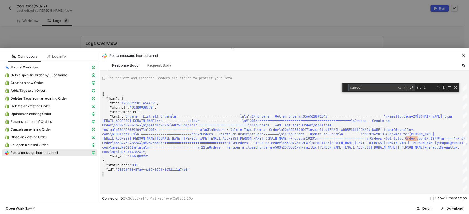
type textarea "c"
type textarea "[EMAIL_ADDRESS][DOMAIN_NAME]|[PERSON_NAME][EMAIL_ADDRESS][PERSON_NAME][DOMAIN_N…"
type textarea "close"
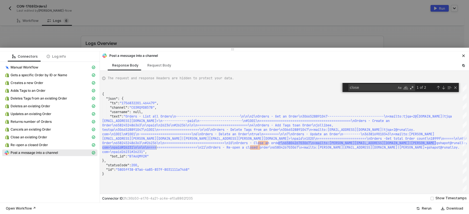
drag, startPoint x: 279, startPoint y: 145, endPoint x: 157, endPoint y: 150, distance: 121.6
drag, startPoint x: 205, startPoint y: 113, endPoint x: 162, endPoint y: 113, distance: 43.3
click at [205, 113] on div ""username" : null," at bounding box center [284, 112] width 364 height 4
drag, startPoint x: 33, startPoint y: 145, endPoint x: 40, endPoint y: 144, distance: 7.5
click at [34, 144] on span "Re-open a closed Order" at bounding box center [29, 145] width 37 height 4
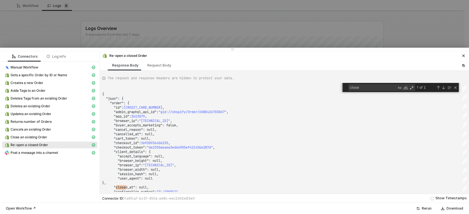
scroll to position [22, 0]
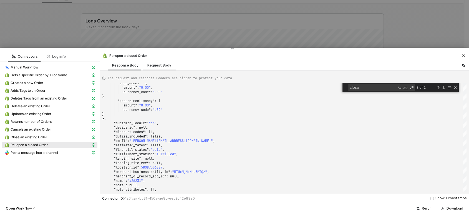
click at [155, 62] on div "Request Body" at bounding box center [159, 65] width 33 height 10
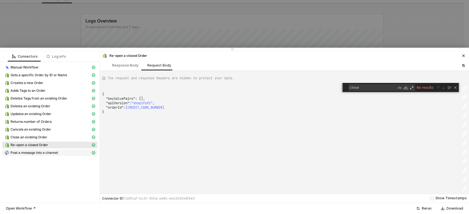
drag, startPoint x: 29, startPoint y: 153, endPoint x: 36, endPoint y: 151, distance: 7.3
click at [32, 152] on span "Post a message into a channel" at bounding box center [34, 153] width 47 height 4
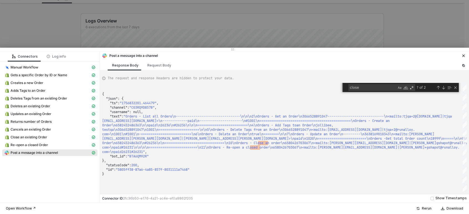
type textarea "[EMAIL_ADDRESS][DOMAIN_NAME]|[PERSON_NAME][EMAIL_ADDRESS][PERSON_NAME][DOMAIN_N…"
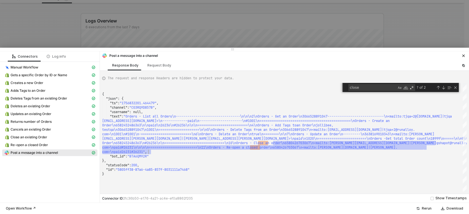
drag, startPoint x: 277, startPoint y: 145, endPoint x: 413, endPoint y: 153, distance: 135.3
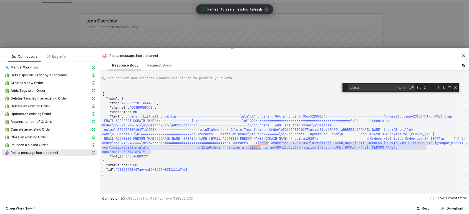
click at [251, 7] on span "Refresh to see 2 new log Refresh" at bounding box center [235, 10] width 68 height 6
click at [464, 54] on icon "icon-close" at bounding box center [463, 55] width 3 height 3
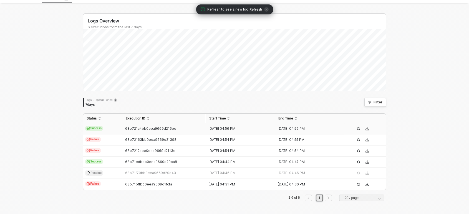
click at [256, 10] on span "Refresh" at bounding box center [255, 9] width 12 height 4
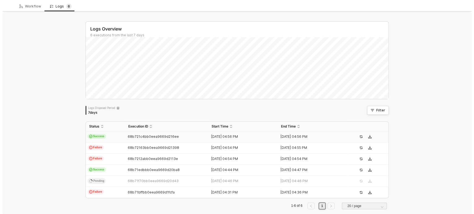
scroll to position [0, 0]
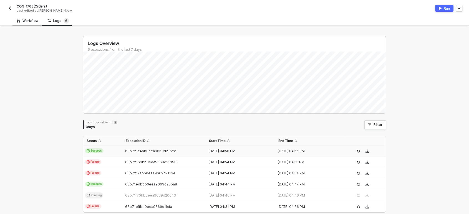
click at [29, 23] on div "Workflow" at bounding box center [27, 21] width 31 height 10
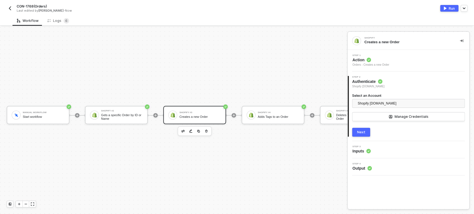
click at [9, 7] on img "button" at bounding box center [10, 8] width 4 height 4
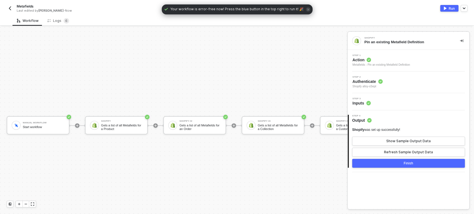
scroll to position [15, 0]
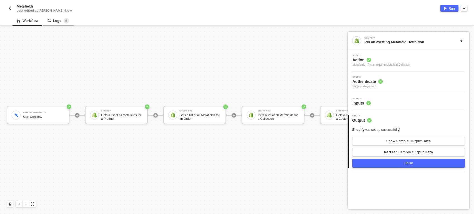
click at [52, 23] on div "Logs 6" at bounding box center [58, 21] width 22 height 6
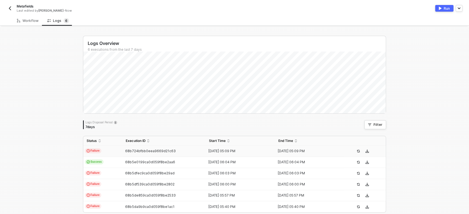
click at [112, 153] on td "Failure" at bounding box center [102, 151] width 39 height 11
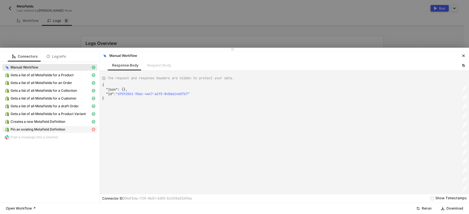
click at [72, 130] on div "Pin an existing Metafield Definition" at bounding box center [47, 129] width 86 height 5
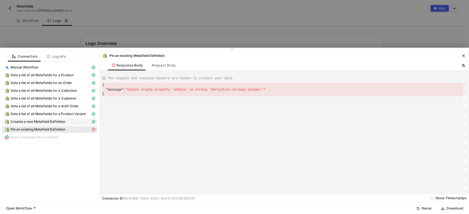
click at [44, 120] on span "Creates a new Metafield Definition" at bounding box center [38, 122] width 55 height 4
type textarea "{ "json": { "metafieldDefinitions": { "id": "gid://shopify/MetafieldDefinition/…"
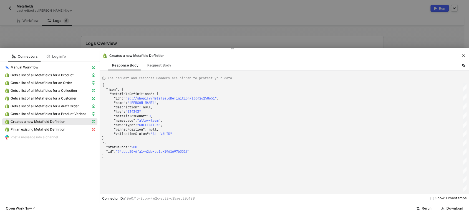
click at [34, 37] on div at bounding box center [234, 107] width 469 height 214
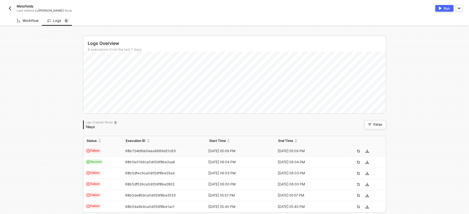
click at [29, 22] on div "Workflow" at bounding box center [28, 21] width 22 height 4
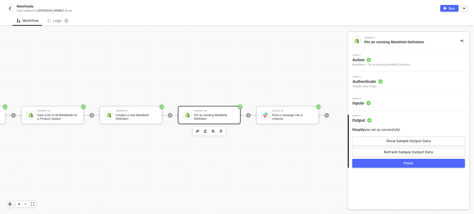
scroll to position [15, 461]
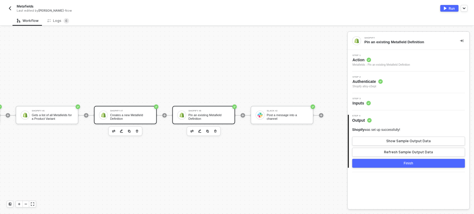
click at [138, 113] on div "Creates a new Metafield Definition" at bounding box center [131, 116] width 42 height 7
click at [363, 100] on div "Step 3 Inputs" at bounding box center [361, 102] width 18 height 8
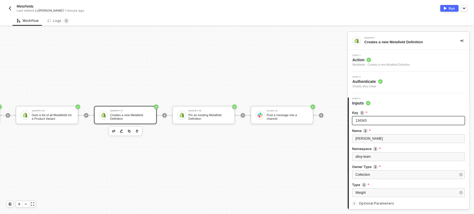
click at [368, 122] on div "134343" at bounding box center [408, 120] width 106 height 5
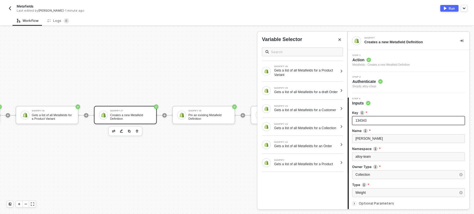
click at [359, 122] on span "134343" at bounding box center [360, 121] width 11 height 4
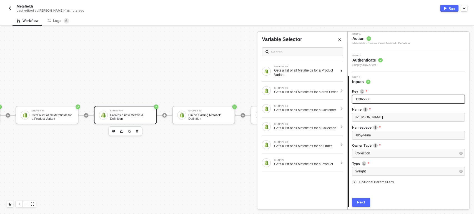
scroll to position [40, 0]
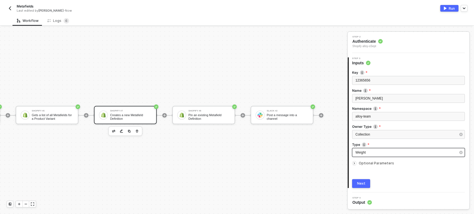
drag, startPoint x: 364, startPoint y: 184, endPoint x: 374, endPoint y: 150, distance: 35.6
click at [374, 160] on div "Key 12365656 Name [PERSON_NAME] Namespace alloy-team Owner Type Collection Type…" at bounding box center [408, 127] width 113 height 122
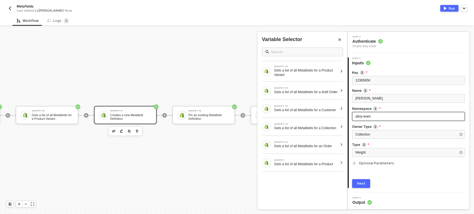
click at [372, 117] on div "alloy-team" at bounding box center [408, 116] width 106 height 5
click at [373, 117] on div "alloy-team" at bounding box center [408, 116] width 106 height 5
click at [361, 182] on div "Next" at bounding box center [361, 183] width 8 height 4
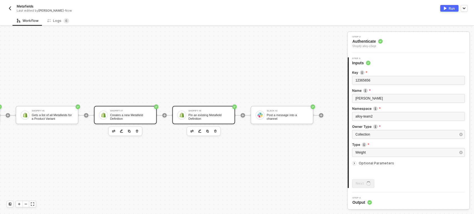
click at [209, 116] on div "Shopify #8 Pin an existing Metafield Definition" at bounding box center [203, 115] width 63 height 18
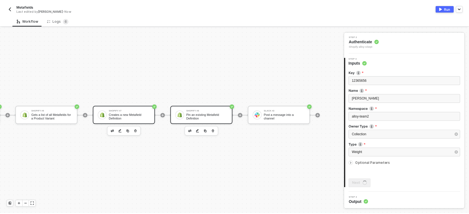
scroll to position [0, 0]
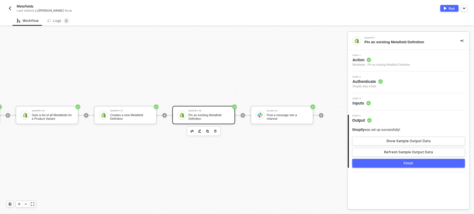
click at [359, 100] on span "Inputs" at bounding box center [361, 103] width 18 height 6
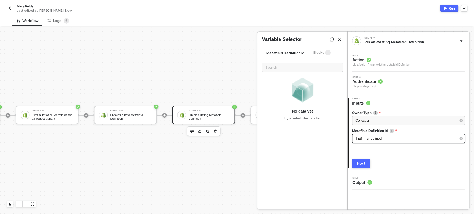
click at [390, 142] on div "TEST - undefined" at bounding box center [408, 138] width 113 height 9
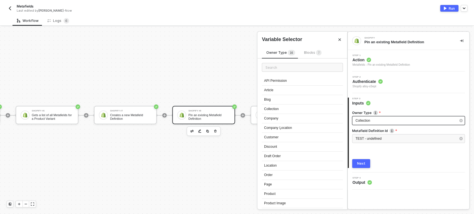
click at [369, 119] on span "Collection" at bounding box center [362, 121] width 15 height 4
click at [309, 55] on div "Blocks 7" at bounding box center [312, 53] width 17 height 6
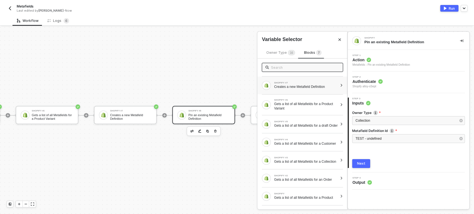
click at [327, 88] on div "Creates a new Metafield Definition" at bounding box center [306, 87] width 64 height 4
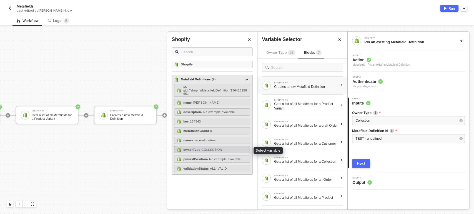
click at [219, 151] on div "ownerType - COLLECTION" at bounding box center [212, 149] width 76 height 7
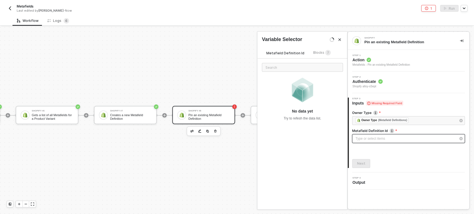
click at [382, 137] on div "Type or select items ﻿" at bounding box center [405, 138] width 100 height 5
click at [318, 55] on div "Blocks 7" at bounding box center [321, 53] width 17 height 6
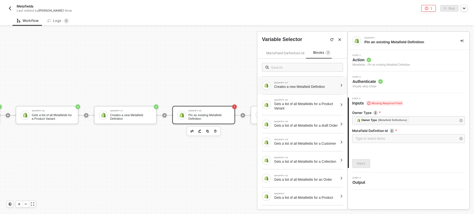
click at [315, 88] on div "Creates a new Metafield Definition" at bounding box center [306, 87] width 64 height 4
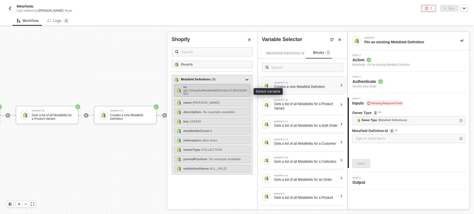
click at [206, 90] on span "- gid://shopify/MetafieldDefinition/136426258651" at bounding box center [215, 90] width 64 height 10
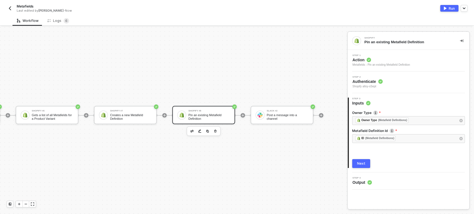
click at [359, 165] on div "Next" at bounding box center [361, 163] width 8 height 4
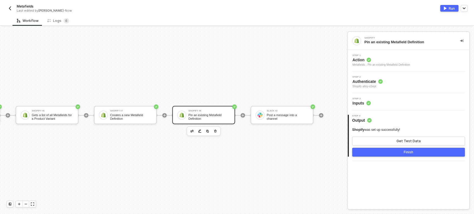
click at [453, 8] on div "Run" at bounding box center [451, 8] width 6 height 5
click at [65, 20] on span "6" at bounding box center [66, 21] width 2 height 4
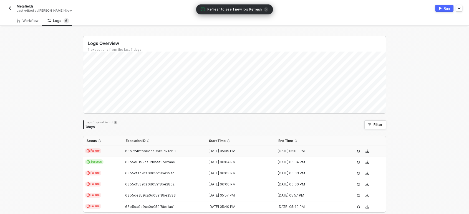
click at [261, 9] on span "Refresh to see 1 new log Refresh" at bounding box center [235, 10] width 68 height 6
click at [256, 9] on span "Refresh" at bounding box center [255, 9] width 12 height 4
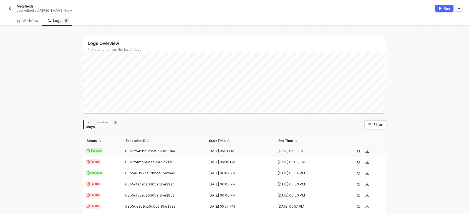
click at [151, 148] on td "68b72542bb0eea9669d21f4a" at bounding box center [163, 151] width 83 height 11
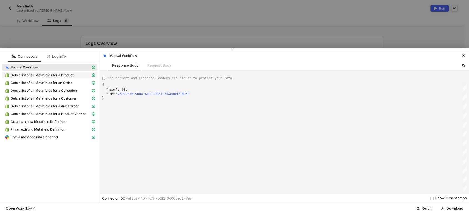
drag, startPoint x: 30, startPoint y: 73, endPoint x: 36, endPoint y: 73, distance: 5.8
click at [30, 73] on div "Gets a list of all Metafields for a Product" at bounding box center [47, 75] width 86 height 5
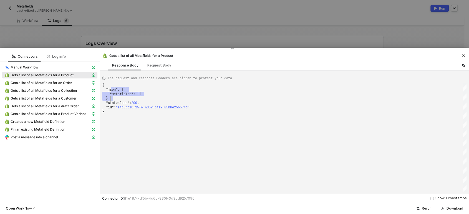
scroll to position [0, 1]
drag, startPoint x: 113, startPoint y: 90, endPoint x: 185, endPoint y: 106, distance: 73.5
click at [164, 64] on div "Request Body" at bounding box center [159, 65] width 24 height 4
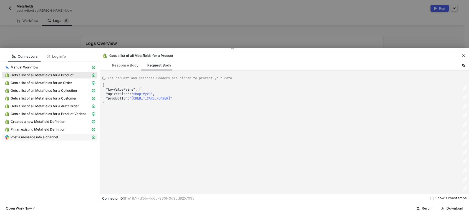
click at [79, 139] on div "Post a message into a channel" at bounding box center [47, 137] width 86 height 5
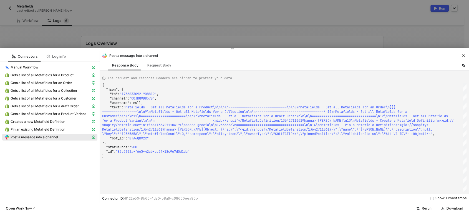
scroll to position [0, 805]
drag, startPoint x: 154, startPoint y: 110, endPoint x: 299, endPoint y: 114, distance: 144.9
click at [65, 84] on span "Gets a list of all Metafields for an Order" at bounding box center [42, 83] width 62 height 4
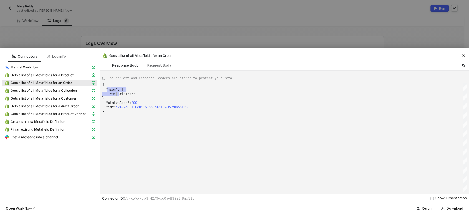
scroll to position [0, 0]
drag, startPoint x: 111, startPoint y: 90, endPoint x: 157, endPoint y: 87, distance: 45.9
click at [156, 66] on div "Request Body" at bounding box center [159, 65] width 24 height 4
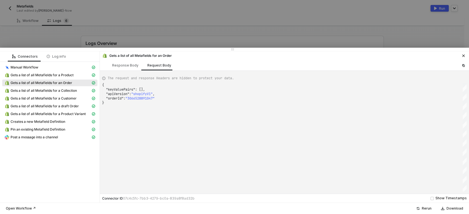
drag, startPoint x: 229, startPoint y: 97, endPoint x: 241, endPoint y: 97, distance: 11.9
click at [229, 97] on div ""orderId" : "3066528891047"" at bounding box center [284, 98] width 364 height 4
click at [79, 138] on div "Post a message into a channel" at bounding box center [47, 137] width 86 height 5
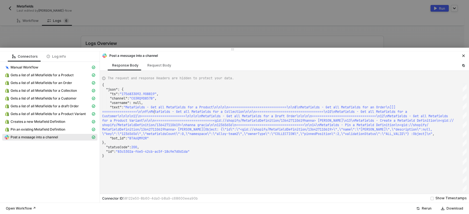
scroll to position [0, 0]
drag, startPoint x: 153, startPoint y: 112, endPoint x: 276, endPoint y: 112, distance: 123.2
drag, startPoint x: 373, startPoint y: 107, endPoint x: 140, endPoint y: 110, distance: 232.8
click at [11, 92] on span "Gets a list of all Metafields for a Collection" at bounding box center [44, 91] width 66 height 4
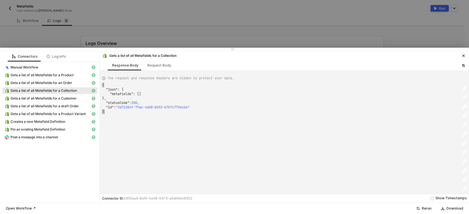
click at [190, 126] on div "{ "json" : { "metafields" : [] }, "statusCode" : 200 , "id" : "2d71304f-7fac-4d…" at bounding box center [284, 137] width 364 height 109
click at [160, 67] on div "Request Body" at bounding box center [159, 65] width 24 height 4
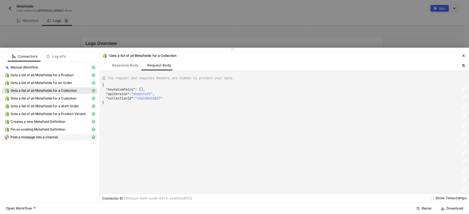
click at [41, 138] on span "Post a message into a channel" at bounding box center [34, 137] width 47 height 4
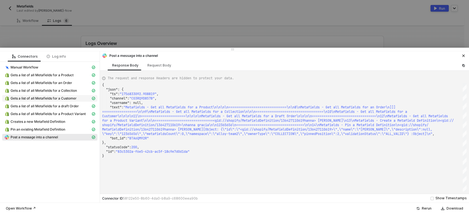
click at [62, 101] on div "Gets a list of all Metafields for a Customer" at bounding box center [47, 98] width 86 height 5
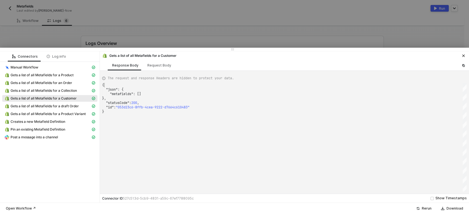
scroll to position [0, 1]
drag, startPoint x: 113, startPoint y: 86, endPoint x: 153, endPoint y: 79, distance: 39.7
click at [141, 103] on div "{ ·· "json" : · { ···· "metafields" : · [] ·· }, ·· "statusCode" : · 200 , "id"…" at bounding box center [284, 137] width 364 height 109
click at [154, 69] on div "Request Body" at bounding box center [159, 65] width 33 height 10
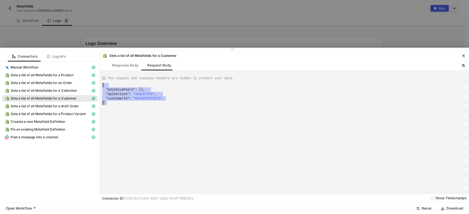
drag, startPoint x: 164, startPoint y: 102, endPoint x: 170, endPoint y: 102, distance: 5.8
click at [169, 102] on div "{ ·· "keyValuePairs" : · [], ·· "apiVersion" : · "shopifyV1" , ·· "customerId" …" at bounding box center [284, 137] width 364 height 109
click at [24, 137] on span "Post a message into a channel" at bounding box center [34, 137] width 47 height 4
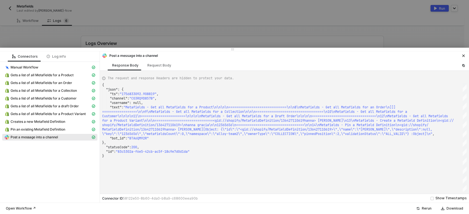
scroll to position [0, 0]
drag, startPoint x: 235, startPoint y: 120, endPoint x: 294, endPoint y: 123, distance: 59.7
drag, startPoint x: 115, startPoint y: 115, endPoint x: 194, endPoint y: 115, distance: 78.8
click at [69, 106] on span "Gets a list of all Metafields for a draft Order" at bounding box center [45, 106] width 68 height 4
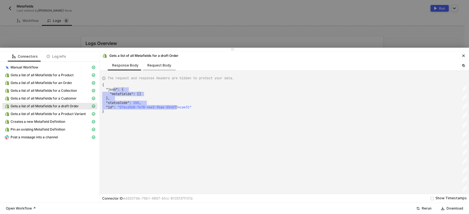
click at [168, 67] on div "Request Body" at bounding box center [159, 65] width 33 height 10
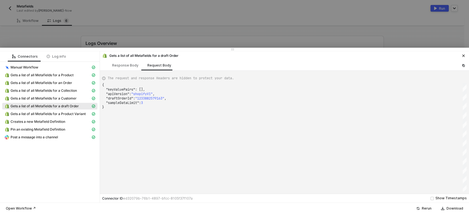
scroll to position [0, 1]
drag, startPoint x: 144, startPoint y: 101, endPoint x: 156, endPoint y: 107, distance: 13.8
click at [36, 135] on span "Post a message into a channel" at bounding box center [49, 137] width 95 height 7
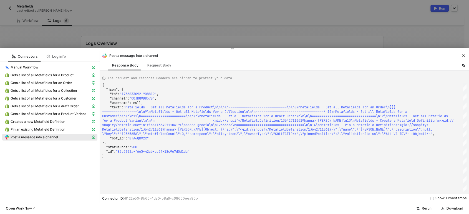
scroll to position [0, 0]
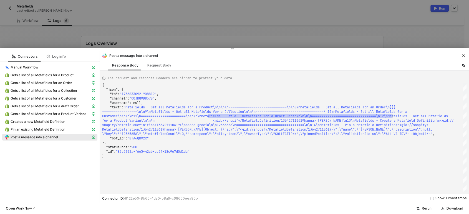
drag, startPoint x: 207, startPoint y: 116, endPoint x: 392, endPoint y: 117, distance: 184.8
click at [66, 115] on span "Gets a list of all Metafields for a Product Variant" at bounding box center [48, 114] width 75 height 4
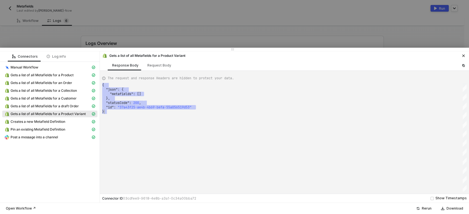
drag, startPoint x: 108, startPoint y: 87, endPoint x: 172, endPoint y: 115, distance: 69.4
click at [172, 115] on div "{ ·· "json" : · { ···· "metafields" : · [] ·· }, ·· "statusCode" : · 200 , ·· "…" at bounding box center [284, 137] width 364 height 109
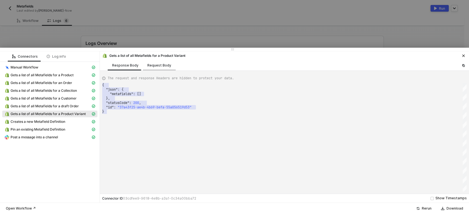
click at [159, 63] on div "Request Body" at bounding box center [159, 65] width 24 height 4
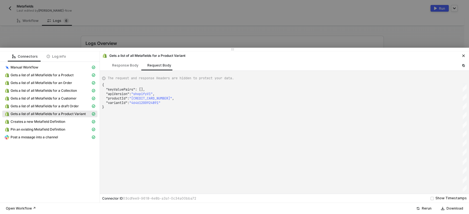
scroll to position [0, 1]
drag, startPoint x: 119, startPoint y: 91, endPoint x: 190, endPoint y: 110, distance: 73.5
click at [36, 138] on span "Post a message into a channel" at bounding box center [34, 137] width 47 height 4
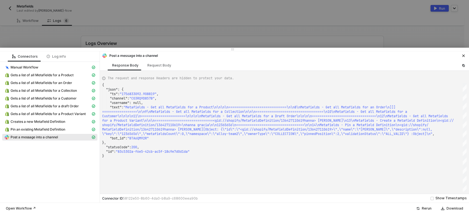
scroll to position [0, 0]
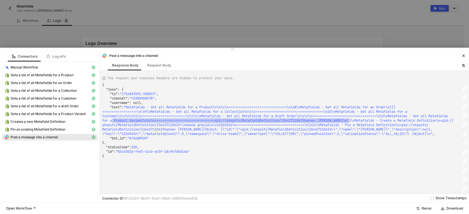
drag, startPoint x: 112, startPoint y: 122, endPoint x: 349, endPoint y: 120, distance: 236.1
click at [29, 122] on span "Creates a new Metafield Definition" at bounding box center [38, 122] width 55 height 4
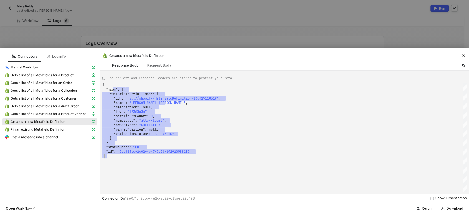
drag, startPoint x: 116, startPoint y: 89, endPoint x: 217, endPoint y: 156, distance: 120.7
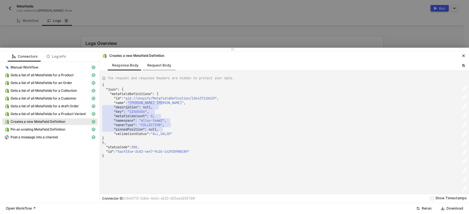
click at [151, 63] on div "Request Body" at bounding box center [159, 65] width 33 height 10
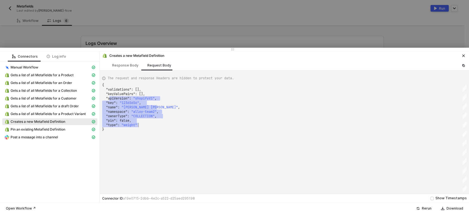
drag, startPoint x: 112, startPoint y: 97, endPoint x: 156, endPoint y: 127, distance: 52.6
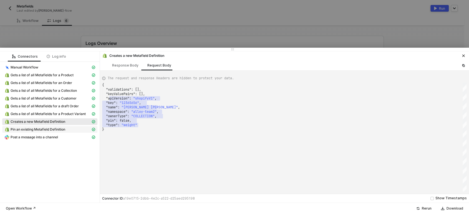
drag, startPoint x: 49, startPoint y: 136, endPoint x: 71, endPoint y: 132, distance: 22.5
click at [49, 136] on span "Post a message into a channel" at bounding box center [34, 137] width 47 height 4
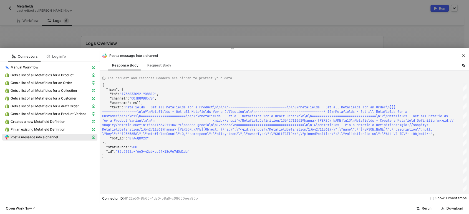
drag, startPoint x: 104, startPoint y: 126, endPoint x: 246, endPoint y: 126, distance: 142.3
click at [253, 123] on span "=======<gid://shopify/MetafieldDefinition/13642711" at bounding box center [247, 120] width 97 height 4
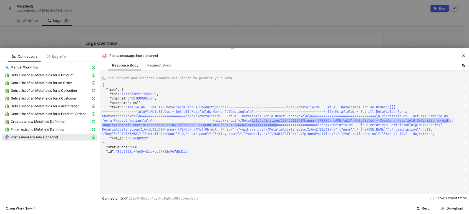
drag, startPoint x: 253, startPoint y: 123, endPoint x: 274, endPoint y: 127, distance: 20.9
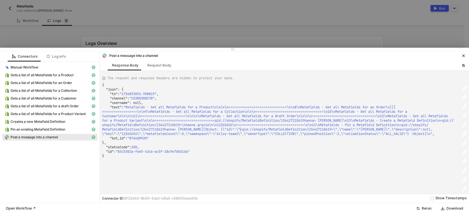
click at [60, 130] on span "Pin an existing Metafield Definition" at bounding box center [38, 129] width 55 height 4
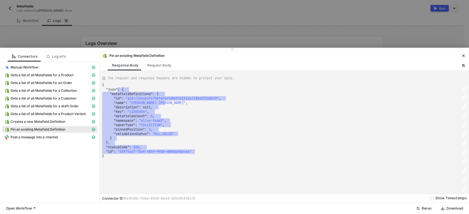
drag, startPoint x: 119, startPoint y: 89, endPoint x: 210, endPoint y: 145, distance: 106.8
click at [164, 67] on div "Request Body" at bounding box center [159, 65] width 24 height 4
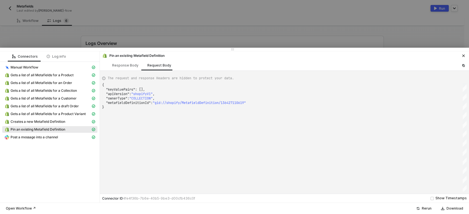
scroll to position [0, 1]
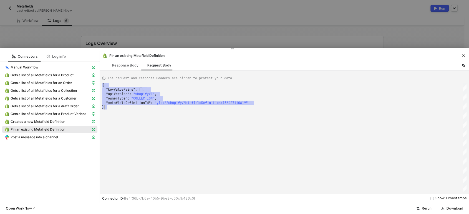
drag, startPoint x: 114, startPoint y: 84, endPoint x: 265, endPoint y: 111, distance: 153.1
click at [265, 111] on div "{ ·· "keyValuePairs" : · [], ·· "apiVersion" : · "shopifyV1" , ·· "ownerType" :…" at bounding box center [284, 137] width 364 height 109
drag, startPoint x: 69, startPoint y: 139, endPoint x: 86, endPoint y: 138, distance: 17.3
click at [73, 139] on div "Post a message into a channel" at bounding box center [47, 137] width 86 height 5
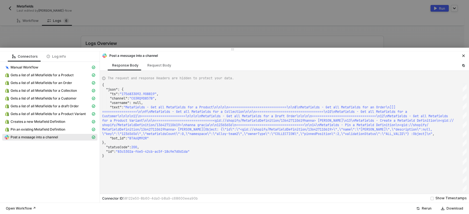
type textarea "MetafieldDefinition/136427110619hanna> gracia[Object: {\"id\":\"<gid://shopify/…"
drag, startPoint x: 294, startPoint y: 133, endPoint x: 400, endPoint y: 140, distance: 105.7
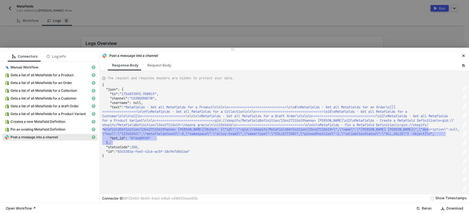
drag, startPoint x: 105, startPoint y: 130, endPoint x: 406, endPoint y: 142, distance: 301.3
drag, startPoint x: 256, startPoint y: 165, endPoint x: 260, endPoint y: 160, distance: 6.4
click at [257, 164] on div "{ "json" : { "ts" : "1756833092.908819" , "channel" : "C03RQ9D857B" , "username…" at bounding box center [284, 137] width 364 height 109
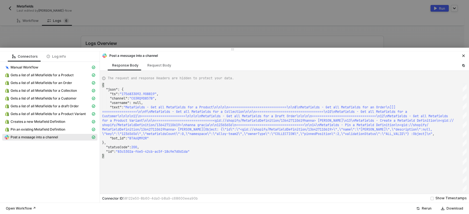
drag, startPoint x: 280, startPoint y: 26, endPoint x: 178, endPoint y: 2, distance: 104.2
click at [281, 27] on div at bounding box center [234, 107] width 469 height 214
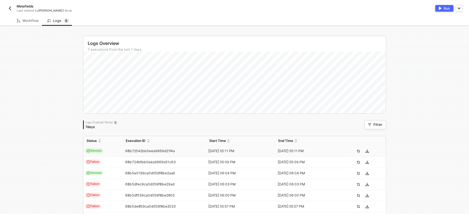
click at [10, 9] on img "button" at bounding box center [10, 8] width 4 height 4
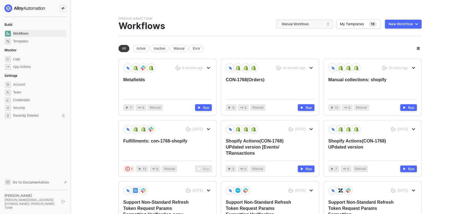
click at [401, 23] on div "New Workflow" at bounding box center [400, 24] width 24 height 4
click at [400, 44] on div "Start From Scratch" at bounding box center [387, 46] width 28 height 5
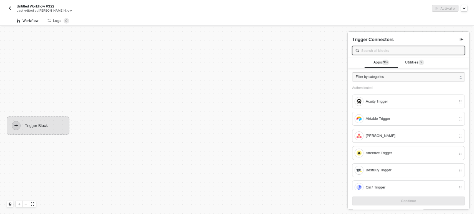
scroll to position [10, 0]
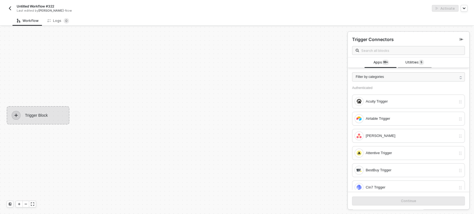
click at [408, 65] on span "Utilities 5" at bounding box center [414, 63] width 19 height 6
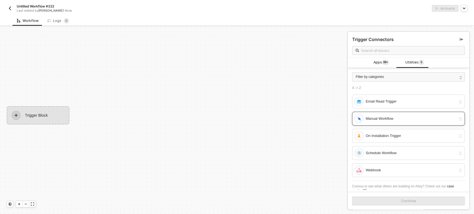
click at [373, 118] on div "Manual Workflow" at bounding box center [410, 119] width 90 height 6
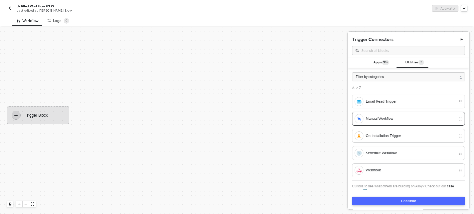
click at [404, 204] on button "Continue" at bounding box center [408, 201] width 113 height 9
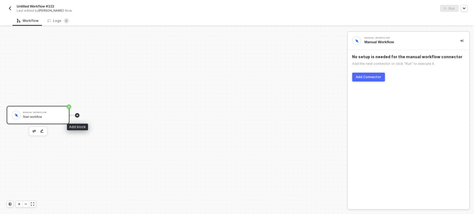
click at [76, 115] on icon "icon-play" at bounding box center [76, 115] width 3 height 3
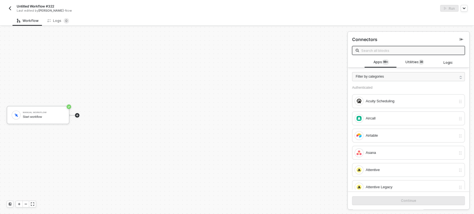
click at [390, 51] on input "text" at bounding box center [411, 50] width 100 height 6
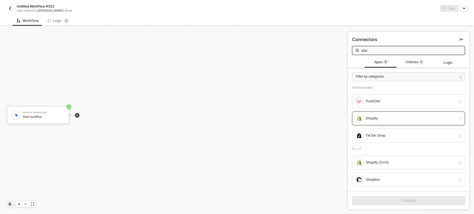
type input "sho"
click at [382, 120] on div "Shopify" at bounding box center [410, 118] width 90 height 6
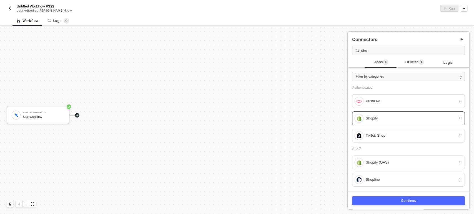
click at [393, 200] on button "Continue" at bounding box center [408, 200] width 113 height 9
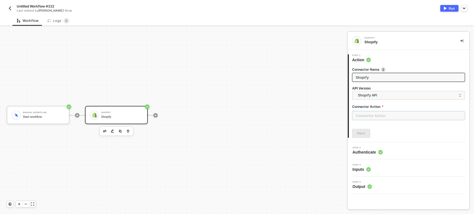
click at [364, 115] on input "text" at bounding box center [408, 115] width 113 height 9
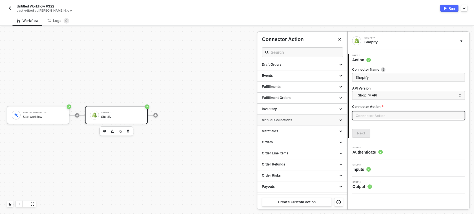
scroll to position [92, 0]
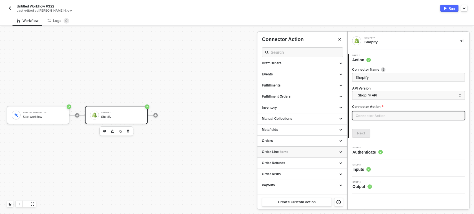
click at [282, 152] on div "Order Line Items" at bounding box center [302, 152] width 81 height 5
click at [291, 166] on span "Adds a new variant Line Item to an Order" at bounding box center [287, 167] width 50 height 3
type input "Adds a new variant Line Item to an Order"
type input "Order Line Items - Add Line Item to an Order"
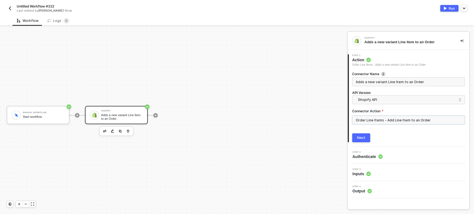
click at [375, 119] on input "Order Line Items - Add Line Item to an Order" at bounding box center [408, 120] width 113 height 9
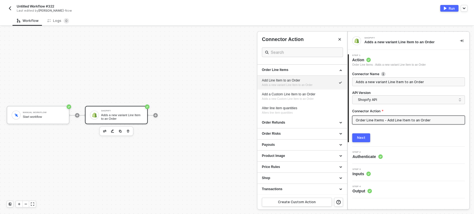
scroll to position [175, 0]
click at [365, 137] on button "Next" at bounding box center [361, 137] width 18 height 9
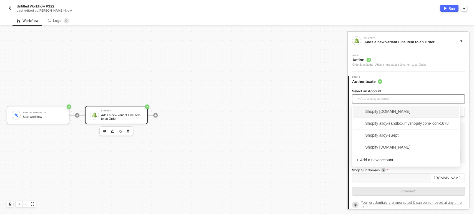
click at [378, 99] on span "+ Add a new account" at bounding box center [409, 99] width 104 height 9
click at [383, 148] on span "Shopify [DOMAIN_NAME]" at bounding box center [383, 147] width 54 height 6
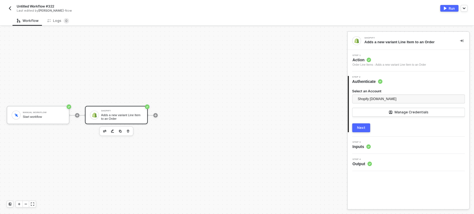
click at [363, 130] on button "Next" at bounding box center [361, 127] width 18 height 9
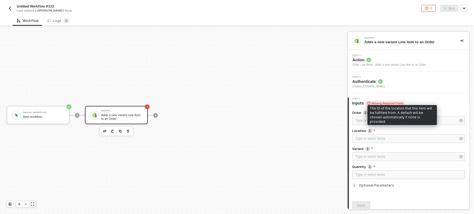
click at [375, 122] on div "The ID of the location that this item will be fulfilled from. A default will be…" at bounding box center [401, 115] width 69 height 20
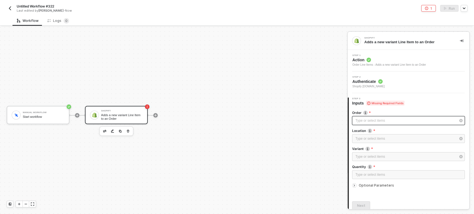
click at [362, 120] on div "Type or select items ﻿" at bounding box center [405, 120] width 100 height 5
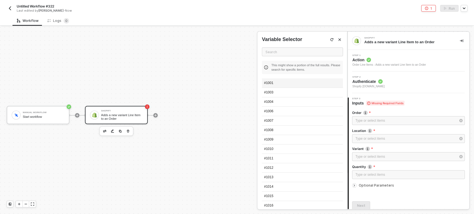
click at [280, 85] on div "#1001" at bounding box center [302, 83] width 81 height 9
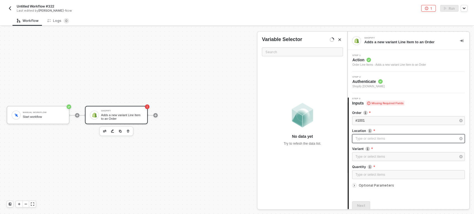
click at [365, 139] on div "Type or select items ﻿" at bounding box center [405, 138] width 100 height 5
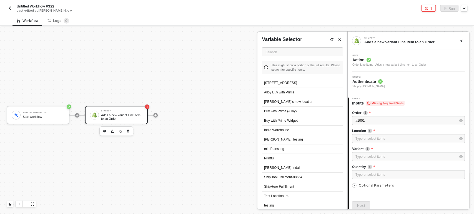
drag, startPoint x: 293, startPoint y: 82, endPoint x: 297, endPoint y: 84, distance: 5.2
click at [293, 82] on div "[STREET_ADDRESS]" at bounding box center [302, 83] width 81 height 9
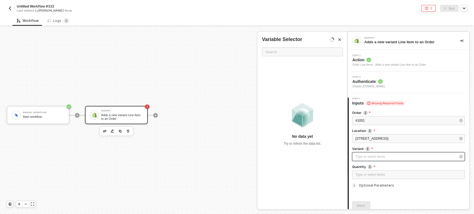
click at [363, 157] on div "Type or select items ﻿" at bounding box center [405, 156] width 100 height 5
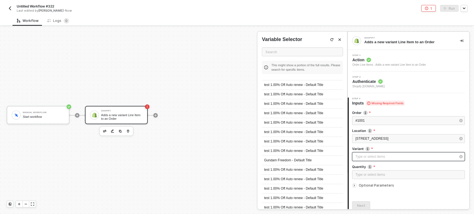
scroll to position [154, 0]
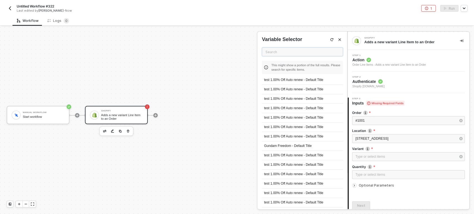
click at [297, 51] on input "text" at bounding box center [302, 51] width 81 height 9
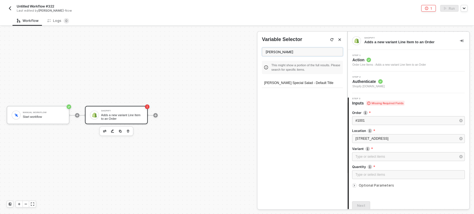
scroll to position [0, 0]
type input "[PERSON_NAME]"
drag, startPoint x: 306, startPoint y: 83, endPoint x: 309, endPoint y: 84, distance: 3.2
click at [306, 83] on div "[PERSON_NAME] Special Salad - Default Title" at bounding box center [302, 83] width 81 height 9
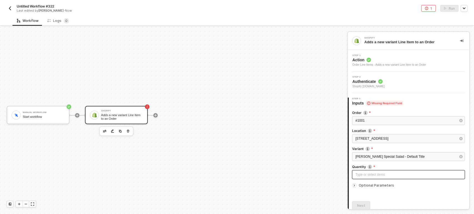
click at [368, 176] on div "Type or select items ﻿" at bounding box center [408, 174] width 106 height 5
click at [368, 185] on span "Optional Parameters" at bounding box center [375, 185] width 35 height 4
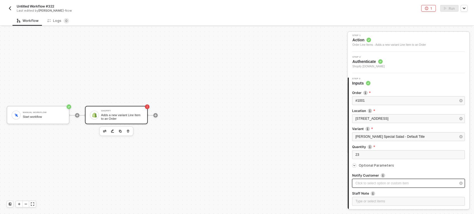
scroll to position [31, 0]
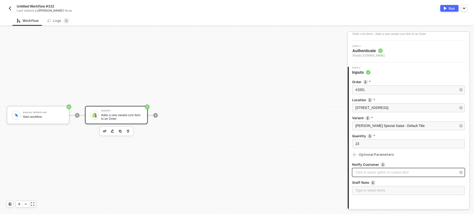
click at [367, 170] on div "Click to select option or custom item ﻿" at bounding box center [405, 172] width 100 height 5
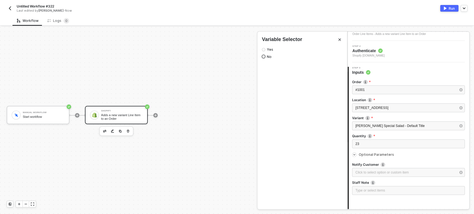
drag, startPoint x: 264, startPoint y: 57, endPoint x: 297, endPoint y: 74, distance: 37.1
click at [264, 58] on input "No" at bounding box center [263, 56] width 3 height 3
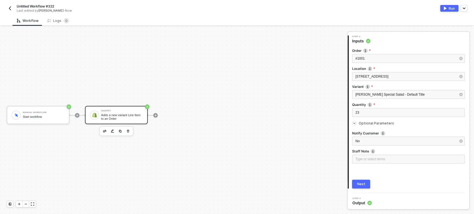
scroll to position [63, 0]
drag, startPoint x: 361, startPoint y: 185, endPoint x: 367, endPoint y: 157, distance: 28.7
click at [367, 157] on div "Order #1001 Location The ID of the location that this item will be fulfilled fr…" at bounding box center [408, 115] width 113 height 145
click at [367, 157] on div "Type or select items ﻿" at bounding box center [408, 158] width 106 height 5
click at [361, 183] on div "Next" at bounding box center [361, 183] width 8 height 4
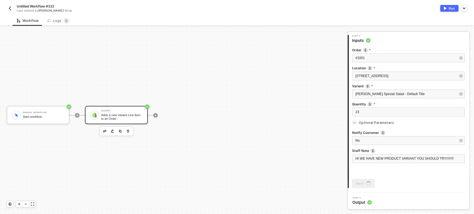
scroll to position [0, 0]
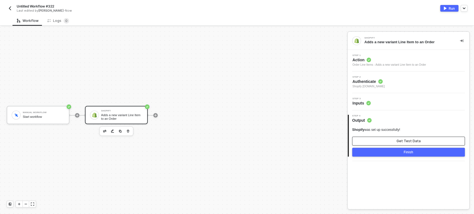
click at [399, 145] on button "Get Test Data" at bounding box center [408, 141] width 113 height 9
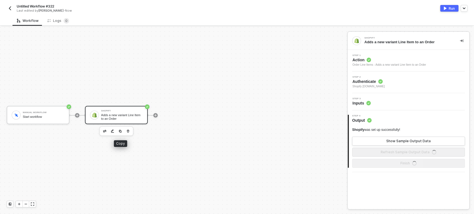
click at [120, 130] on img "button" at bounding box center [119, 131] width 3 height 3
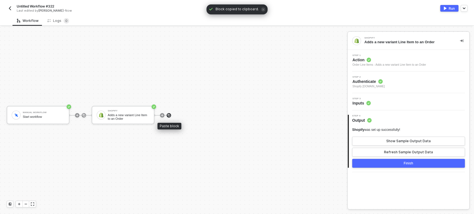
click at [167, 113] on div at bounding box center [168, 115] width 4 height 4
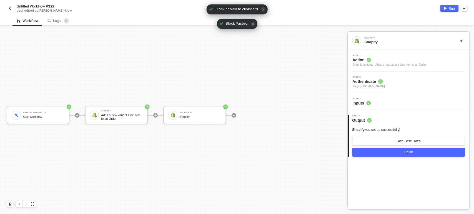
click at [373, 64] on div "Order Line Items - Adds a new variant Line Item to an Order" at bounding box center [389, 65] width 74 height 4
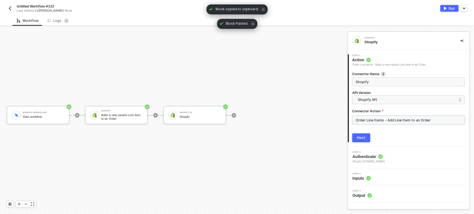
click at [377, 122] on input "Order Line Items - Add Line Item to an Order" at bounding box center [408, 120] width 113 height 9
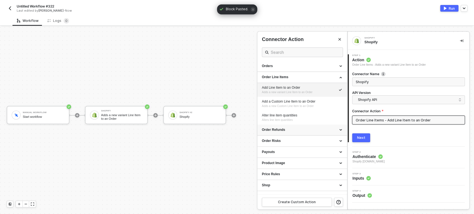
scroll to position [175, 0]
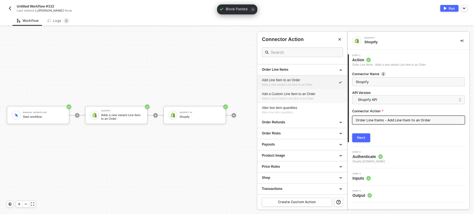
click at [303, 94] on div "Add a Custom Line Item to an Order" at bounding box center [302, 94] width 81 height 5
type input "Adds a new Custom Line Item to an Order"
type input "Order Line Items - Add a Custom Line Item to an Order"
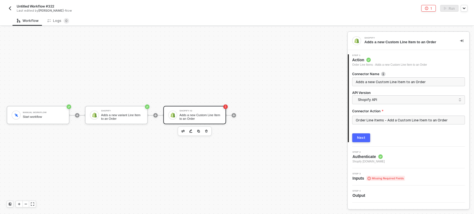
click at [360, 140] on div "Next" at bounding box center [361, 138] width 8 height 4
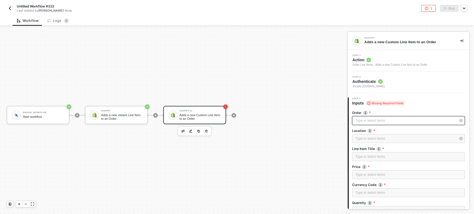
click at [373, 119] on div "Type or select items ﻿" at bounding box center [405, 120] width 100 height 5
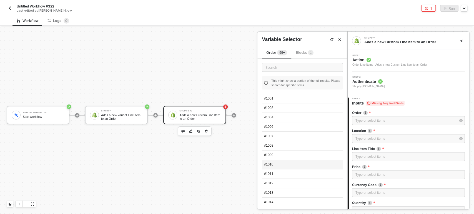
click at [269, 165] on div "#1010" at bounding box center [302, 164] width 81 height 9
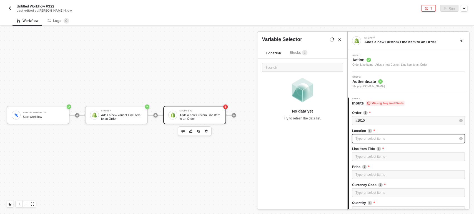
click at [374, 138] on div "Type or select items ﻿" at bounding box center [405, 138] width 100 height 5
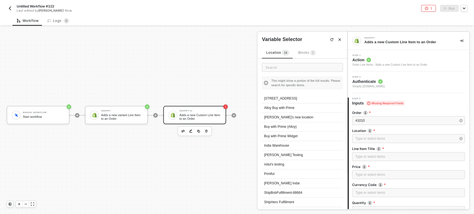
drag, startPoint x: 280, startPoint y: 181, endPoint x: 297, endPoint y: 175, distance: 17.8
click at [283, 181] on div "[PERSON_NAME] Indai" at bounding box center [302, 183] width 81 height 9
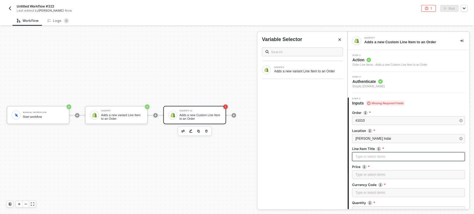
click at [375, 157] on div "Type or select items ﻿" at bounding box center [408, 156] width 106 height 5
click at [340, 68] on div at bounding box center [341, 69] width 3 height 3
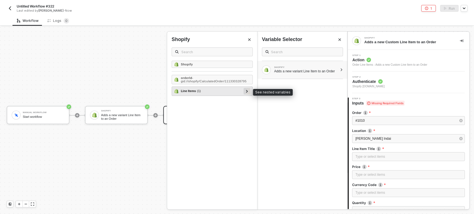
click at [246, 92] on icon at bounding box center [247, 91] width 2 height 3
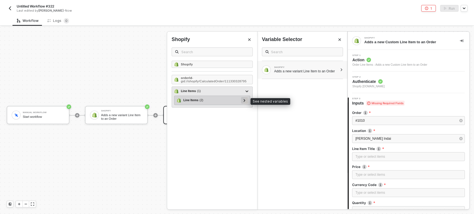
click at [245, 100] on div at bounding box center [244, 100] width 3 height 6
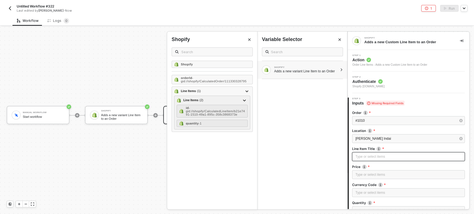
click at [360, 152] on div "Type or select items ﻿" at bounding box center [408, 156] width 113 height 9
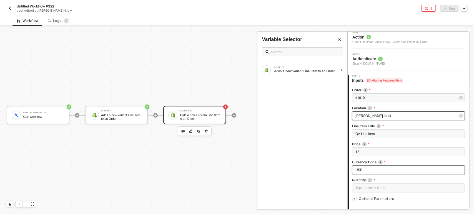
scroll to position [58, 0]
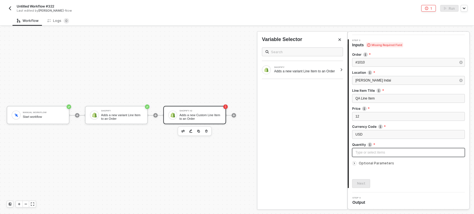
click at [365, 150] on div "Type or select items ﻿" at bounding box center [408, 152] width 106 height 5
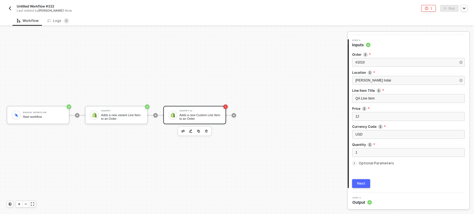
click at [365, 162] on span "Optional Parameters" at bounding box center [375, 163] width 35 height 4
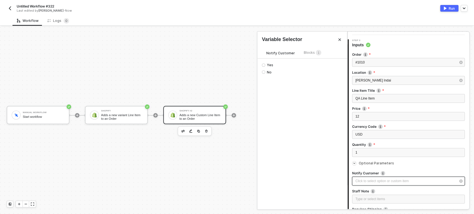
click at [368, 179] on div "Click to select option or custom item ﻿" at bounding box center [405, 181] width 100 height 5
drag, startPoint x: 264, startPoint y: 73, endPoint x: 293, endPoint y: 83, distance: 30.7
click at [264, 73] on input "No" at bounding box center [263, 71] width 3 height 3
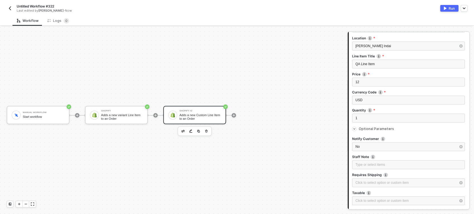
scroll to position [135, 0]
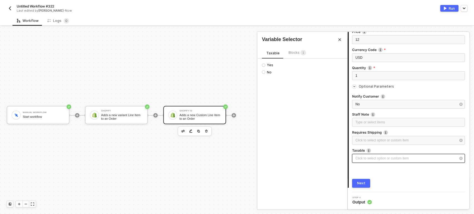
click at [367, 157] on div "Click to select option or custom item ﻿" at bounding box center [405, 158] width 100 height 5
drag, startPoint x: 264, startPoint y: 72, endPoint x: 294, endPoint y: 98, distance: 38.8
click at [265, 74] on div "Yes No" at bounding box center [302, 69] width 90 height 20
click at [362, 137] on div "Click to select option or custom item ﻿" at bounding box center [408, 140] width 113 height 9
drag, startPoint x: 268, startPoint y: 74, endPoint x: 302, endPoint y: 109, distance: 48.5
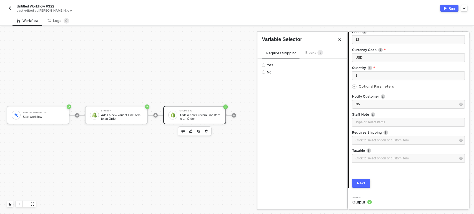
click at [268, 75] on div "Yes No" at bounding box center [302, 69] width 90 height 20
drag, startPoint x: 266, startPoint y: 71, endPoint x: 284, endPoint y: 84, distance: 21.8
click at [266, 72] on span "No" at bounding box center [268, 72] width 6 height 4
click at [265, 72] on input "No" at bounding box center [263, 71] width 3 height 3
click at [360, 156] on div "Click to select option or custom item ﻿" at bounding box center [405, 158] width 100 height 5
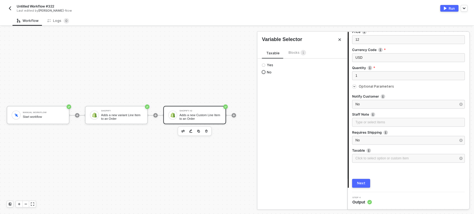
click at [269, 70] on span "No" at bounding box center [268, 72] width 6 height 4
click at [265, 70] on input "No" at bounding box center [263, 71] width 3 height 3
drag, startPoint x: 364, startPoint y: 178, endPoint x: 373, endPoint y: 174, distance: 9.1
click at [365, 178] on div "Order #1010 Location [PERSON_NAME] Indai Line Item Title QA Line Item Price 12 …" at bounding box center [408, 79] width 113 height 217
click at [361, 180] on div "Order #1010 Location [PERSON_NAME] Indai Line Item Title QA Line Item Price 12 …" at bounding box center [408, 79] width 113 height 217
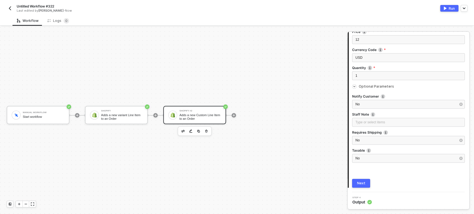
click at [361, 182] on div "Next" at bounding box center [361, 183] width 8 height 4
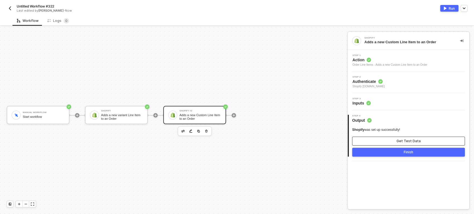
click at [378, 139] on button "Get Test Data" at bounding box center [408, 141] width 113 height 9
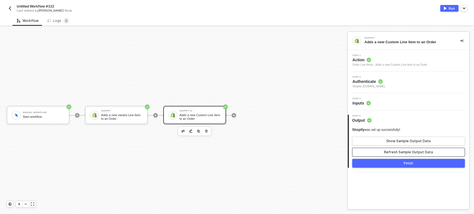
click at [408, 153] on div "Refresh Sample Output Data" at bounding box center [408, 152] width 49 height 4
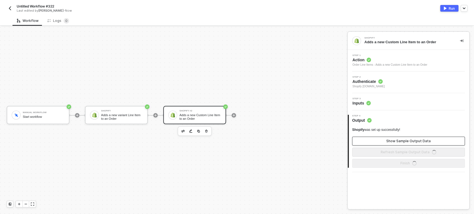
click at [406, 145] on button "Show Sample Output Data" at bounding box center [408, 141] width 113 height 9
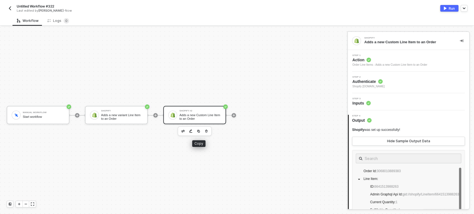
click at [198, 133] on button "button" at bounding box center [198, 131] width 7 height 7
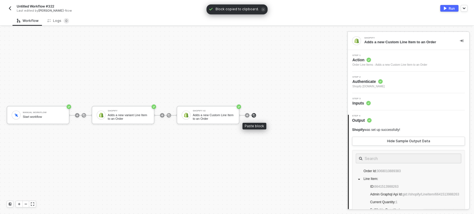
click at [252, 116] on img at bounding box center [253, 115] width 3 height 3
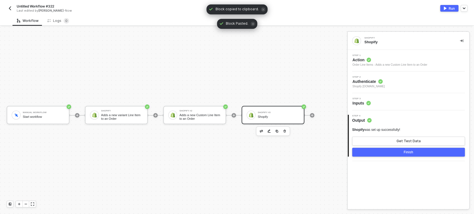
click at [266, 116] on div "Shopify" at bounding box center [278, 117] width 42 height 4
click at [362, 62] on span "Action" at bounding box center [389, 60] width 75 height 6
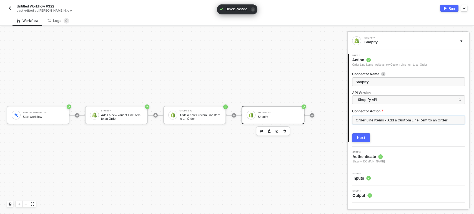
click at [375, 119] on input "Order Line Items - Add a Custom Line Item to an Order" at bounding box center [408, 120] width 113 height 9
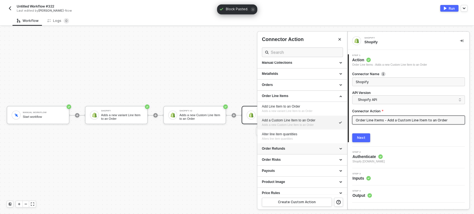
scroll to position [154, 0]
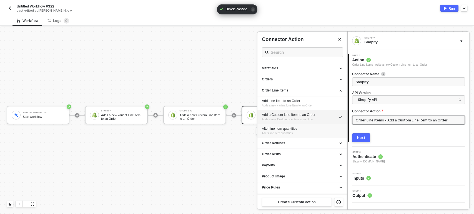
click at [289, 132] on span "Alters line item quantities" at bounding box center [277, 133] width 31 height 3
type input "Alters line item quantities"
type input "Order Line Items - Alter line item quantities"
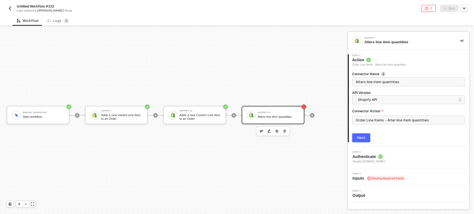
click at [367, 140] on button "Next" at bounding box center [361, 137] width 18 height 9
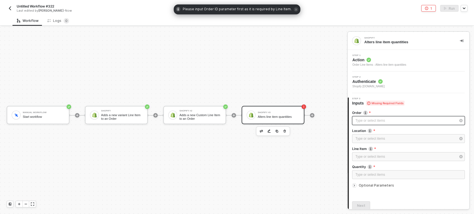
click at [368, 122] on div "Type or select items ﻿" at bounding box center [405, 120] width 100 height 5
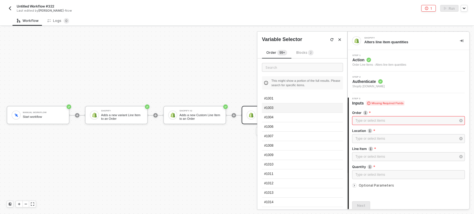
click at [271, 106] on div "#1003" at bounding box center [302, 107] width 81 height 9
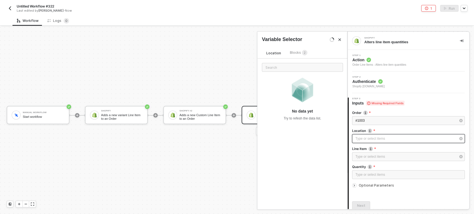
click at [385, 136] on div "Type or select items ﻿" at bounding box center [405, 138] width 100 height 5
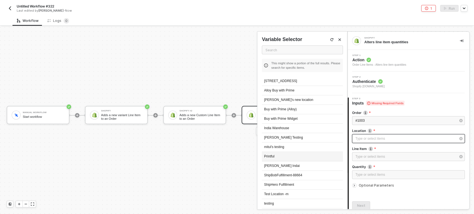
scroll to position [25, 0]
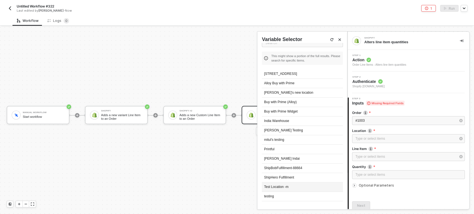
click at [273, 185] on div "Test Location -m" at bounding box center [302, 187] width 81 height 9
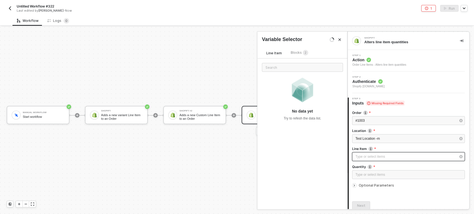
click at [397, 161] on div "Type or select items ﻿" at bounding box center [408, 156] width 113 height 9
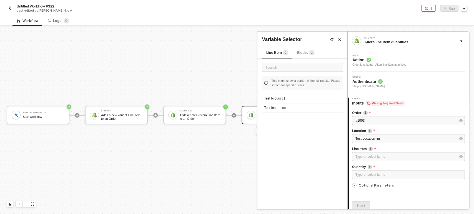
drag, startPoint x: 281, startPoint y: 106, endPoint x: 291, endPoint y: 107, distance: 9.8
click at [282, 107] on div "Test Insurance" at bounding box center [302, 107] width 81 height 9
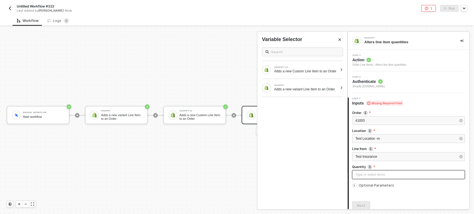
click at [367, 175] on div "Type or select items ﻿" at bounding box center [408, 174] width 106 height 5
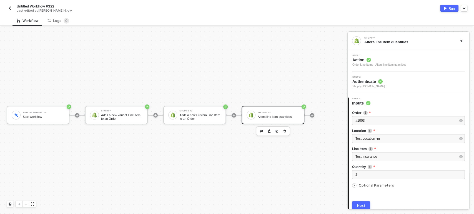
click at [368, 184] on span "Optional Parameters" at bounding box center [375, 185] width 35 height 4
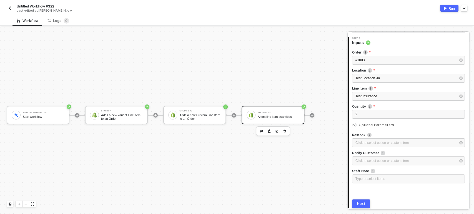
scroll to position [62, 0]
click at [373, 136] on label "Restock" at bounding box center [408, 134] width 113 height 5
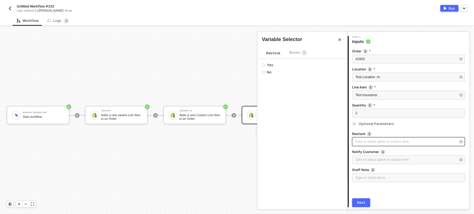
click at [369, 141] on div "Click to select option or custom item ﻿" at bounding box center [405, 141] width 100 height 5
click at [267, 65] on span "Yes" at bounding box center [269, 65] width 8 height 4
click at [265, 65] on input "Yes" at bounding box center [263, 65] width 3 height 3
click at [374, 158] on div "Click to select option or custom item ﻿" at bounding box center [405, 159] width 100 height 5
drag, startPoint x: 268, startPoint y: 73, endPoint x: 299, endPoint y: 100, distance: 41.1
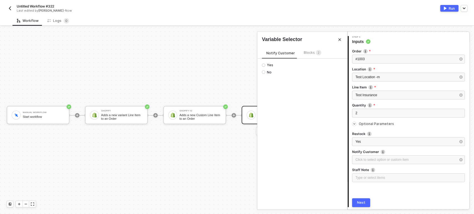
click at [269, 73] on span "No" at bounding box center [268, 72] width 6 height 4
click at [265, 73] on input "No" at bounding box center [263, 71] width 3 height 3
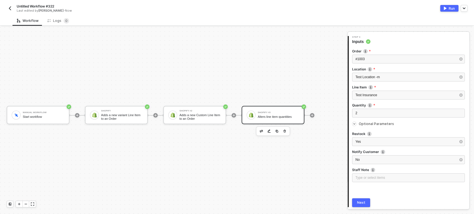
click at [367, 201] on button "Next" at bounding box center [361, 202] width 18 height 9
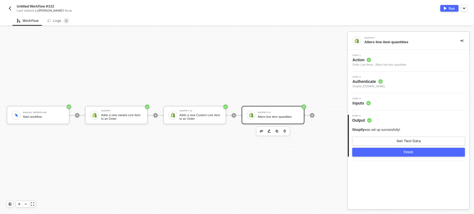
scroll to position [10, 6]
click at [309, 114] on icon "icon-play" at bounding box center [310, 115] width 3 height 3
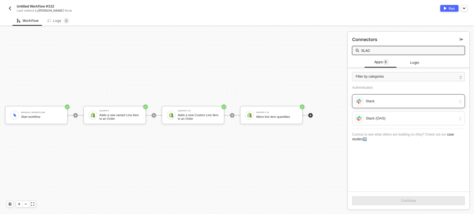
type input "SLAC"
drag, startPoint x: 371, startPoint y: 97, endPoint x: 382, endPoint y: 102, distance: 11.7
click at [372, 97] on div "Slack" at bounding box center [404, 101] width 101 height 9
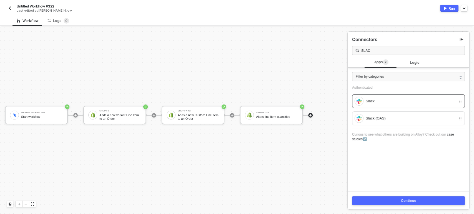
click at [375, 200] on button "Continue" at bounding box center [408, 200] width 113 height 9
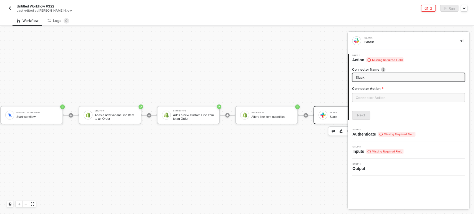
click at [377, 91] on div "Connector Action" at bounding box center [408, 89] width 113 height 7
click at [360, 97] on input "text" at bounding box center [408, 97] width 113 height 9
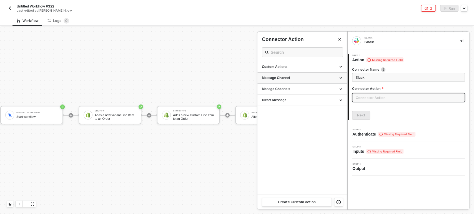
click at [282, 82] on div "Message Channel" at bounding box center [302, 78] width 90 height 11
drag, startPoint x: 278, startPoint y: 86, endPoint x: 369, endPoint y: 113, distance: 94.6
click at [280, 86] on div "Post" at bounding box center [302, 88] width 81 height 5
type input "Post a message into a channel"
type input "Message Channel - Post"
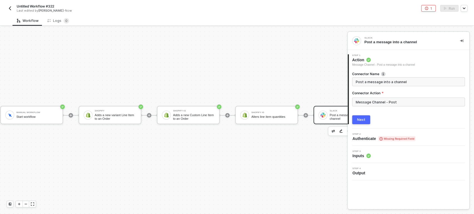
click at [357, 118] on div "Next" at bounding box center [361, 120] width 8 height 4
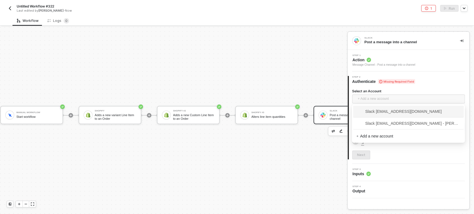
click at [372, 95] on span "+ Add a new account" at bounding box center [409, 99] width 104 height 9
drag, startPoint x: 374, startPoint y: 120, endPoint x: 373, endPoint y: 126, distance: 6.1
click at [374, 120] on span "Slack [EMAIL_ADDRESS][DOMAIN_NAME] - [PERSON_NAME]" at bounding box center [408, 123] width 104 height 9
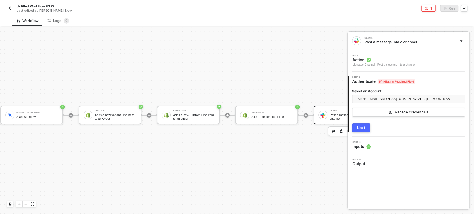
click at [363, 125] on button "Next" at bounding box center [361, 127] width 18 height 9
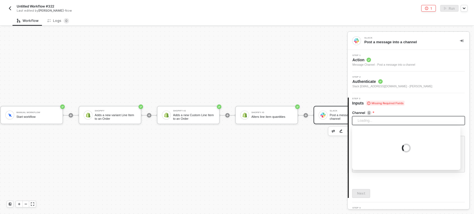
click at [373, 120] on span "Loading..." at bounding box center [409, 121] width 104 height 8
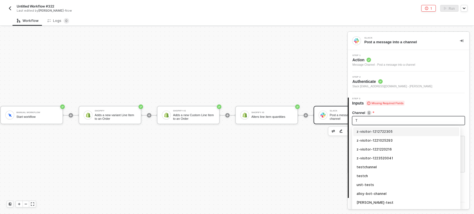
type input "TR"
click at [372, 130] on div "trigger-test" at bounding box center [405, 132] width 99 height 6
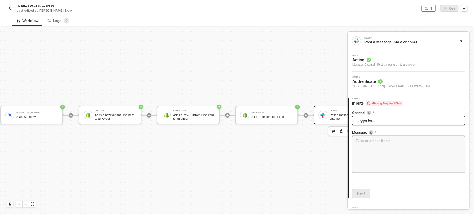
click at [378, 149] on textarea at bounding box center [408, 154] width 113 height 37
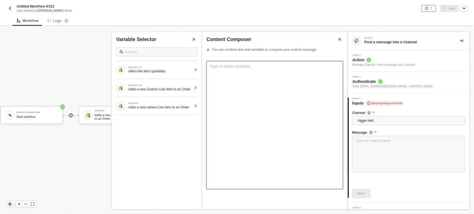
click at [223, 74] on div "Type or select variables ﻿" at bounding box center [274, 125] width 137 height 128
click at [231, 71] on div "Type or select variables ﻿" at bounding box center [274, 125] width 137 height 128
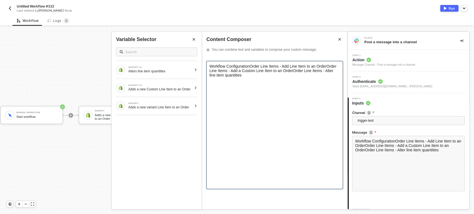
click at [281, 65] on span "Workflow ConfigurationOrder Line Items - Add Line Item to an OrderOrder Line …" at bounding box center [273, 70] width 128 height 13
click at [326, 67] on span "Workflow ConfigurationOrder Line Items - Add Line Item to an OrderOrder Line …" at bounding box center [273, 70] width 128 height 13
click at [305, 72] on span "rOrder Line Items - Add a Custom Line Item to an OrderOrder Line Items - Alte…" at bounding box center [273, 73] width 128 height 9
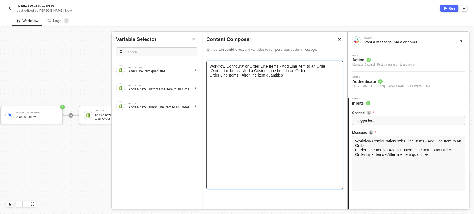
click at [212, 73] on span "rOrder Line Items - Add a Custom Line Item to an Order" at bounding box center [257, 71] width 96 height 4
click at [333, 66] on div "Workflow ConfigurationOrder Line Items - Add Line Item to an OrdeR" at bounding box center [274, 66] width 130 height 4
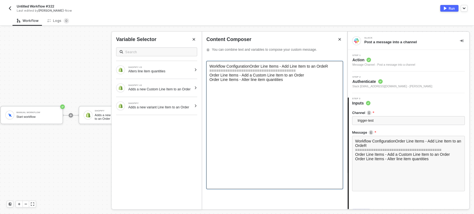
click at [319, 76] on div "Order Line Items - Add a Custom Line Item to an Order" at bounding box center [274, 75] width 130 height 4
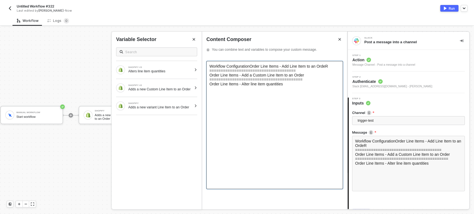
click at [335, 68] on div "Workflow ConfigurationOrder Line Items - Add Line Item to an OrdeR" at bounding box center [274, 66] width 130 height 4
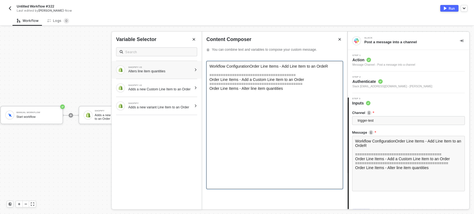
click at [180, 72] on div "Alters line item quantities" at bounding box center [160, 71] width 64 height 4
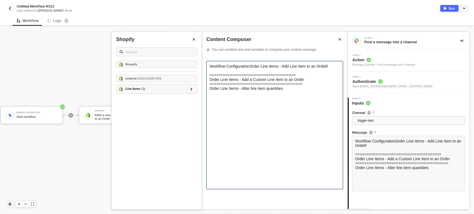
click at [194, 40] on icon "Close" at bounding box center [194, 39] width 2 height 2
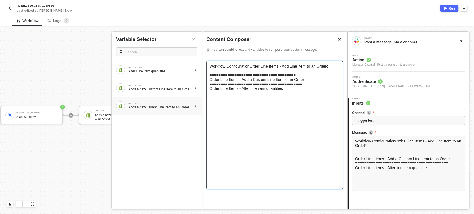
click at [192, 108] on div "SHOPIFY Adds a new variant Line Item to an Order" at bounding box center [157, 106] width 90 height 18
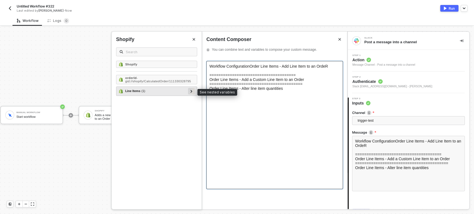
click at [192, 92] on div at bounding box center [191, 91] width 3 height 6
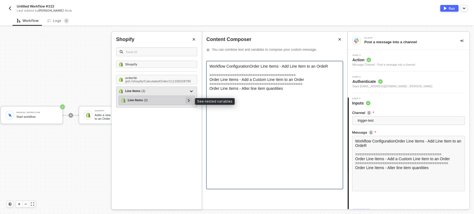
click at [189, 99] on icon at bounding box center [189, 100] width 2 height 3
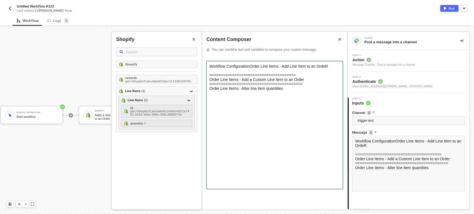
click at [257, 71] on div "﻿" at bounding box center [274, 71] width 130 height 4
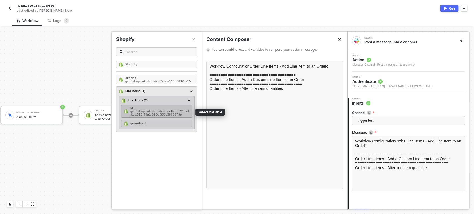
click at [144, 110] on span "- gid://shopify/CalculatedLineItem/b21e7491-1510-49a1-895c-358c3868373e" at bounding box center [159, 111] width 59 height 10
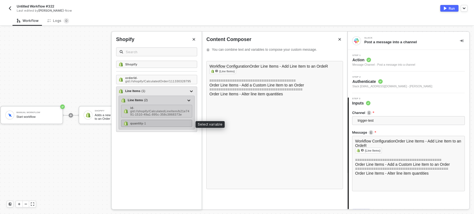
click at [143, 124] on span "- 1" at bounding box center [144, 123] width 3 height 3
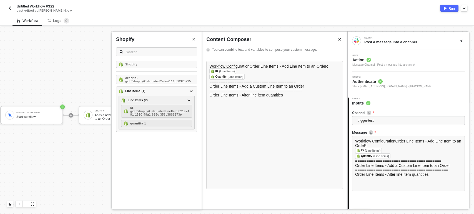
click at [193, 41] on icon "Close" at bounding box center [193, 39] width 3 height 3
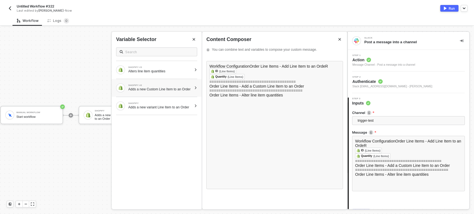
click at [180, 85] on div "SHOPIFY #2" at bounding box center [160, 85] width 64 height 2
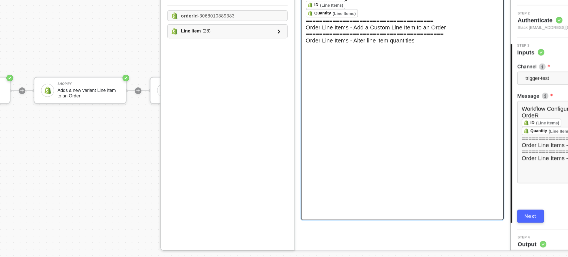
scroll to position [10, 0]
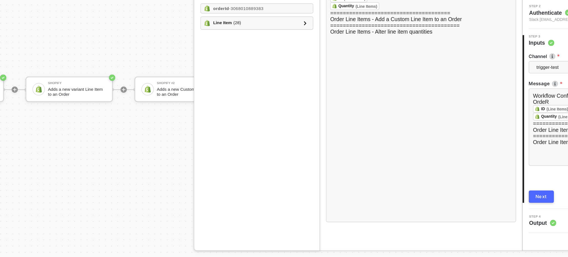
drag, startPoint x: 327, startPoint y: 61, endPoint x: 297, endPoint y: 149, distance: 92.9
click at [297, 149] on div "Workflow ConfigurationOrder Line Items - Add Line Item to an OrdeR ﻿ ID (Line …" at bounding box center [368, 155] width 145 height 196
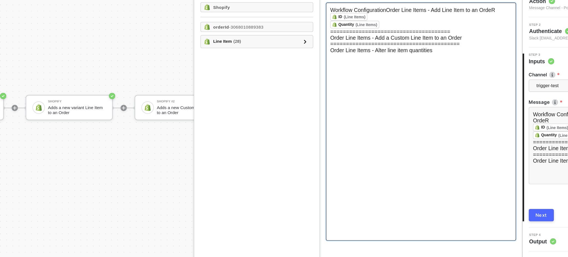
scroll to position [0, 0]
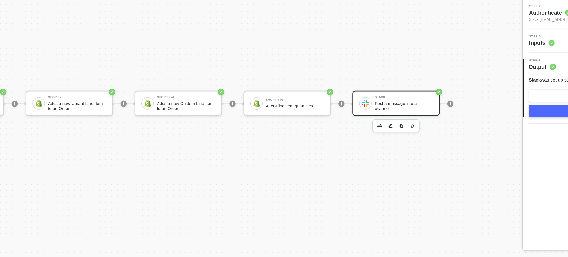
scroll to position [10, 0]
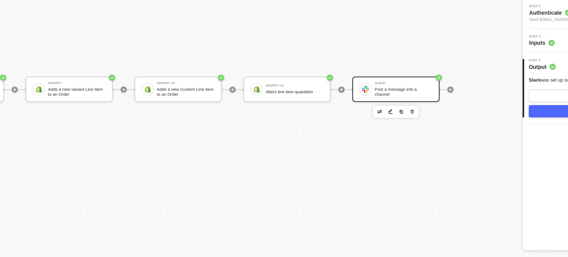
drag, startPoint x: 288, startPoint y: 201, endPoint x: 276, endPoint y: 201, distance: 11.9
click at [276, 201] on div "Manual Workflow Start workflow Shopify Adds a new variant Line Item to an Order…" at bounding box center [219, 137] width 439 height 240
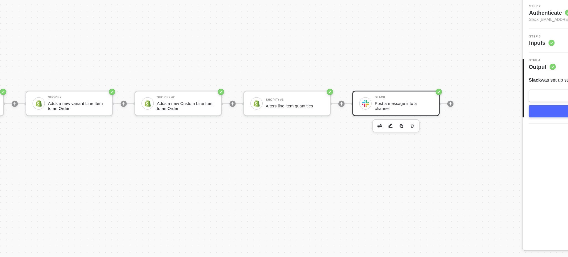
click at [347, 146] on div "Slack Post a message into a channel" at bounding box center [357, 147] width 42 height 11
click at [448, 100] on span "Inputs" at bounding box center [456, 103] width 18 height 6
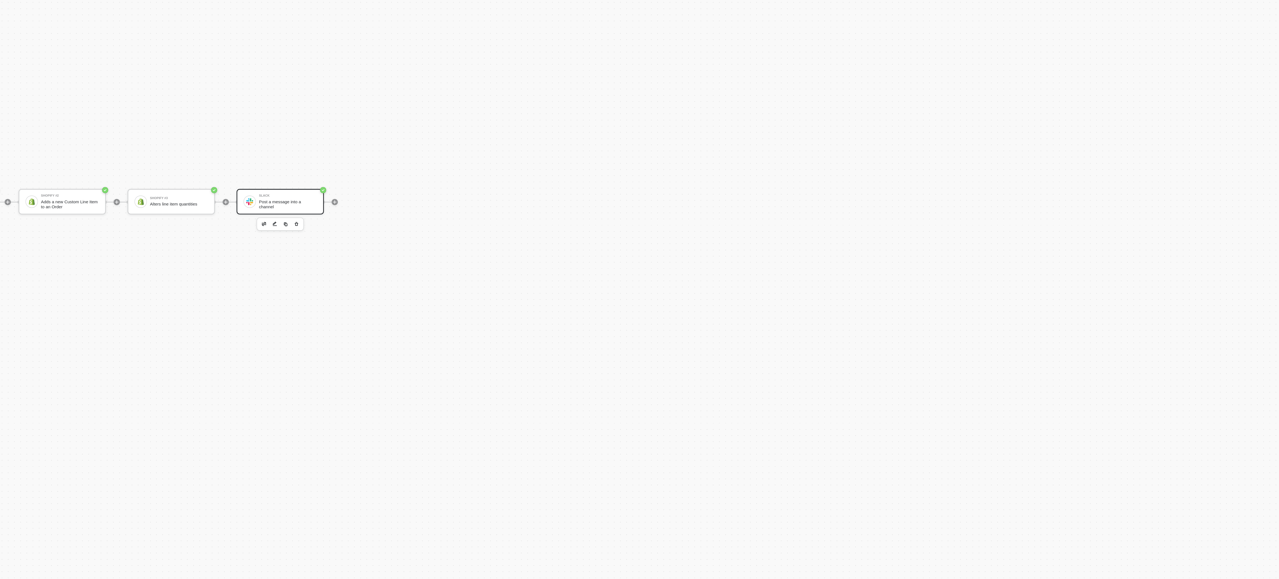
drag, startPoint x: 346, startPoint y: 54, endPoint x: 845, endPoint y: 387, distance: 599.5
click at [568, 257] on div "Manual Workflow Start workflow Shopify Adds a new variant Line Item to an Order…" at bounding box center [574, 308] width 1149 height 562
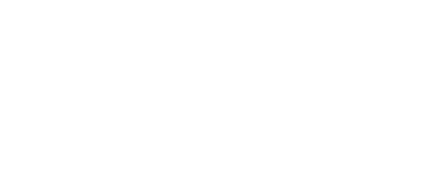
click at [228, 40] on div at bounding box center [213, 96] width 426 height 193
click at [242, 9] on div at bounding box center [213, 96] width 426 height 193
click at [224, 48] on div at bounding box center [213, 96] width 426 height 193
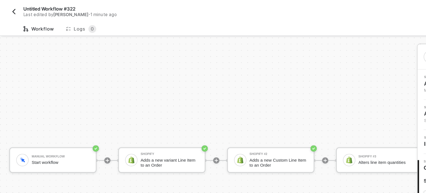
scroll to position [14, 0]
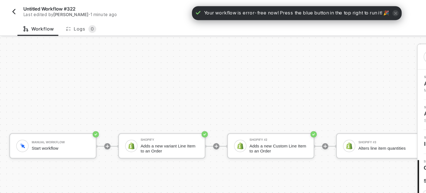
drag, startPoint x: 152, startPoint y: 0, endPoint x: 224, endPoint y: 48, distance: 86.2
click at [224, 48] on div "Manual Workflow Start workflow Shopify Adds a new variant Line Item to an Order…" at bounding box center [196, 105] width 392 height 176
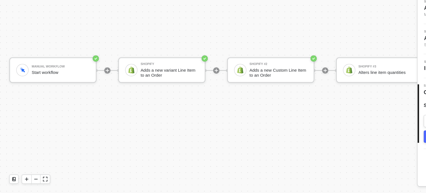
scroll to position [0, 0]
click at [237, 97] on div "Manual Workflow Start workflow Shopify Adds a new variant Line Item to an Order…" at bounding box center [196, 105] width 392 height 176
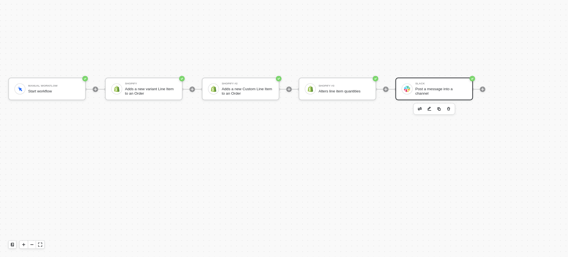
scroll to position [10, 0]
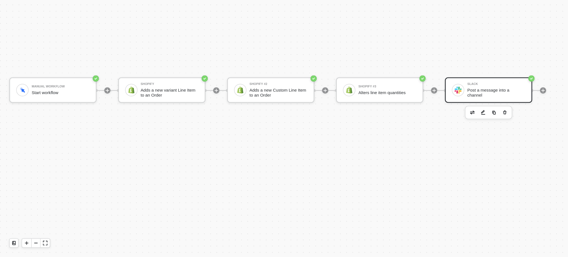
click at [337, 170] on div "Manual Workflow Start workflow Shopify Adds a new variant Line Item to an Order…" at bounding box center [219, 137] width 439 height 240
click at [338, 133] on div "Slack" at bounding box center [357, 133] width 42 height 2
click at [342, 140] on div "Slack Post a message into a channel" at bounding box center [357, 137] width 42 height 11
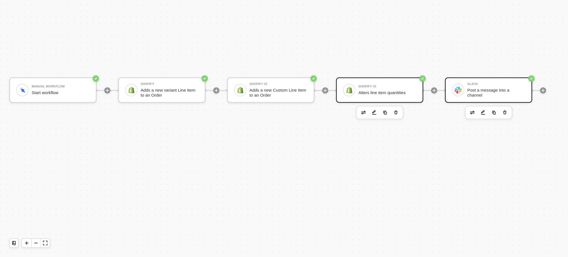
click at [259, 141] on div "Shopify #3 Alters line item quantities" at bounding box center [278, 137] width 42 height 11
click at [354, 139] on div "Post a message into a channel" at bounding box center [357, 138] width 42 height 7
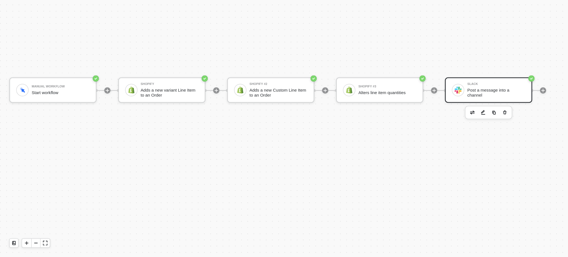
drag, startPoint x: 298, startPoint y: 214, endPoint x: 288, endPoint y: 209, distance: 10.9
click at [296, 193] on div "Manual Workflow Start workflow Shopify Adds a new variant Line Item to an Order…" at bounding box center [219, 137] width 439 height 240
drag, startPoint x: 47, startPoint y: 72, endPoint x: 319, endPoint y: 109, distance: 273.9
click at [317, 111] on div "Manual Workflow Start workflow Shopify Adds a new variant Line Item to an Order…" at bounding box center [219, 137] width 439 height 240
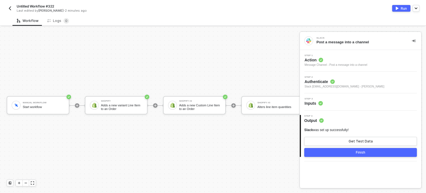
click at [265, 78] on div "Manual Workflow Start workflow Shopify Adds a new variant Line Item to an Order…" at bounding box center [196, 105] width 392 height 176
click at [322, 102] on circle at bounding box center [321, 103] width 4 height 4
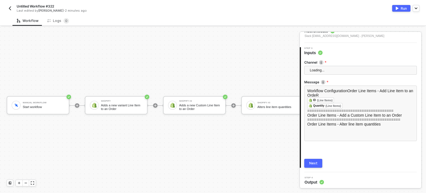
scroll to position [52, 0]
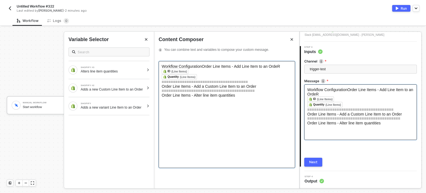
click at [257, 89] on div "Order Line Items - Add a Custom Line Item to an Order" at bounding box center [227, 86] width 130 height 4
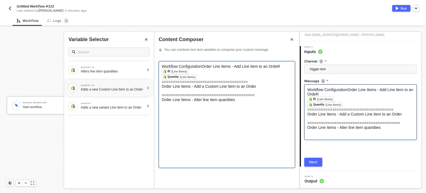
click at [138, 92] on div "SHOPIFY #2 Adds a new Custom Line Item to an Order" at bounding box center [109, 88] width 90 height 18
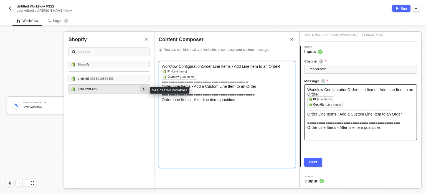
click at [143, 90] on div at bounding box center [143, 89] width 3 height 6
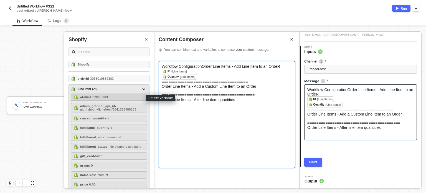
click at [103, 96] on span "- 6641513988263" at bounding box center [95, 96] width 25 height 3
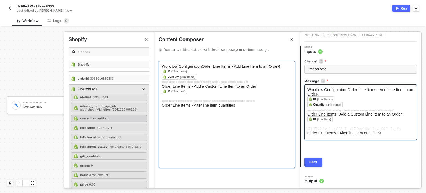
click at [110, 120] on div "current_quantity - 1" at bounding box center [109, 118] width 76 height 7
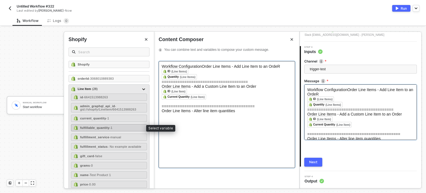
click at [110, 126] on span "- 1" at bounding box center [111, 127] width 3 height 3
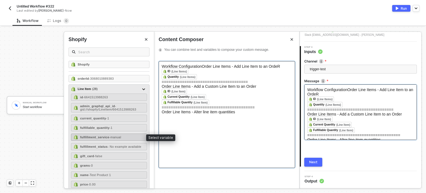
click at [112, 135] on span "- manual" at bounding box center [115, 136] width 12 height 3
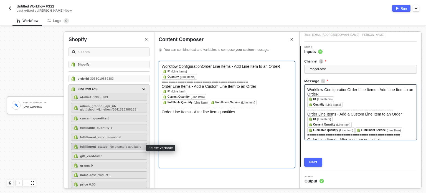
click at [113, 143] on div "fulfillment_status - No example available" at bounding box center [109, 146] width 76 height 7
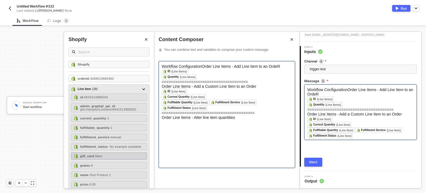
click at [105, 157] on div "gift_card - false" at bounding box center [109, 155] width 76 height 7
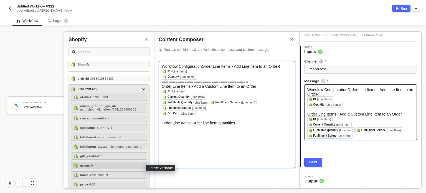
click at [100, 168] on div "grams - 0" at bounding box center [109, 165] width 76 height 7
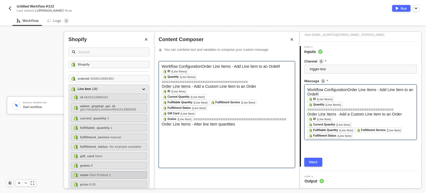
click at [95, 175] on span "- Test Product 1" at bounding box center [100, 174] width 22 height 3
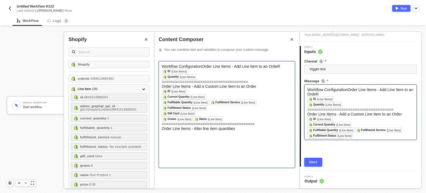
click at [177, 134] on div "Workflow ConfigurationOrder Line Items - Add Line Item to an OrdeR ﻿ ID (Line …" at bounding box center [227, 114] width 137 height 107
click at [243, 131] on div "Order Line Items - Alter line item quantities" at bounding box center [227, 128] width 130 height 4
click at [145, 38] on icon "Close" at bounding box center [146, 39] width 3 height 3
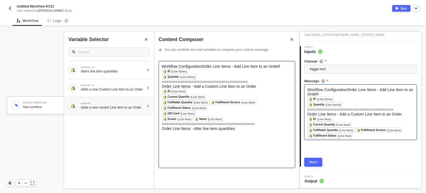
click at [133, 106] on div "Adds a new variant Line Item to an Order" at bounding box center [113, 107] width 64 height 4
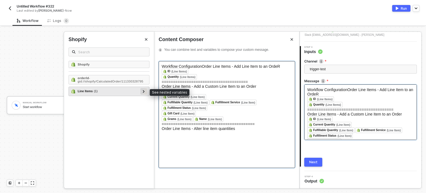
click at [144, 90] on icon at bounding box center [144, 91] width 2 height 3
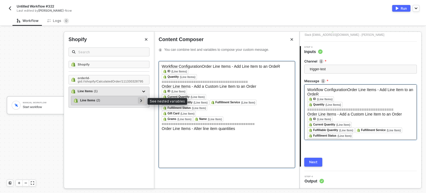
click at [140, 101] on icon at bounding box center [141, 100] width 2 height 3
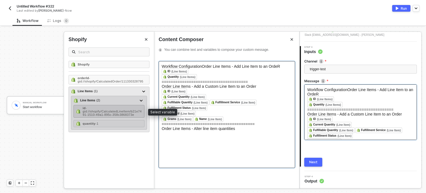
click at [121, 111] on span "- gid://shopify/CalculatedLineItem/b21e7491-1510-49a1-895c-358c3868373e" at bounding box center [112, 111] width 59 height 10
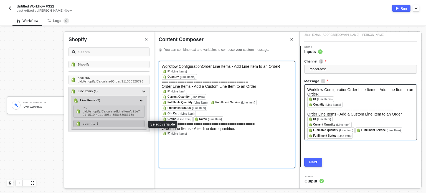
click at [120, 124] on div "quantity - 1" at bounding box center [109, 123] width 71 height 7
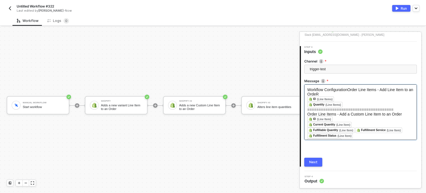
click at [310, 159] on button "Next" at bounding box center [313, 162] width 18 height 9
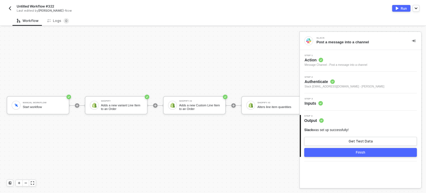
scroll to position [0, 0]
drag, startPoint x: 398, startPoint y: 8, endPoint x: 316, endPoint y: 8, distance: 82.1
click at [398, 8] on img "button" at bounding box center [397, 8] width 3 height 3
click at [111, 110] on div "Adds a new variant Line Item to an Order" at bounding box center [122, 106] width 42 height 7
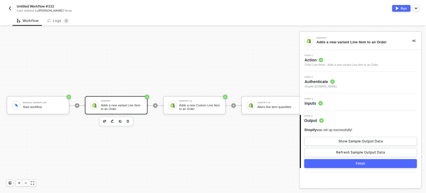
click at [319, 100] on div "Step 3 Inputs" at bounding box center [314, 102] width 18 height 8
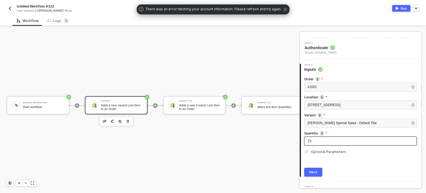
scroll to position [44, 0]
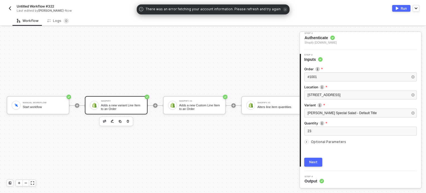
click at [325, 143] on span "Optional Parameters" at bounding box center [328, 142] width 35 height 4
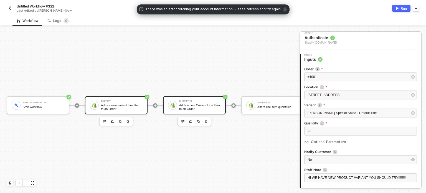
click at [208, 108] on div "Adds a new Custom Line Item to an Order" at bounding box center [200, 106] width 42 height 7
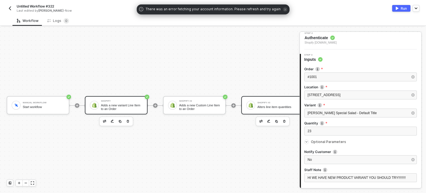
scroll to position [0, 0]
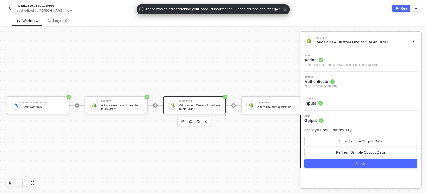
click at [314, 104] on span "Inputs" at bounding box center [314, 103] width 18 height 6
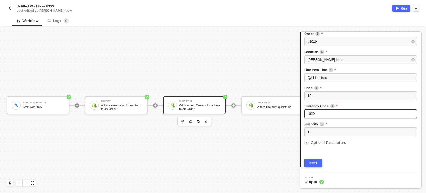
scroll to position [80, 0]
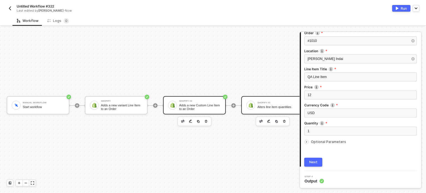
drag, startPoint x: 263, startPoint y: 109, endPoint x: 269, endPoint y: 108, distance: 6.1
click at [264, 109] on div "Shopify #3 Alters line item quantities" at bounding box center [278, 105] width 42 height 11
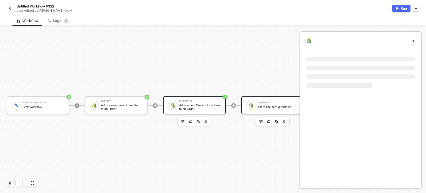
scroll to position [0, 0]
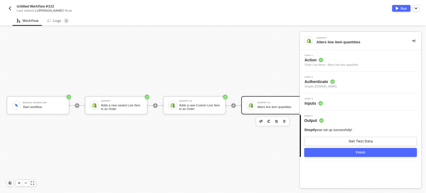
click at [315, 99] on span "Step 3" at bounding box center [314, 99] width 18 height 2
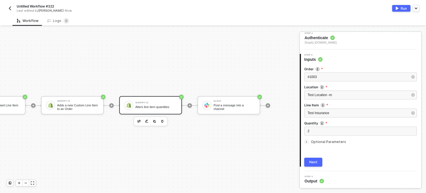
scroll to position [10, 132]
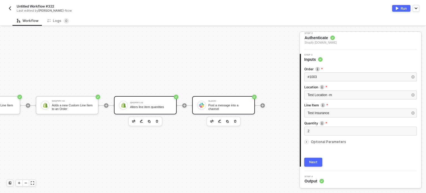
click at [208, 105] on div "Post a message into a channel" at bounding box center [229, 106] width 42 height 7
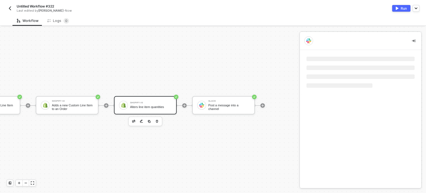
scroll to position [0, 0]
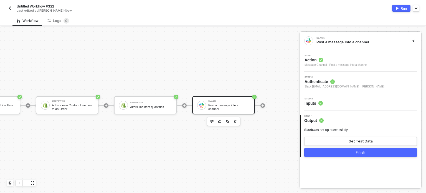
click at [320, 101] on circle at bounding box center [321, 103] width 4 height 4
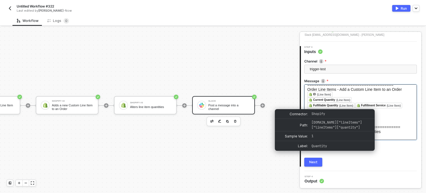
scroll to position [40, 0]
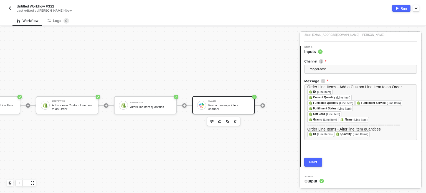
click at [314, 159] on button "Next" at bounding box center [313, 162] width 18 height 9
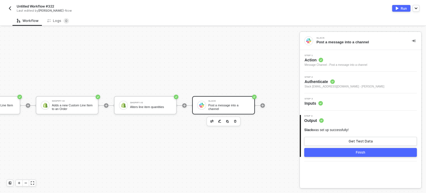
scroll to position [0, 0]
click at [345, 142] on button "Get Test Data" at bounding box center [360, 141] width 113 height 9
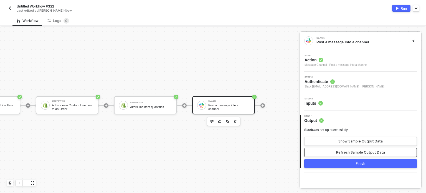
drag, startPoint x: 350, startPoint y: 153, endPoint x: 360, endPoint y: 146, distance: 12.5
click at [353, 152] on div "Refresh Sample Output Data" at bounding box center [360, 152] width 49 height 4
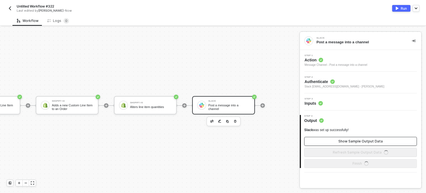
click at [361, 145] on button "Show Sample Output Data" at bounding box center [360, 141] width 113 height 9
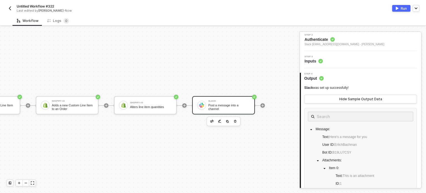
scroll to position [2, 0]
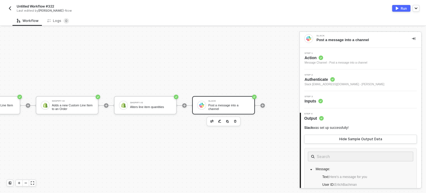
click at [403, 7] on div "Run" at bounding box center [404, 8] width 6 height 5
click at [22, 5] on span "Untitled Workflow #322" at bounding box center [35, 6] width 37 height 5
click at [21, 5] on input "Untitled Workflow #322" at bounding box center [64, 6] width 94 height 7
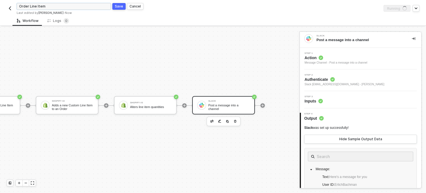
type input "Order Line Items"
click button "Save" at bounding box center [118, 6] width 13 height 7
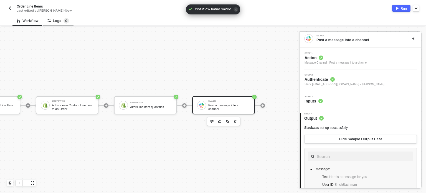
click at [64, 19] on sup "0" at bounding box center [67, 21] width 6 height 6
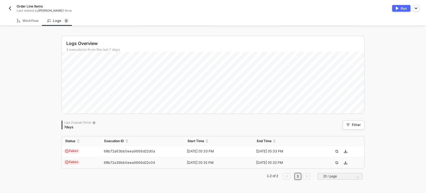
click at [125, 160] on td "68b72a39bb0eea9669d22c04" at bounding box center [142, 162] width 83 height 11
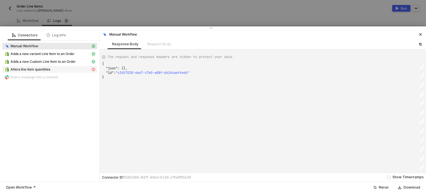
click at [46, 70] on span "Alters line item quantities" at bounding box center [31, 69] width 40 height 4
type textarea "{ "message": "Cannot create property 'status' on string 'Could not save the ord…"
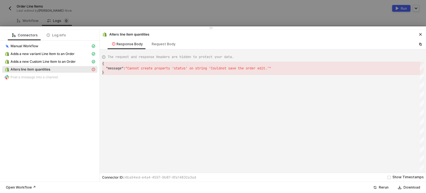
click at [122, 23] on div at bounding box center [213, 96] width 426 height 193
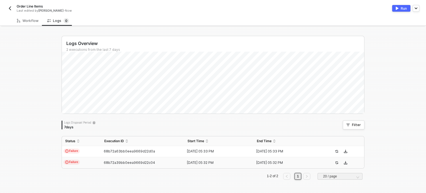
click at [75, 162] on span "Failure" at bounding box center [72, 162] width 16 height 5
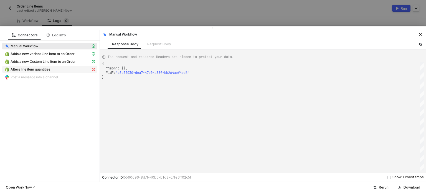
click at [74, 68] on div "Alters line item quantities" at bounding box center [47, 69] width 86 height 5
type textarea "{ "message": "Cannot create property 'status' on string 'Could not save the ord…"
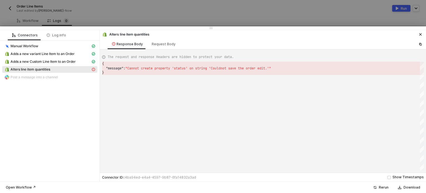
click at [173, 30] on div "Alters line item quantities" at bounding box center [263, 34] width 326 height 8
click at [231, 24] on div at bounding box center [213, 96] width 426 height 193
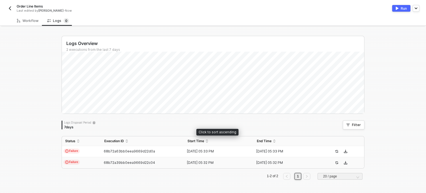
click at [206, 152] on div "02 Sep 2025 05:33 PM" at bounding box center [216, 151] width 65 height 4
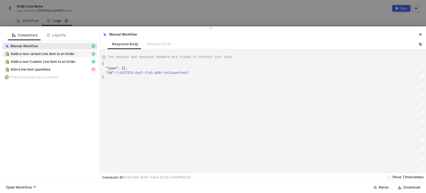
click at [50, 51] on span "Adds a new variant Line Item to an Order" at bounding box center [49, 53] width 95 height 7
click at [48, 53] on span "Adds a new variant Line Item to an Order" at bounding box center [43, 54] width 64 height 4
type textarea "{ "message": "Cannot create property 'status' on string 'Hanna's Special Salad …"
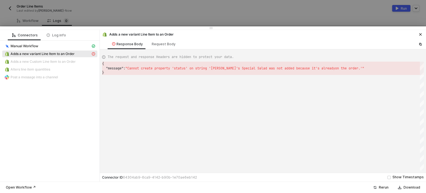
click at [178, 30] on div "Adds a new variant Line Item to an Order" at bounding box center [263, 34] width 326 height 8
click at [421, 35] on icon "icon-close" at bounding box center [420, 34] width 3 height 3
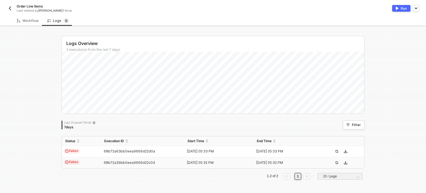
click at [101, 164] on div "68b72a39bb0eea9669d22c04" at bounding box center [140, 162] width 79 height 4
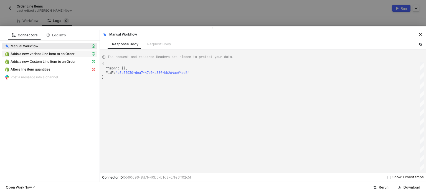
click at [41, 55] on span "Adds a new variant Line Item to an Order" at bounding box center [43, 54] width 64 height 4
type textarea "{ "json": { "orderId": "3066528891047", "lineItems": { "id": "gid://shopify/Cal…"
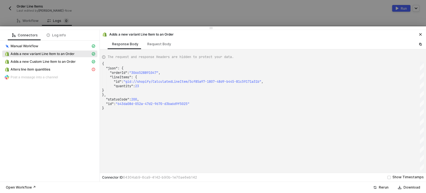
click at [352, 24] on div at bounding box center [213, 96] width 426 height 193
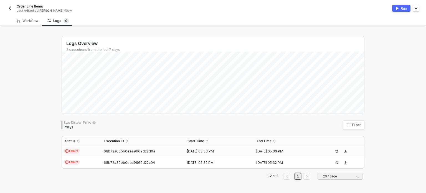
click at [87, 151] on td "Failure" at bounding box center [81, 151] width 39 height 11
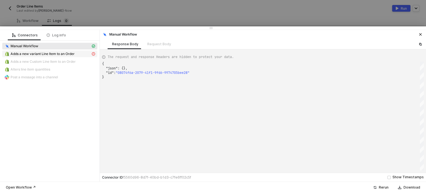
click at [43, 56] on div "Adds a new variant Line Item to an Order" at bounding box center [47, 53] width 86 height 5
type textarea "{ "message": "Cannot create property 'status' on string 'Hanna's Special Salad …"
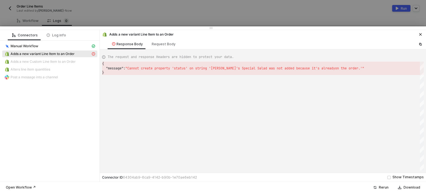
click at [43, 64] on span "Adds a new Custom Line Item to an Order" at bounding box center [49, 61] width 95 height 7
click at [104, 23] on div at bounding box center [213, 96] width 426 height 193
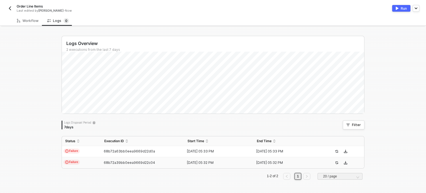
click at [80, 160] on td "Failure" at bounding box center [81, 162] width 39 height 11
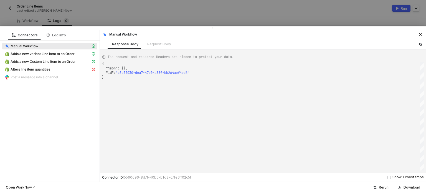
click at [357, 175] on div "Connector ID f5560d96-8d7f-40bd-b1d3-c7fe6ff02c5f Show Timestamps" at bounding box center [263, 177] width 326 height 9
click at [66, 52] on span "Adds a new variant Line Item to an Order" at bounding box center [43, 54] width 64 height 4
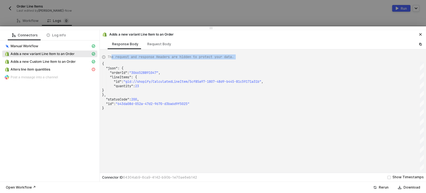
drag, startPoint x: 111, startPoint y: 60, endPoint x: 159, endPoint y: 107, distance: 67.3
click at [161, 111] on div "The request and response Headers are hidden to protect your data. { "json" : { …" at bounding box center [263, 111] width 322 height 119
click at [129, 83] on span ""gid://shopify/CalculatedLineItem/5cf85a97-1807-48" at bounding box center [171, 81] width 97 height 4
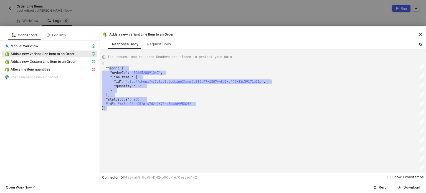
drag, startPoint x: 111, startPoint y: 68, endPoint x: 211, endPoint y: 108, distance: 107.6
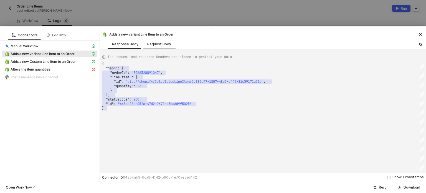
click at [155, 43] on div "Request Body" at bounding box center [159, 44] width 24 height 4
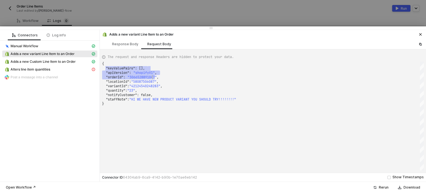
scroll to position [0, 1]
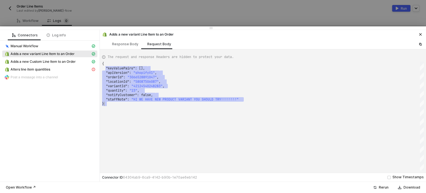
drag, startPoint x: 152, startPoint y: 78, endPoint x: 260, endPoint y: 105, distance: 111.2
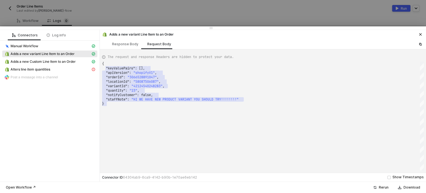
click at [193, 65] on div "{" at bounding box center [263, 64] width 322 height 4
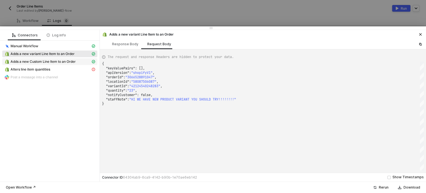
click at [73, 60] on span "Adds a new Custom Line Item to an Order" at bounding box center [43, 61] width 65 height 4
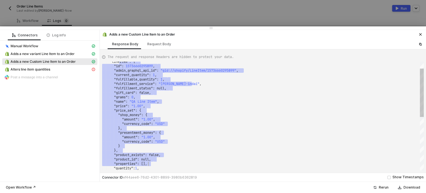
scroll to position [0, 0]
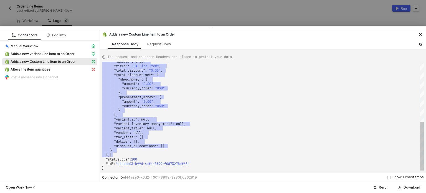
drag, startPoint x: 122, startPoint y: 64, endPoint x: 151, endPoint y: 153, distance: 93.9
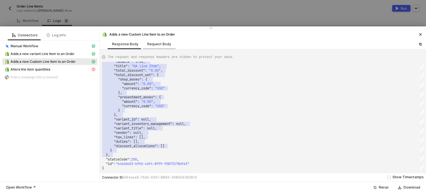
click at [157, 44] on div "Request Body" at bounding box center [159, 44] width 24 height 4
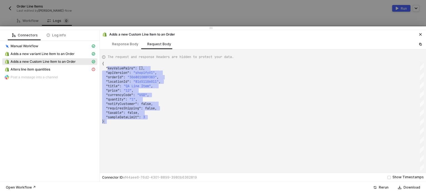
drag, startPoint x: 110, startPoint y: 66, endPoint x: 209, endPoint y: 131, distance: 117.7
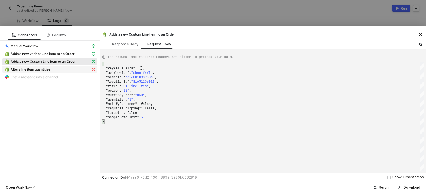
click at [29, 68] on span "Alters line item quantities" at bounding box center [31, 69] width 40 height 4
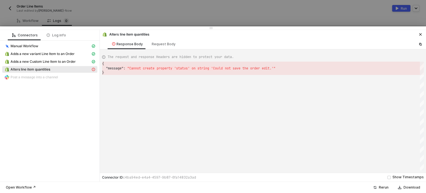
click at [157, 49] on div "The request and response Headers are hidden to protect your data. { "message" :…" at bounding box center [263, 110] width 326 height 123
click at [158, 48] on div "Request Body" at bounding box center [163, 44] width 33 height 10
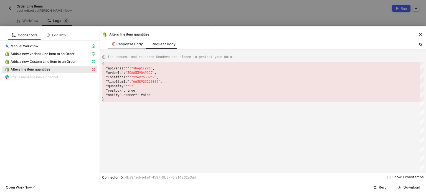
click at [137, 48] on div "Response Body" at bounding box center [128, 44] width 40 height 10
type textarea "{ "message": "Cannot create property 'status' on string 'Could not save the ord…"
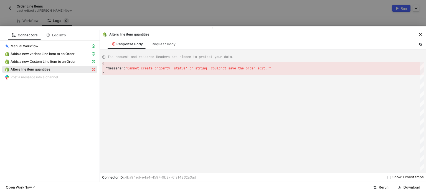
click at [203, 7] on div at bounding box center [213, 96] width 426 height 193
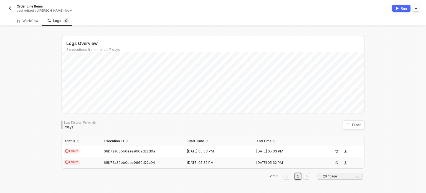
drag, startPoint x: 27, startPoint y: 16, endPoint x: 164, endPoint y: 23, distance: 137.5
click at [28, 16] on div "Workflow" at bounding box center [27, 21] width 31 height 10
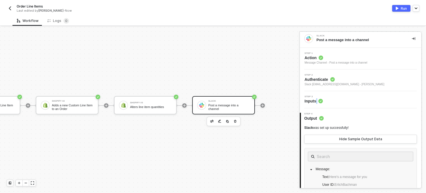
click at [316, 99] on span "Inputs" at bounding box center [314, 101] width 18 height 6
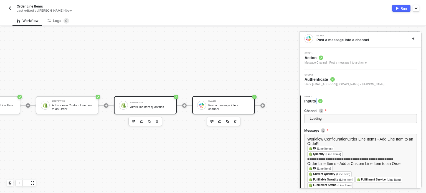
drag, startPoint x: 134, startPoint y: 97, endPoint x: 140, endPoint y: 96, distance: 5.3
click at [134, 97] on div "Shopify #3 Alters line item quantities" at bounding box center [145, 105] width 63 height 18
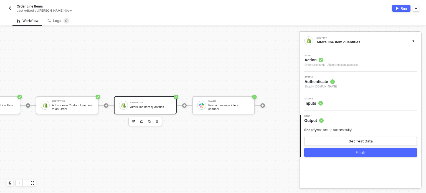
drag, startPoint x: 321, startPoint y: 99, endPoint x: 360, endPoint y: 100, distance: 38.9
click at [323, 100] on div "Step 3 Inputs" at bounding box center [361, 102] width 120 height 8
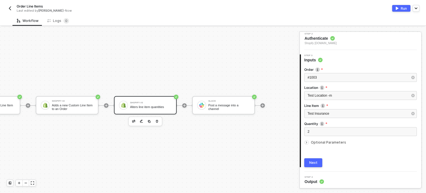
scroll to position [44, 0]
click at [322, 143] on span "Optional Parameters" at bounding box center [328, 142] width 35 height 4
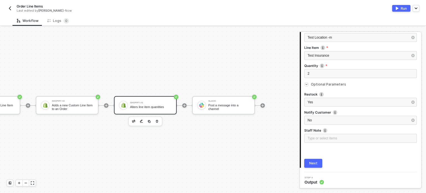
scroll to position [102, 0]
click at [322, 136] on div "Type or select items ﻿" at bounding box center [361, 137] width 106 height 5
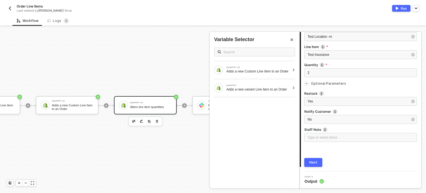
click at [367, 155] on div "Order #1003 Location Test Location -m Line Item Test Insurance Quantity 2 Optio…" at bounding box center [360, 85] width 113 height 163
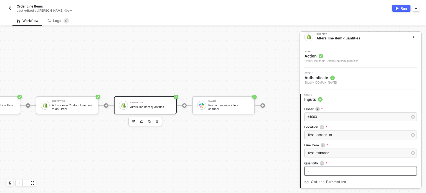
scroll to position [0, 0]
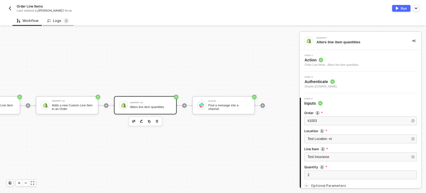
click at [53, 22] on div "Logs 0" at bounding box center [58, 21] width 22 height 6
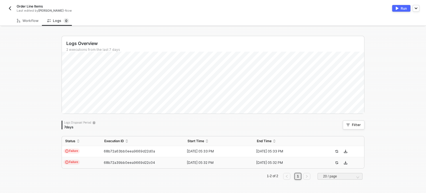
click at [78, 162] on td "Failure" at bounding box center [81, 162] width 39 height 11
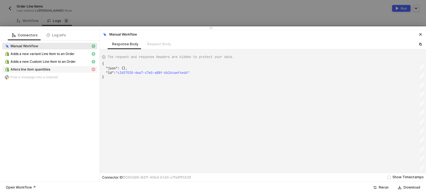
drag, startPoint x: 50, startPoint y: 72, endPoint x: 86, endPoint y: 70, distance: 36.1
click at [52, 72] on span "Alters line item quantities" at bounding box center [49, 69] width 95 height 7
type textarea "{ "message": "Cannot create property 'status' on string 'Could not save the ord…"
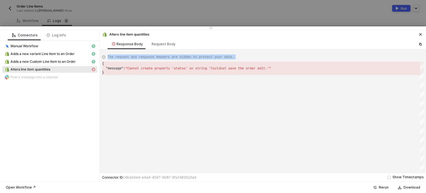
drag, startPoint x: 108, startPoint y: 60, endPoint x: 350, endPoint y: 109, distance: 247.8
click at [350, 109] on div "The request and response Headers are hidden to protect your data. { "message" :…" at bounding box center [263, 111] width 322 height 119
click at [161, 137] on div "{ "message" : "Cannot create property 'status' on string 'Could not save the or…" at bounding box center [263, 116] width 322 height 109
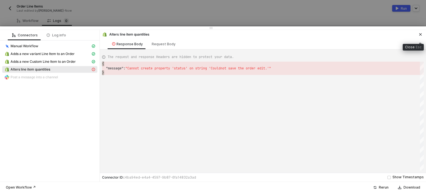
click at [421, 32] on button "button" at bounding box center [420, 34] width 7 height 7
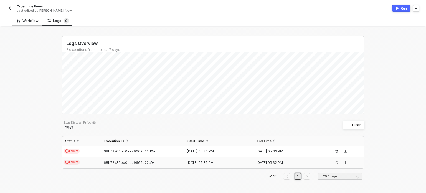
click at [31, 22] on div "Workflow" at bounding box center [28, 21] width 22 height 4
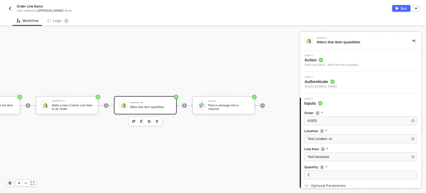
click at [19, 8] on span "Order Line Items" at bounding box center [30, 6] width 26 height 5
click at [73, 42] on div "Manual Workflow Start workflow Shopify Adds a new variant Line Item to an Order…" at bounding box center [69, 105] width 392 height 176
click at [10, 7] on img "button" at bounding box center [10, 8] width 4 height 4
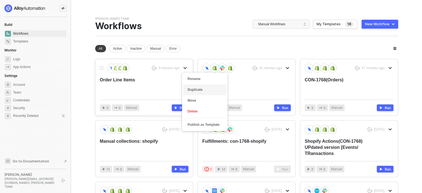
click at [193, 90] on div "Duplicate" at bounding box center [205, 89] width 34 height 5
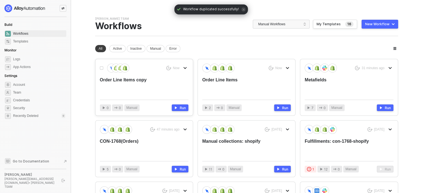
click at [146, 83] on div "Order Line Items copy" at bounding box center [135, 86] width 71 height 18
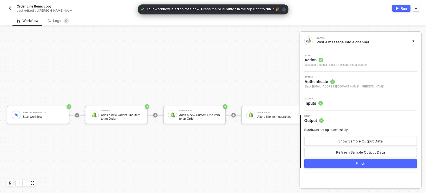
scroll to position [14, 0]
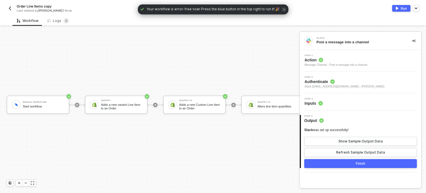
click at [36, 6] on span "Order Line Items copy" at bounding box center [34, 6] width 35 height 5
click at [36, 6] on input "Order Line Items copy" at bounding box center [64, 6] width 94 height 7
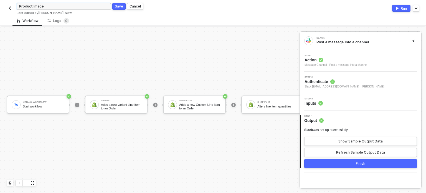
type input "Product Image"
click at [124, 10] on form "Product Image Save Cancel" at bounding box center [109, 6] width 184 height 9
click at [121, 8] on div "Save" at bounding box center [119, 6] width 8 height 5
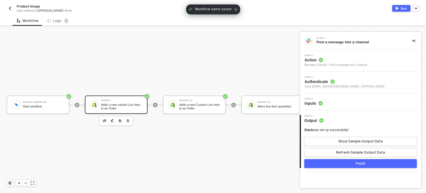
click at [110, 103] on div "Adds a new variant Line Item to an Order" at bounding box center [122, 106] width 42 height 7
click at [309, 62] on span "Action" at bounding box center [342, 60] width 74 height 6
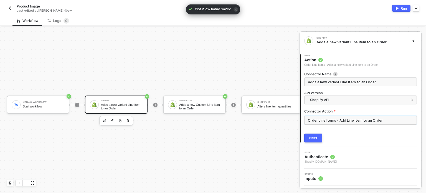
click at [333, 120] on input "Order Line Items - Add Line Item to an Order" at bounding box center [360, 120] width 113 height 9
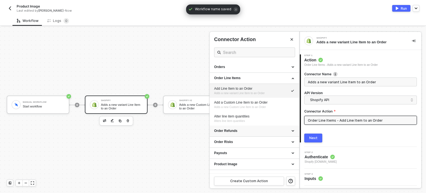
scroll to position [196, 0]
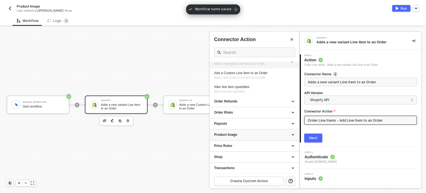
click at [238, 136] on div "Product Image" at bounding box center [254, 134] width 81 height 5
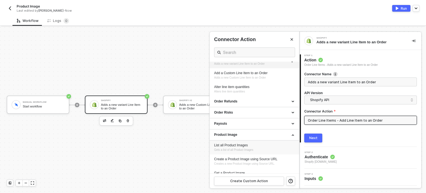
drag, startPoint x: 240, startPoint y: 146, endPoint x: 290, endPoint y: 142, distance: 50.7
click at [242, 146] on div "List all Product Images" at bounding box center [254, 145] width 81 height 5
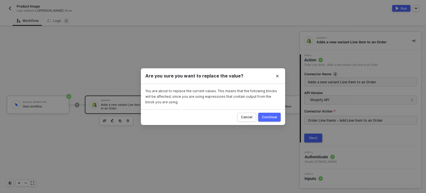
click at [271, 122] on div "Cancel Continue" at bounding box center [213, 117] width 144 height 16
drag, startPoint x: 276, startPoint y: 120, endPoint x: 316, endPoint y: 137, distance: 44.2
click at [276, 120] on button "Continue" at bounding box center [269, 117] width 22 height 9
type input "Gets a list of all Product Images"
type input "Product Image - List all Product Images"
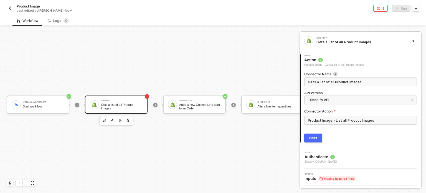
drag, startPoint x: 312, startPoint y: 137, endPoint x: 320, endPoint y: 137, distance: 8.3
click at [312, 137] on div "Next" at bounding box center [313, 138] width 8 height 4
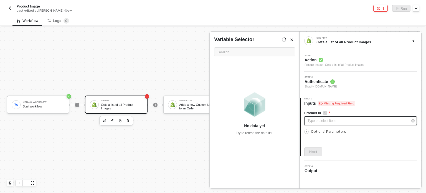
click at [330, 122] on div "Type or select items ﻿" at bounding box center [358, 120] width 100 height 5
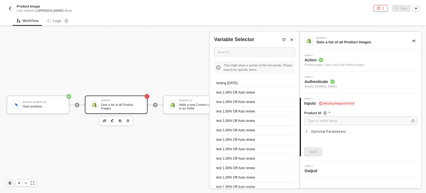
drag, startPoint x: 243, startPoint y: 83, endPoint x: 301, endPoint y: 106, distance: 62.3
click at [249, 84] on div "testing [DATE]" at bounding box center [254, 83] width 81 height 9
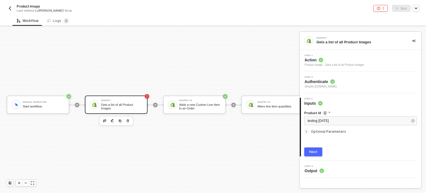
click at [336, 133] on span "Optional Parameters" at bounding box center [328, 131] width 35 height 4
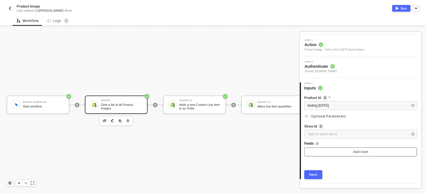
scroll to position [28, 0]
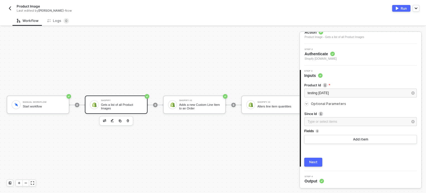
drag, startPoint x: 316, startPoint y: 164, endPoint x: 316, endPoint y: 161, distance: 2.8
click at [316, 164] on button "Next" at bounding box center [313, 162] width 18 height 9
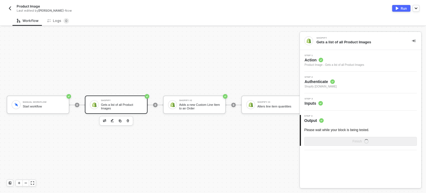
scroll to position [0, 0]
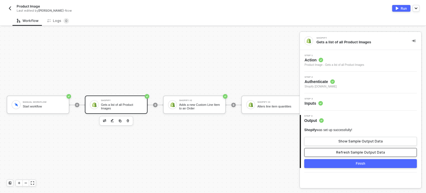
click at [344, 150] on div "Refresh Sample Output Data" at bounding box center [360, 152] width 49 height 4
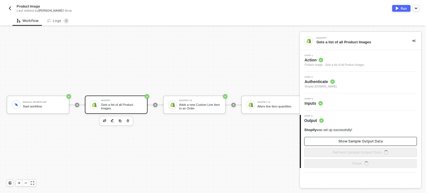
click at [344, 140] on div "Show Sample Output Data" at bounding box center [361, 141] width 44 height 4
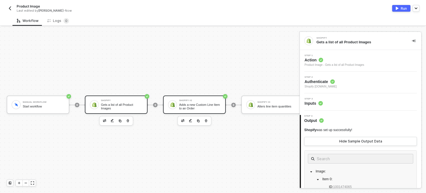
click at [190, 106] on div "Shopify #2 Adds a new Custom Line Item to an Order" at bounding box center [194, 104] width 63 height 18
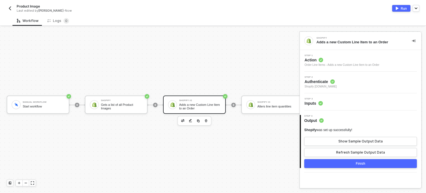
drag, startPoint x: 312, startPoint y: 61, endPoint x: 315, endPoint y: 62, distance: 3.4
click at [315, 62] on span "Action" at bounding box center [342, 60] width 75 height 6
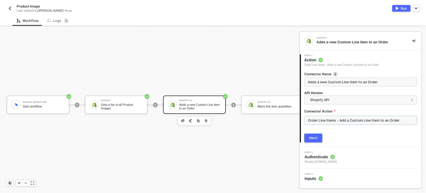
click at [349, 117] on input "Order Line Items - Add a Custom Line Item to an Order" at bounding box center [360, 120] width 113 height 9
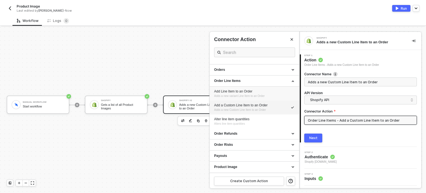
scroll to position [196, 0]
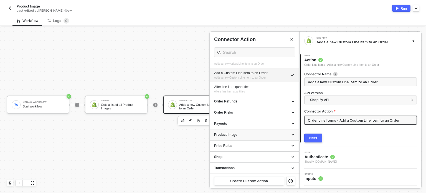
click at [248, 138] on div "Product Image" at bounding box center [255, 134] width 90 height 11
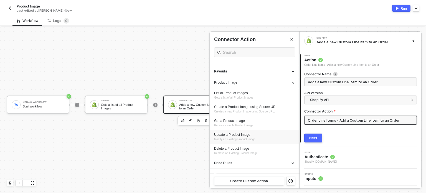
scroll to position [251, 0]
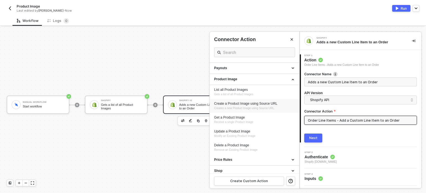
click at [247, 103] on div "Create a Product Image using Source URL" at bounding box center [254, 103] width 81 height 5
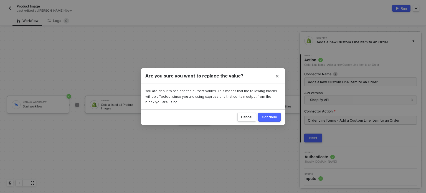
drag, startPoint x: 269, startPoint y: 115, endPoint x: 307, endPoint y: 134, distance: 43.2
click at [270, 116] on div "Continue" at bounding box center [269, 117] width 15 height 4
type input "Creates a new Product Image using Source URL."
type input "Product Image - Create a Product Image using Source URL"
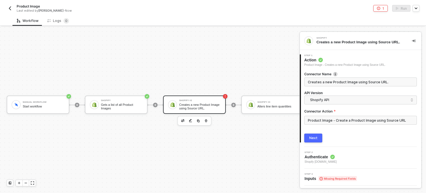
click at [317, 139] on button "Next" at bounding box center [313, 137] width 18 height 9
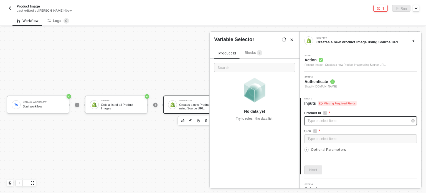
click at [306, 120] on div "Type or select items ﻿" at bounding box center [360, 120] width 113 height 9
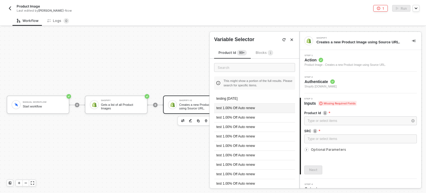
click at [232, 107] on div "test 1.00% Off Auto renew" at bounding box center [254, 107] width 81 height 9
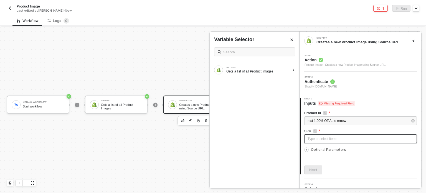
click at [324, 136] on div "Type or select items ﻿" at bounding box center [361, 138] width 106 height 5
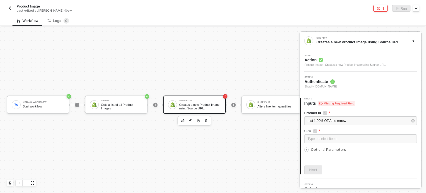
click at [330, 149] on span "Optional Parameters" at bounding box center [328, 149] width 35 height 4
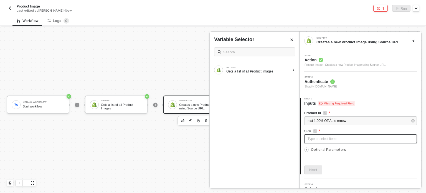
click at [333, 139] on div "Type or select items ﻿" at bounding box center [361, 138] width 106 height 5
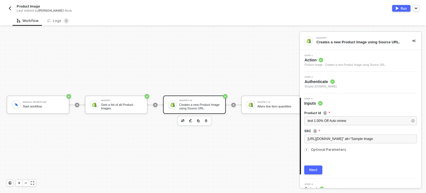
drag, startPoint x: 313, startPoint y: 166, endPoint x: 319, endPoint y: 165, distance: 6.0
click at [314, 166] on button "Next" at bounding box center [313, 169] width 18 height 9
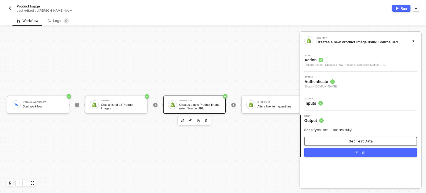
click at [343, 139] on button "Get Test Data" at bounding box center [360, 141] width 113 height 9
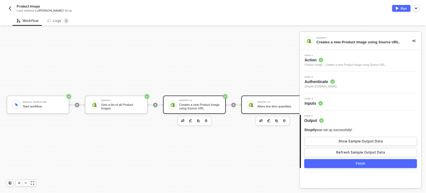
click at [270, 105] on div "Alters line item quantities" at bounding box center [278, 107] width 42 height 4
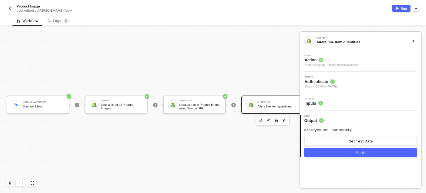
click at [322, 59] on icon at bounding box center [321, 60] width 4 height 4
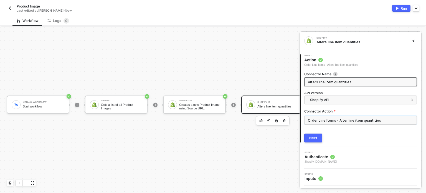
click at [342, 120] on input "Order Line Items - Alter line item quantities" at bounding box center [360, 120] width 113 height 9
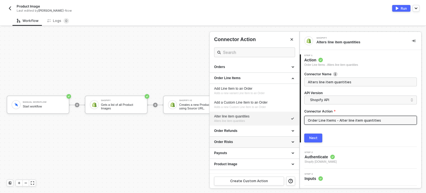
scroll to position [196, 0]
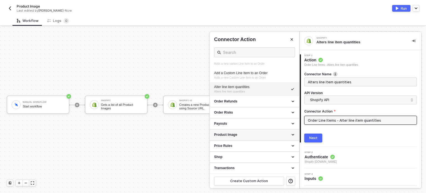
click at [236, 133] on div "Product Image" at bounding box center [254, 134] width 81 height 5
click at [251, 122] on div "Payouts" at bounding box center [254, 123] width 81 height 5
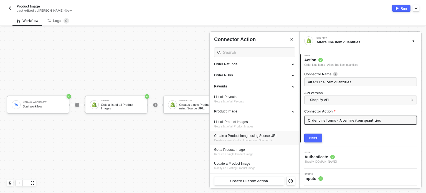
scroll to position [224, 0]
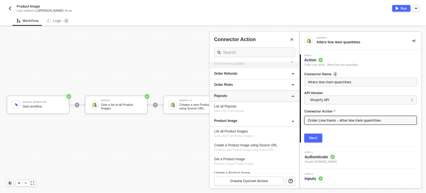
click at [248, 100] on div "Payouts" at bounding box center [255, 95] width 90 height 11
click at [249, 83] on div "Order Risks" at bounding box center [254, 84] width 81 height 5
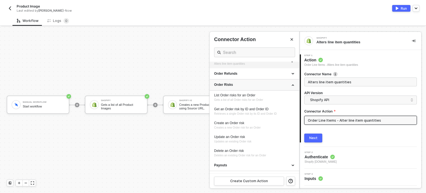
click at [249, 83] on div "Order Risks" at bounding box center [254, 84] width 81 height 5
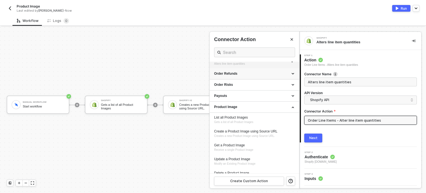
click at [247, 74] on div "Order Refunds" at bounding box center [254, 73] width 81 height 5
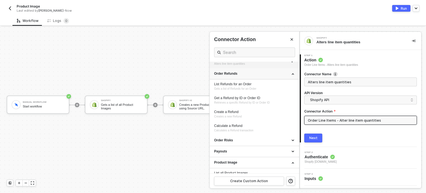
click at [247, 74] on div "Order Refunds" at bounding box center [254, 73] width 81 height 5
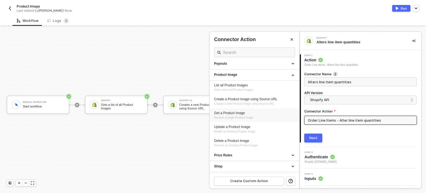
scroll to position [265, 0]
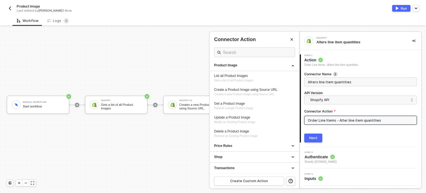
click at [176, 104] on div at bounding box center [213, 110] width 426 height 166
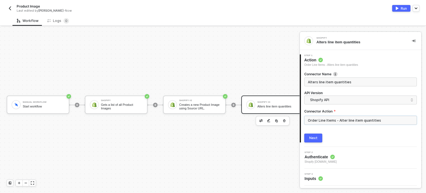
click at [316, 117] on input "Order Line Items - Alter line item quantities" at bounding box center [360, 120] width 113 height 9
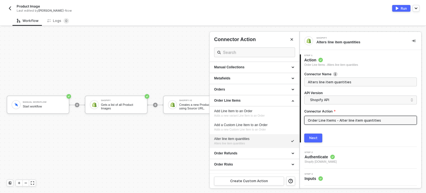
scroll to position [250, 0]
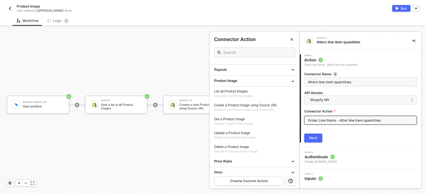
drag, startPoint x: 235, startPoint y: 117, endPoint x: 312, endPoint y: 139, distance: 79.4
click at [239, 118] on div "Get a Product Image" at bounding box center [254, 119] width 81 height 5
type input "Receive a single Product Image"
type input "Product Image - Get a Product Image"
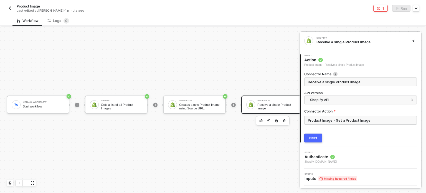
drag, startPoint x: 312, startPoint y: 137, endPoint x: 329, endPoint y: 135, distance: 17.6
click at [314, 137] on div "Next" at bounding box center [313, 138] width 8 height 4
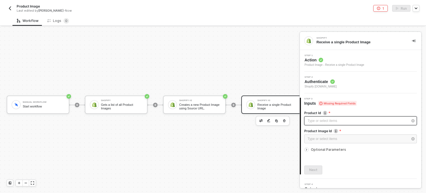
click at [335, 124] on div "Type or select items ﻿" at bounding box center [360, 120] width 113 height 9
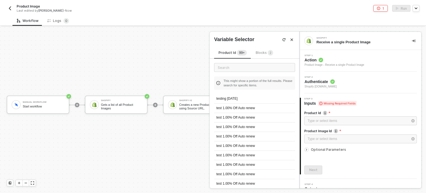
drag, startPoint x: 245, startPoint y: 98, endPoint x: 295, endPoint y: 120, distance: 54.3
click at [249, 99] on div "testing [DATE]" at bounding box center [254, 98] width 81 height 9
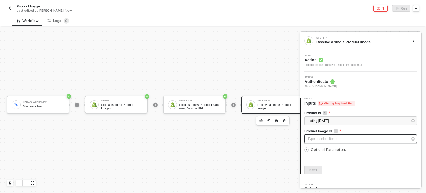
click at [328, 137] on div "Type or select items ﻿" at bounding box center [358, 138] width 100 height 5
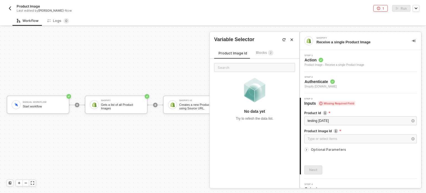
click at [318, 125] on div "testing [DATE]" at bounding box center [360, 121] width 113 height 10
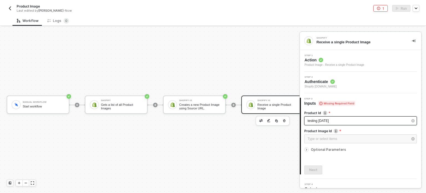
click at [318, 123] on div "testing [DATE]" at bounding box center [358, 120] width 100 height 5
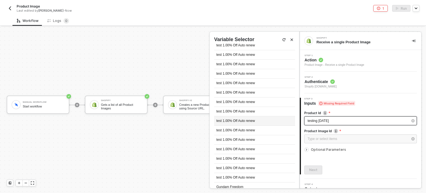
scroll to position [0, 0]
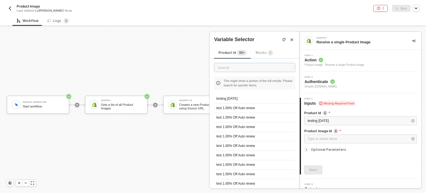
click at [232, 69] on input "text" at bounding box center [254, 67] width 81 height 9
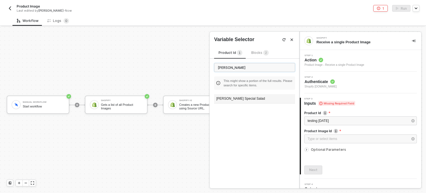
type input "[PERSON_NAME]"
click at [242, 97] on div "[PERSON_NAME] Special Salad" at bounding box center [254, 98] width 81 height 9
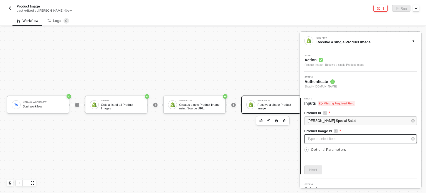
click at [316, 139] on div "Type or select items ﻿" at bounding box center [358, 138] width 100 height 5
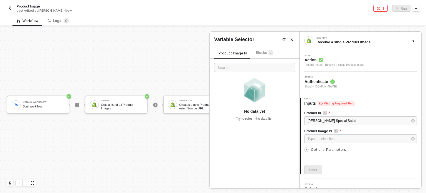
click at [330, 117] on div "[PERSON_NAME] Special Salad" at bounding box center [360, 120] width 113 height 9
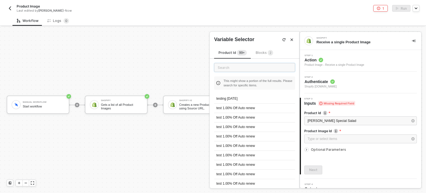
click at [243, 70] on input "text" at bounding box center [254, 67] width 81 height 9
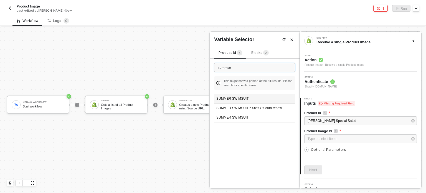
type input "summer"
click at [239, 99] on div "SUMMER SWIMSUIT" at bounding box center [254, 98] width 81 height 9
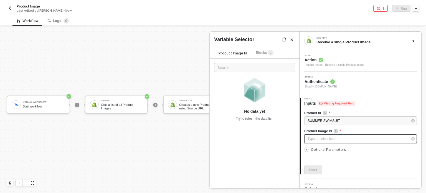
click at [320, 139] on div "Type or select items ﻿" at bounding box center [358, 138] width 100 height 5
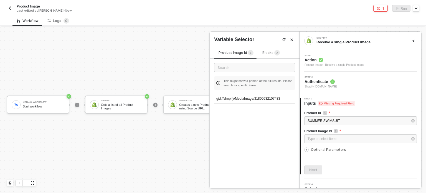
click at [242, 99] on div "gid://shopify/MediaImage/31800532107483" at bounding box center [254, 98] width 81 height 9
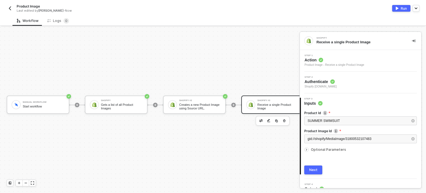
click at [317, 151] on div "Optional Parameters" at bounding box center [360, 150] width 113 height 6
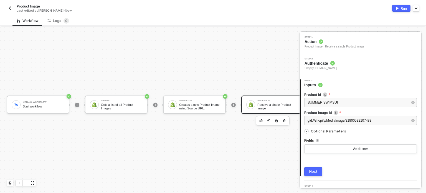
scroll to position [28, 0]
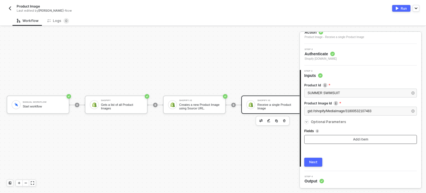
click at [328, 138] on button "Add item" at bounding box center [360, 139] width 113 height 9
click at [413, 136] on button "button" at bounding box center [415, 137] width 4 height 4
click at [312, 160] on div "Next" at bounding box center [313, 162] width 8 height 4
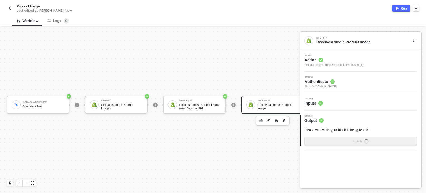
scroll to position [0, 0]
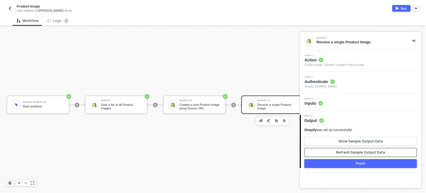
click at [350, 152] on div "Refresh Sample Output Data" at bounding box center [360, 152] width 49 height 4
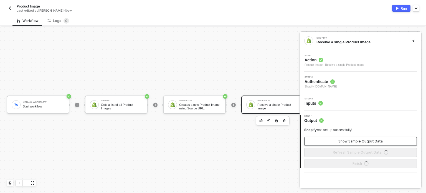
drag, startPoint x: 350, startPoint y: 143, endPoint x: 235, endPoint y: 161, distance: 115.7
click at [347, 144] on button "Show Sample Output Data" at bounding box center [360, 141] width 113 height 9
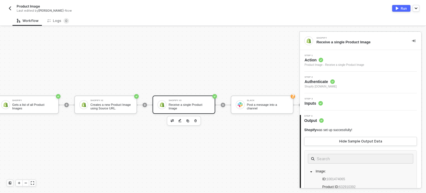
scroll to position [14, 132]
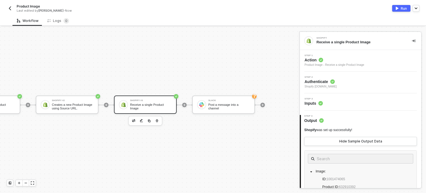
click at [148, 119] on img "button" at bounding box center [149, 120] width 3 height 3
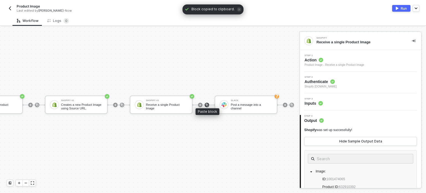
click at [208, 103] on img at bounding box center [206, 104] width 3 height 3
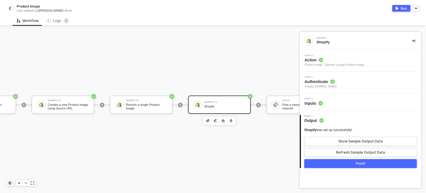
click at [314, 59] on span "Action" at bounding box center [335, 60] width 60 height 6
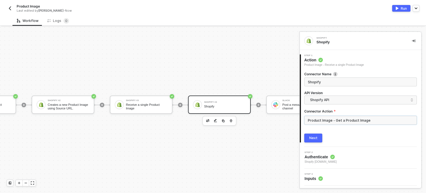
click at [323, 122] on input "Product Image - Get a Product Image" at bounding box center [360, 120] width 113 height 9
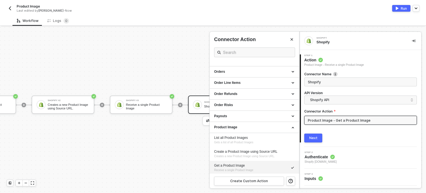
scroll to position [222, 0]
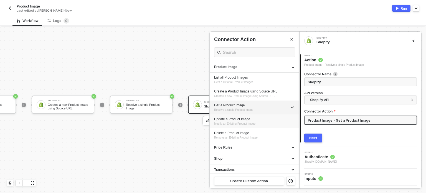
click at [238, 118] on div "Update a Product Image" at bounding box center [254, 119] width 81 height 5
type input "Modify an Existing Product Image"
type input "Product Image - Update a Product Image"
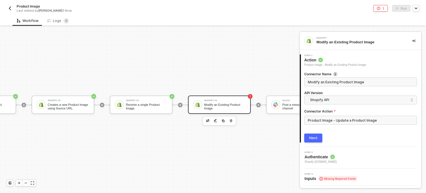
click at [316, 140] on button "Next" at bounding box center [313, 137] width 18 height 9
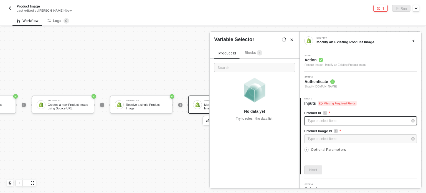
click at [332, 121] on div "Type or select items ﻿" at bounding box center [358, 120] width 100 height 5
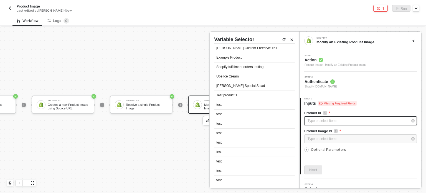
scroll to position [361, 0]
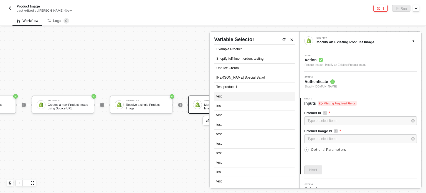
drag, startPoint x: 236, startPoint y: 97, endPoint x: 252, endPoint y: 89, distance: 18.1
click at [255, 93] on div "test" at bounding box center [254, 96] width 81 height 9
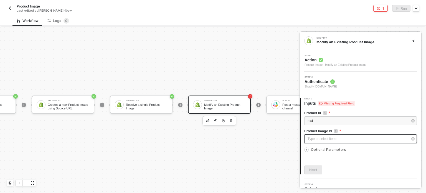
click at [321, 138] on div "Type or select items ﻿" at bounding box center [358, 138] width 100 height 5
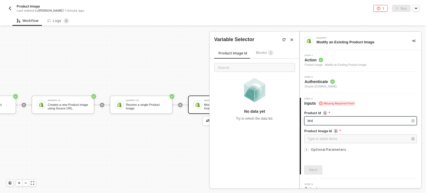
click at [318, 122] on div "test" at bounding box center [358, 120] width 100 height 5
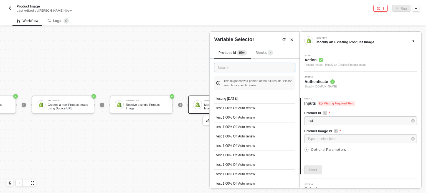
click at [237, 67] on input "text" at bounding box center [254, 67] width 81 height 9
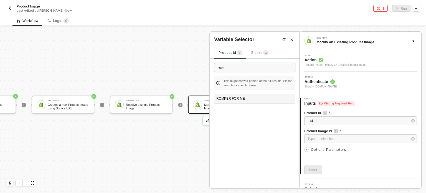
type input "rom"
click at [243, 96] on div "ROMPER FOR ME" at bounding box center [254, 98] width 81 height 9
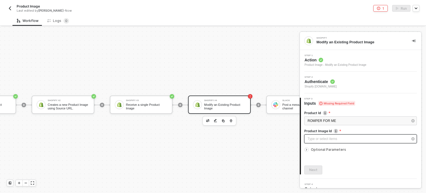
click at [324, 140] on div "Type or select items ﻿" at bounding box center [358, 138] width 100 height 5
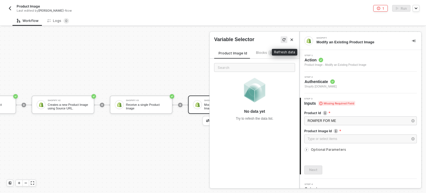
click at [285, 38] on img "button" at bounding box center [283, 39] width 3 height 3
click at [284, 40] on img "button" at bounding box center [283, 39] width 3 height 3
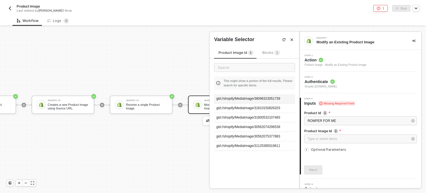
click at [252, 100] on div "gid://shopify/MediaImage/38096323051739" at bounding box center [254, 98] width 81 height 9
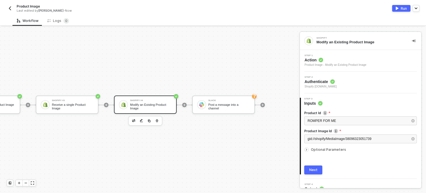
scroll to position [14, 192]
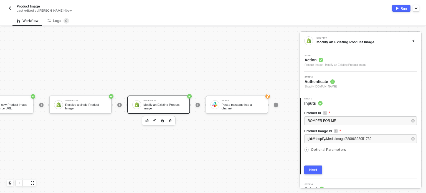
click at [321, 149] on span "Optional Parameters" at bounding box center [328, 149] width 35 height 4
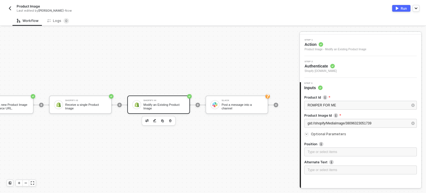
scroll to position [28, 0]
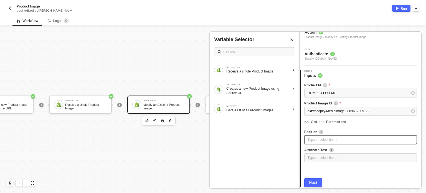
click at [330, 141] on div "Type or select items ﻿" at bounding box center [361, 139] width 106 height 5
click at [280, 108] on div "Gets a list of all Product Images" at bounding box center [258, 110] width 64 height 4
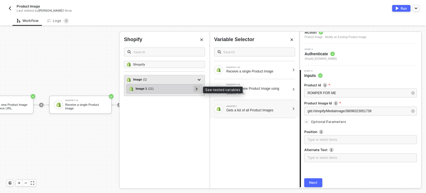
click at [198, 89] on div at bounding box center [196, 88] width 3 height 6
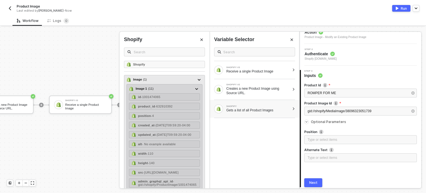
scroll to position [24, 0]
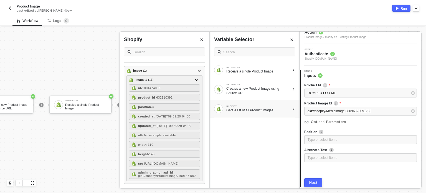
click at [318, 152] on div "Alternate Text" at bounding box center [360, 150] width 113 height 6
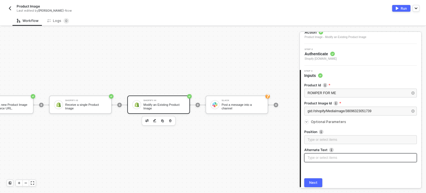
click at [316, 157] on div "Type or select items ﻿" at bounding box center [361, 157] width 106 height 5
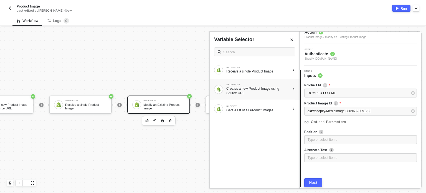
click at [292, 91] on div at bounding box center [293, 89] width 3 height 3
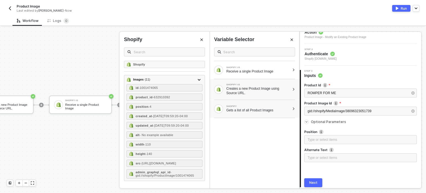
click at [245, 110] on div "Gets a list of all Product Images" at bounding box center [258, 110] width 64 height 4
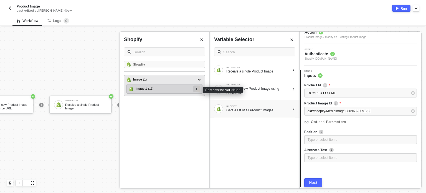
click at [196, 87] on div at bounding box center [196, 88] width 3 height 6
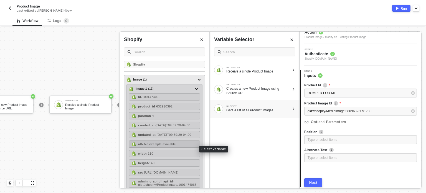
click at [159, 146] on span "- No example available" at bounding box center [159, 143] width 34 height 3
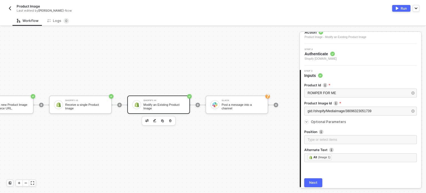
click at [310, 181] on div "Next" at bounding box center [313, 182] width 8 height 4
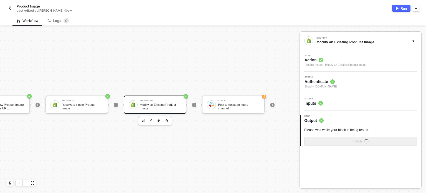
scroll to position [14, 210]
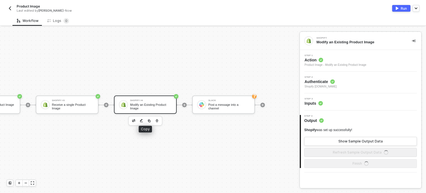
click at [146, 118] on button "button" at bounding box center [149, 120] width 7 height 7
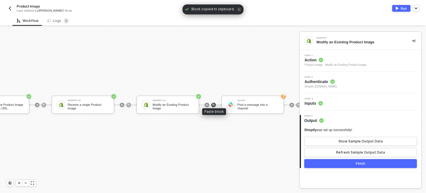
click at [213, 103] on img at bounding box center [213, 104] width 3 height 3
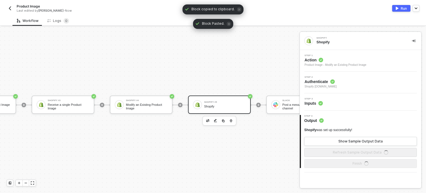
click at [315, 60] on span "Action" at bounding box center [336, 60] width 62 height 6
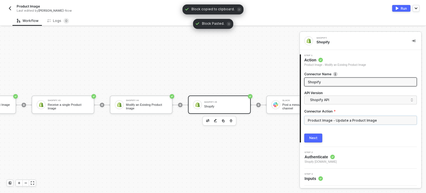
click at [338, 118] on input "Product Image - Update a Product Image" at bounding box center [360, 120] width 113 height 9
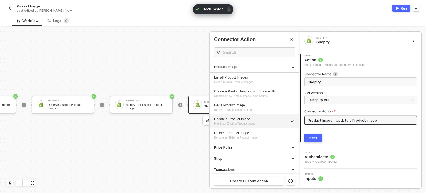
scroll to position [224, 0]
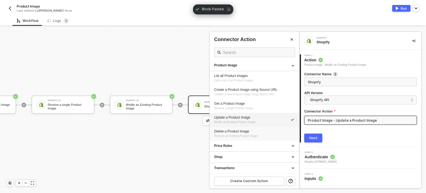
click at [244, 133] on div "Delete a Product Image Remove an Existing Product Image" at bounding box center [254, 133] width 81 height 9
type input "Remove an Existing Product Image"
type input "Product Image - Delete a Product Image"
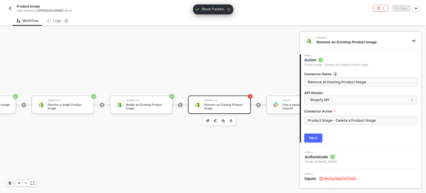
click at [314, 142] on button "Next" at bounding box center [313, 137] width 18 height 9
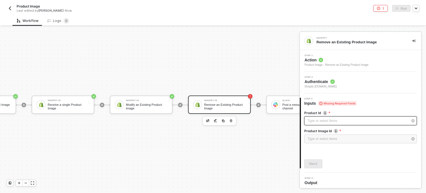
click at [327, 123] on div "Type or select items ﻿" at bounding box center [360, 120] width 113 height 9
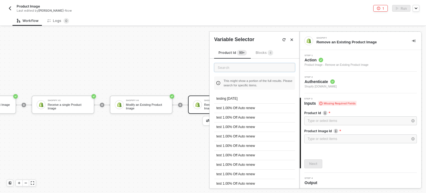
click at [246, 69] on input "text" at bounding box center [254, 67] width 81 height 9
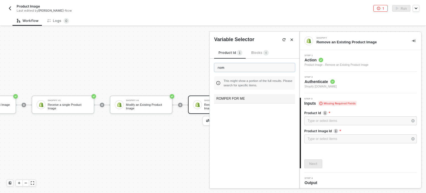
type input "rom"
click at [234, 97] on div "ROMPER FOR ME" at bounding box center [254, 98] width 81 height 9
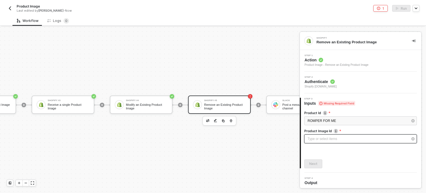
click at [313, 137] on div "Type or select items ﻿" at bounding box center [358, 138] width 100 height 5
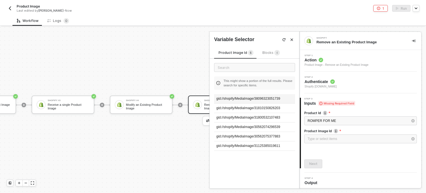
click at [242, 94] on div "gid://shopify/MediaImage/38096323051739" at bounding box center [254, 98] width 81 height 9
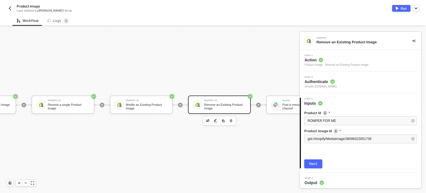
click at [313, 162] on div "Next" at bounding box center [313, 163] width 8 height 4
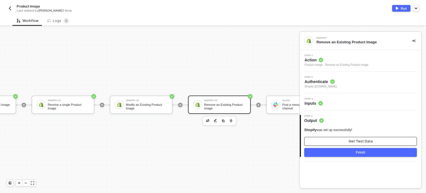
click at [344, 142] on button "Get Test Data" at bounding box center [360, 141] width 113 height 9
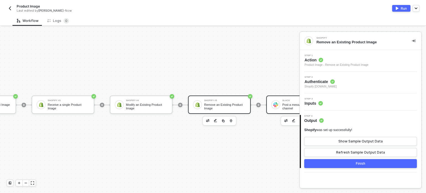
click at [286, 103] on div "Post a message into a channel" at bounding box center [303, 106] width 42 height 7
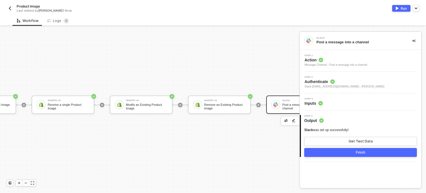
click at [320, 103] on circle at bounding box center [321, 103] width 4 height 4
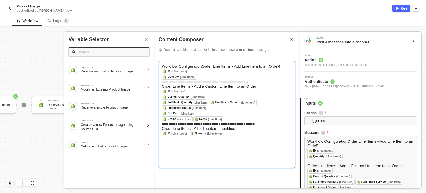
click at [214, 81] on span "======================================" at bounding box center [205, 82] width 86 height 4
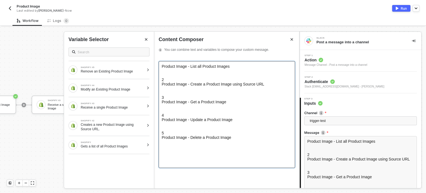
click at [177, 69] on div at bounding box center [227, 73] width 130 height 9
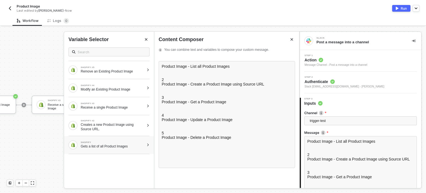
click at [108, 143] on div "SHOPIFY Gets a list of all Product Images" at bounding box center [113, 144] width 64 height 7
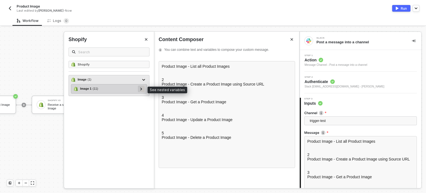
click at [142, 89] on div at bounding box center [141, 88] width 3 height 6
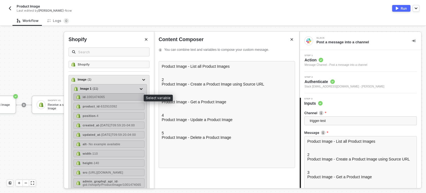
click at [92, 95] on span "- 1001474065" at bounding box center [95, 96] width 19 height 3
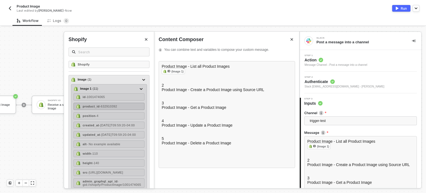
click at [107, 105] on span "- 632910392" at bounding box center [108, 106] width 17 height 3
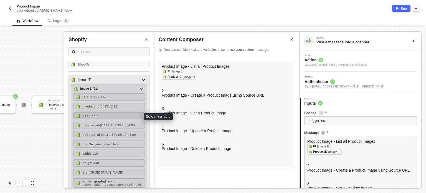
click at [105, 114] on div "position - 4" at bounding box center [109, 115] width 71 height 7
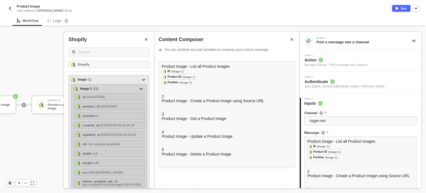
click at [104, 122] on div "created_at - 2023-04-24T09:59:20-04:00" at bounding box center [109, 125] width 71 height 7
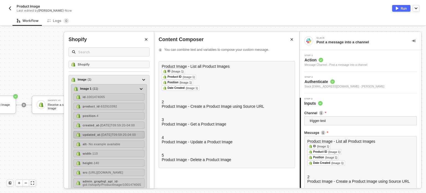
click at [101, 133] on div "updated_at - 2023-04-24T09:59:20-04:00" at bounding box center [109, 134] width 71 height 7
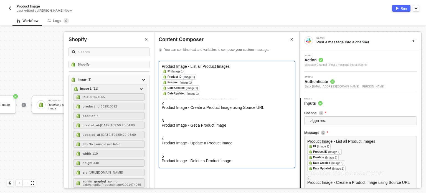
click at [180, 118] on div at bounding box center [227, 114] width 130 height 9
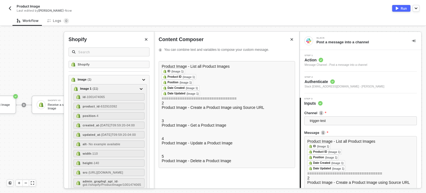
click at [147, 41] on button "Close" at bounding box center [146, 39] width 7 height 7
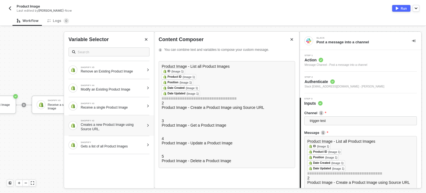
click at [109, 127] on div "Creates a new Product Image using Source URL." at bounding box center [113, 126] width 64 height 9
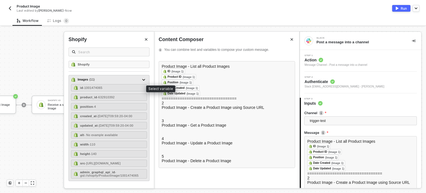
drag, startPoint x: 102, startPoint y: 87, endPoint x: 99, endPoint y: 93, distance: 6.4
click at [102, 88] on span "- 1001474065" at bounding box center [92, 87] width 19 height 3
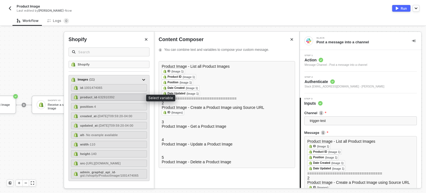
click at [98, 94] on div "product_id - 632910392" at bounding box center [109, 97] width 76 height 7
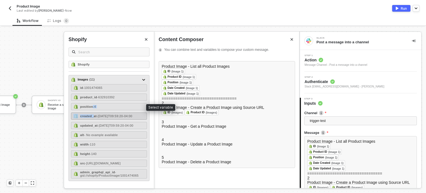
drag, startPoint x: 93, startPoint y: 106, endPoint x: 91, endPoint y: 118, distance: 12.1
click at [92, 115] on div "id - 1001474065 product_id - 632910392 position - 4 created_at - 2023-04-24T09:…" at bounding box center [109, 131] width 76 height 94
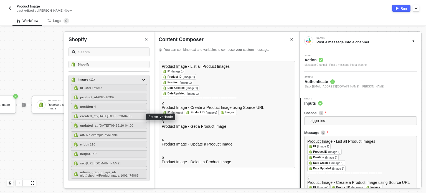
click at [90, 119] on div "id - 1001474065 product_id - 632910392 position - 4 created_at - 2023-04-24T09:…" at bounding box center [109, 131] width 76 height 94
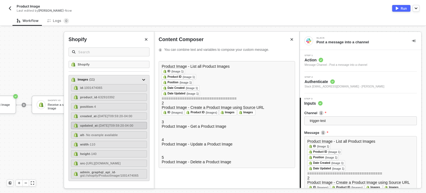
click at [89, 122] on div "updated_at - 2023-04-24T09:59:20-04:00" at bounding box center [109, 125] width 76 height 7
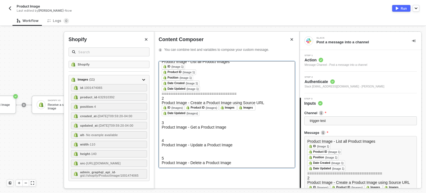
scroll to position [28, 0]
drag, startPoint x: 239, startPoint y: 97, endPoint x: 231, endPoint y: 97, distance: 8.3
click at [240, 105] on div "﻿ ID (Images) ﻿ ﻿ Product ID (Images) ﻿ ﻿ Images ﻿ ﻿ Images ﻿ ﻿ Date Updated (I…" at bounding box center [227, 113] width 130 height 16
drag, startPoint x: 250, startPoint y: 124, endPoint x: 242, endPoint y: 124, distance: 8.1
click at [243, 129] on div at bounding box center [227, 133] width 130 height 9
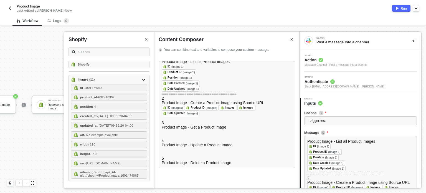
click at [147, 38] on icon "Close" at bounding box center [146, 39] width 2 height 2
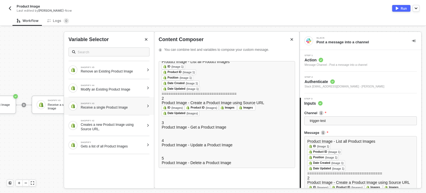
click at [118, 108] on div "Receive a single Product Image" at bounding box center [113, 107] width 64 height 4
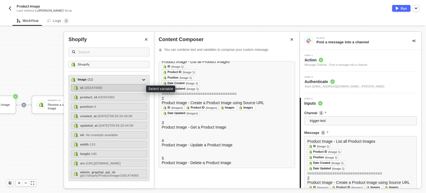
click at [97, 89] on span "- 1001474065" at bounding box center [92, 87] width 19 height 3
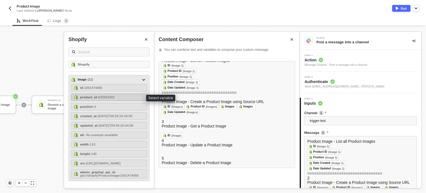
click at [104, 99] on span "- 632910392" at bounding box center [105, 96] width 17 height 3
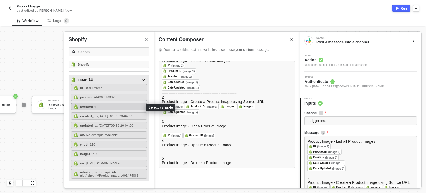
click at [103, 109] on div "position - 4" at bounding box center [109, 106] width 76 height 7
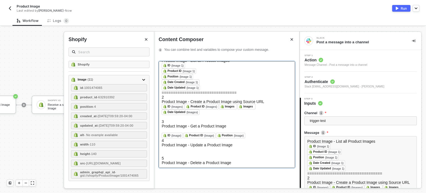
scroll to position [29, 0]
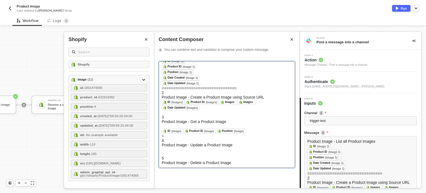
click at [182, 147] on div at bounding box center [227, 151] width 130 height 9
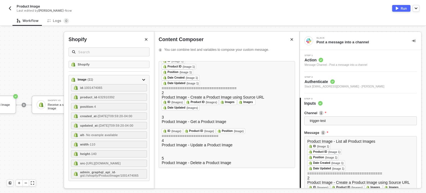
click at [147, 39] on icon "Close" at bounding box center [146, 39] width 2 height 2
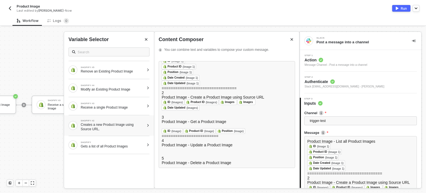
click at [110, 124] on div "Creates a new Product Image using Source URL." at bounding box center [113, 126] width 64 height 9
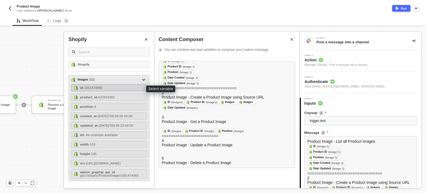
click at [133, 84] on div "id - 1001474065" at bounding box center [109, 87] width 76 height 7
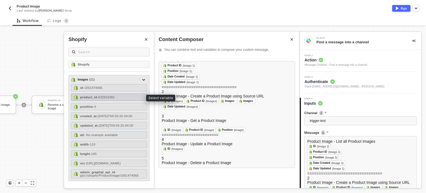
click at [128, 96] on div "product_id - 632910392" at bounding box center [109, 97] width 76 height 7
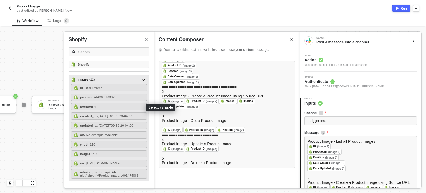
drag, startPoint x: 127, startPoint y: 108, endPoint x: 128, endPoint y: 112, distance: 3.1
click at [128, 110] on div "id - 1001474065 product_id - 632910392 position - 4 created_at - 2023-04-24T09:…" at bounding box center [109, 131] width 76 height 94
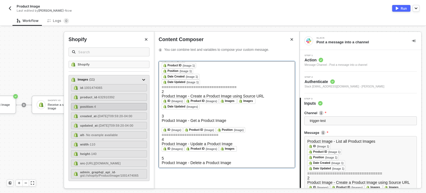
scroll to position [0, 0]
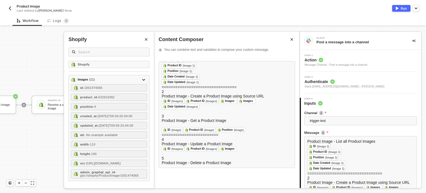
click at [147, 40] on icon "Close" at bounding box center [146, 39] width 2 height 2
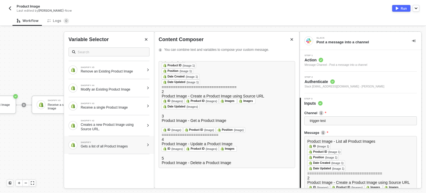
click at [117, 144] on div "Gets a list of all Product Images" at bounding box center [113, 146] width 64 height 4
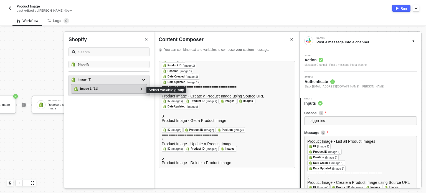
click at [134, 89] on div "Image 1 ( 11 )" at bounding box center [106, 88] width 64 height 7
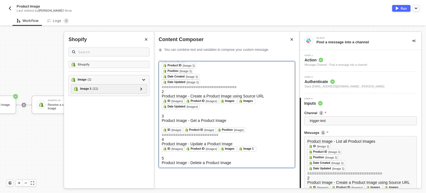
click at [181, 163] on div "Product Image - Delete a Product Image" at bounding box center [227, 162] width 130 height 4
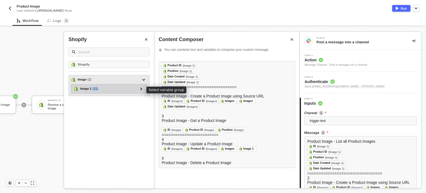
click at [112, 91] on div "Image 1 ( 11 )" at bounding box center [106, 88] width 64 height 7
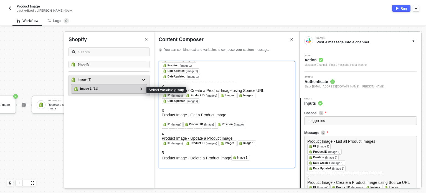
scroll to position [35, 0]
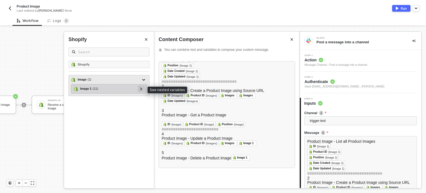
click at [143, 90] on div at bounding box center [141, 88] width 7 height 7
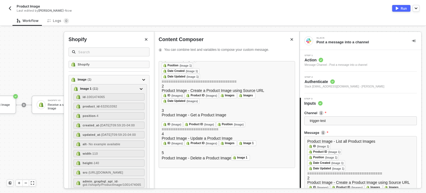
click at [148, 39] on button "Close" at bounding box center [146, 39] width 7 height 7
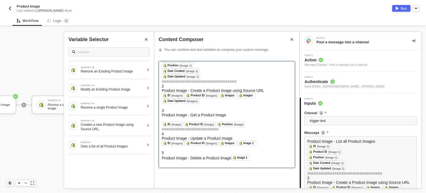
click at [187, 158] on div "Product Image - Delete a Product Image Image 1 ﻿" at bounding box center [227, 160] width 130 height 10
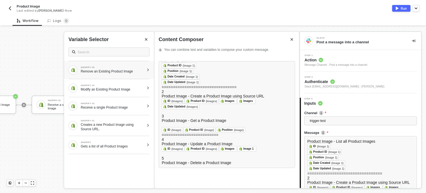
click at [142, 73] on div "SHOPIFY #5 Remove an Existing Product Image" at bounding box center [107, 69] width 76 height 9
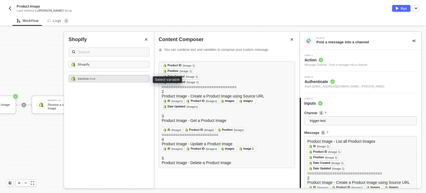
click at [133, 80] on div "sucess - true" at bounding box center [109, 78] width 81 height 7
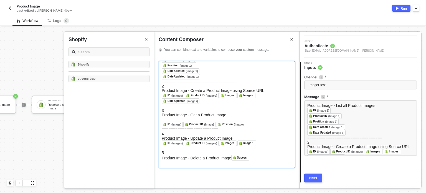
scroll to position [52, 0]
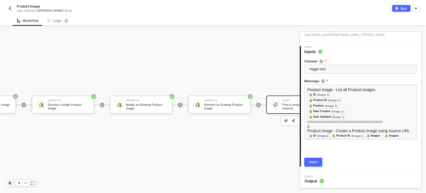
click at [317, 165] on button "Next" at bounding box center [313, 162] width 18 height 9
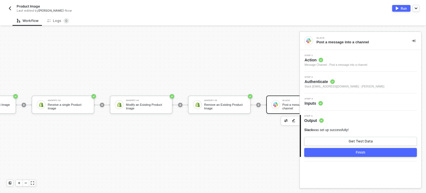
scroll to position [0, 0]
click at [398, 9] on img "button" at bounding box center [397, 8] width 3 height 3
click at [60, 21] on div "Logs 0" at bounding box center [58, 21] width 22 height 6
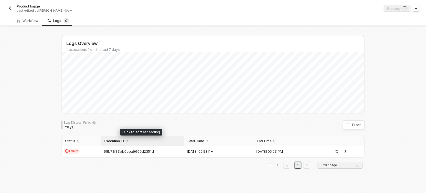
click at [104, 143] on div "Execution ID" at bounding box center [142, 141] width 77 height 4
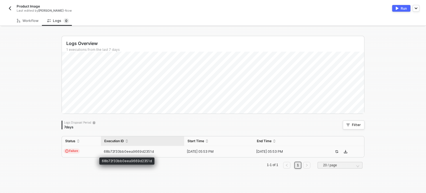
click at [104, 151] on span "68b72f33bb0eea9669d2351d" at bounding box center [129, 151] width 50 height 4
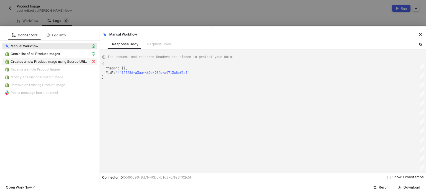
click at [46, 62] on span "Creates a new Product Image using Source URL." at bounding box center [49, 61] width 77 height 4
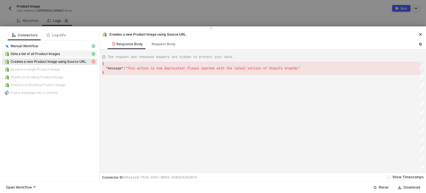
click at [53, 54] on span "Gets a list of all Product Images" at bounding box center [35, 54] width 49 height 4
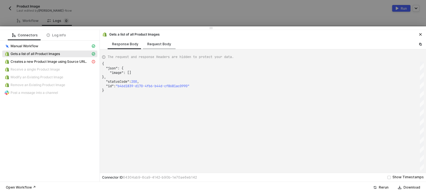
click at [156, 45] on div "Request Body" at bounding box center [159, 44] width 24 height 4
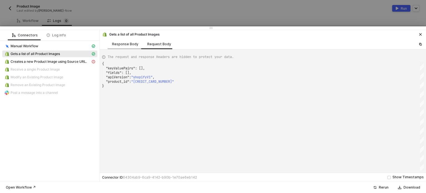
click at [127, 45] on div "Response Body" at bounding box center [125, 44] width 26 height 4
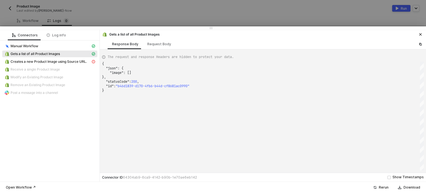
click at [58, 135] on div "Connectors Log info Manual Workflow Gets a list of all Product Images Creates a…" at bounding box center [50, 105] width 100 height 151
click at [71, 48] on div "Manual Workflow" at bounding box center [47, 46] width 86 height 5
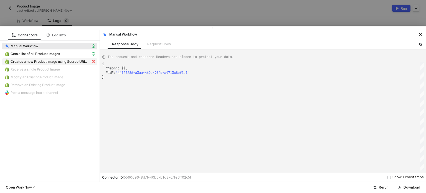
drag, startPoint x: 69, startPoint y: 86, endPoint x: 22, endPoint y: 60, distance: 53.3
click at [31, 70] on div "Manual Workflow Gets a list of all Product Images Creates a new Product Image u…" at bounding box center [49, 70] width 95 height 54
drag, startPoint x: 125, startPoint y: 72, endPoint x: 164, endPoint y: 76, distance: 38.8
click at [164, 76] on div "}" at bounding box center [263, 77] width 322 height 4
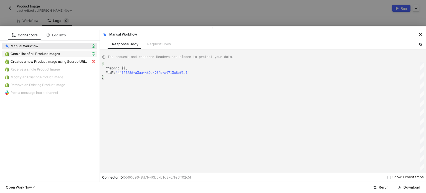
click at [77, 54] on div "Gets a list of all Product Images" at bounding box center [47, 53] width 86 height 5
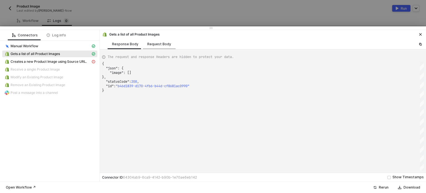
click at [162, 44] on div "Request Body" at bounding box center [159, 44] width 24 height 4
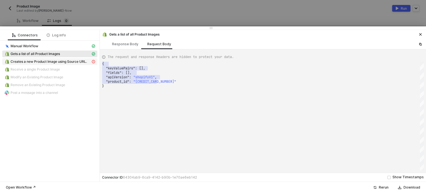
click at [39, 62] on span "Creates a new Product Image using Source URL." at bounding box center [49, 61] width 77 height 4
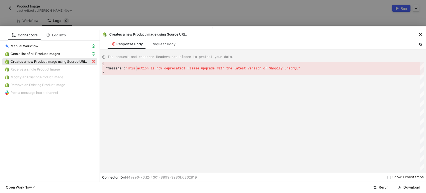
scroll to position [0, 0]
drag, startPoint x: 139, startPoint y: 69, endPoint x: 188, endPoint y: 69, distance: 49.4
click at [157, 44] on div "Request Body" at bounding box center [164, 44] width 24 height 4
type textarea "{ "keyValuePairs": [], "variant_ids": [], "apiVersion": "shopifyV1", "product_i…"
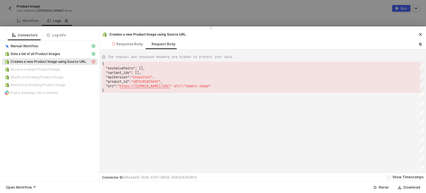
click at [105, 19] on div at bounding box center [213, 96] width 426 height 193
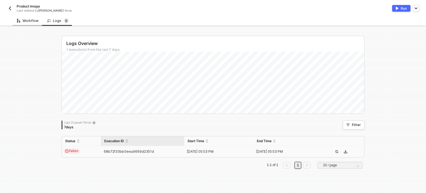
click at [32, 20] on div "Workflow" at bounding box center [28, 21] width 22 height 4
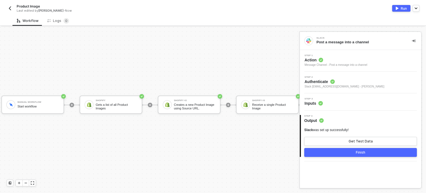
scroll to position [14, 0]
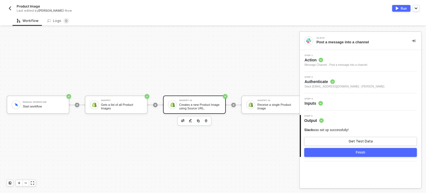
click at [209, 99] on div "Shopify #2" at bounding box center [200, 100] width 42 height 2
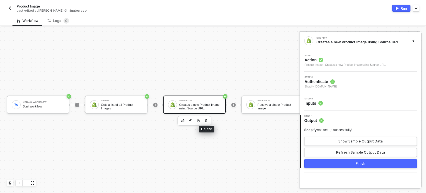
click at [206, 118] on icon "button" at bounding box center [205, 120] width 3 height 4
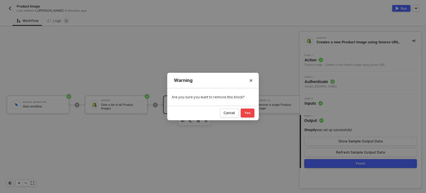
click at [246, 113] on div "Yes" at bounding box center [247, 113] width 6 height 4
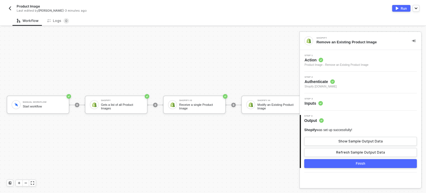
click at [402, 11] on button "Run" at bounding box center [401, 8] width 18 height 7
drag, startPoint x: 60, startPoint y: 21, endPoint x: 102, endPoint y: 30, distance: 42.6
click at [60, 21] on div "Logs 0" at bounding box center [58, 21] width 22 height 6
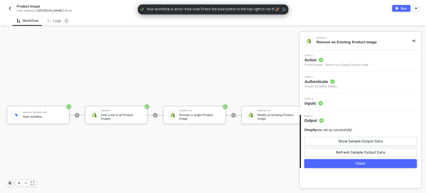
scroll to position [14, 0]
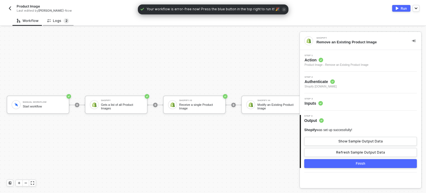
click at [64, 18] on span "2" at bounding box center [67, 21] width 6 height 6
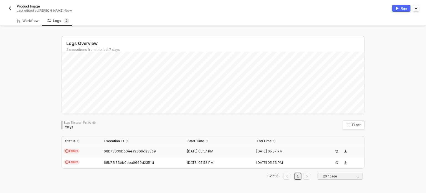
click at [81, 148] on td "Failure" at bounding box center [81, 151] width 39 height 11
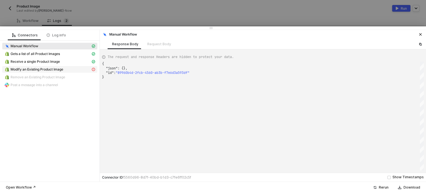
click at [54, 72] on span "Modify an Existing Product Image" at bounding box center [49, 69] width 95 height 7
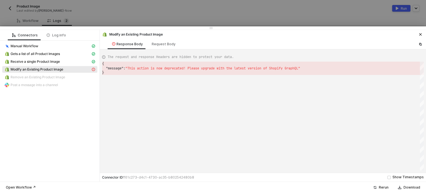
click at [54, 72] on span "Modify an Existing Product Image" at bounding box center [49, 69] width 95 height 7
click at [52, 54] on span "Gets a list of all Product Images" at bounding box center [35, 54] width 49 height 4
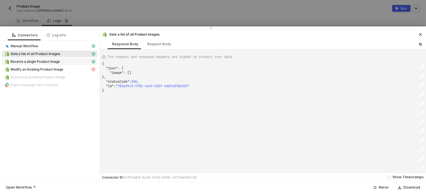
click at [50, 63] on span "Receive a single Product Image" at bounding box center [35, 61] width 49 height 4
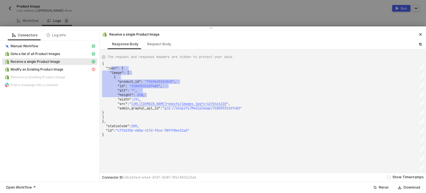
scroll to position [0, 0]
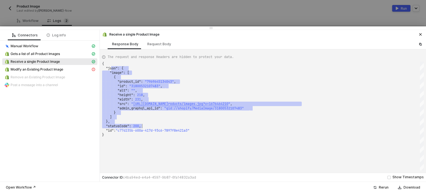
drag, startPoint x: 165, startPoint y: 95, endPoint x: 206, endPoint y: 126, distance: 51.9
click at [160, 43] on div "Request Body" at bounding box center [159, 44] width 24 height 4
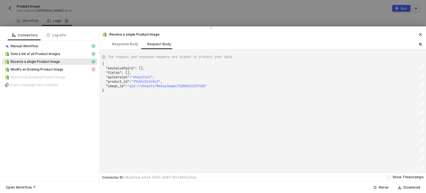
scroll to position [0, 1]
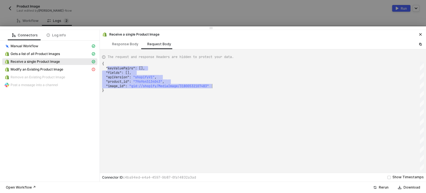
drag, startPoint x: 110, startPoint y: 67, endPoint x: 229, endPoint y: 84, distance: 120.0
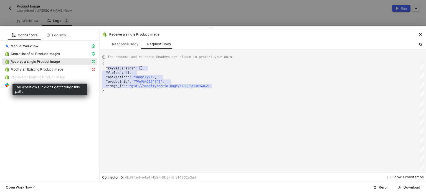
click at [33, 86] on div "The workflow run didn't get through this path." at bounding box center [49, 90] width 75 height 12
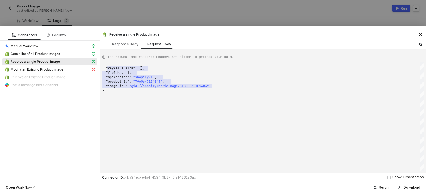
drag, startPoint x: 90, startPoint y: 64, endPoint x: 111, endPoint y: 64, distance: 21.1
click at [98, 64] on div "Manual Workflow Gets a list of all Product Images Receive a single Product Imag…" at bounding box center [50, 66] width 100 height 51
click at [55, 73] on div "Modify an Existing Product Image" at bounding box center [49, 70] width 95 height 8
click at [67, 70] on div "Modify an Existing Product Image" at bounding box center [47, 69] width 86 height 5
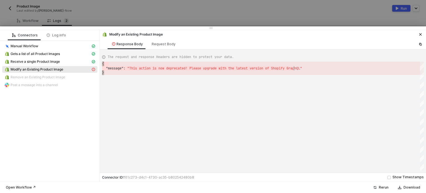
click at [295, 69] on div "{ ·· "message" : · "This · action · is · now · deprecated! · Please · upgrade ·…" at bounding box center [263, 116] width 322 height 109
click at [156, 44] on div "Request Body" at bounding box center [164, 44] width 24 height 4
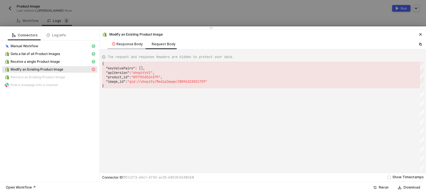
drag, startPoint x: 127, startPoint y: 47, endPoint x: 132, endPoint y: 46, distance: 4.7
click at [128, 47] on div "Response Body" at bounding box center [128, 44] width 40 height 10
type textarea "{ "message": "This action is now deprecated! Please upgrade with the latest ver…"
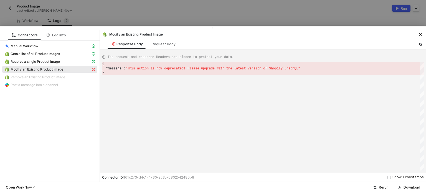
click at [415, 34] on div "Modify an Existing Product Image" at bounding box center [263, 34] width 326 height 8
click at [420, 34] on icon "icon-close" at bounding box center [420, 34] width 3 height 3
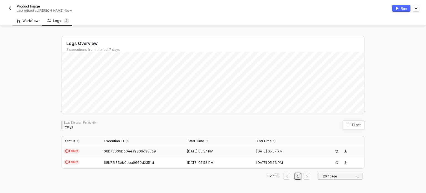
click at [37, 22] on div "Workflow" at bounding box center [28, 21] width 22 height 4
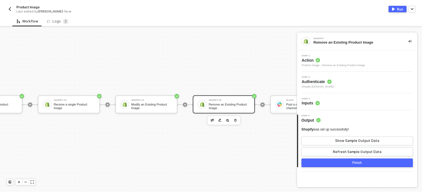
scroll to position [14, 121]
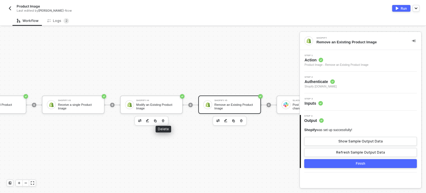
click at [162, 118] on icon "button" at bounding box center [162, 120] width 3 height 4
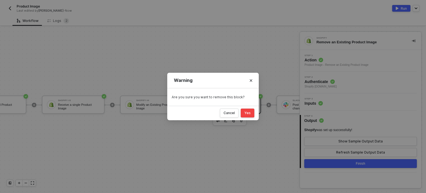
click at [248, 112] on div "Yes" at bounding box center [247, 113] width 6 height 4
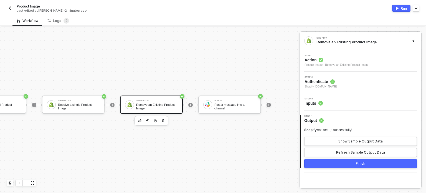
click at [397, 7] on img "button" at bounding box center [397, 8] width 3 height 3
click at [63, 25] on div "Logs 2" at bounding box center [58, 21] width 31 height 10
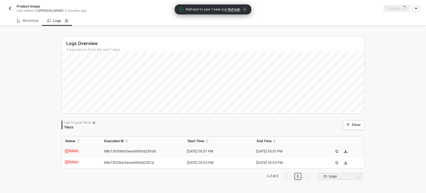
click at [234, 10] on span "Refresh" at bounding box center [234, 9] width 12 height 4
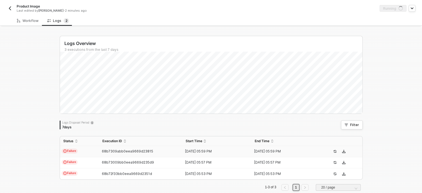
click at [68, 154] on td "Failure" at bounding box center [79, 151] width 39 height 11
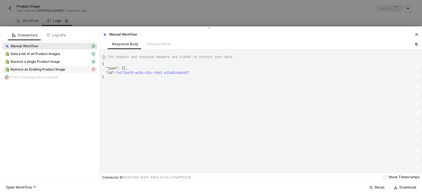
click at [31, 71] on span "Remove an Existing Product Image" at bounding box center [38, 69] width 55 height 4
type textarea "{ "message": "This action is now deprecated! Please upgrade with the latest ver…"
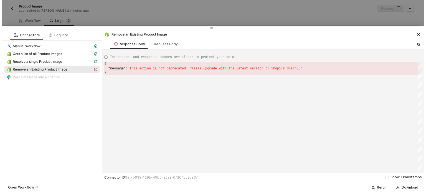
scroll to position [0, 1]
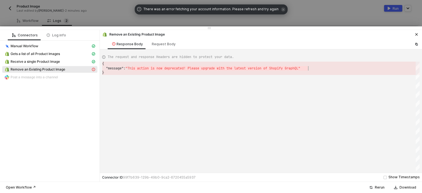
drag, startPoint x: 131, startPoint y: 67, endPoint x: 312, endPoint y: 69, distance: 180.4
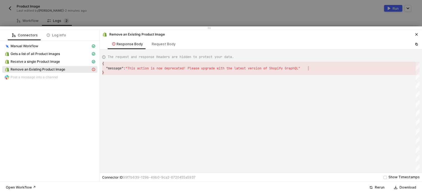
drag, startPoint x: 142, startPoint y: 71, endPoint x: 375, endPoint y: 69, distance: 233.9
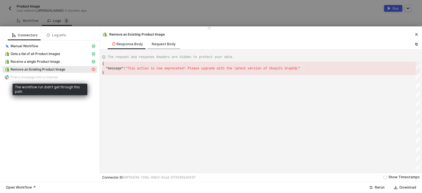
drag, startPoint x: 57, startPoint y: 77, endPoint x: 153, endPoint y: 49, distance: 100.2
click at [60, 76] on div "Post a message into a channel" at bounding box center [49, 77] width 91 height 5
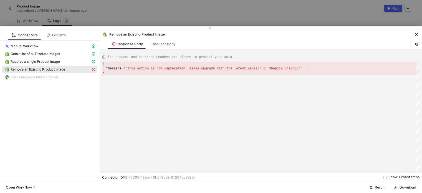
click at [206, 18] on div at bounding box center [211, 96] width 422 height 193
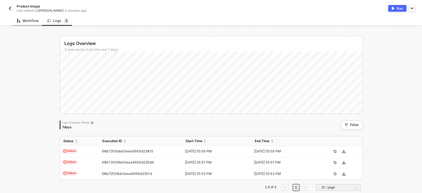
drag, startPoint x: 22, startPoint y: 19, endPoint x: 39, endPoint y: 20, distance: 17.5
click at [22, 19] on div "Workflow" at bounding box center [28, 21] width 22 height 4
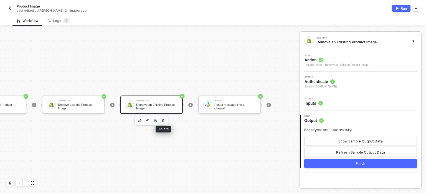
click at [162, 118] on icon "button" at bounding box center [162, 120] width 3 height 4
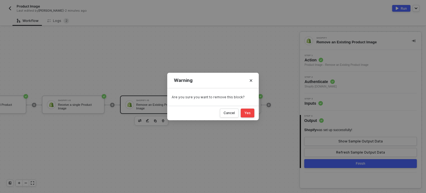
click at [251, 110] on button "Yes" at bounding box center [248, 112] width 14 height 9
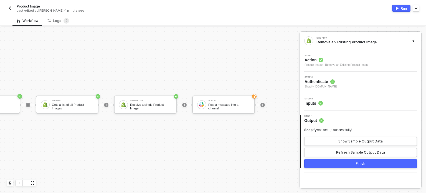
scroll to position [14, 53]
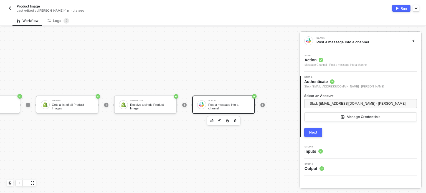
click at [233, 104] on div "Slack Post a message into a channel" at bounding box center [229, 104] width 42 height 11
drag, startPoint x: 314, startPoint y: 150, endPoint x: 271, endPoint y: 127, distance: 48.3
click at [314, 150] on span "Inputs" at bounding box center [314, 151] width 18 height 6
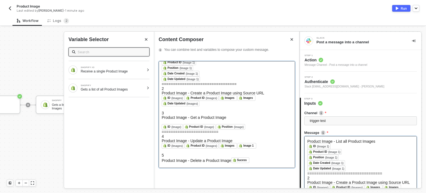
scroll to position [35, 0]
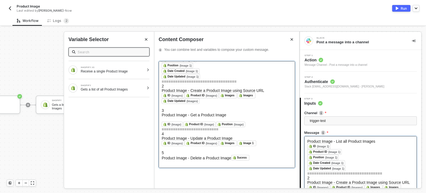
click at [259, 136] on div "Product Image - Update a Product Image" at bounding box center [227, 138] width 130 height 4
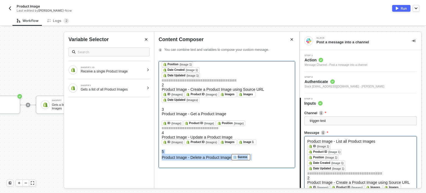
drag, startPoint x: 179, startPoint y: 159, endPoint x: 197, endPoint y: 162, distance: 18.5
click at [197, 162] on div "Product Image - Delete a Product Image Sucess ﻿" at bounding box center [227, 159] width 130 height 11
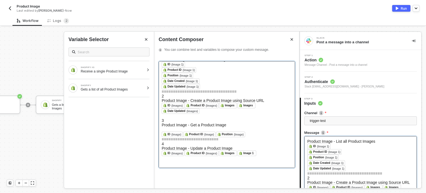
scroll to position [19, 0]
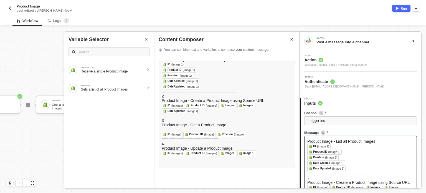
click at [400, 7] on button "Run" at bounding box center [401, 8] width 18 height 7
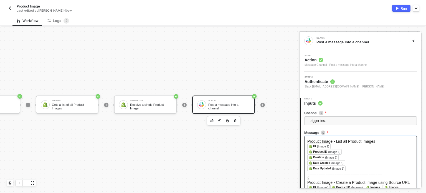
click at [168, 48] on div "Manual Workflow Start workflow Shopify Gets a list of all Product Images Shopif…" at bounding box center [108, 105] width 314 height 176
click at [60, 18] on div "Logs 2" at bounding box center [58, 21] width 22 height 6
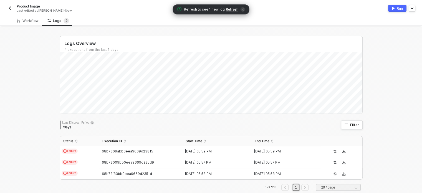
click at [234, 7] on span "Refresh" at bounding box center [232, 9] width 12 height 4
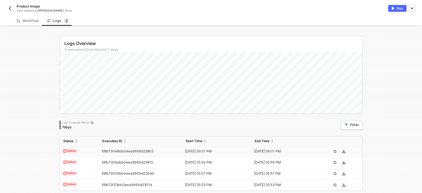
click at [130, 148] on td "68b730e8bb0eea9669d238c5" at bounding box center [140, 151] width 83 height 11
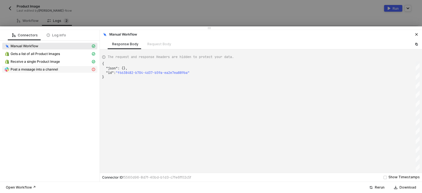
click at [40, 70] on span "Post a message into a channel" at bounding box center [34, 69] width 47 height 4
type textarea "{ "message": "Slack error: no_text" }"
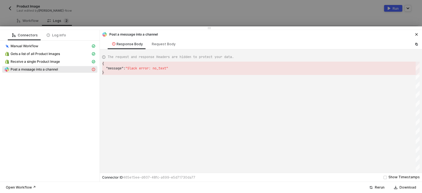
click at [158, 12] on div at bounding box center [211, 96] width 422 height 193
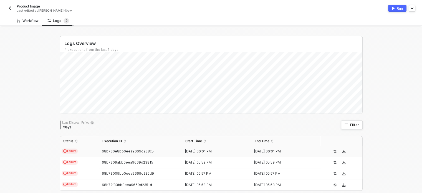
drag, startPoint x: 26, startPoint y: 19, endPoint x: 66, endPoint y: 22, distance: 40.6
click at [27, 20] on div "Workflow" at bounding box center [28, 21] width 22 height 4
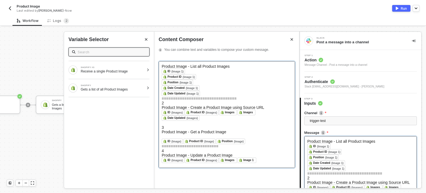
click at [204, 105] on h5 "2" at bounding box center [227, 103] width 130 height 4
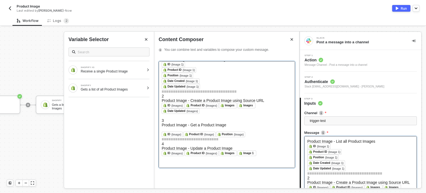
drag, startPoint x: 211, startPoint y: 108, endPoint x: 163, endPoint y: 85, distance: 53.1
click at [163, 85] on div "Product Image - List all Product Images ﻿ ID (Image 1) ﻿ ﻿ ﻿ Product ID (Image …" at bounding box center [227, 114] width 137 height 107
click at [163, 94] on span "2" at bounding box center [163, 96] width 2 height 4
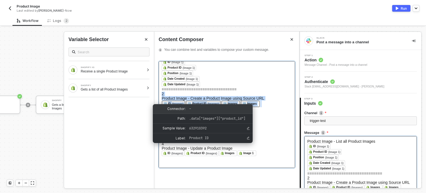
drag, startPoint x: 161, startPoint y: 89, endPoint x: 219, endPoint y: 106, distance: 59.5
click at [219, 106] on body "Alloy Product Image Last edited by [PERSON_NAME] - Now Run Workflow Logs 2 Manu…" at bounding box center [213, 96] width 426 height 193
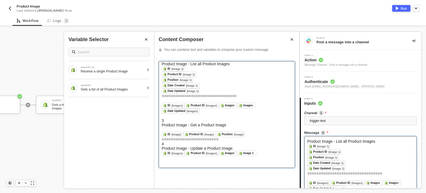
scroll to position [14, 0]
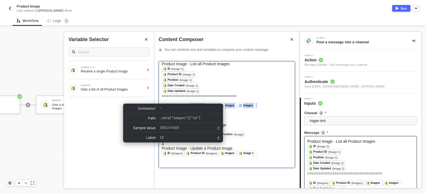
drag, startPoint x: 210, startPoint y: 106, endPoint x: 164, endPoint y: 97, distance: 46.9
click at [164, 103] on div "﻿ ID (Images) ﻿ ﻿ Product ID (Images) ﻿ ﻿ Images ﻿ ﻿ Images ﻿ ﻿ Date Updated (I…" at bounding box center [227, 111] width 130 height 16
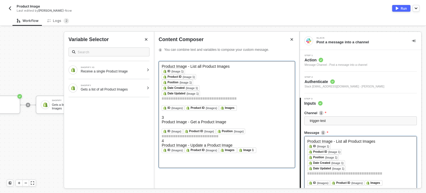
scroll to position [9, 0]
drag, startPoint x: 155, startPoint y: 99, endPoint x: 251, endPoint y: 97, distance: 95.7
click at [251, 97] on div "Product Image - List all Product Images ﻿ ID (Image 1) ﻿ ﻿ ﻿ Product ID (Image …" at bounding box center [226, 123] width 145 height 132
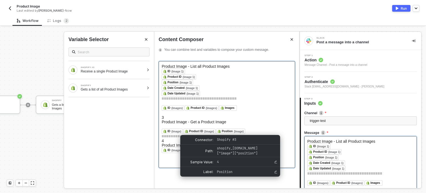
click at [261, 127] on div "ID (Image) ﻿ ﻿ Product ID (Image) ﻿ ﻿ Position (Image) ﻿ ﻿" at bounding box center [227, 129] width 130 height 10
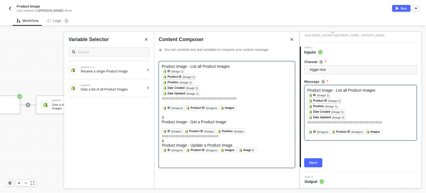
scroll to position [52, 0]
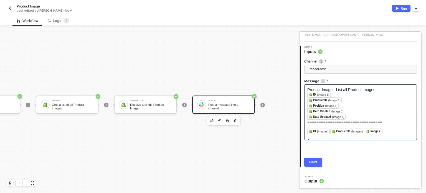
drag, startPoint x: 313, startPoint y: 159, endPoint x: 329, endPoint y: 141, distance: 23.6
click at [314, 159] on button "Next" at bounding box center [313, 162] width 18 height 9
click at [402, 6] on div "Run" at bounding box center [404, 8] width 6 height 5
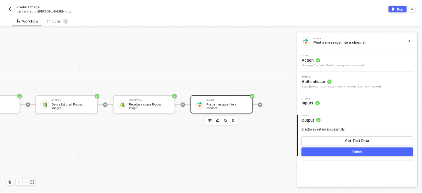
scroll to position [0, 0]
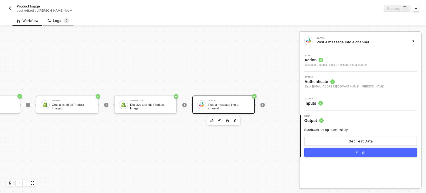
click at [65, 22] on sup "2" at bounding box center [67, 21] width 6 height 6
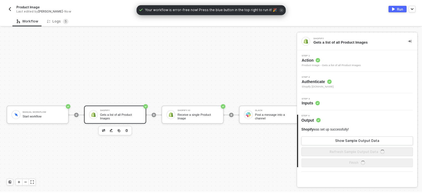
scroll to position [14, 0]
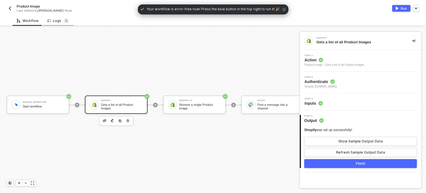
click at [57, 16] on div "Logs 5" at bounding box center [58, 21] width 31 height 10
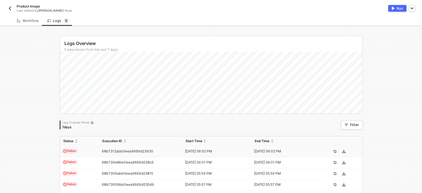
click at [71, 150] on span "Failure" at bounding box center [70, 150] width 16 height 5
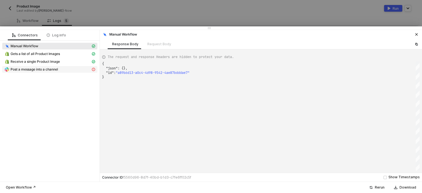
click at [38, 69] on span "Post a message into a channel" at bounding box center [34, 69] width 47 height 4
type textarea "{ "message": "Slack error: no_text" }"
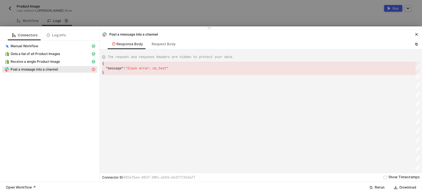
click at [240, 15] on div at bounding box center [211, 96] width 422 height 193
